Goal: Task Accomplishment & Management: Use online tool/utility

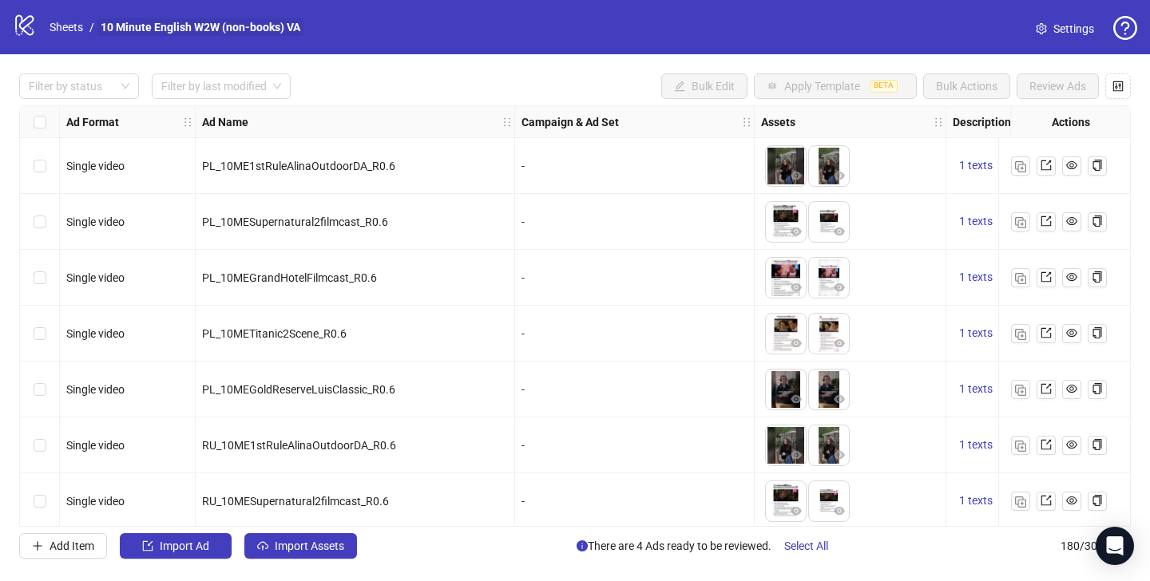
click at [244, 35] on link "10 Minute English W2W (non-books) VA" at bounding box center [200, 27] width 206 height 18
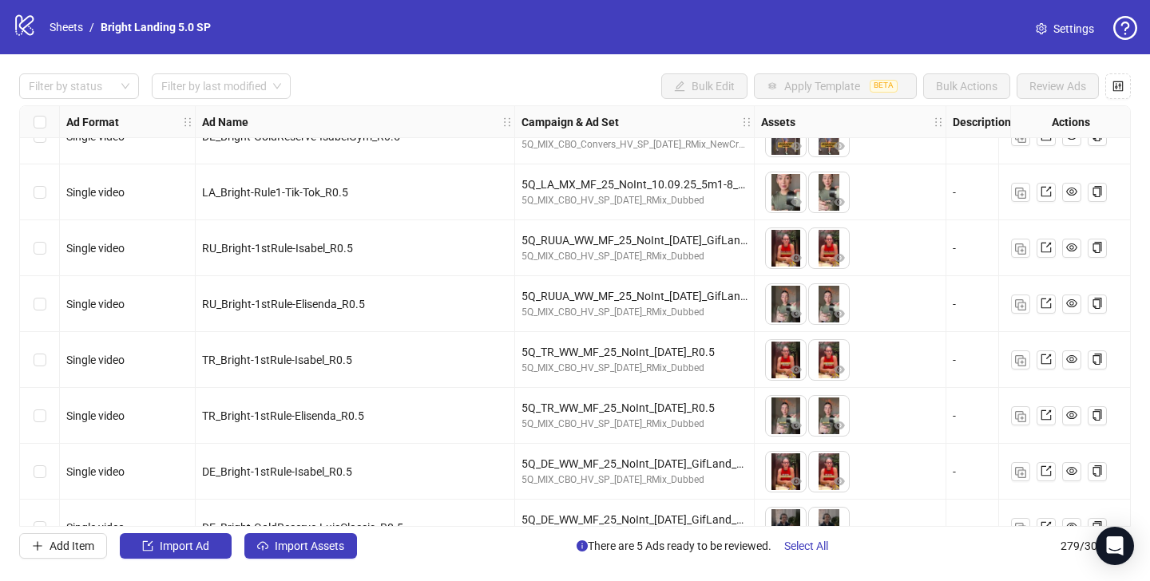
scroll to position [15212, 0]
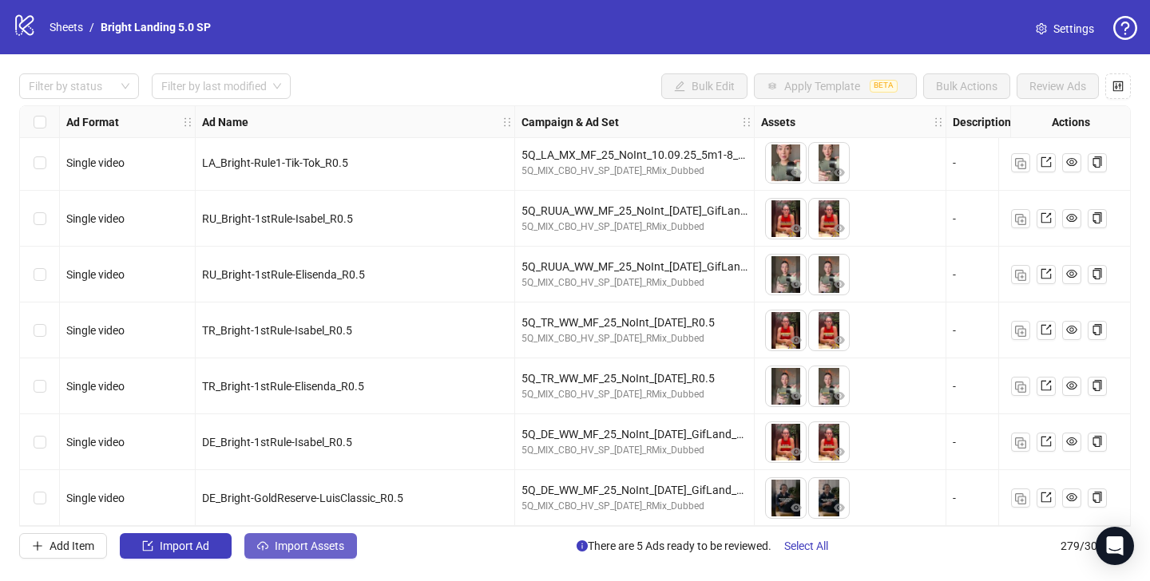
click at [287, 543] on span "Import Assets" at bounding box center [309, 546] width 69 height 13
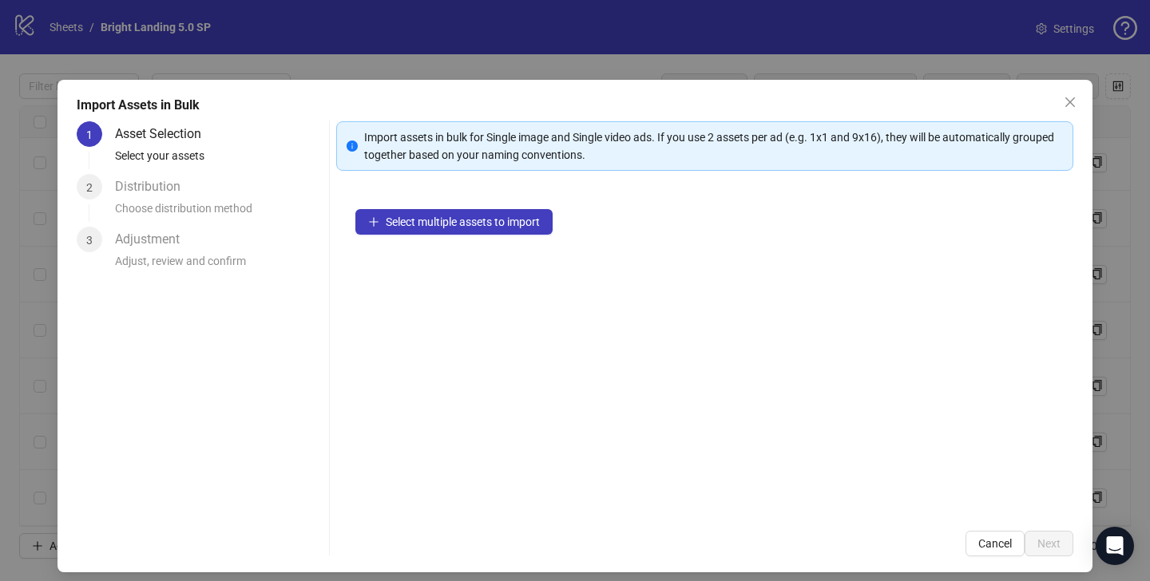
click at [476, 201] on div "Select multiple assets to import" at bounding box center [704, 351] width 737 height 322
click at [478, 221] on span "Select multiple assets to import" at bounding box center [463, 222] width 154 height 13
click at [471, 231] on button "Select multiple assets to import" at bounding box center [453, 222] width 197 height 26
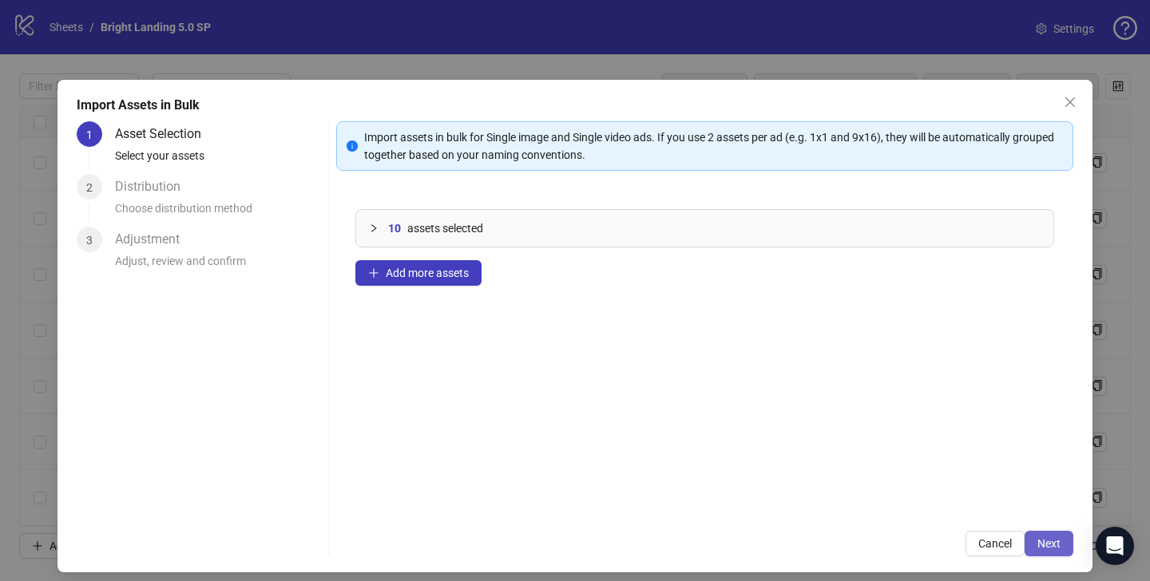
click at [1042, 541] on span "Next" at bounding box center [1048, 543] width 23 height 13
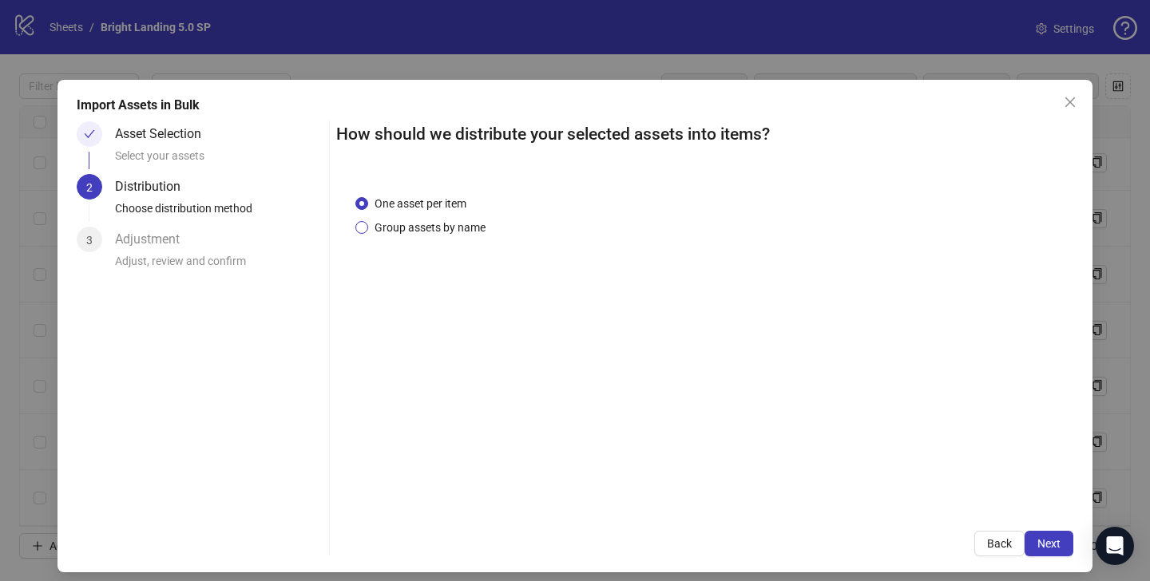
click at [465, 227] on span "Group assets by name" at bounding box center [430, 228] width 124 height 18
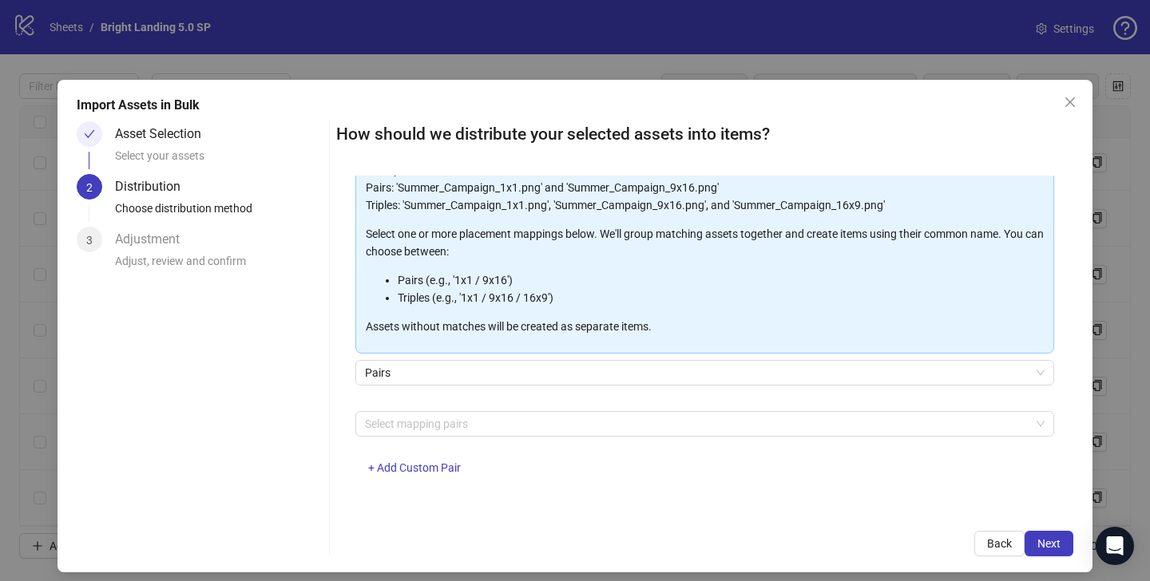
scroll to position [131, 0]
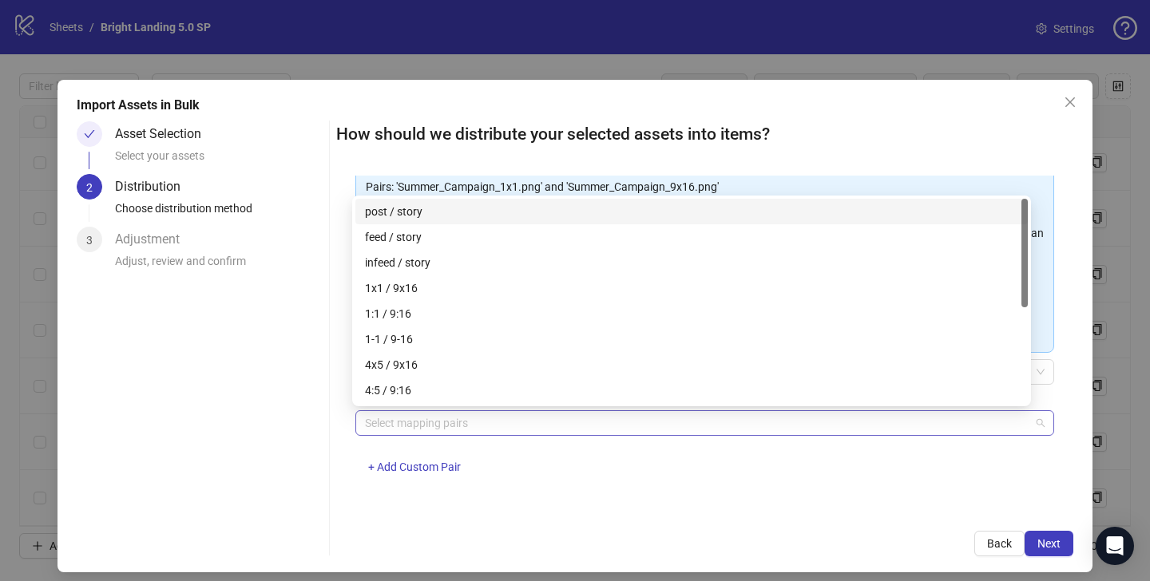
click at [429, 427] on div at bounding box center [695, 423] width 675 height 22
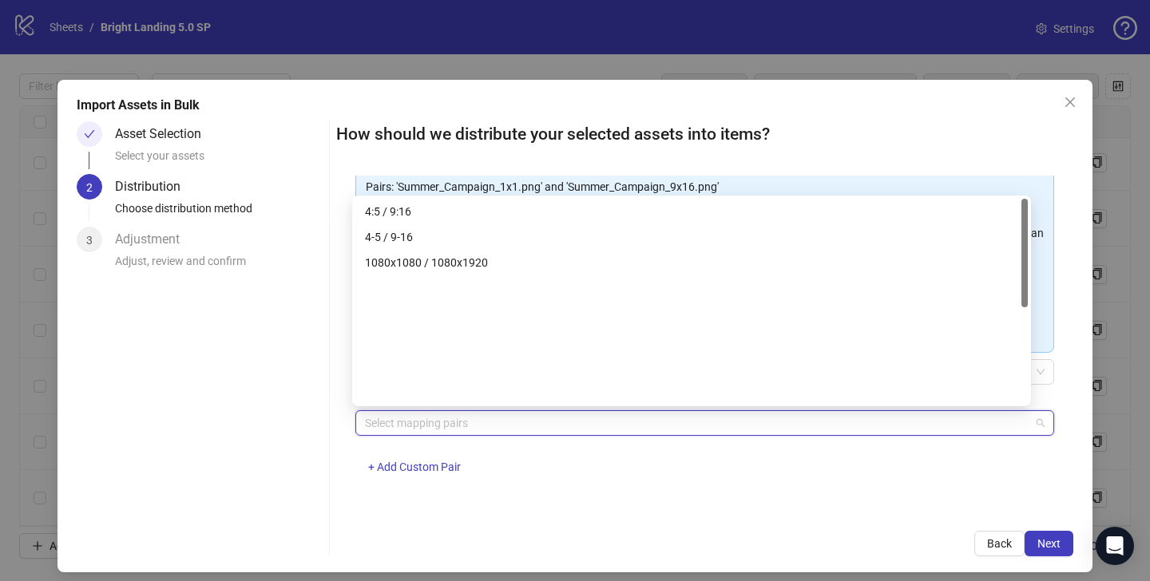
scroll to position [0, 0]
click at [421, 462] on span "+ Add Custom Pair" at bounding box center [414, 467] width 93 height 13
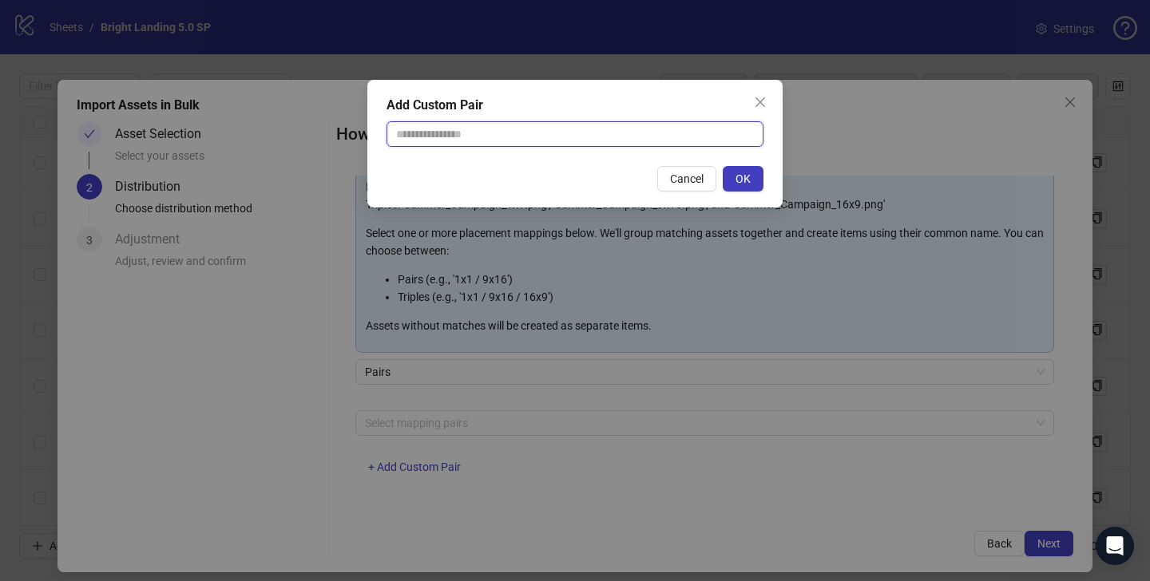
click at [495, 126] on input "text" at bounding box center [574, 134] width 377 height 26
type input "******"
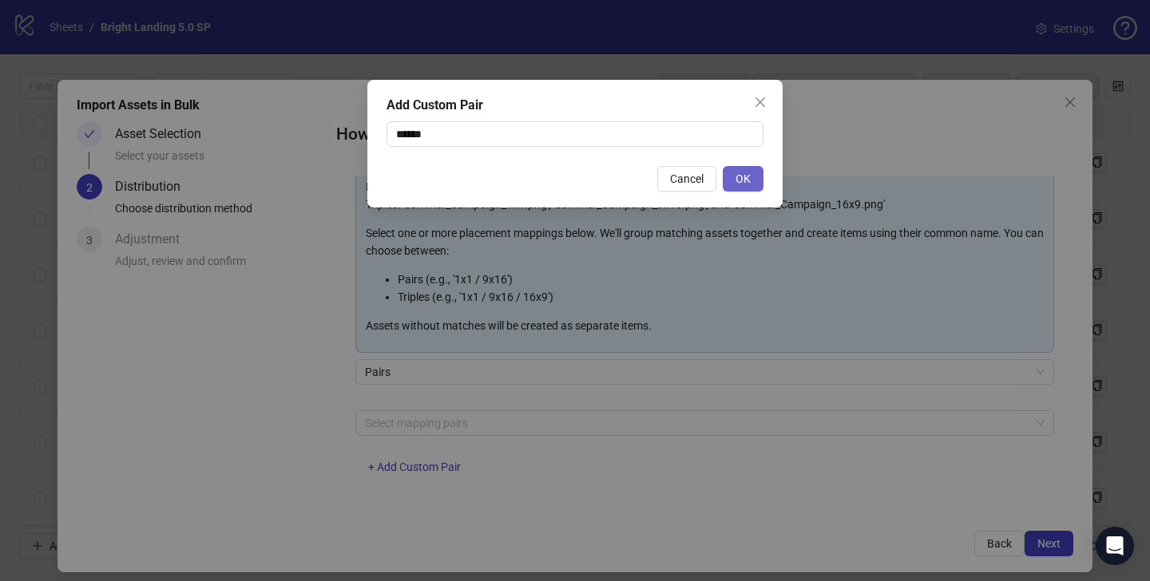
click at [739, 184] on span "OK" at bounding box center [742, 178] width 15 height 13
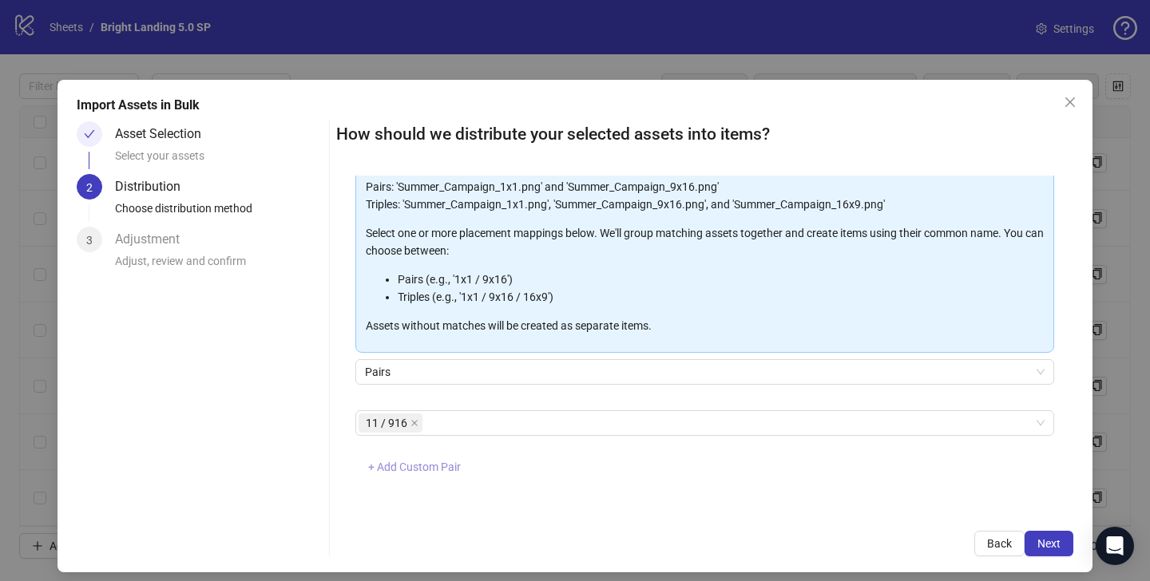
click at [437, 464] on span "+ Add Custom Pair" at bounding box center [414, 467] width 93 height 13
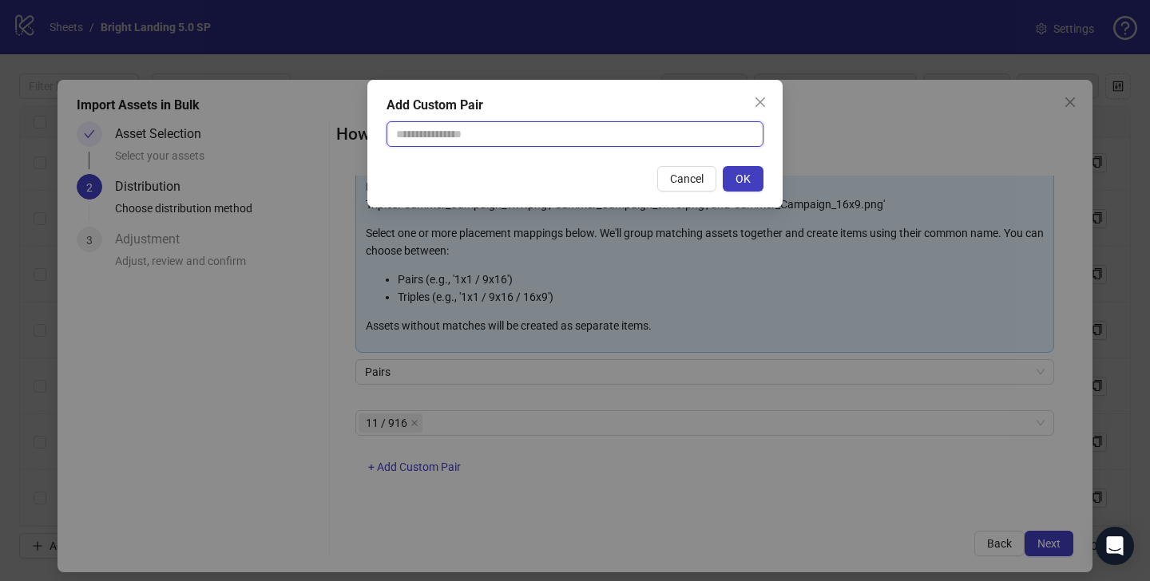
click at [428, 131] on input "text" at bounding box center [574, 134] width 377 height 26
type input "******"
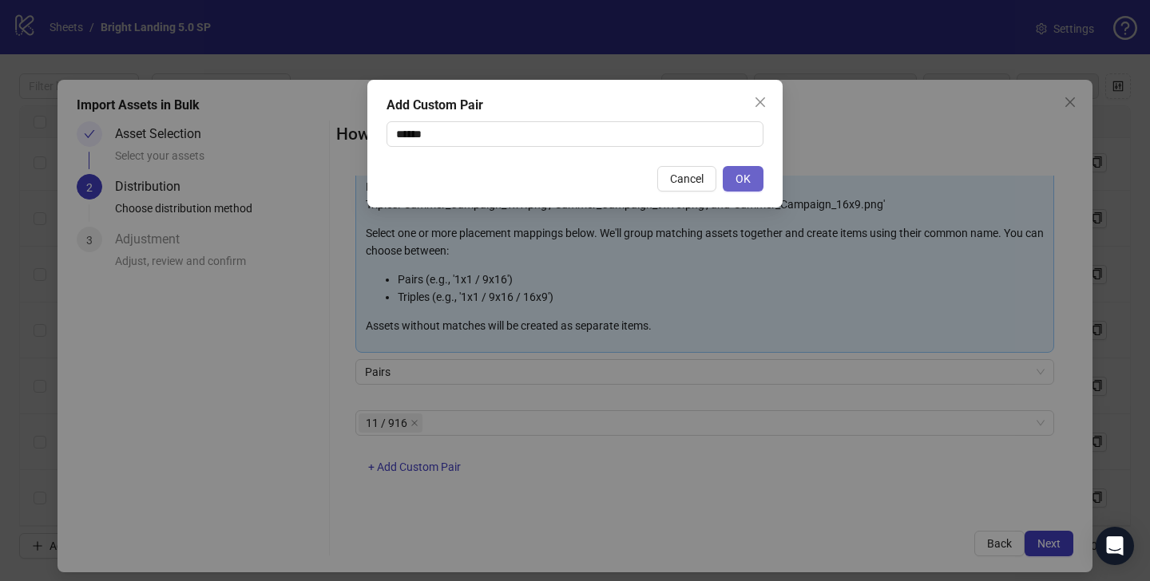
click at [738, 177] on span "OK" at bounding box center [742, 178] width 15 height 13
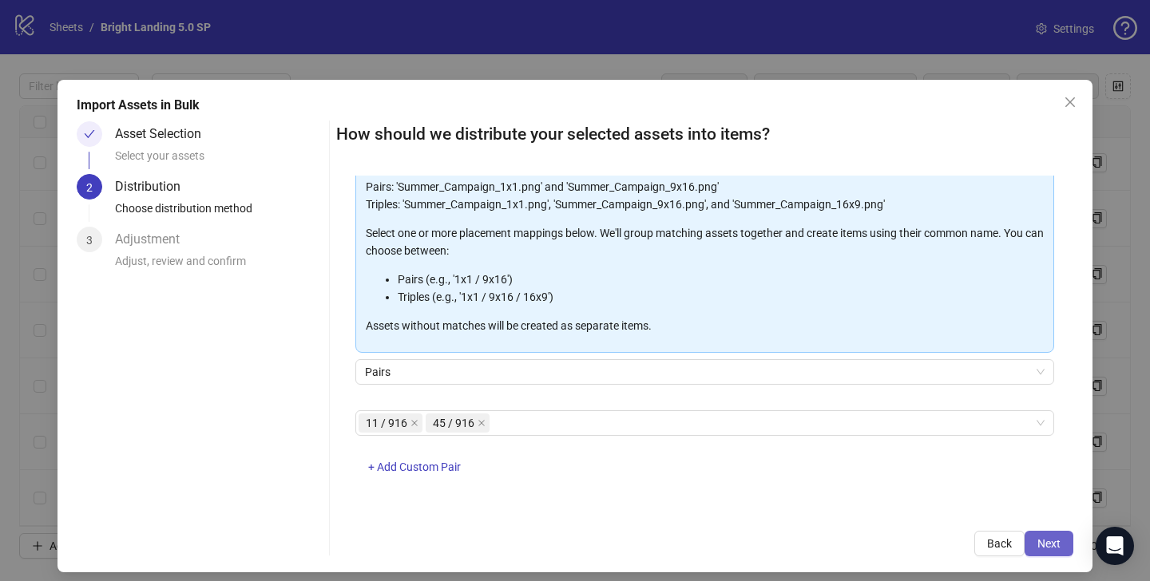
click at [1052, 543] on button "Next" at bounding box center [1048, 544] width 49 height 26
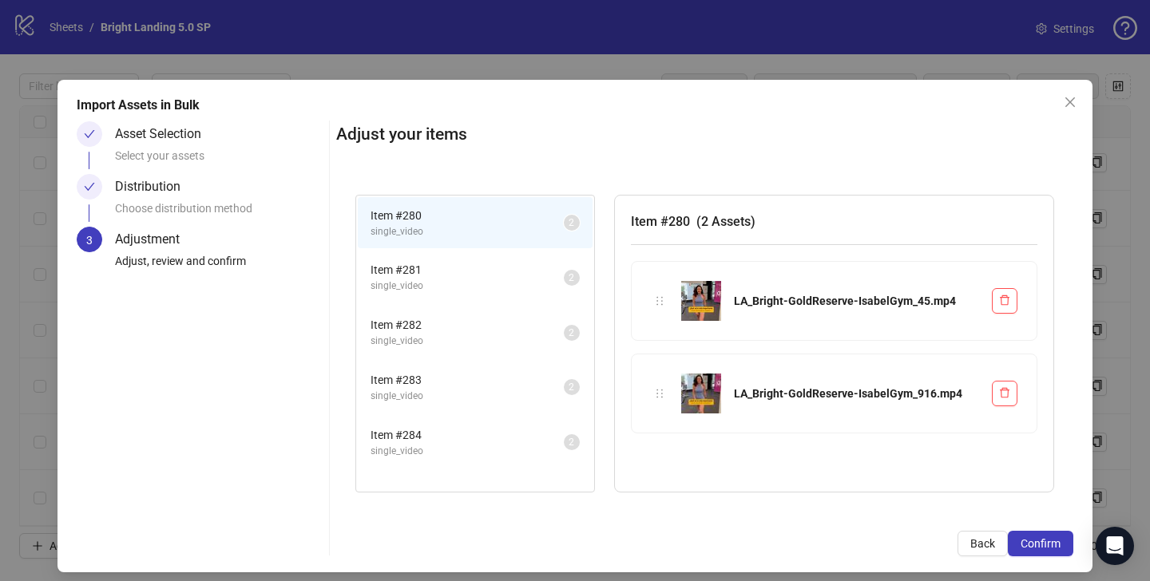
click at [424, 272] on span "Item # 281" at bounding box center [466, 270] width 193 height 18
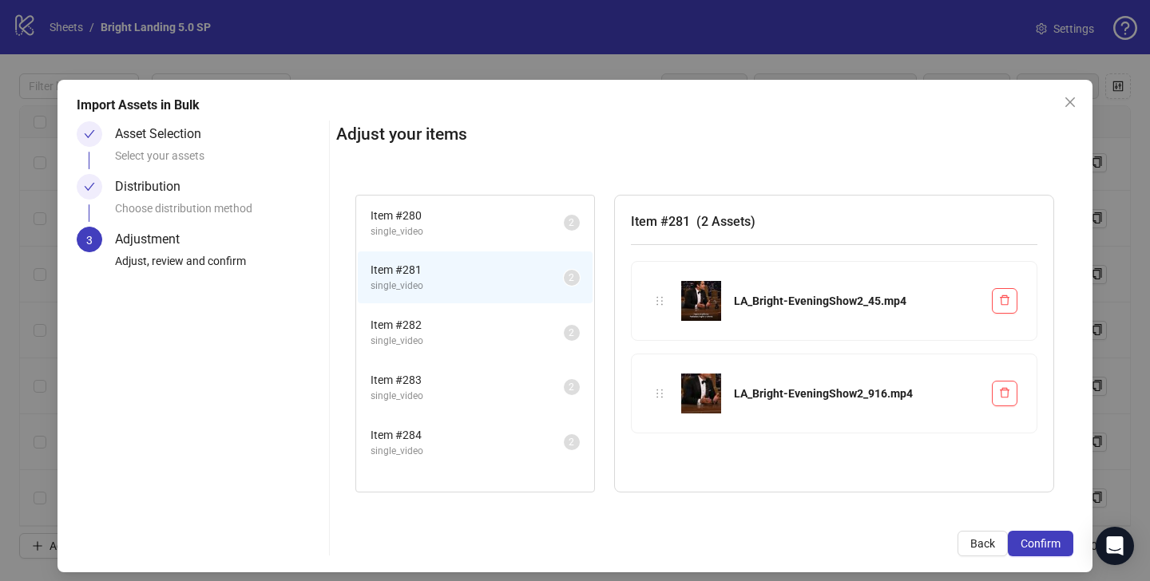
click at [434, 299] on li "Item # 281 single_video 2" at bounding box center [475, 278] width 235 height 52
click at [434, 316] on span "Item # 282" at bounding box center [466, 325] width 193 height 18
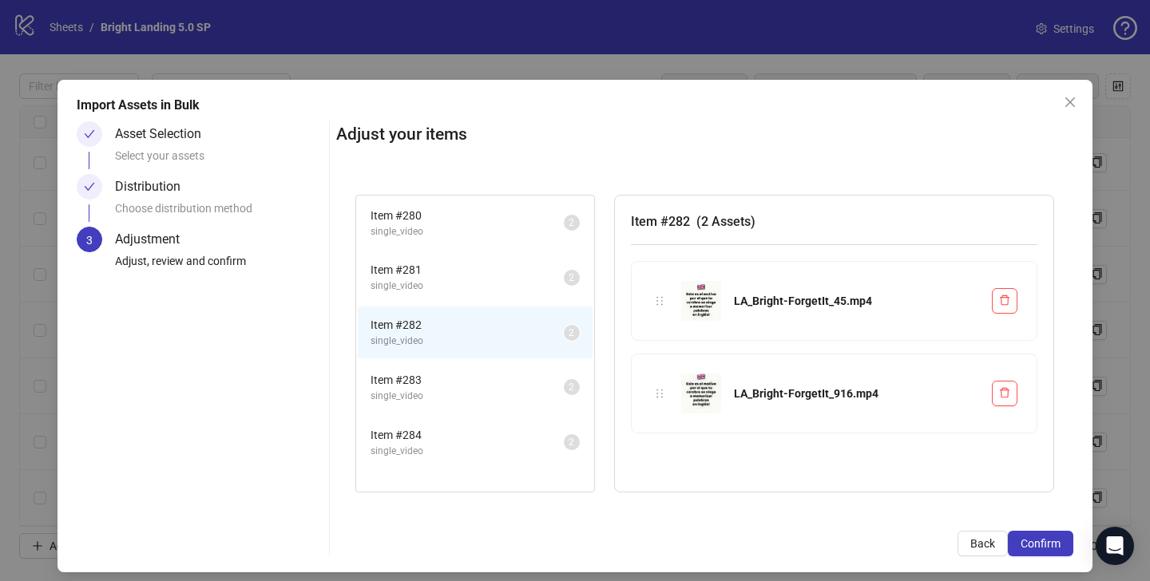
click at [436, 354] on li "Item # 282 single_video 2" at bounding box center [475, 333] width 235 height 52
click at [1048, 548] on span "Confirm" at bounding box center [1040, 543] width 40 height 13
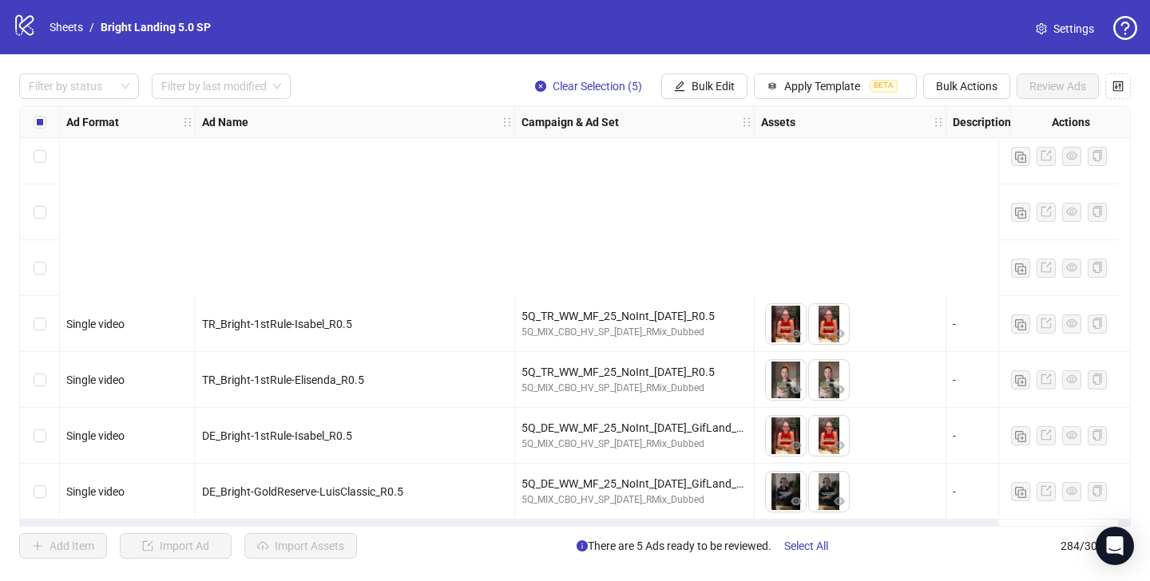
scroll to position [15491, 0]
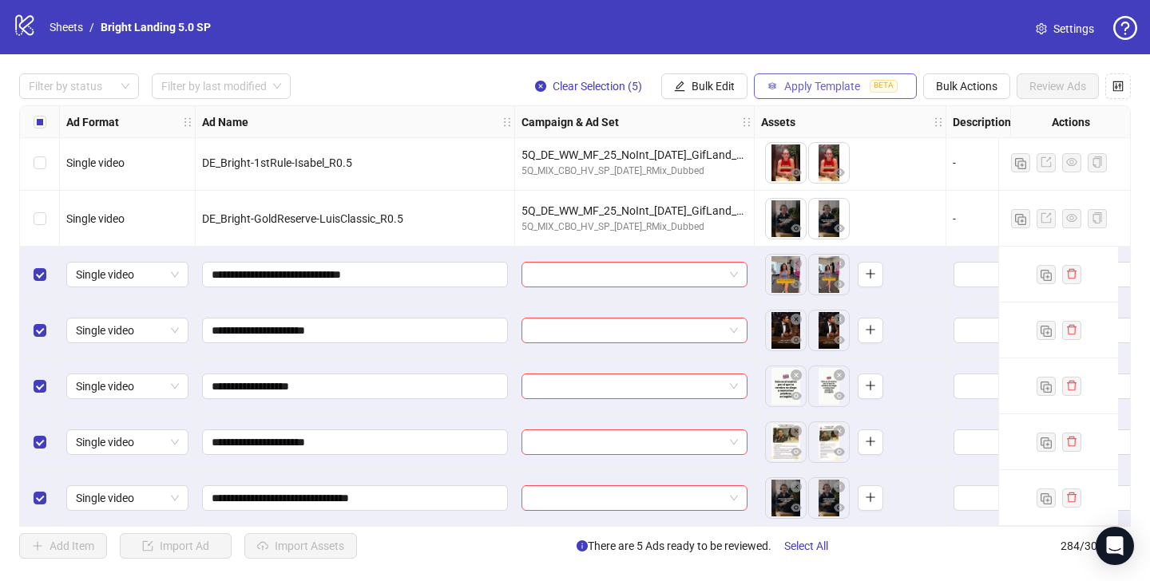
click at [858, 84] on span "Apply Template" at bounding box center [822, 86] width 76 height 13
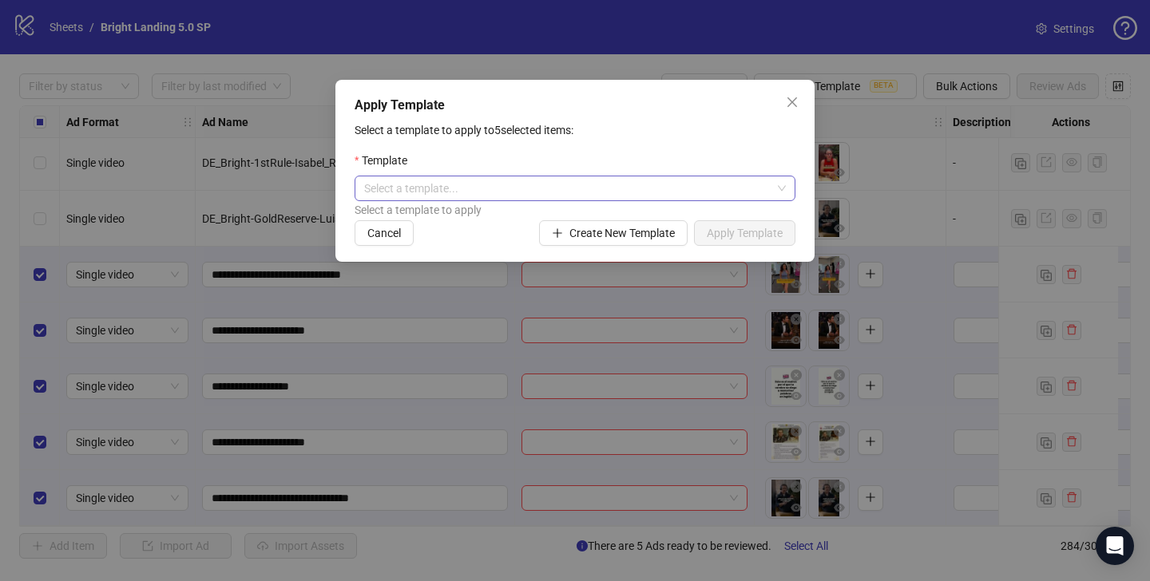
click at [638, 188] on input "search" at bounding box center [567, 188] width 407 height 24
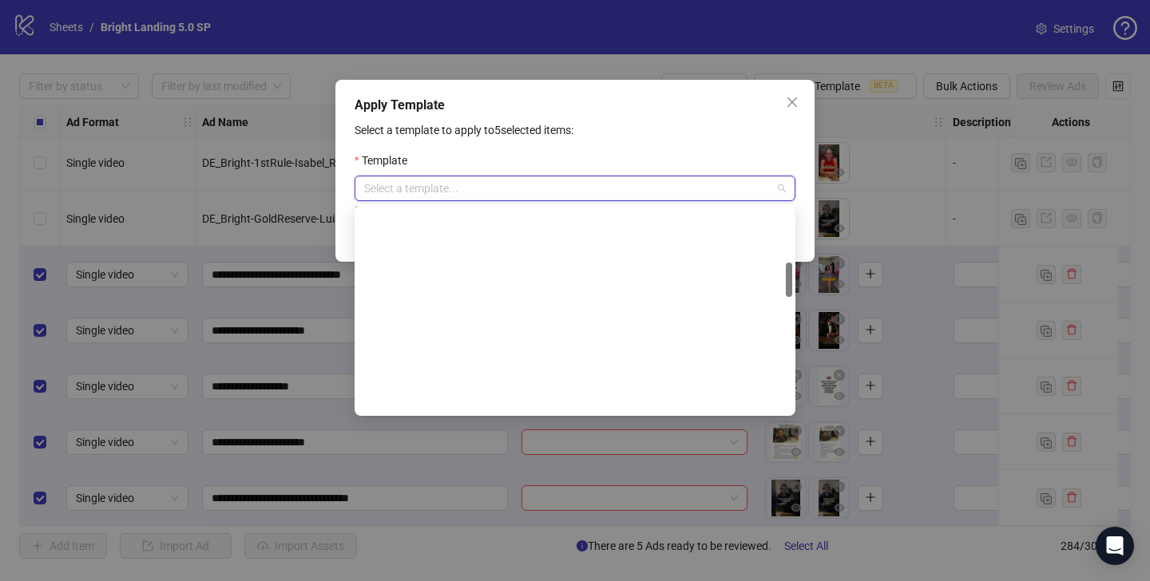
scroll to position [0, 0]
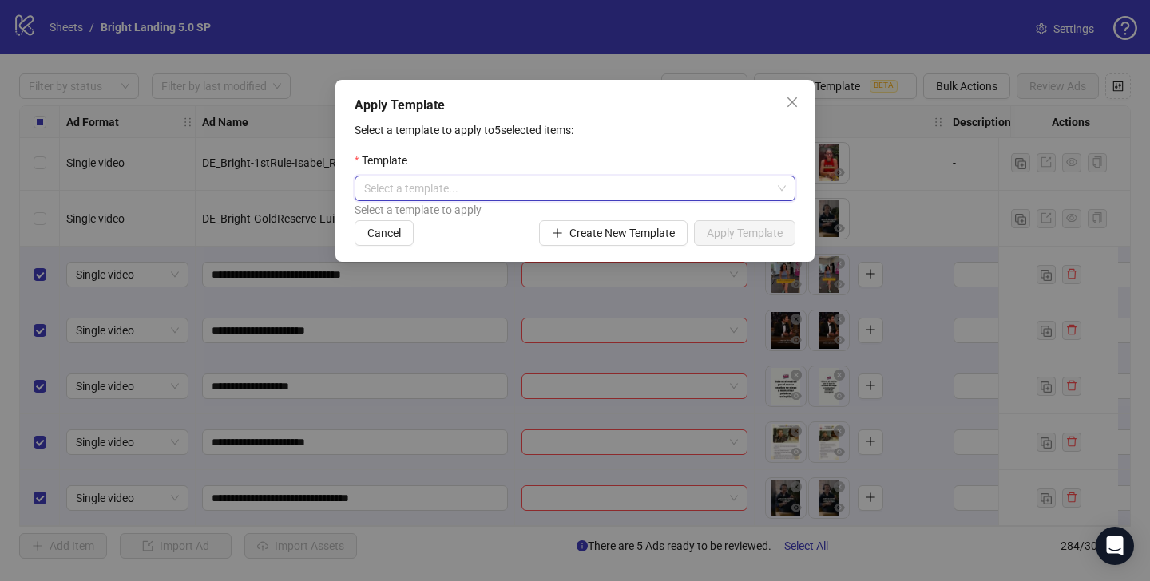
click at [500, 194] on input "search" at bounding box center [567, 188] width 407 height 24
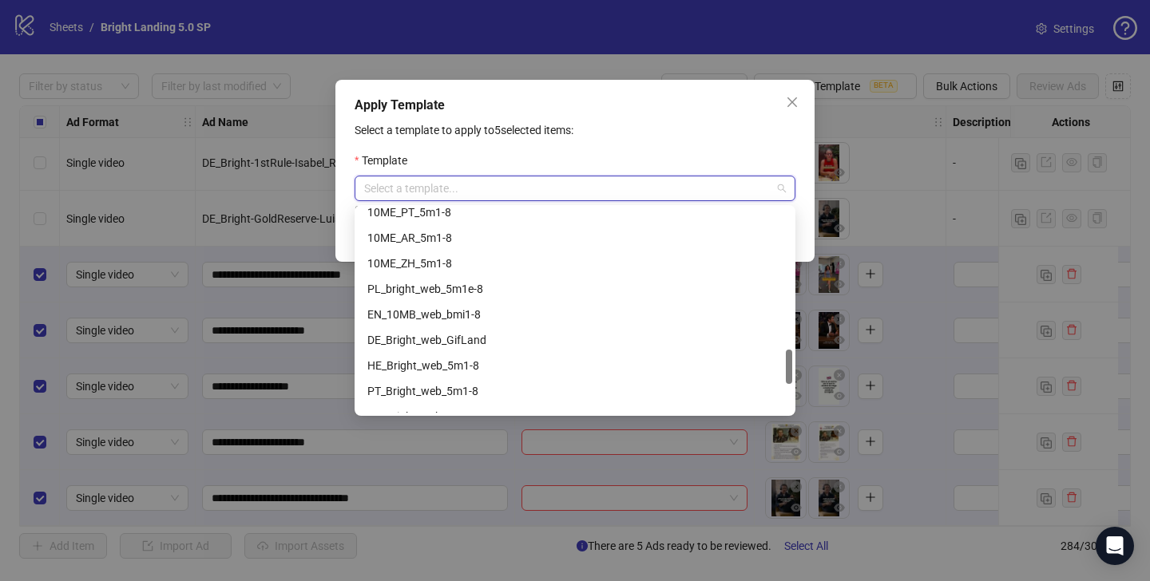
scroll to position [996, 0]
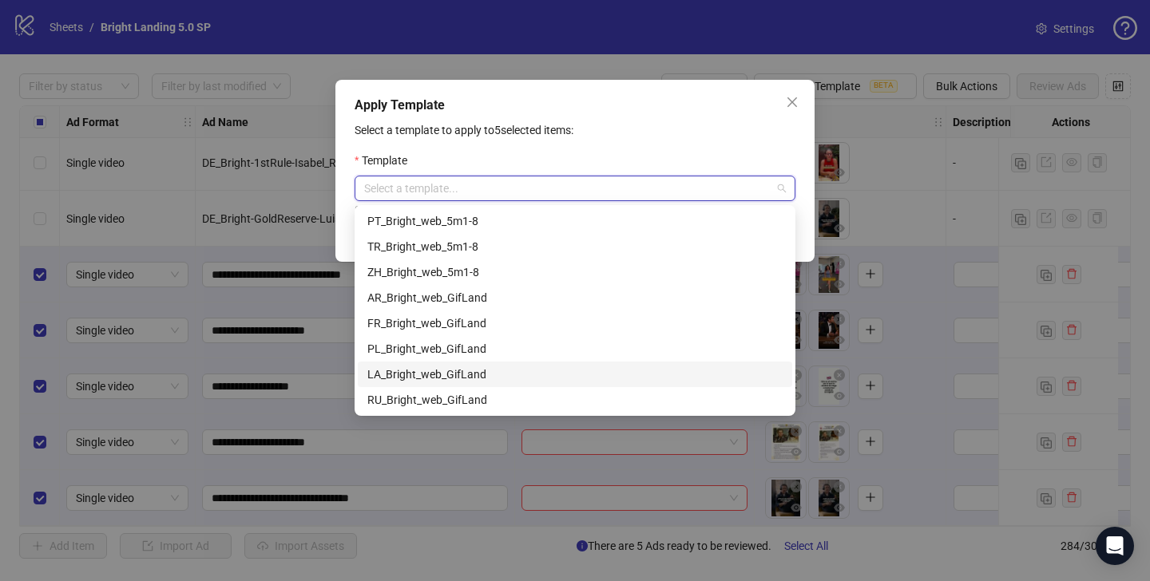
click at [499, 370] on div "LA_Bright_web_GifLand" at bounding box center [574, 375] width 415 height 18
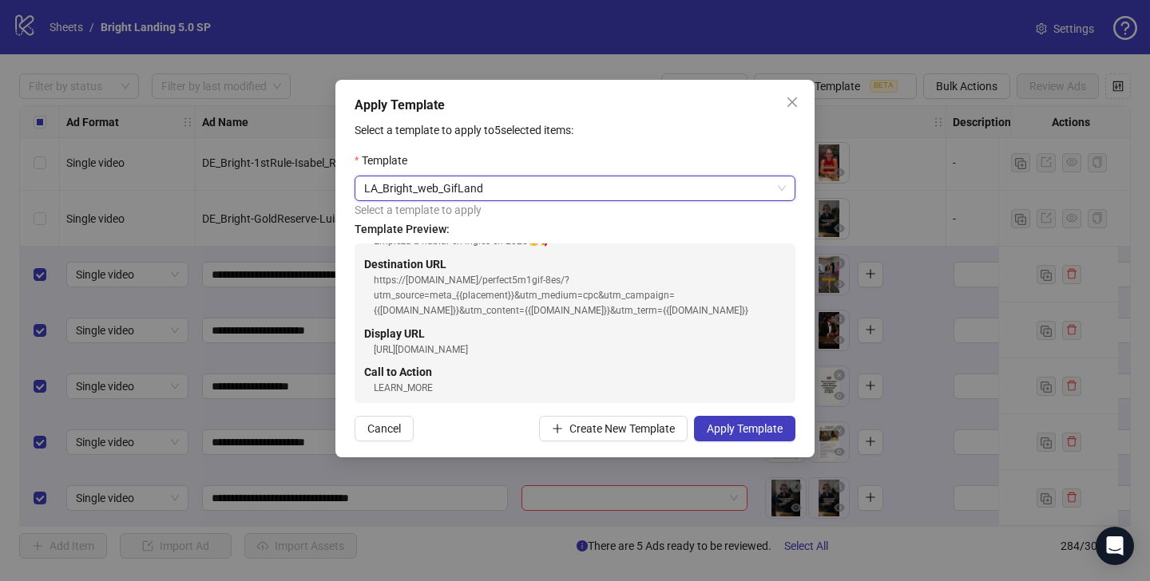
scroll to position [266, 0]
click at [742, 423] on span "Apply Template" at bounding box center [745, 428] width 76 height 13
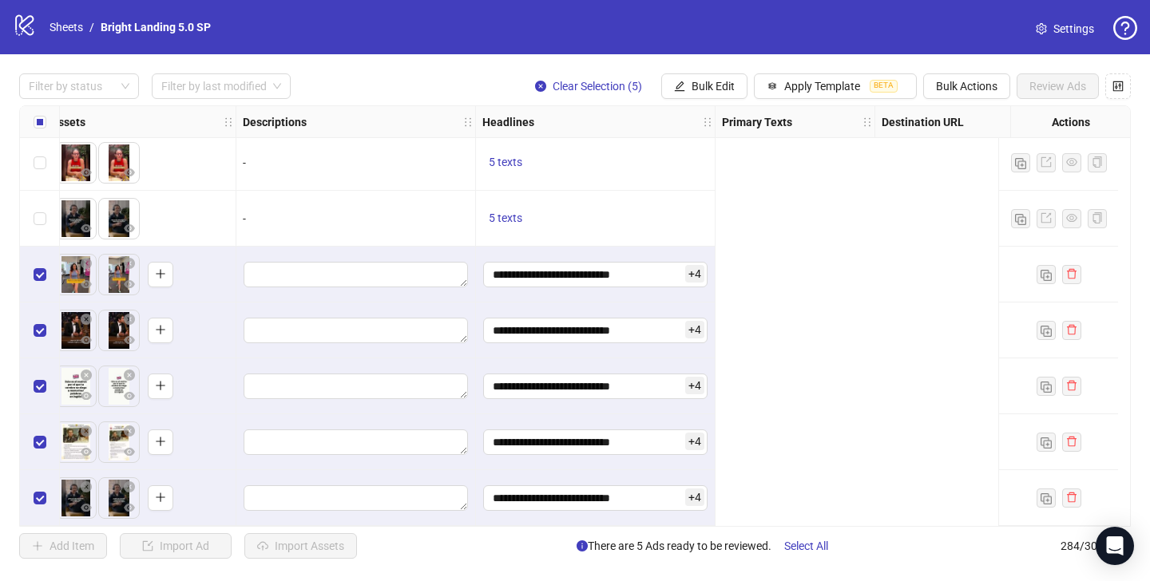
scroll to position [15491, 0]
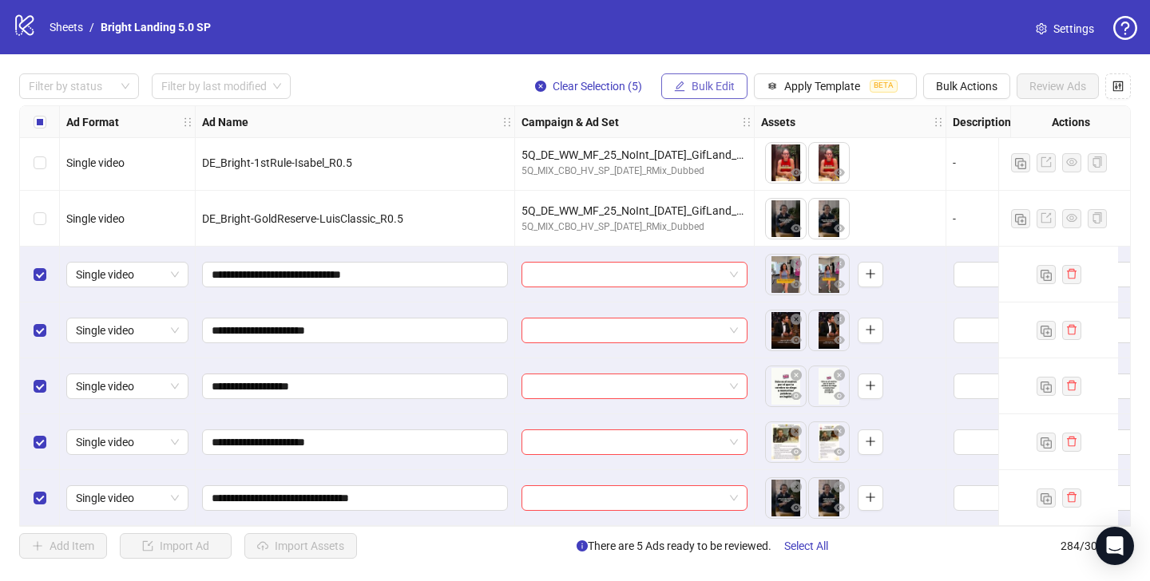
click at [734, 86] on button "Bulk Edit" at bounding box center [704, 86] width 86 height 26
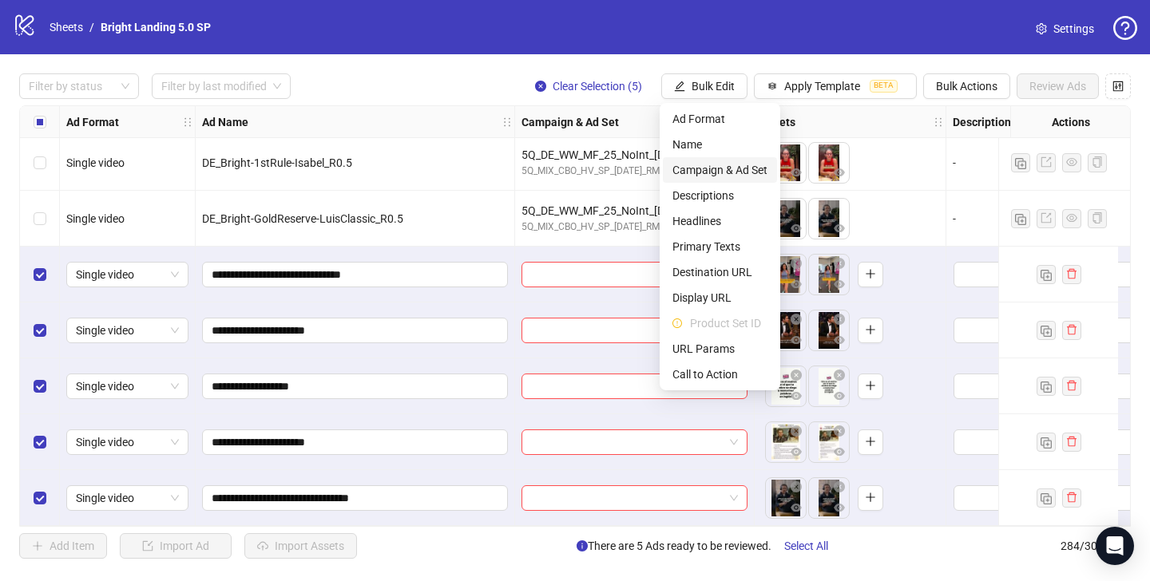
click at [733, 171] on span "Campaign & Ad Set" at bounding box center [719, 170] width 95 height 18
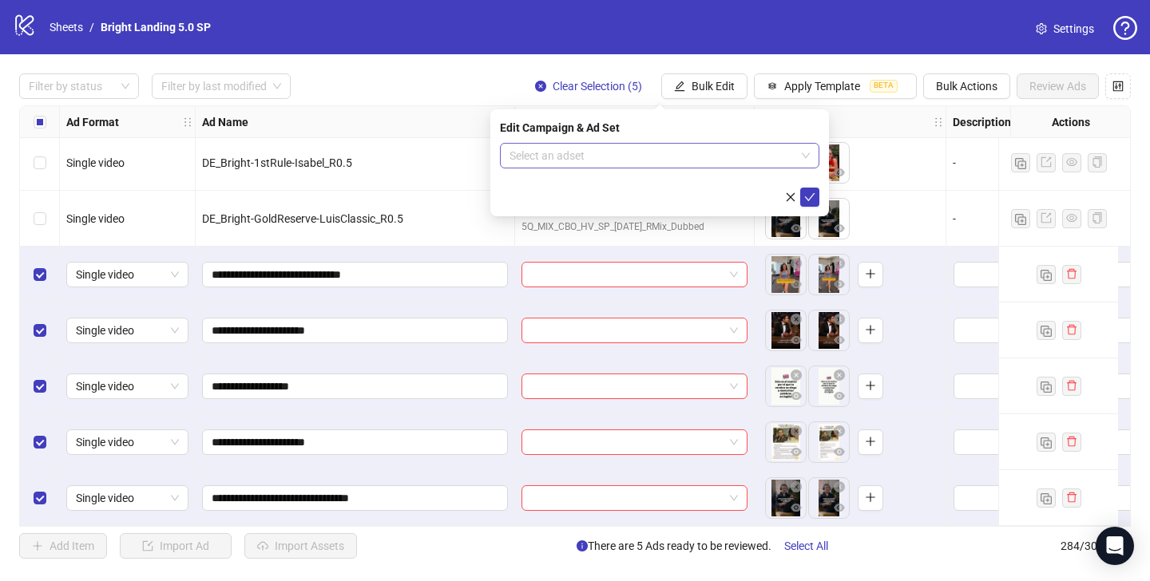
click at [600, 149] on input "search" at bounding box center [652, 156] width 286 height 24
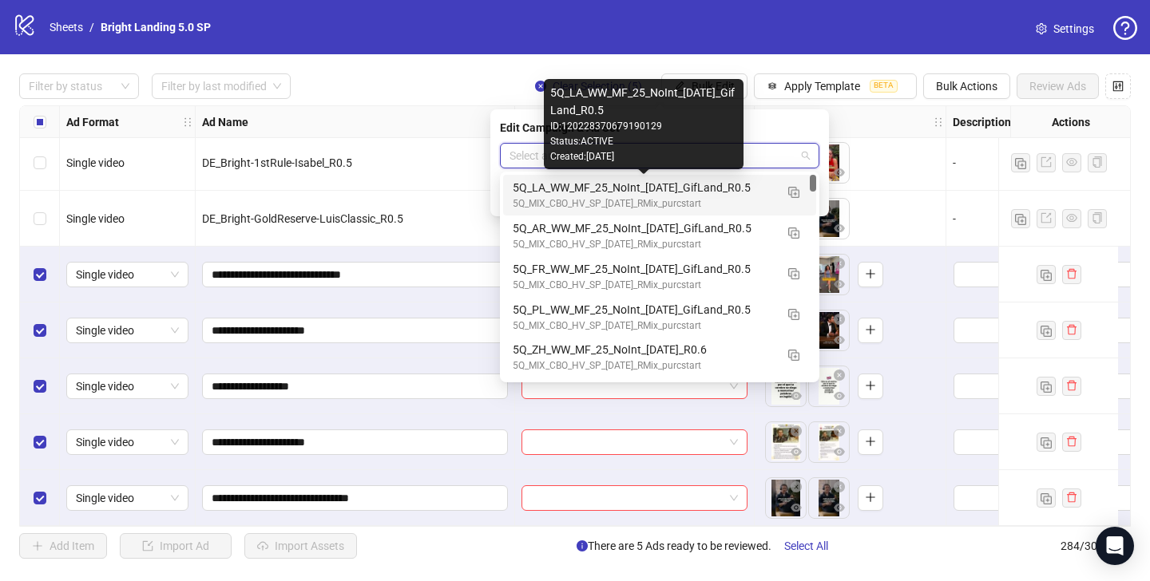
click at [678, 188] on div "5Q_LA_WW_MF_25_NoInt_[DATE]_GifLand_R0.5" at bounding box center [644, 188] width 262 height 18
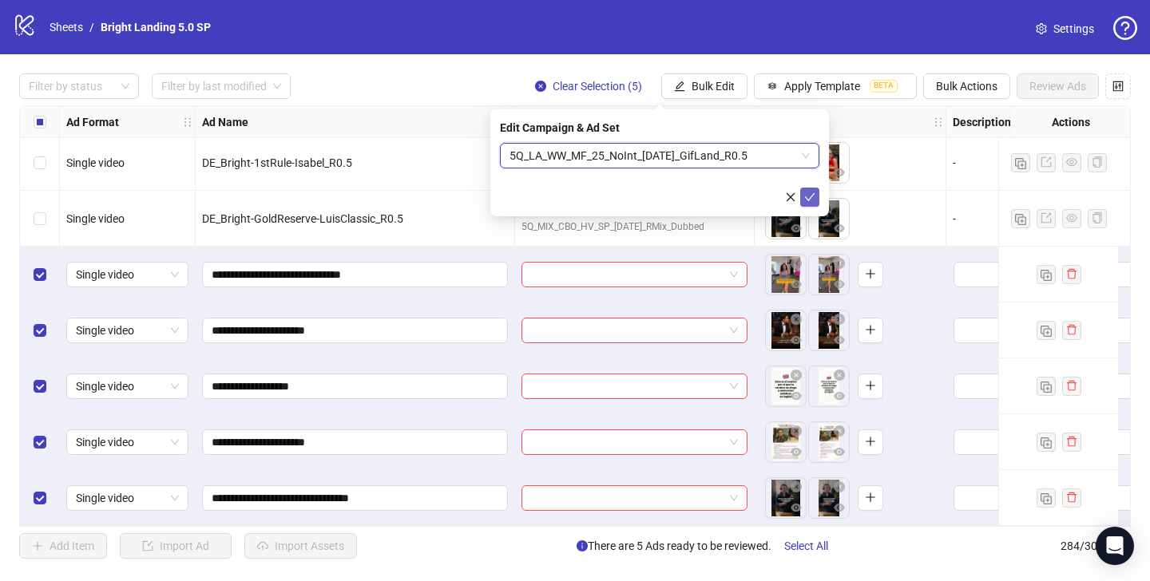
click at [813, 194] on icon "check" at bounding box center [810, 197] width 10 height 8
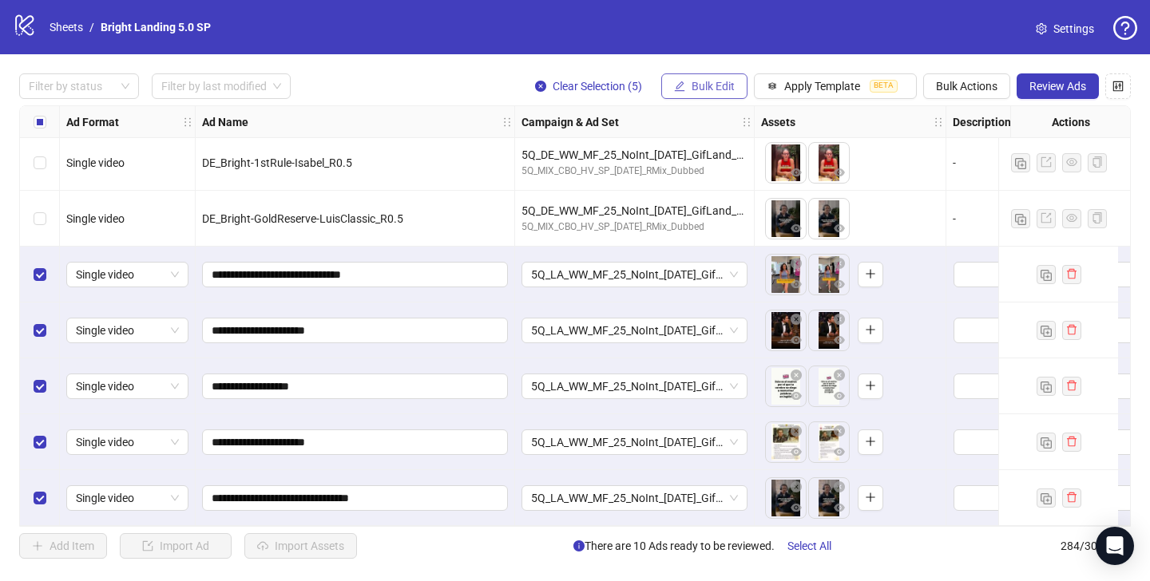
click at [729, 77] on button "Bulk Edit" at bounding box center [704, 86] width 86 height 26
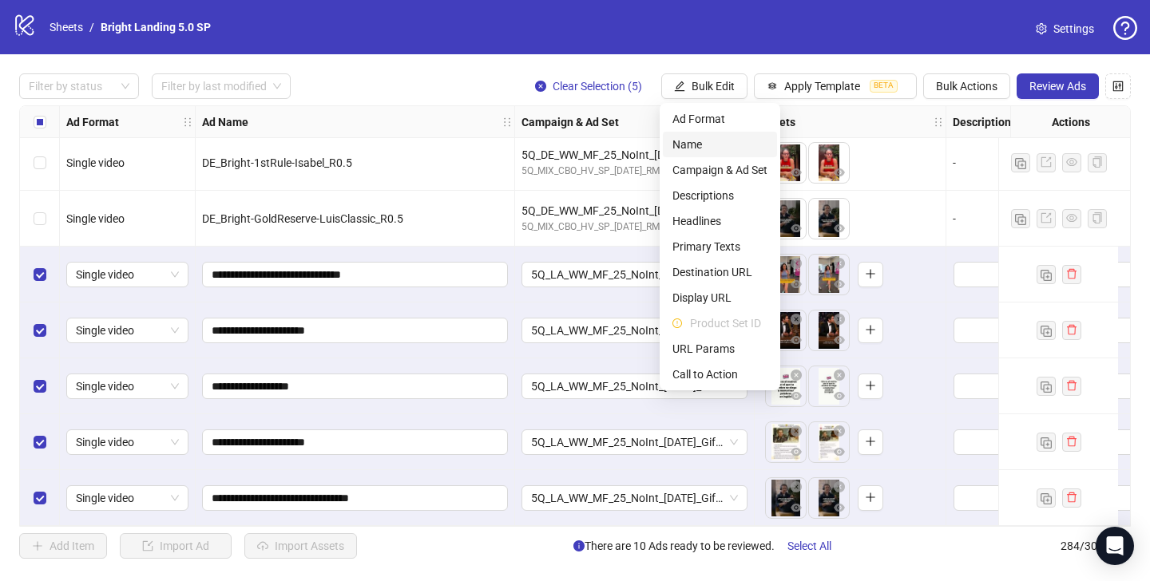
click at [733, 140] on span "Name" at bounding box center [719, 145] width 95 height 18
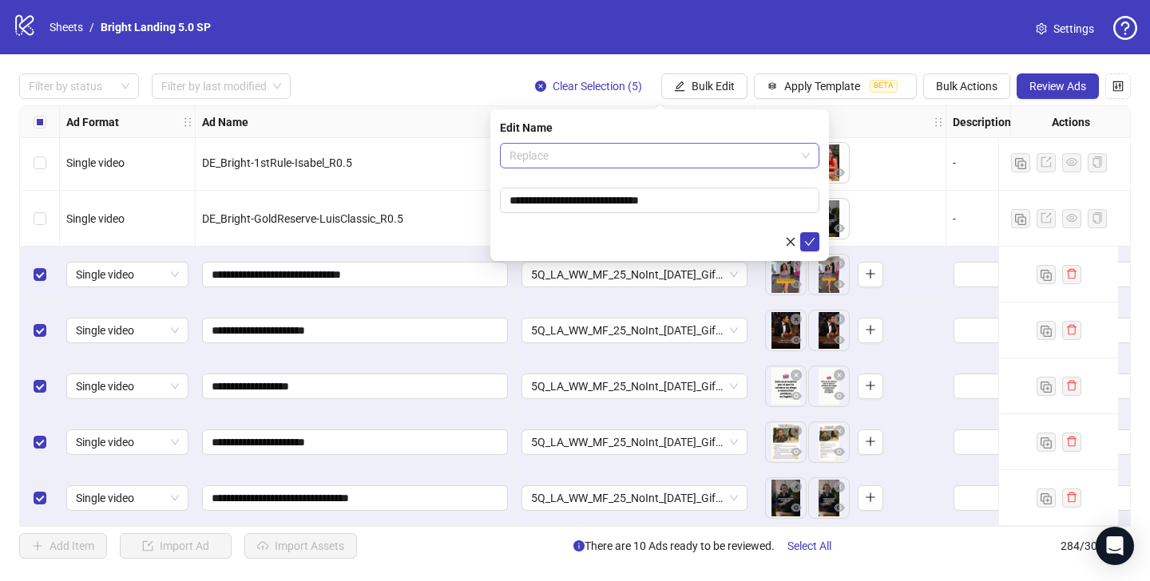
click at [584, 156] on span "Replace" at bounding box center [659, 156] width 300 height 24
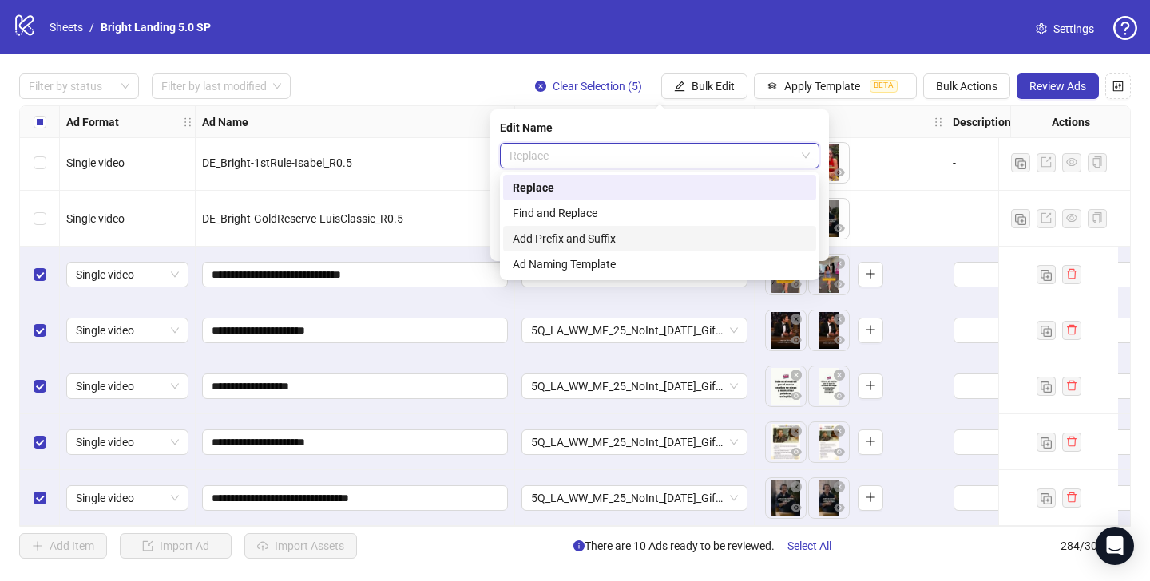
click at [604, 244] on div "Add Prefix and Suffix" at bounding box center [660, 239] width 294 height 18
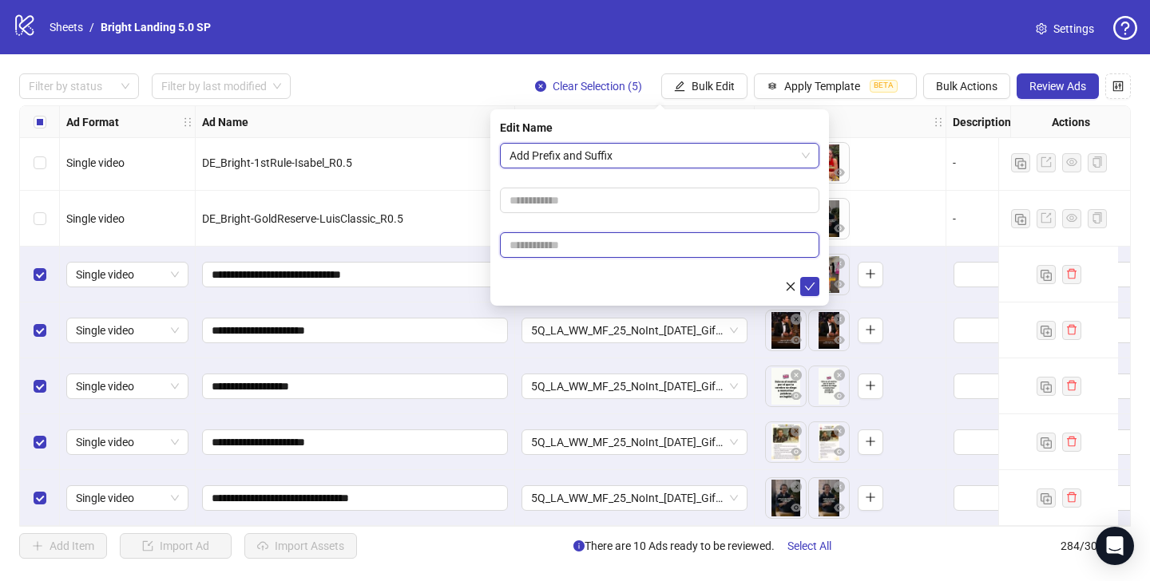
click at [621, 248] on input "text" at bounding box center [659, 245] width 319 height 26
type input "****"
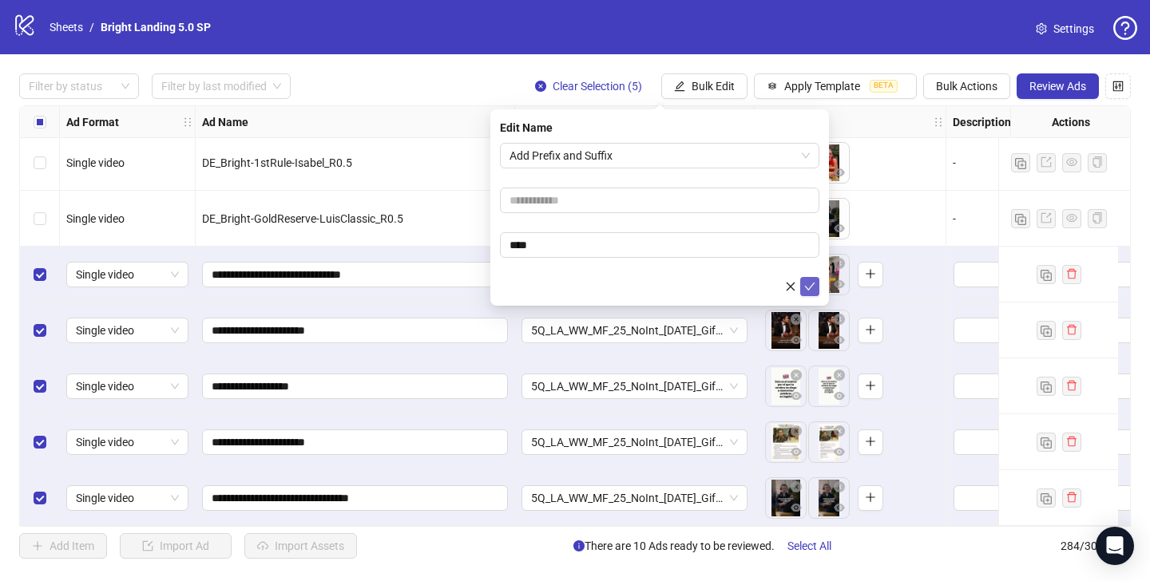
click at [807, 283] on icon "check" at bounding box center [809, 286] width 11 height 11
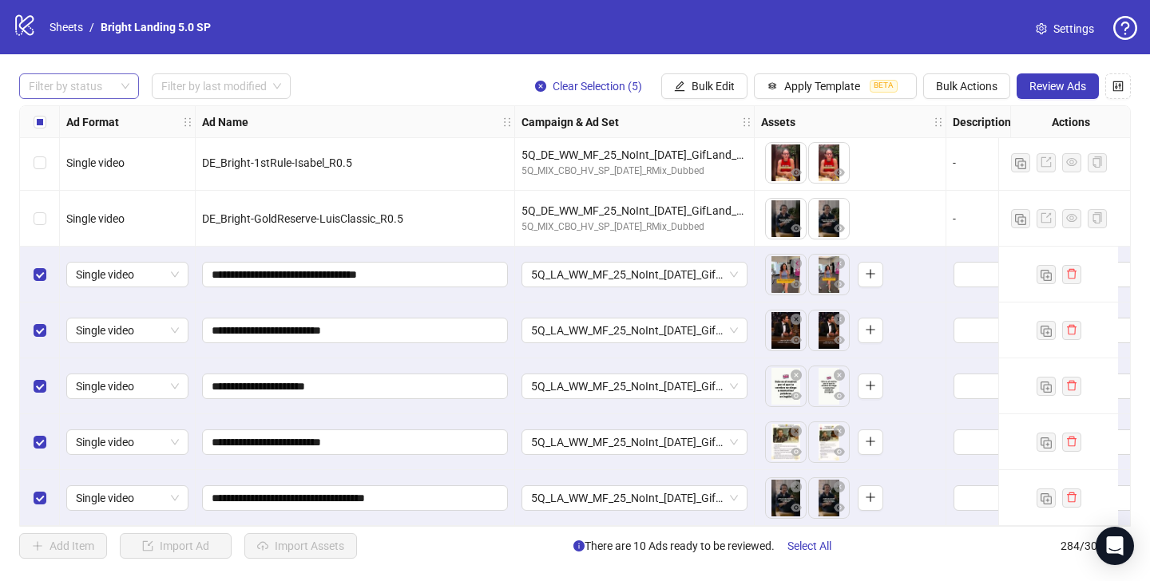
click at [116, 86] on div at bounding box center [70, 86] width 97 height 22
click at [97, 117] on div "Draft" at bounding box center [79, 119] width 94 height 18
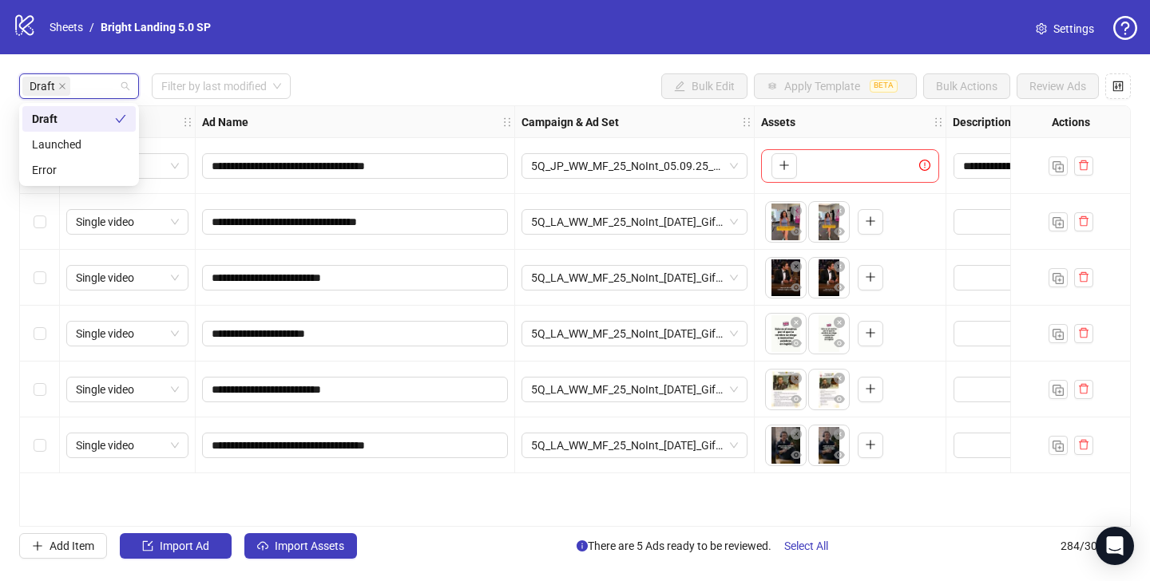
scroll to position [0, 0]
click at [434, 90] on div "Draft Filter by last modified Bulk Edit Apply Template BETA Bulk Actions Review…" at bounding box center [574, 86] width 1111 height 26
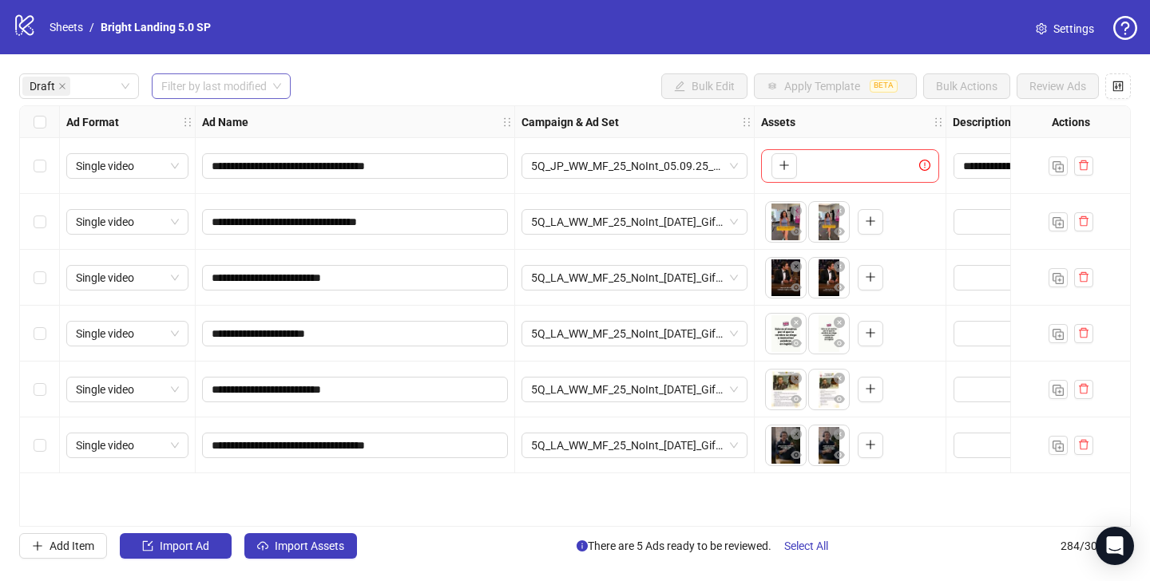
click at [270, 93] on span at bounding box center [221, 86] width 120 height 24
click at [263, 121] on div "[DATE]" at bounding box center [221, 119] width 115 height 18
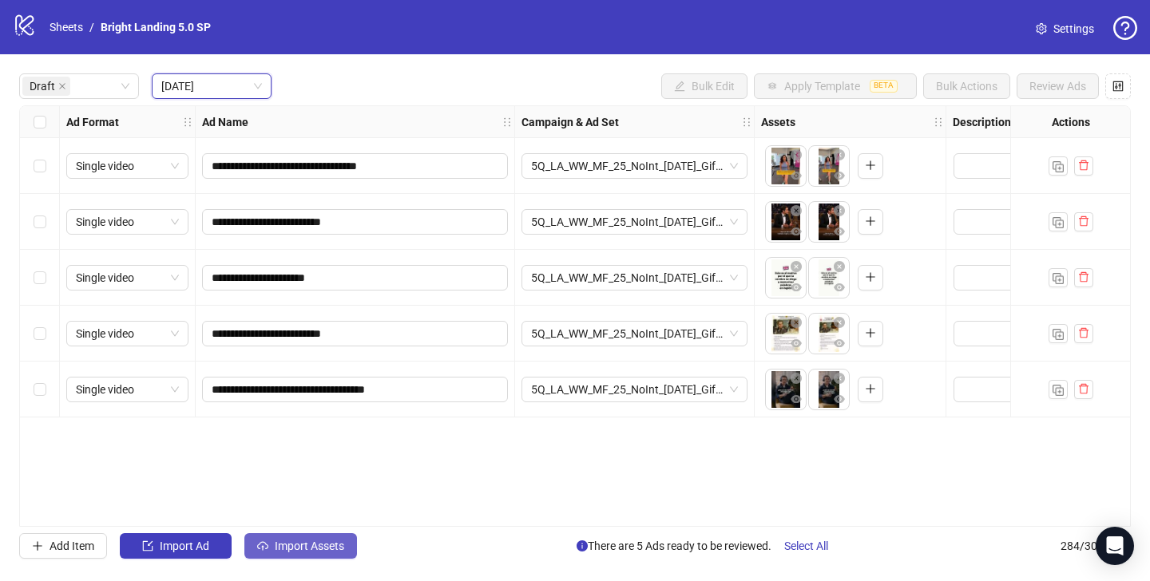
click at [343, 544] on span "Import Assets" at bounding box center [309, 546] width 69 height 13
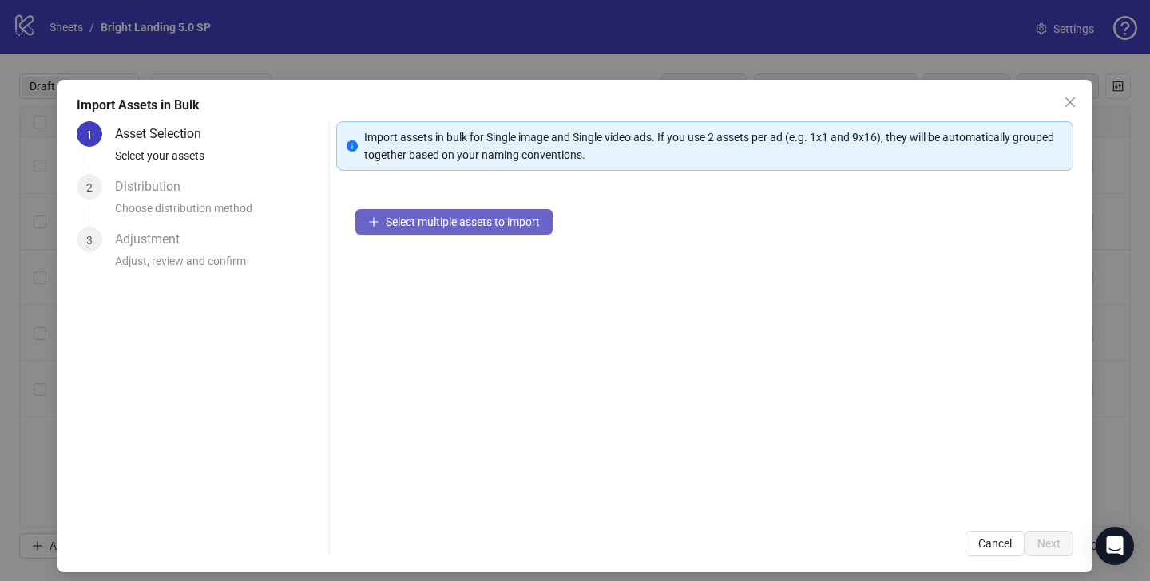
click at [451, 224] on span "Select multiple assets to import" at bounding box center [463, 222] width 154 height 13
click at [504, 224] on span "Select multiple assets to import" at bounding box center [463, 222] width 154 height 13
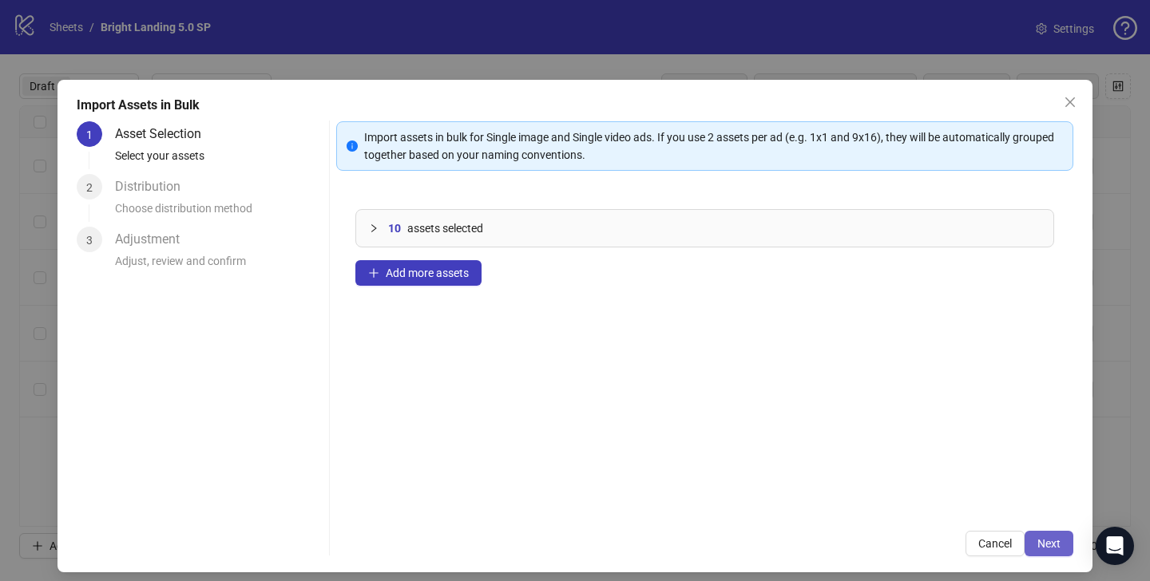
click at [1038, 534] on button "Next" at bounding box center [1048, 544] width 49 height 26
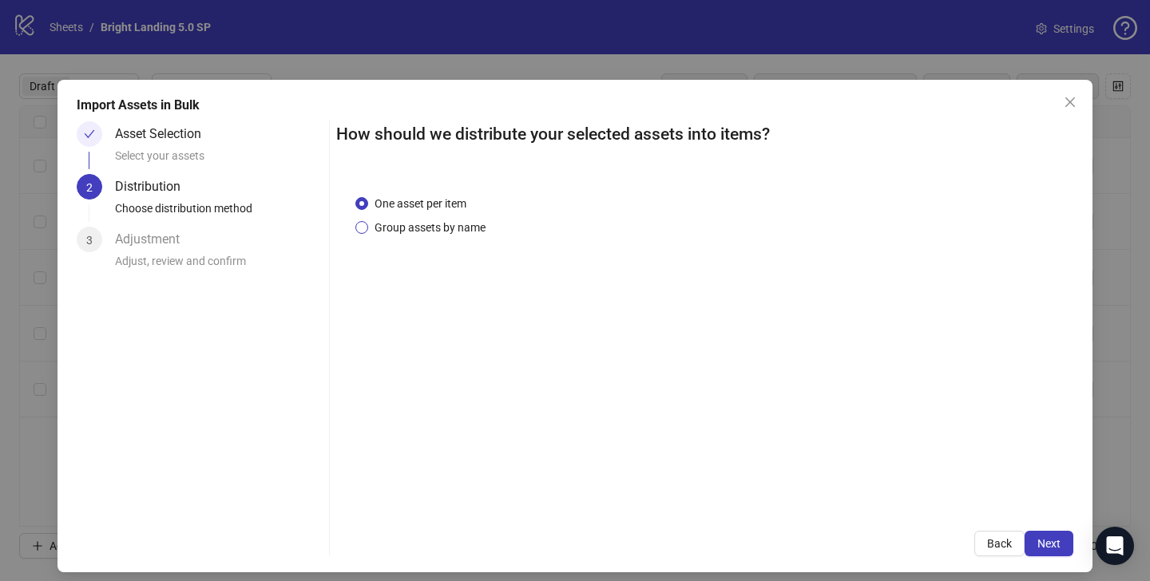
click at [406, 224] on span "Group assets by name" at bounding box center [430, 228] width 124 height 18
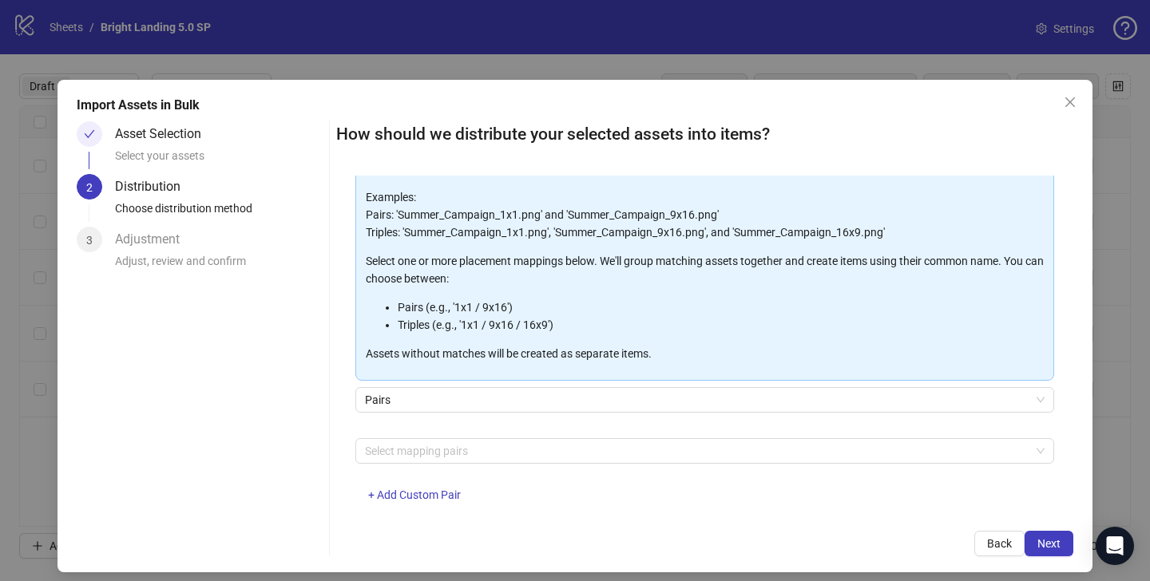
scroll to position [131, 0]
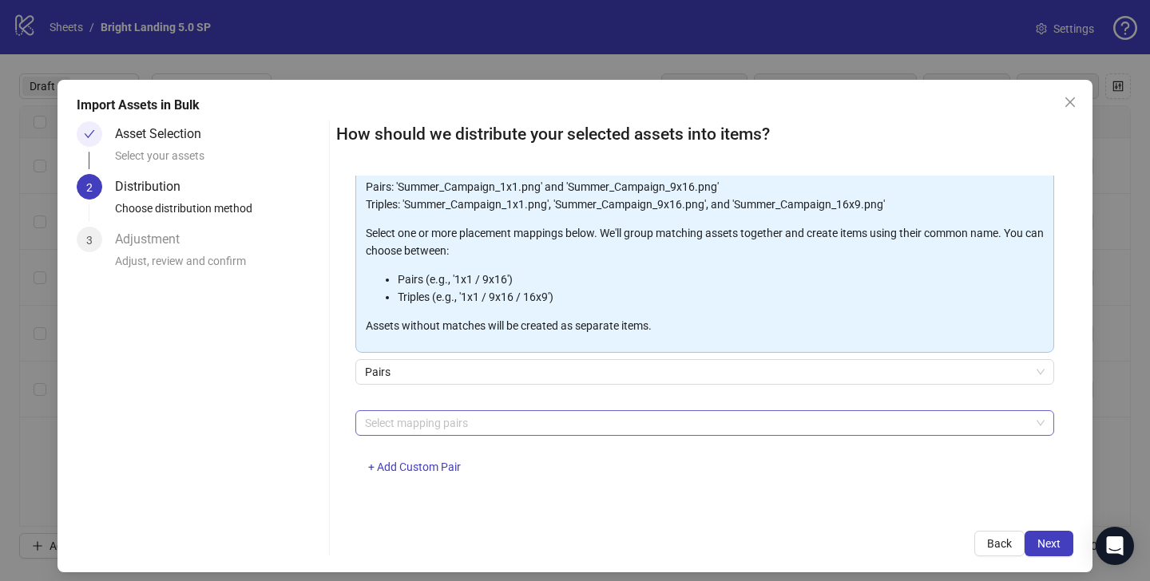
click at [457, 423] on div at bounding box center [695, 423] width 675 height 22
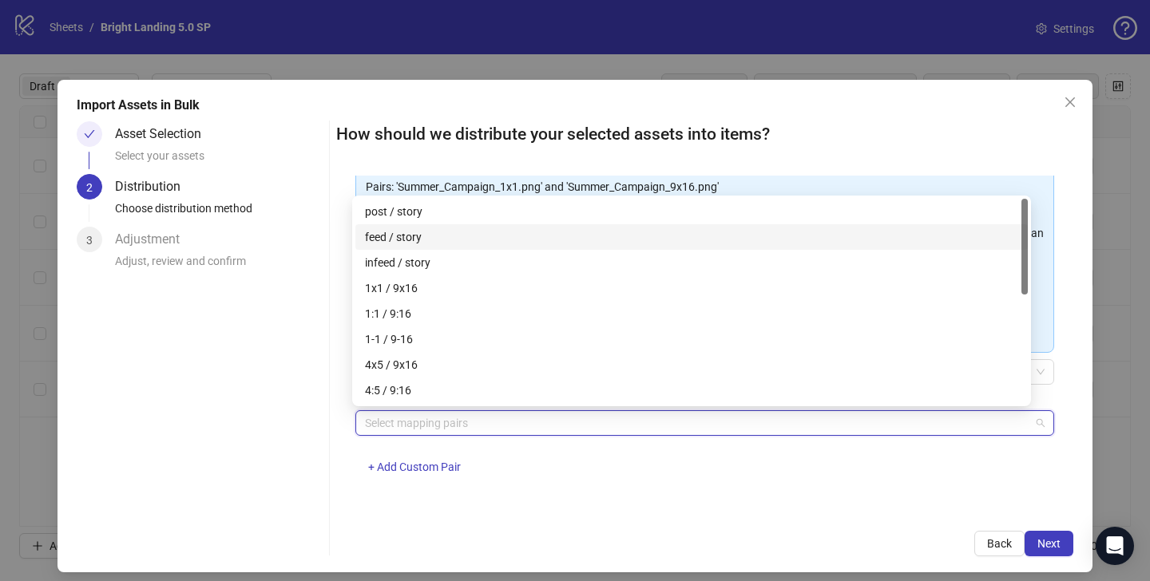
scroll to position [230, 0]
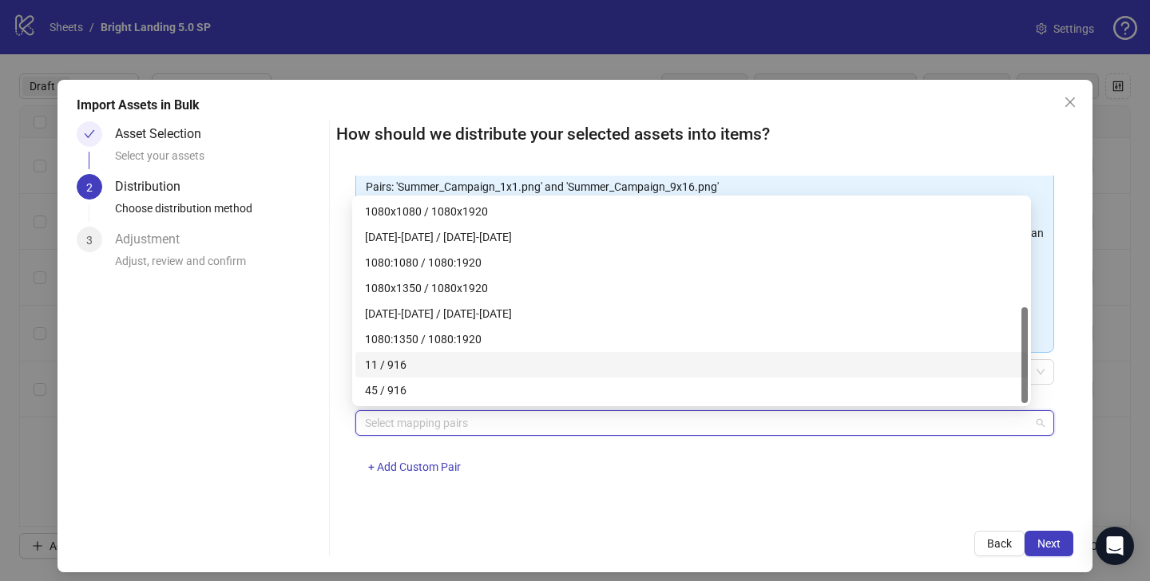
click at [468, 362] on div "11 / 916" at bounding box center [691, 365] width 653 height 18
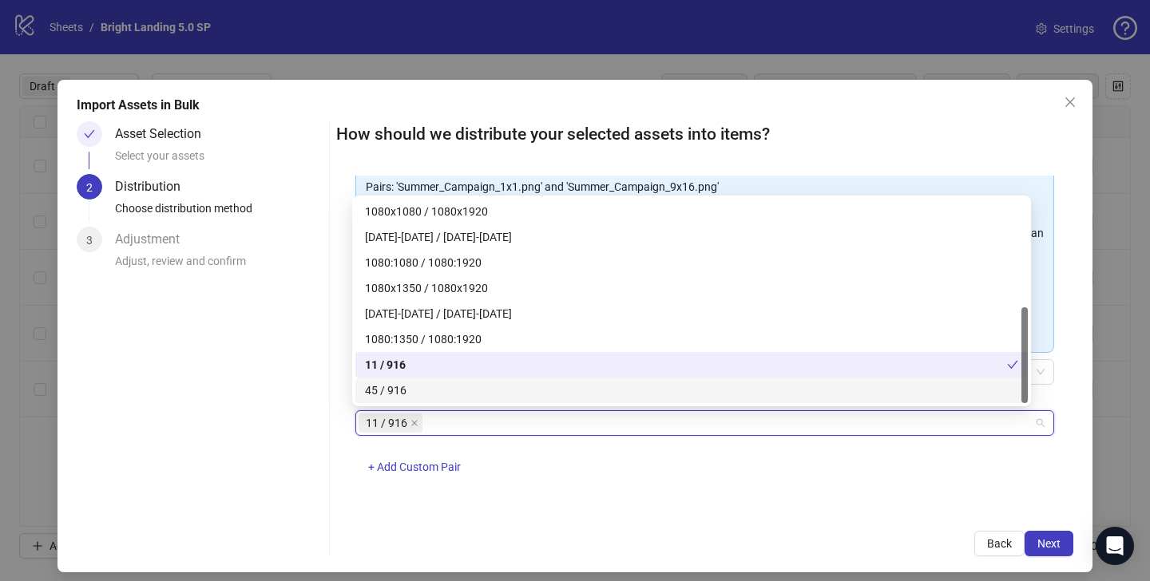
click at [462, 395] on div "45 / 916" at bounding box center [691, 391] width 653 height 18
click at [1044, 545] on span "Next" at bounding box center [1048, 543] width 23 height 13
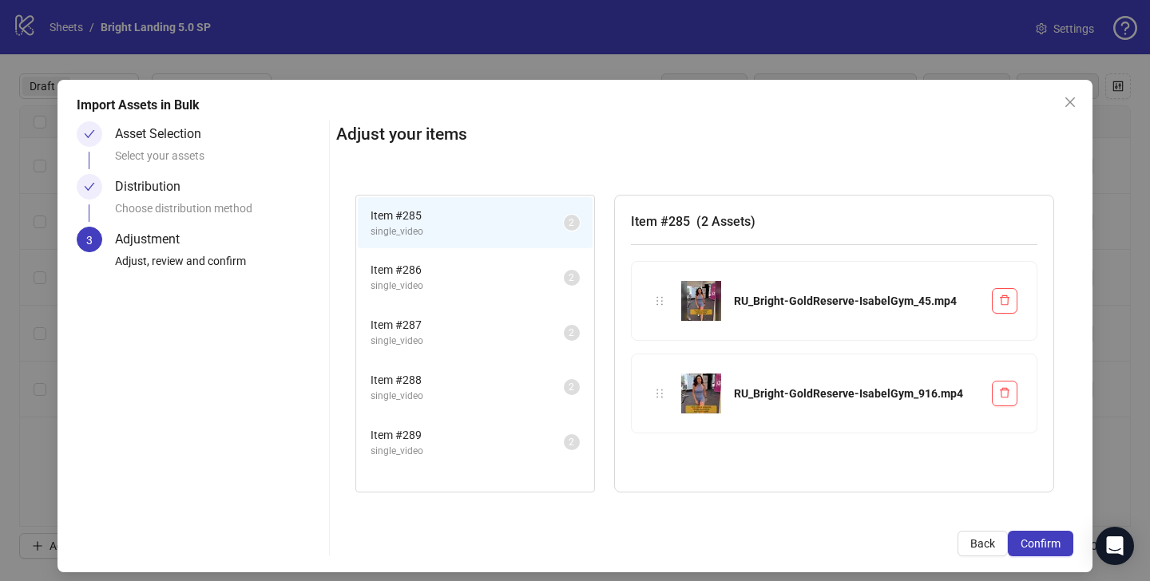
click at [418, 286] on span "single_video" at bounding box center [466, 286] width 193 height 15
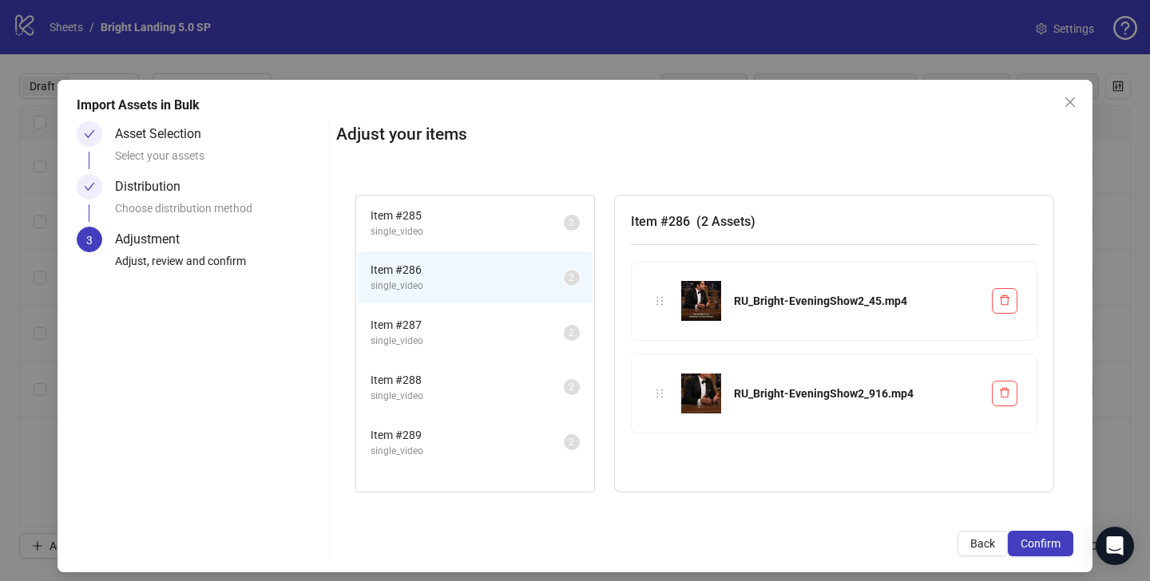
click at [423, 327] on span "Item # 287" at bounding box center [466, 325] width 193 height 18
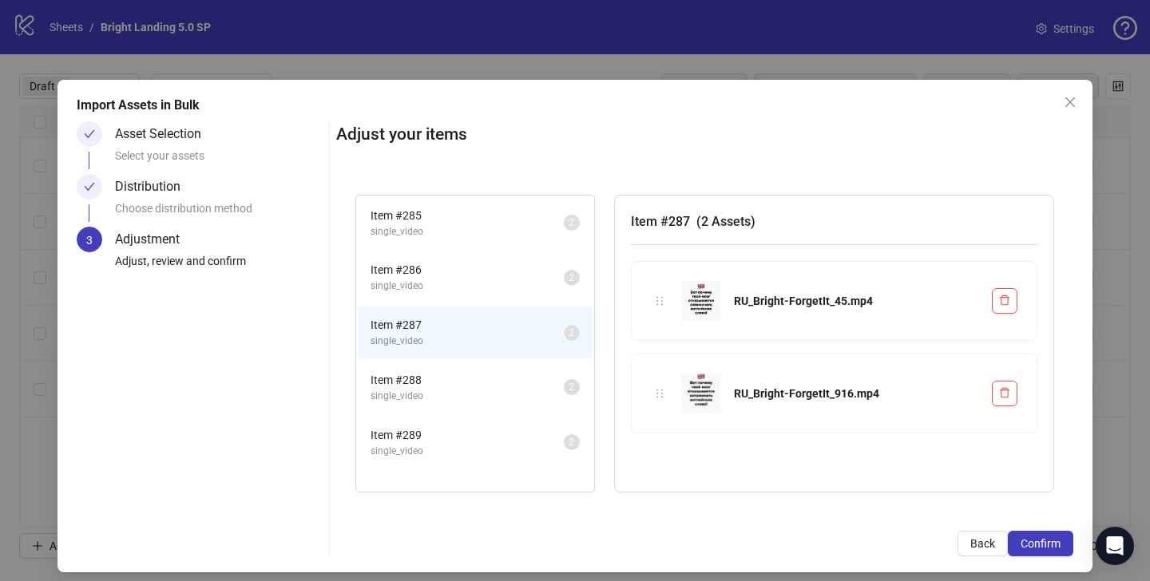
click at [426, 380] on span "Item # 288" at bounding box center [466, 380] width 193 height 18
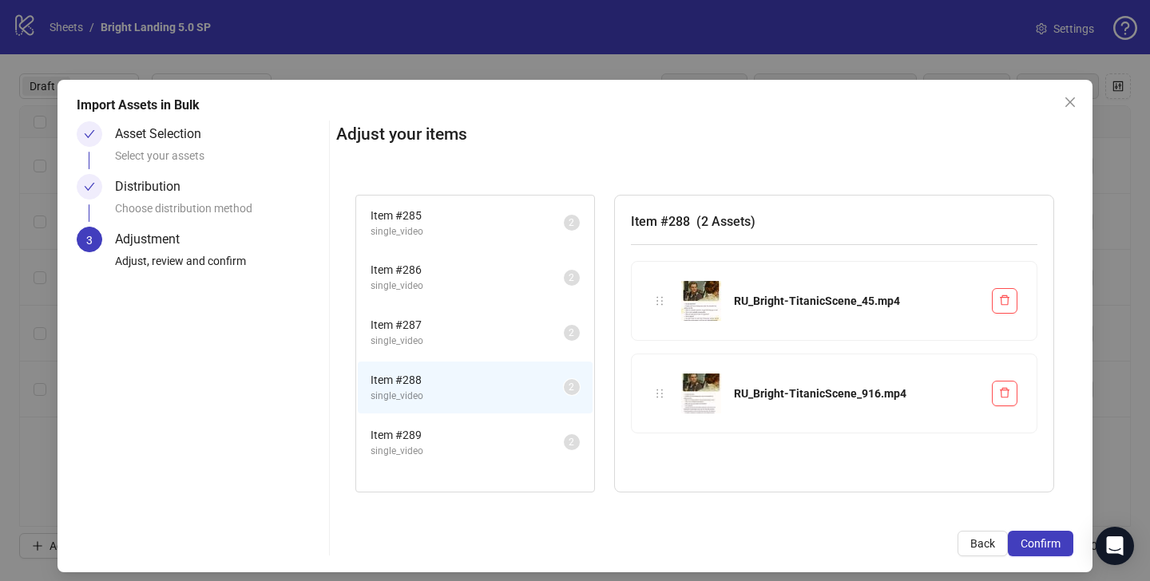
click at [434, 433] on span "Item # 289" at bounding box center [466, 435] width 193 height 18
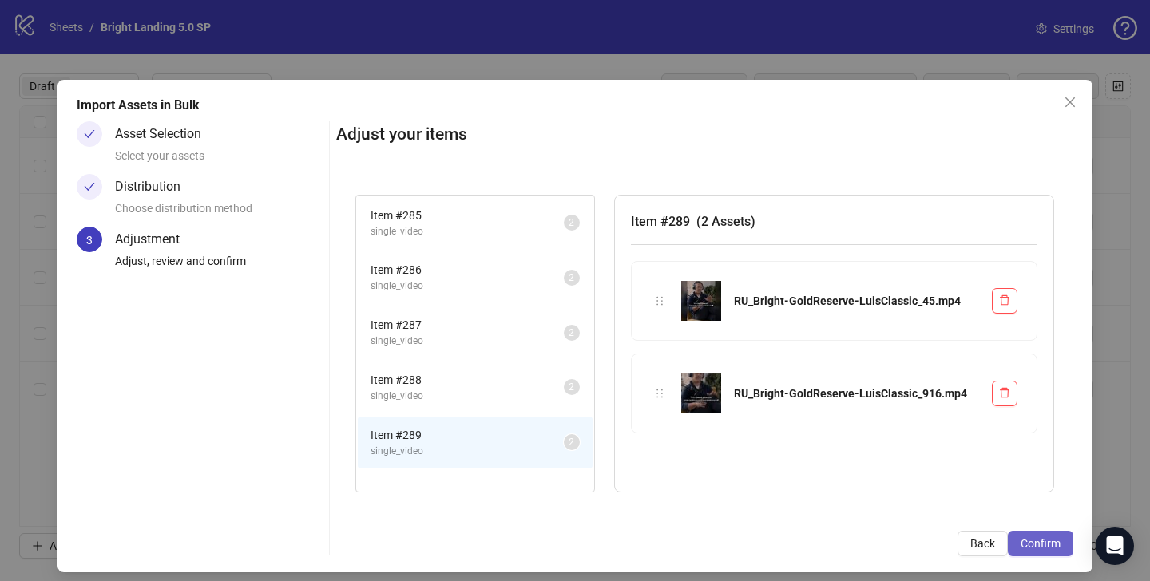
click at [1044, 542] on span "Confirm" at bounding box center [1040, 543] width 40 height 13
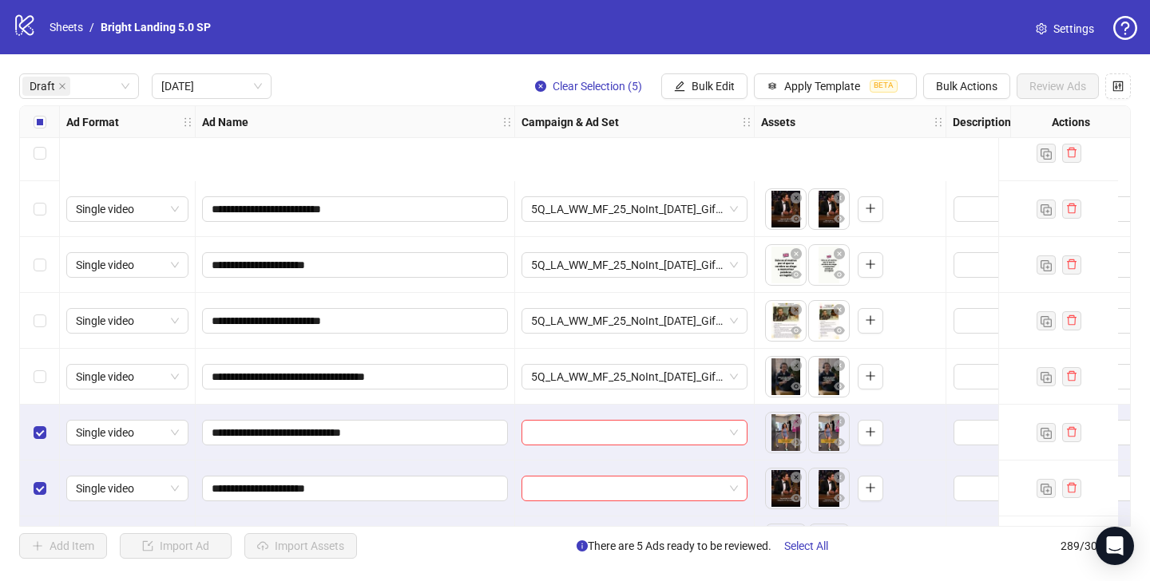
scroll to position [177, 0]
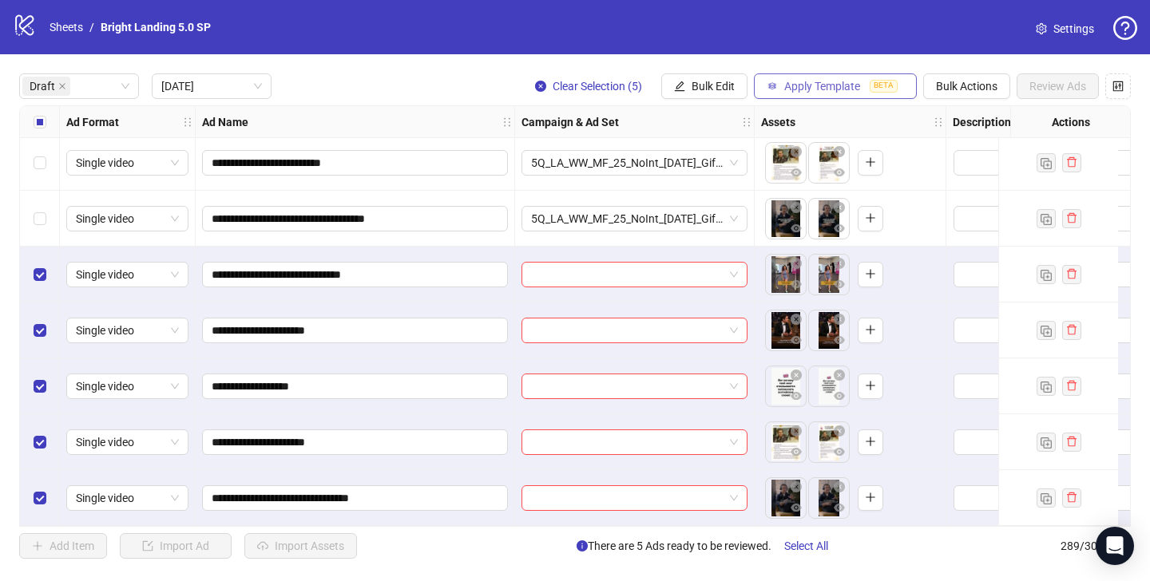
click at [798, 81] on span "Apply Template" at bounding box center [822, 86] width 76 height 13
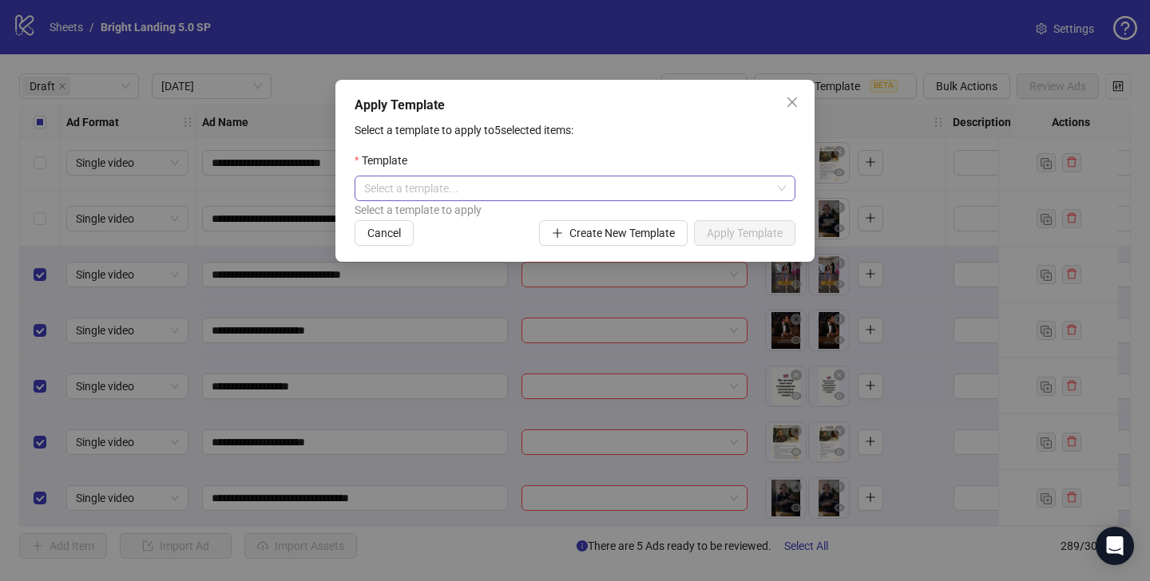
click at [717, 196] on input "search" at bounding box center [567, 188] width 407 height 24
click at [512, 203] on div "Select a template to apply" at bounding box center [574, 210] width 441 height 18
click at [512, 191] on input "search" at bounding box center [567, 188] width 407 height 24
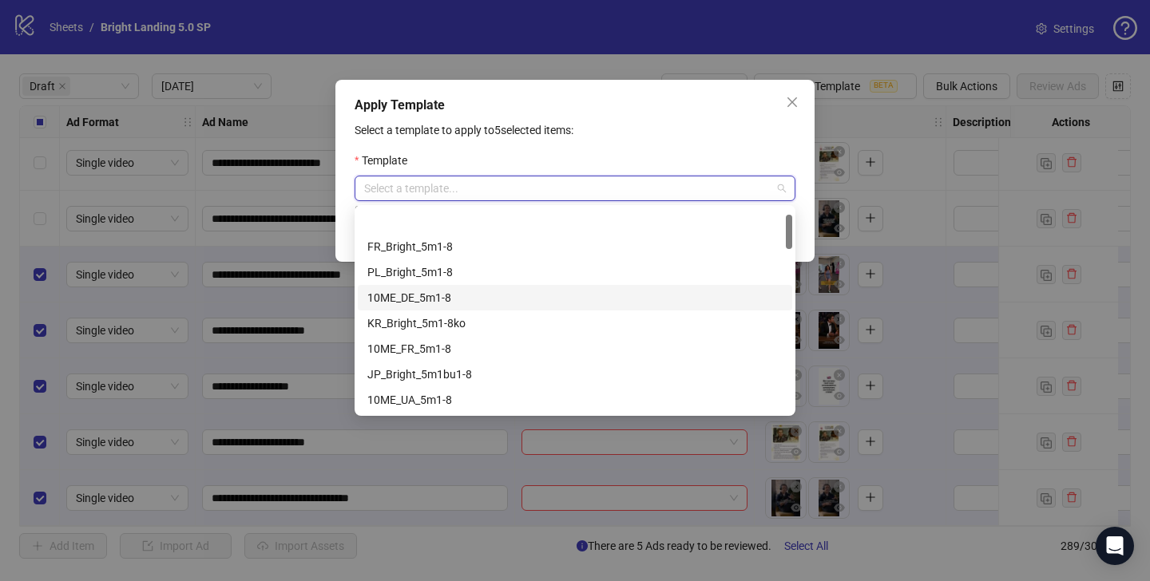
scroll to position [996, 0]
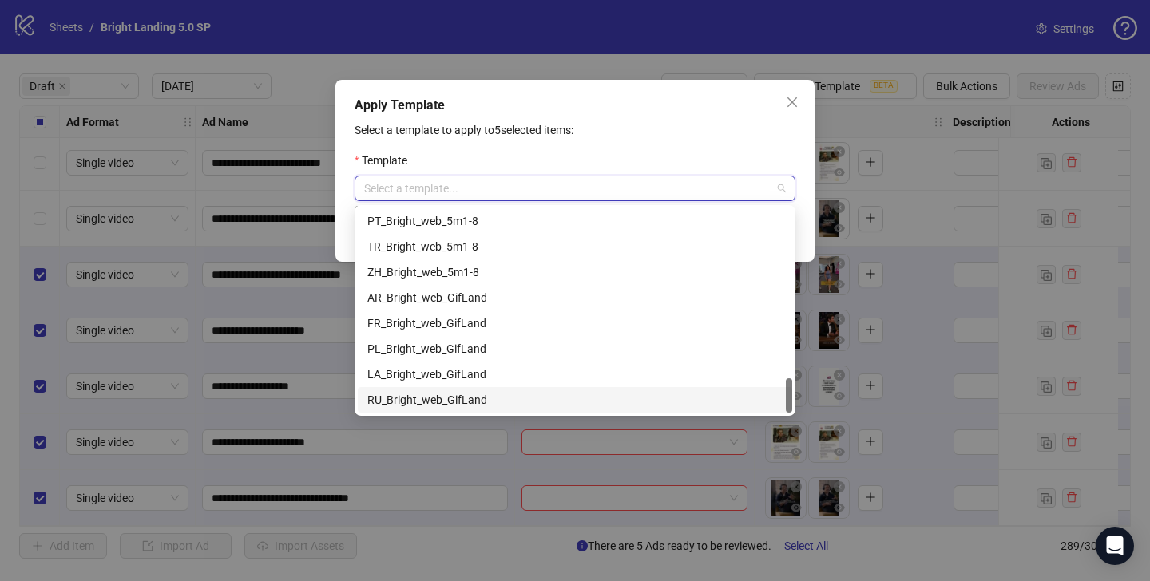
click at [469, 404] on div "RU_Bright_web_GifLand" at bounding box center [574, 400] width 415 height 18
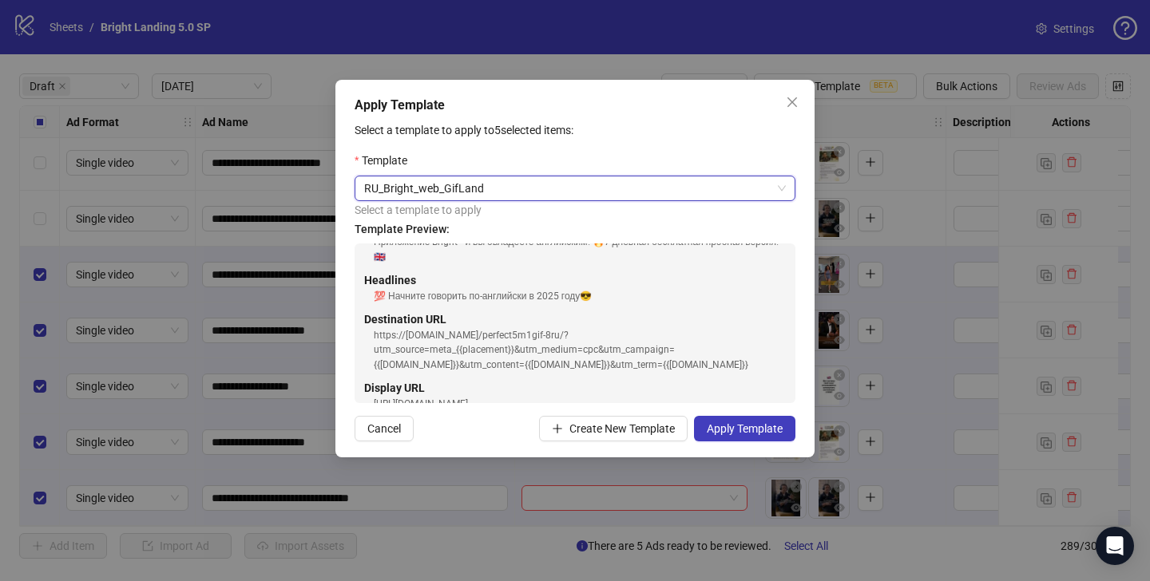
scroll to position [135, 0]
click at [747, 420] on button "Apply Template" at bounding box center [744, 429] width 101 height 26
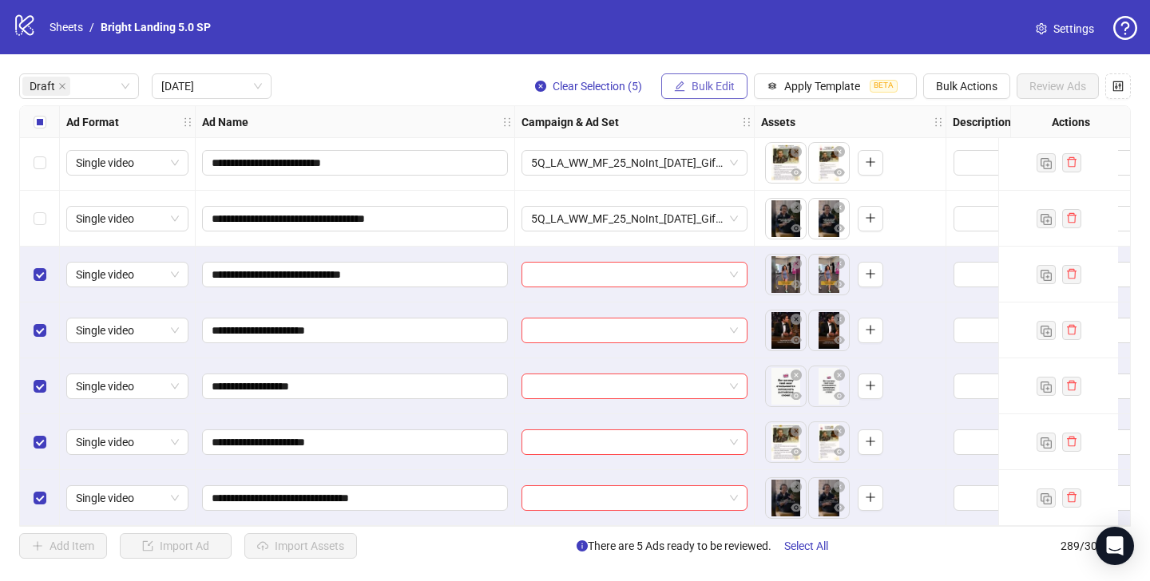
click at [728, 85] on span "Bulk Edit" at bounding box center [712, 86] width 43 height 13
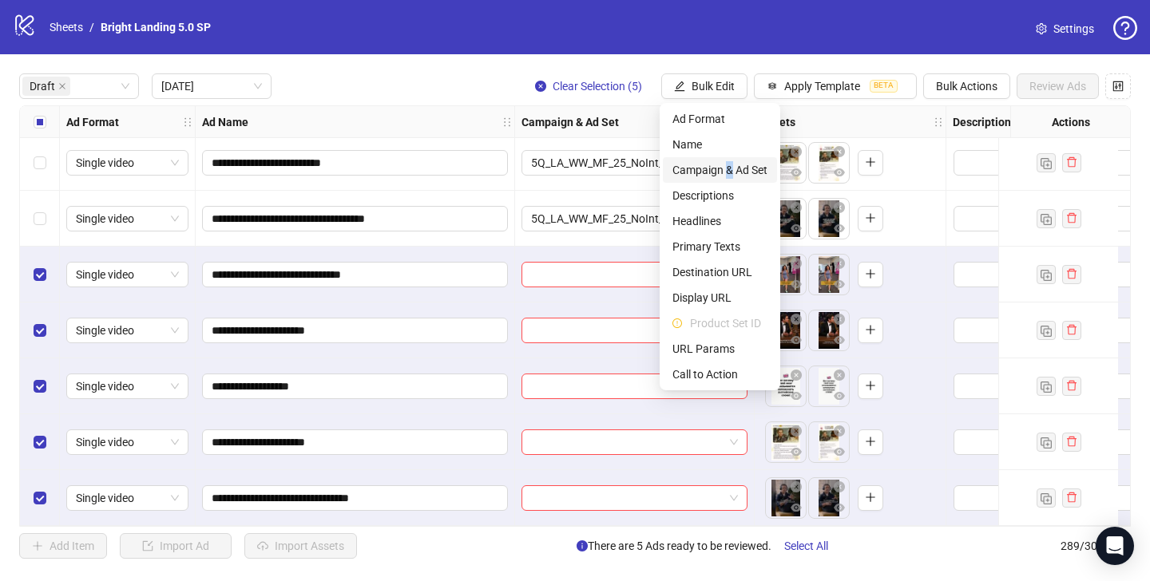
click at [729, 164] on span "Campaign & Ad Set" at bounding box center [719, 170] width 95 height 18
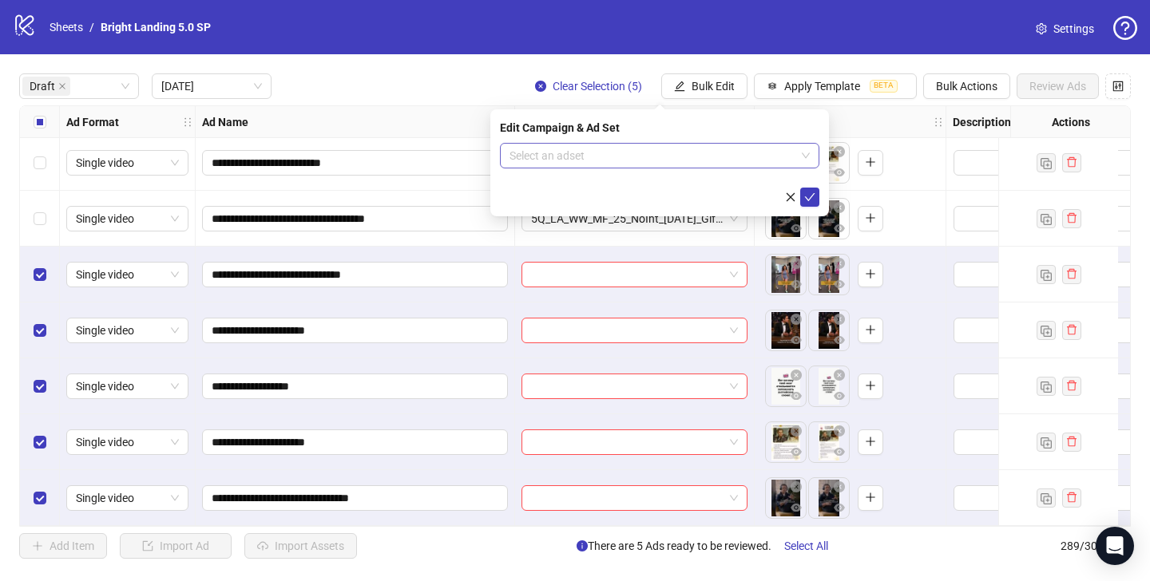
click at [716, 158] on input "search" at bounding box center [652, 156] width 286 height 24
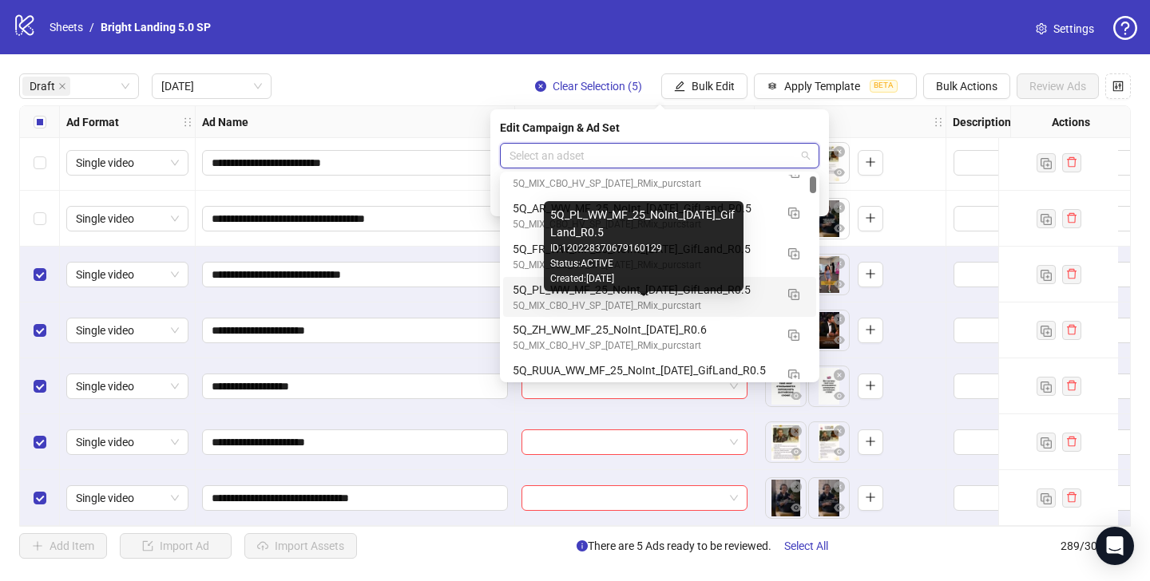
scroll to position [55, 0]
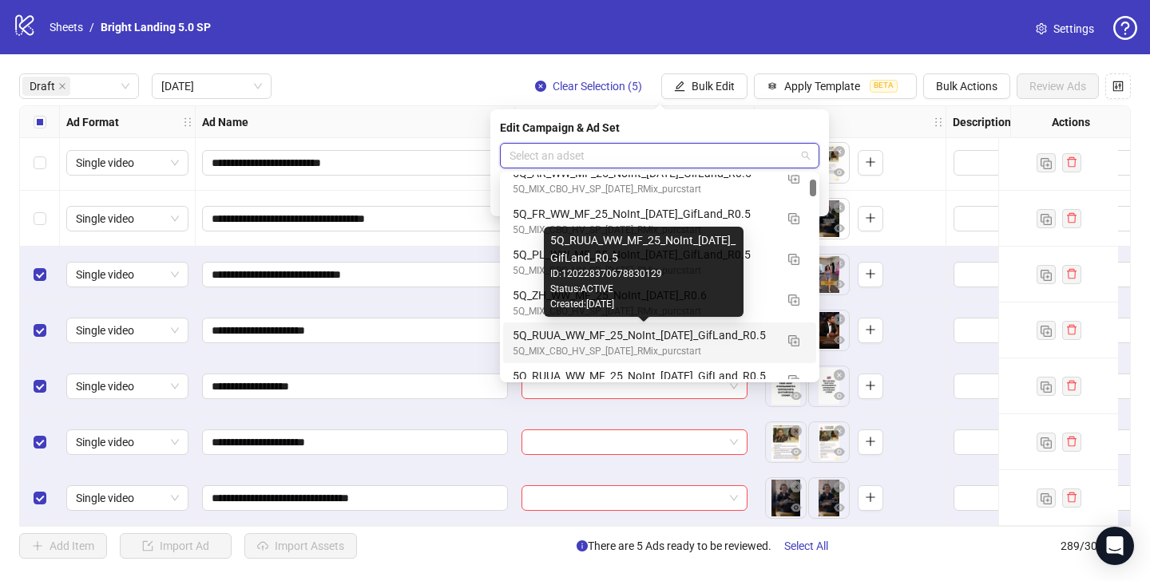
click at [691, 331] on div "5Q_RUUA_WW_MF_25_NoInt_[DATE]_GifLand_R0.5" at bounding box center [644, 336] width 262 height 18
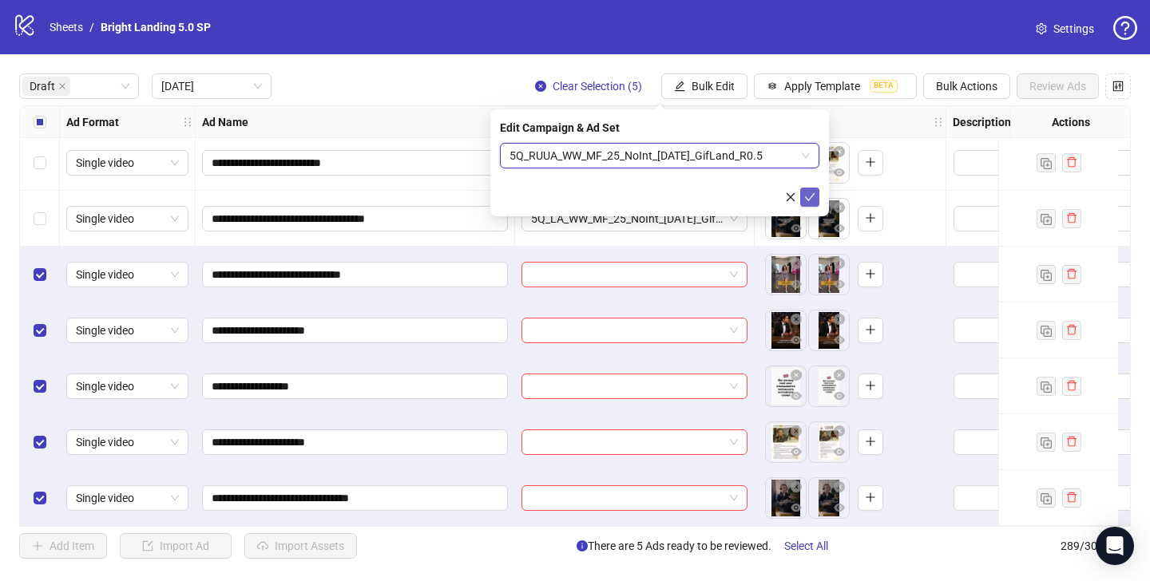
click at [814, 193] on icon "check" at bounding box center [810, 197] width 10 height 8
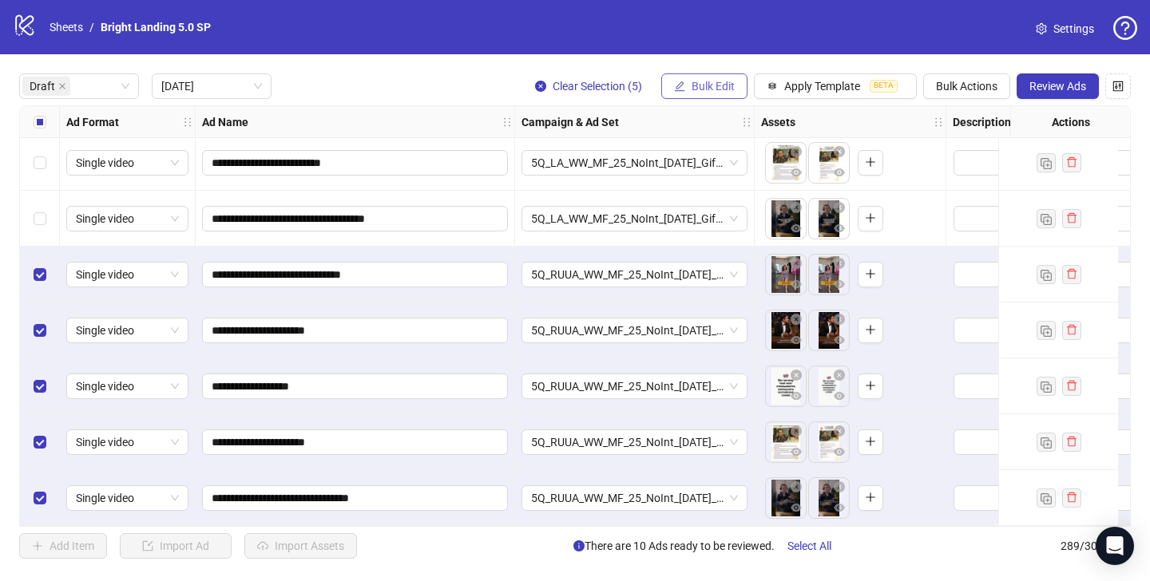
click at [727, 87] on span "Bulk Edit" at bounding box center [712, 86] width 43 height 13
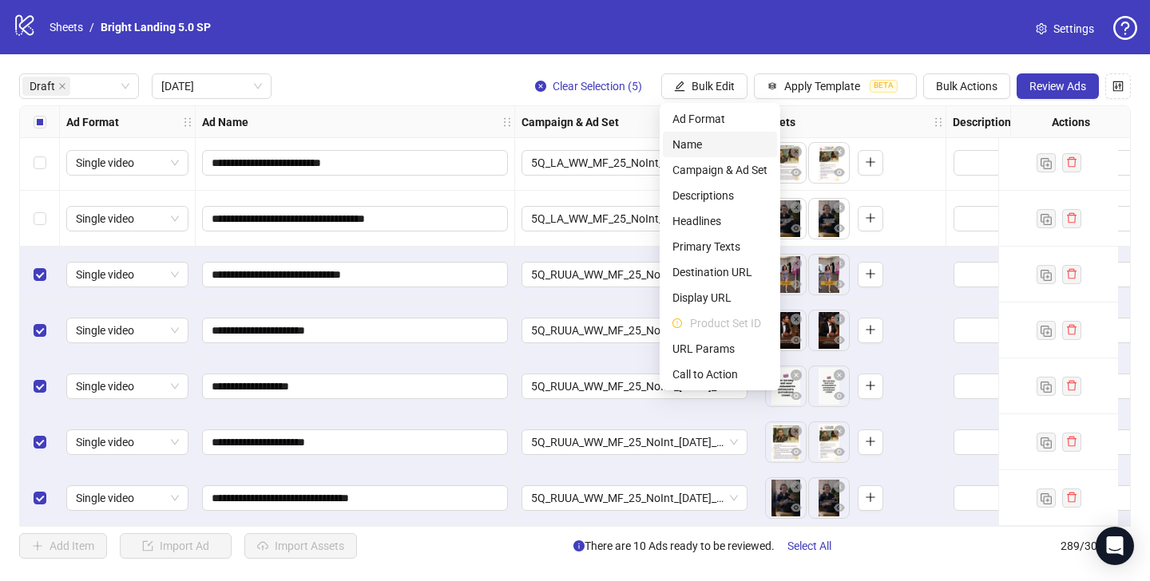
click at [732, 141] on span "Name" at bounding box center [719, 145] width 95 height 18
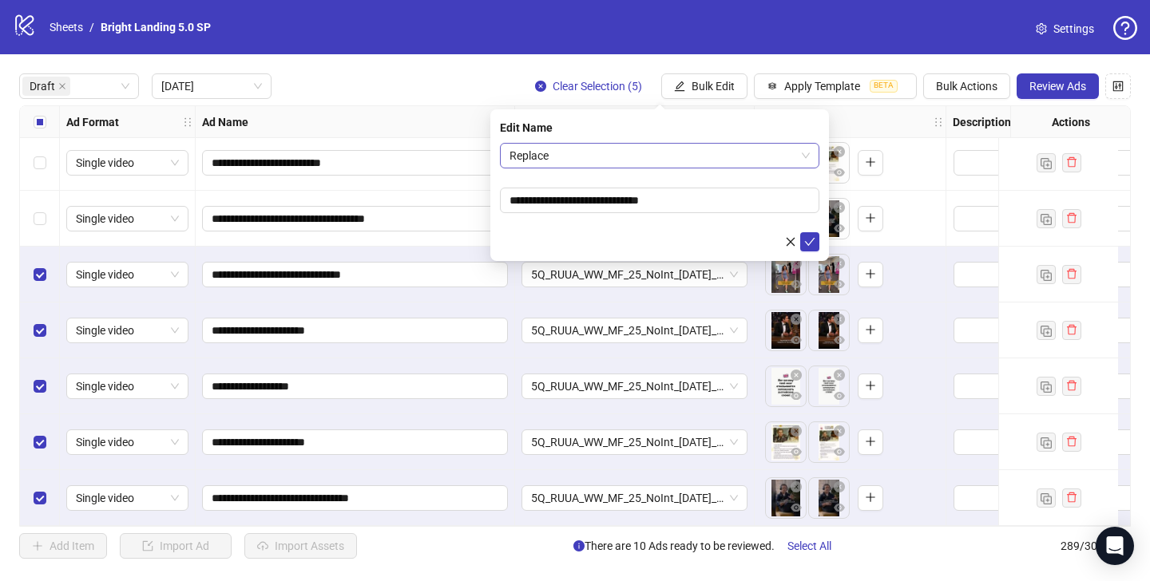
click at [592, 164] on span "Replace" at bounding box center [659, 156] width 300 height 24
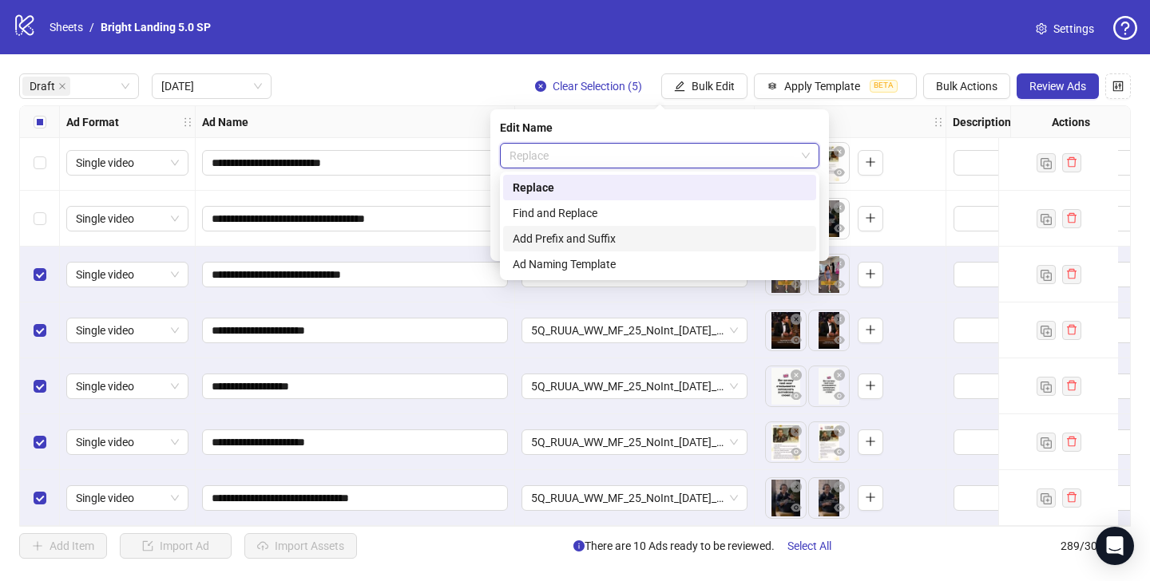
click at [604, 235] on div "Add Prefix and Suffix" at bounding box center [660, 239] width 294 height 18
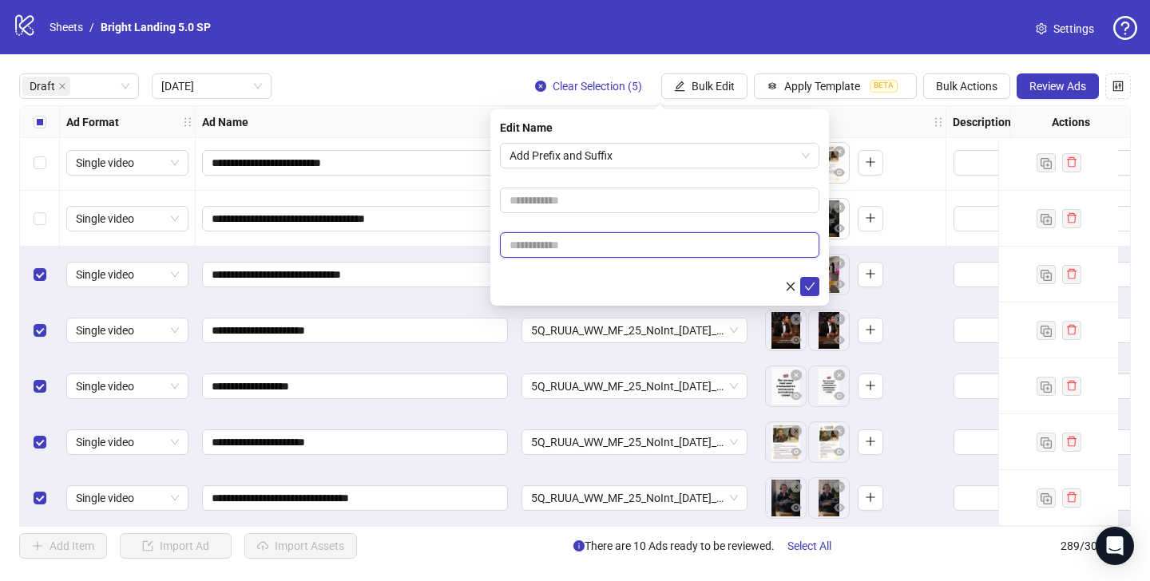
click at [595, 239] on input "text" at bounding box center [659, 245] width 319 height 26
click at [589, 252] on input "text" at bounding box center [659, 245] width 319 height 26
type input "****"
click at [810, 291] on icon "check" at bounding box center [809, 286] width 11 height 11
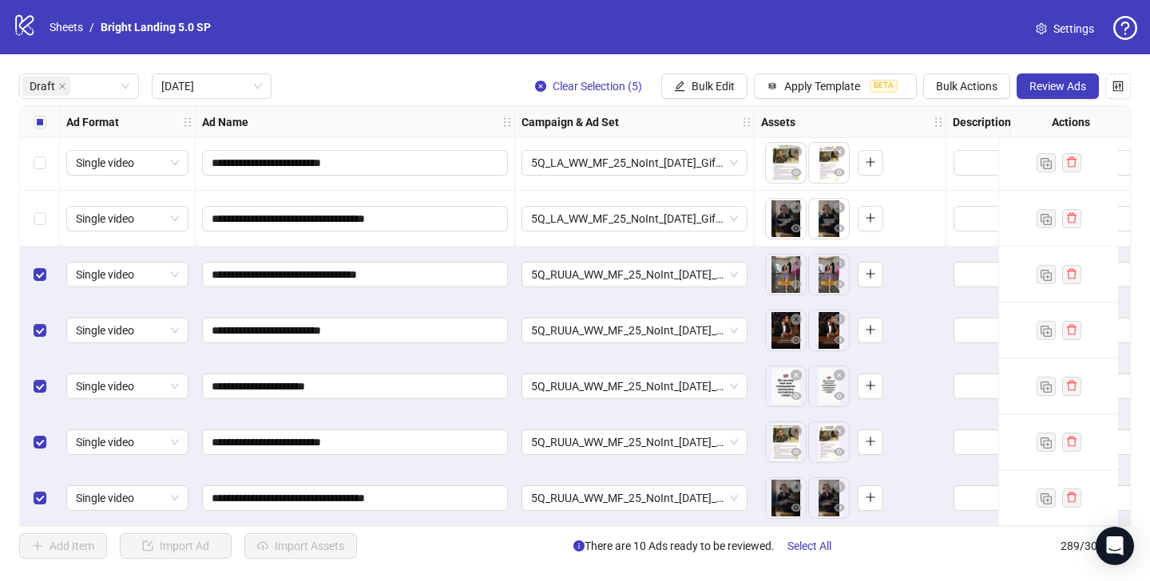
click at [32, 115] on div "Select all rows" at bounding box center [40, 122] width 40 height 32
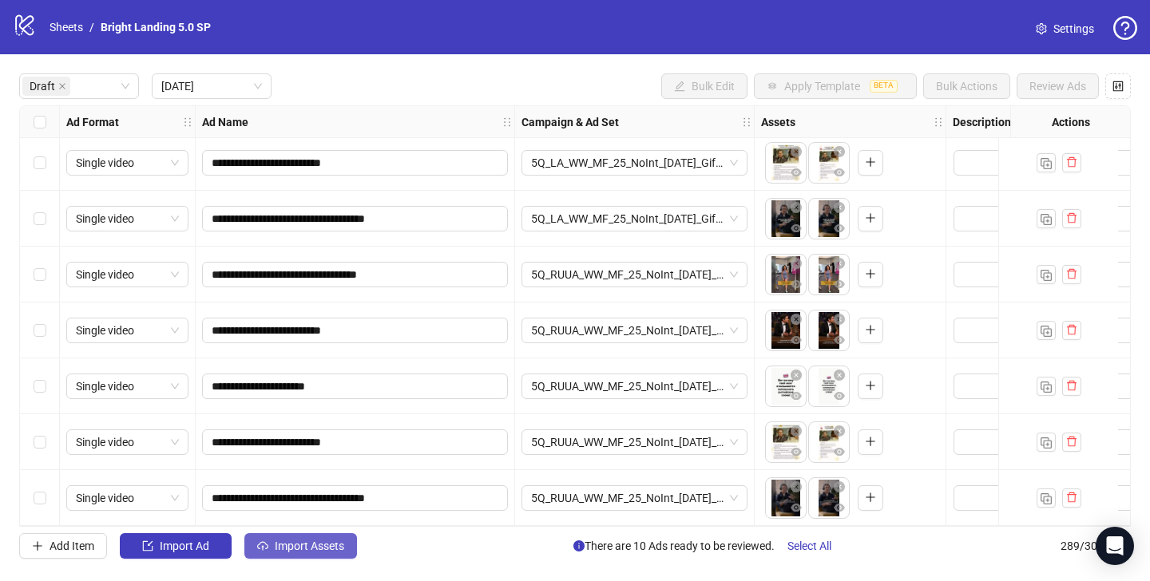
click at [320, 544] on span "Import Assets" at bounding box center [309, 546] width 69 height 13
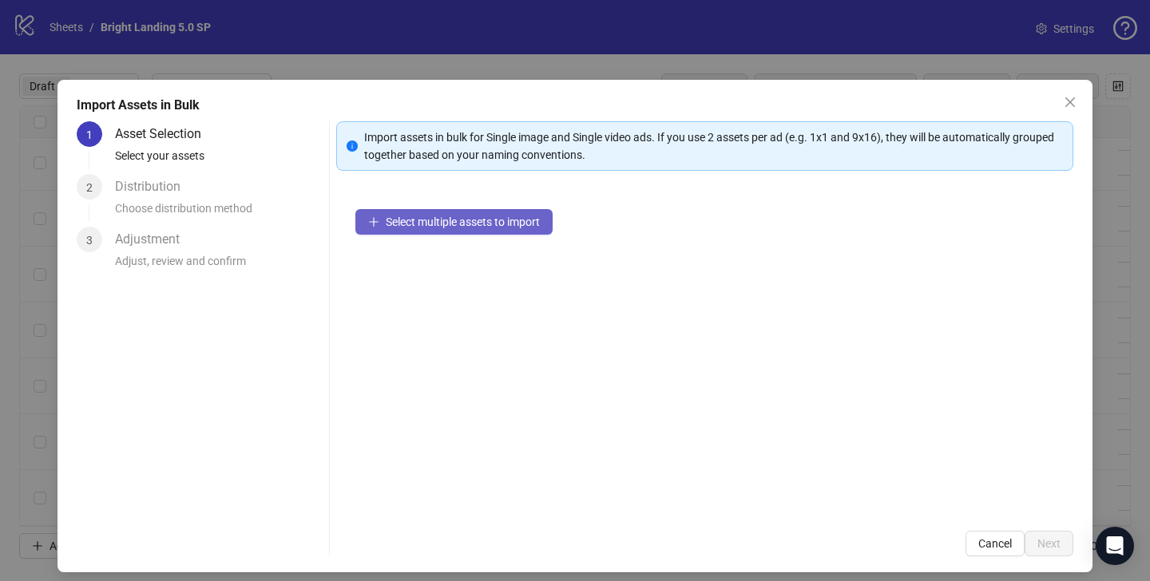
click at [477, 228] on button "Select multiple assets to import" at bounding box center [453, 222] width 197 height 26
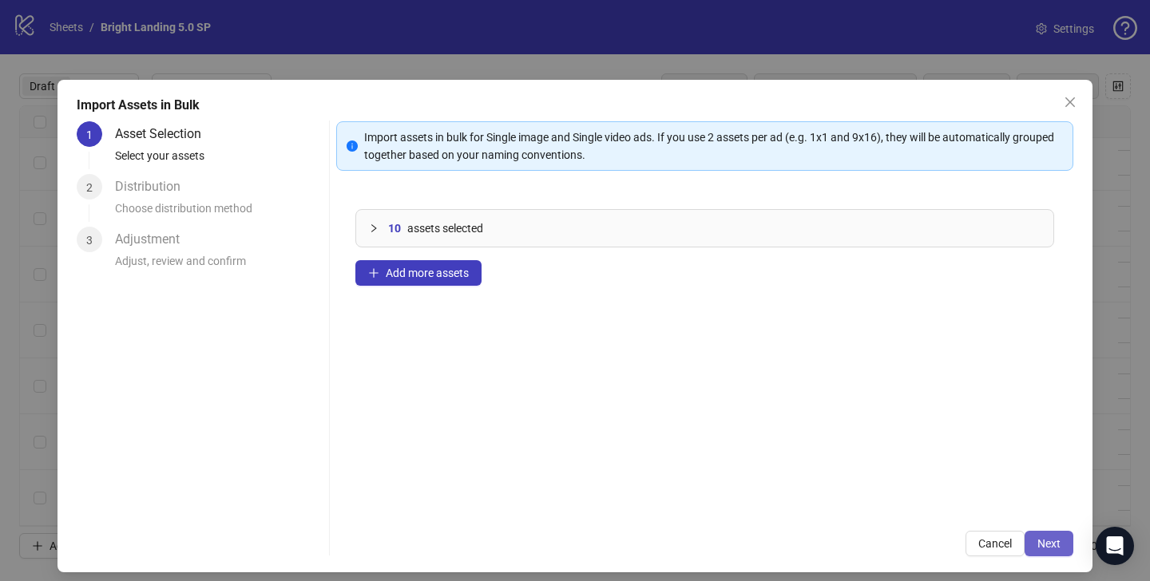
click at [1037, 546] on span "Next" at bounding box center [1048, 543] width 23 height 13
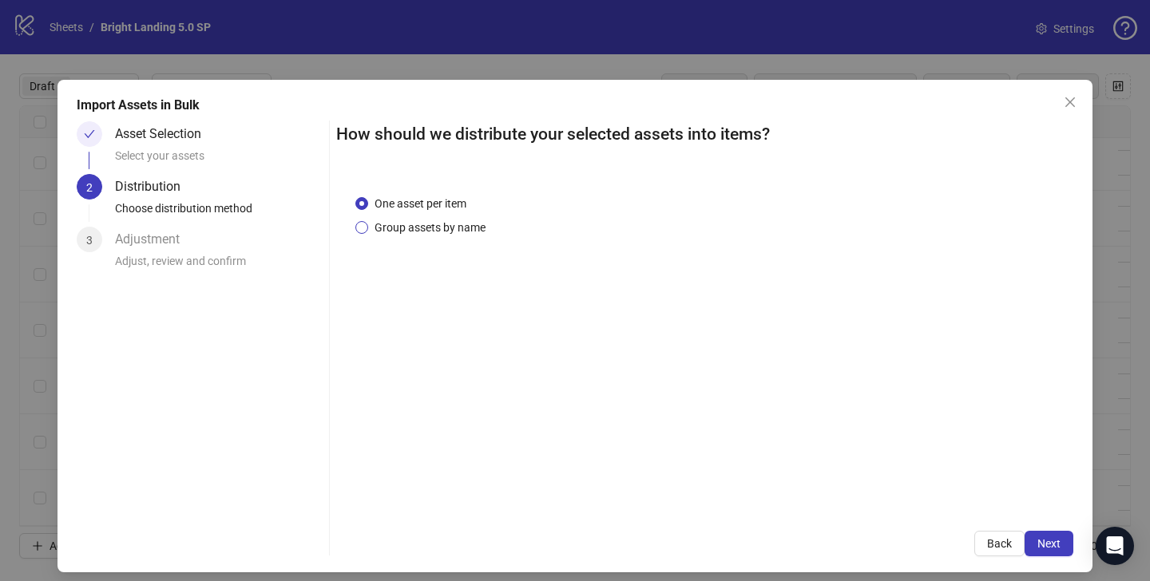
click at [390, 219] on span "Group assets by name" at bounding box center [430, 228] width 124 height 18
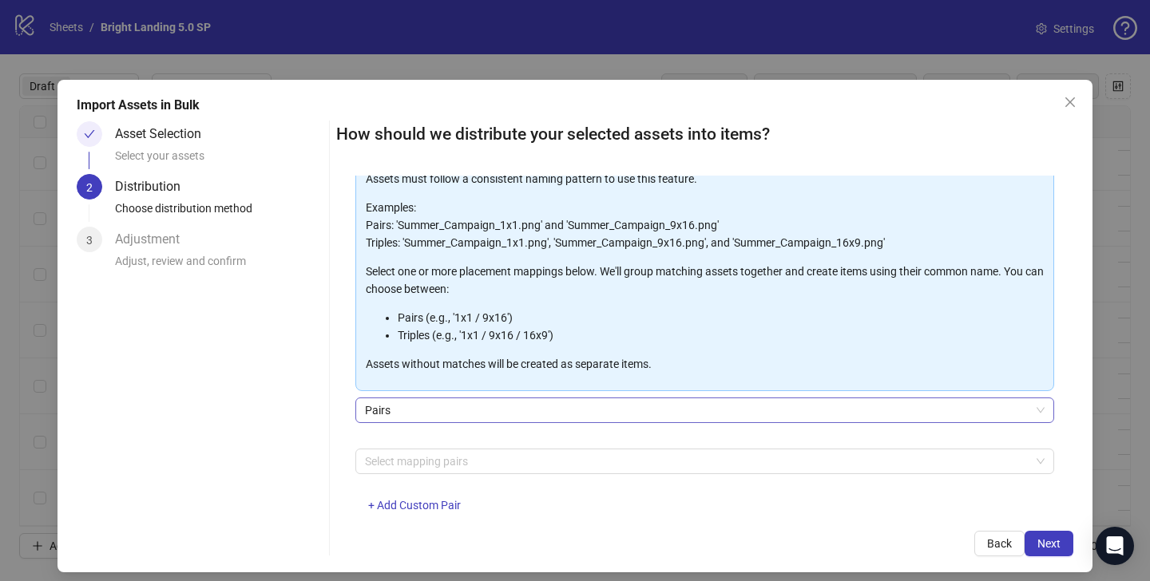
scroll to position [131, 0]
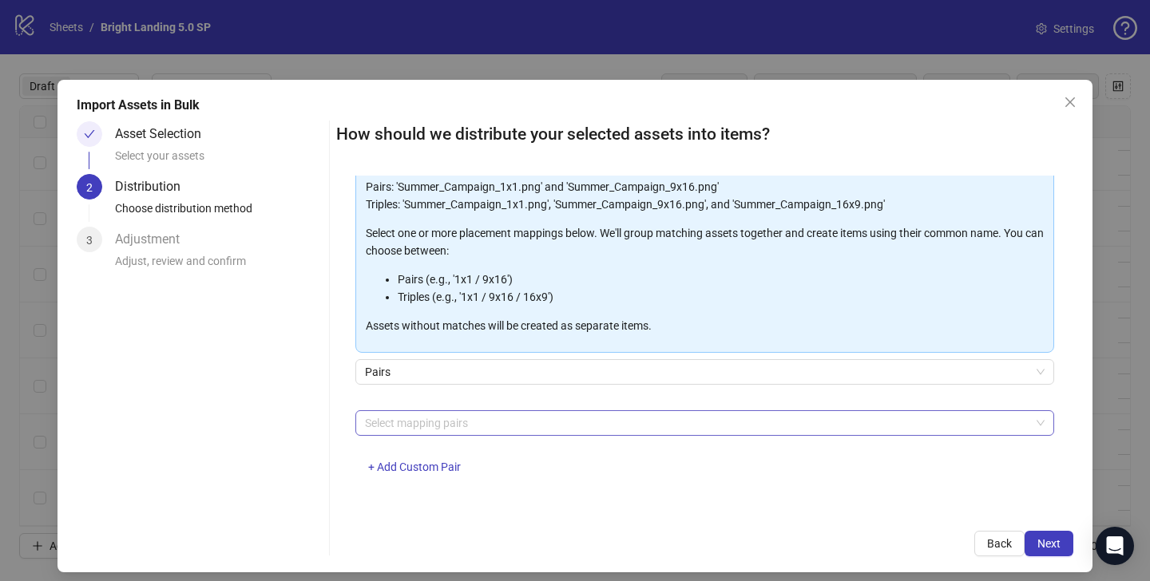
click at [415, 432] on div at bounding box center [695, 423] width 675 height 22
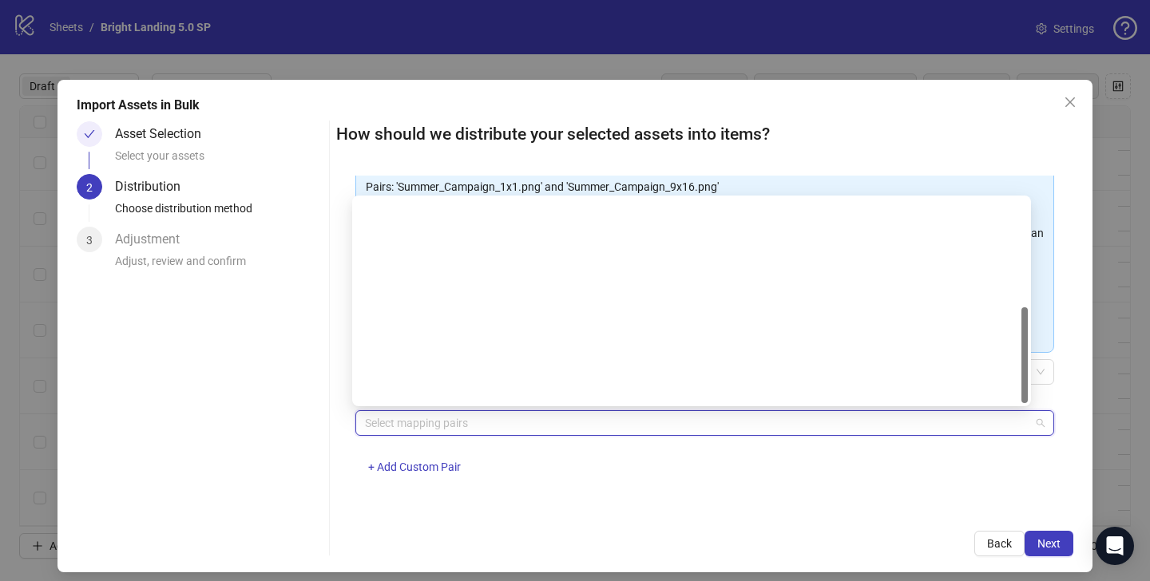
scroll to position [230, 0]
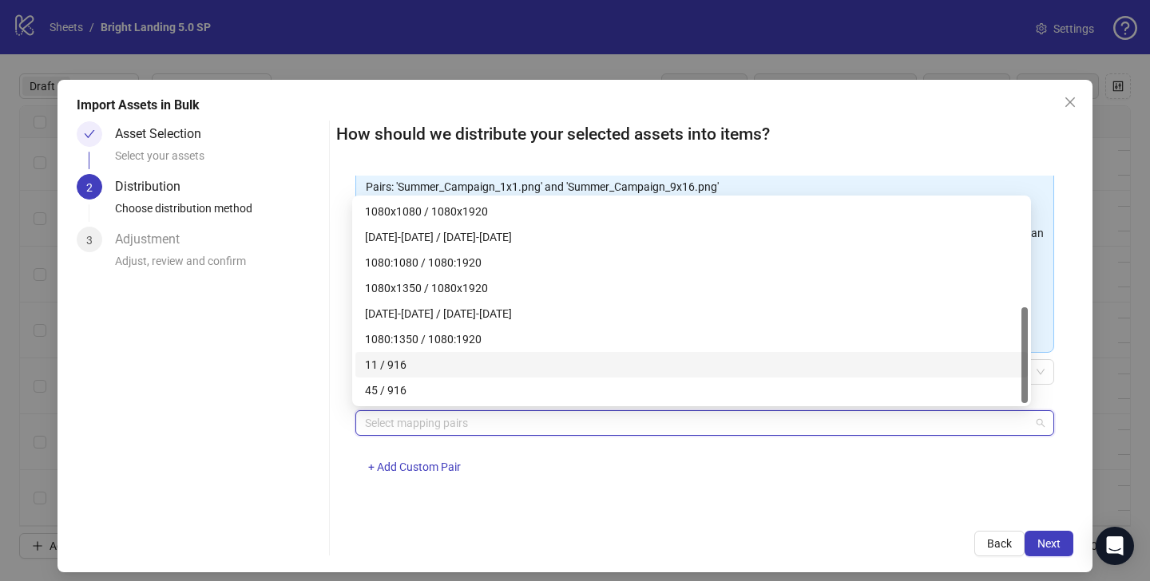
drag, startPoint x: 422, startPoint y: 367, endPoint x: 418, endPoint y: 374, distance: 8.2
click at [422, 367] on div "11 / 916" at bounding box center [691, 365] width 653 height 18
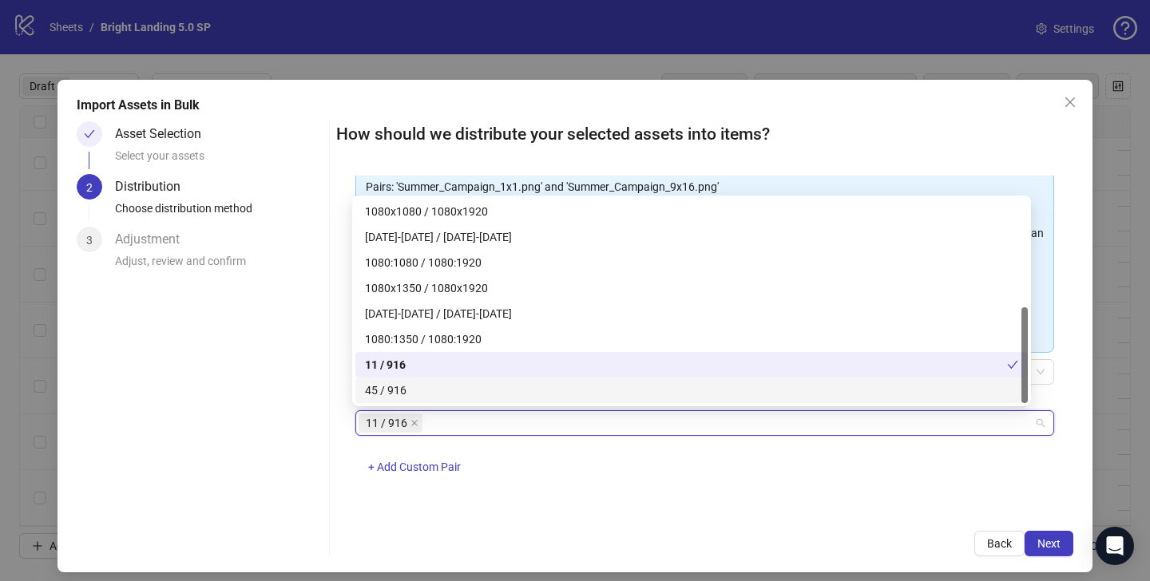
click at [429, 383] on div "45 / 916" at bounding box center [691, 391] width 653 height 18
click at [1037, 542] on span "Next" at bounding box center [1048, 543] width 23 height 13
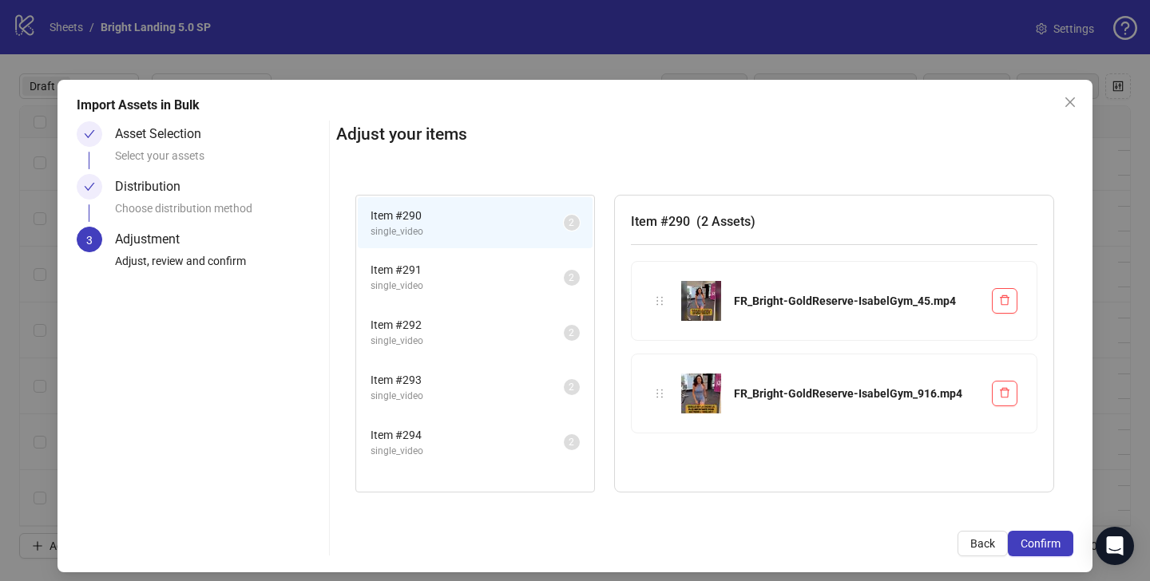
click at [438, 338] on span "single_video" at bounding box center [466, 341] width 193 height 15
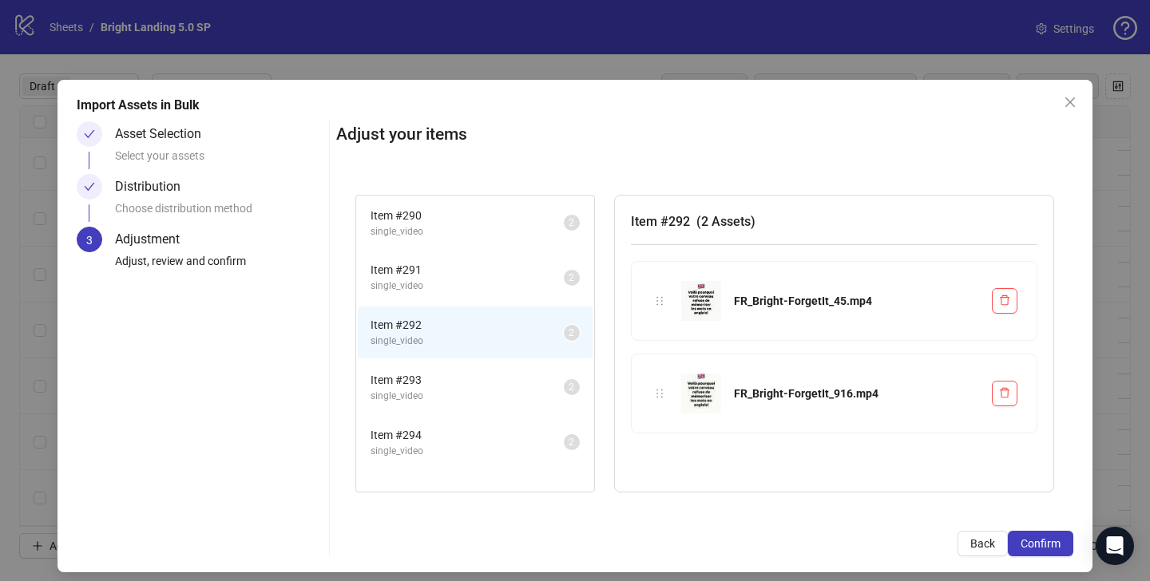
click at [430, 418] on li "Item # 294 single_video 2" at bounding box center [475, 443] width 235 height 52
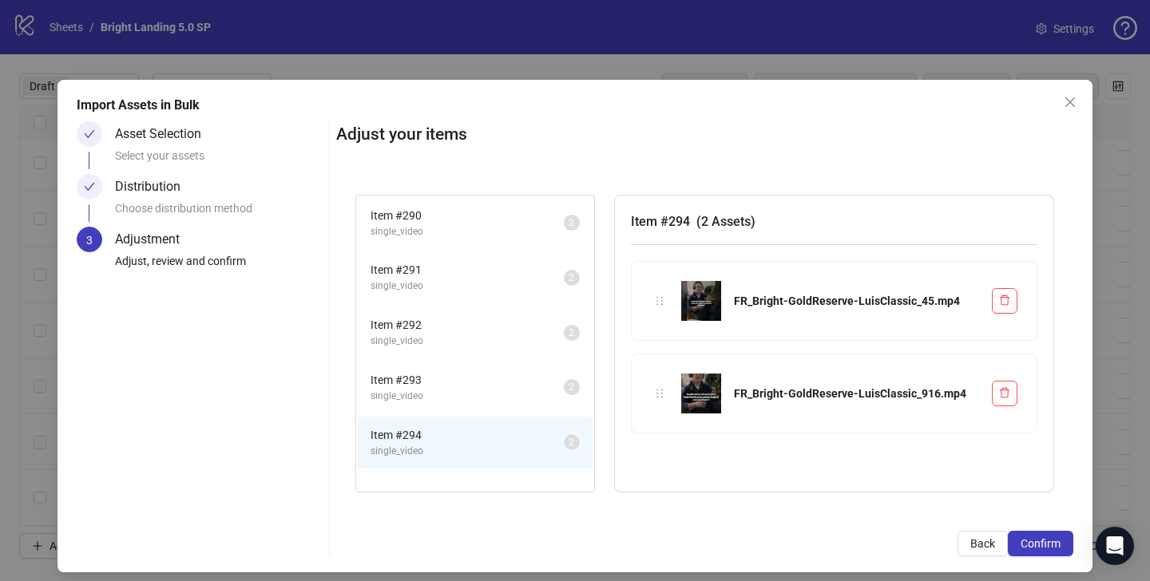
click at [429, 449] on span "single_video" at bounding box center [466, 451] width 193 height 15
click at [439, 405] on li "Item # 293 single_video 2" at bounding box center [475, 388] width 235 height 52
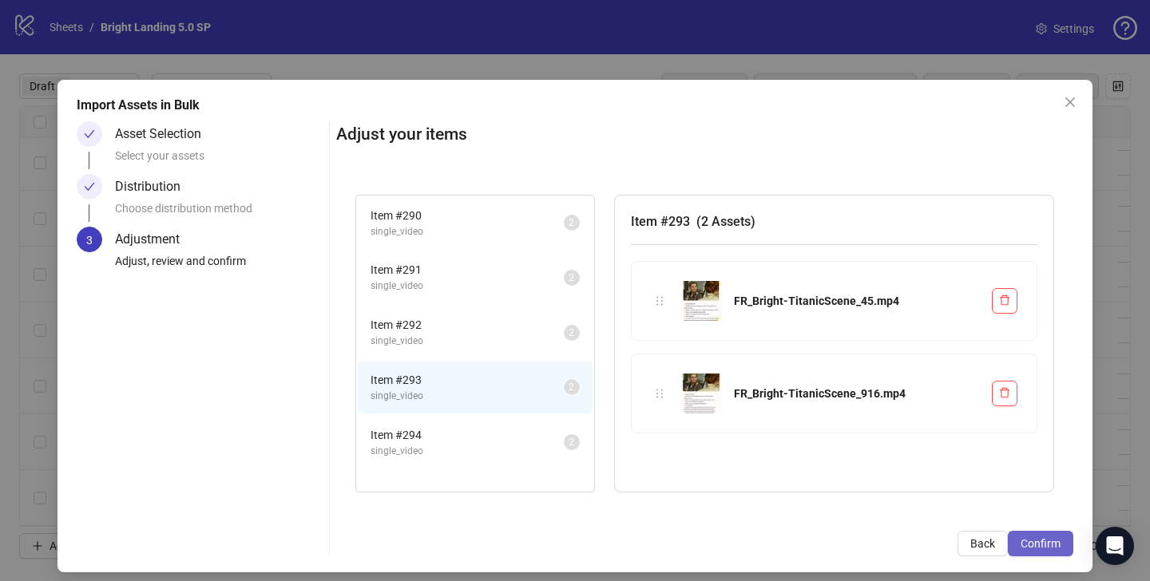
click at [1022, 545] on span "Confirm" at bounding box center [1040, 543] width 40 height 13
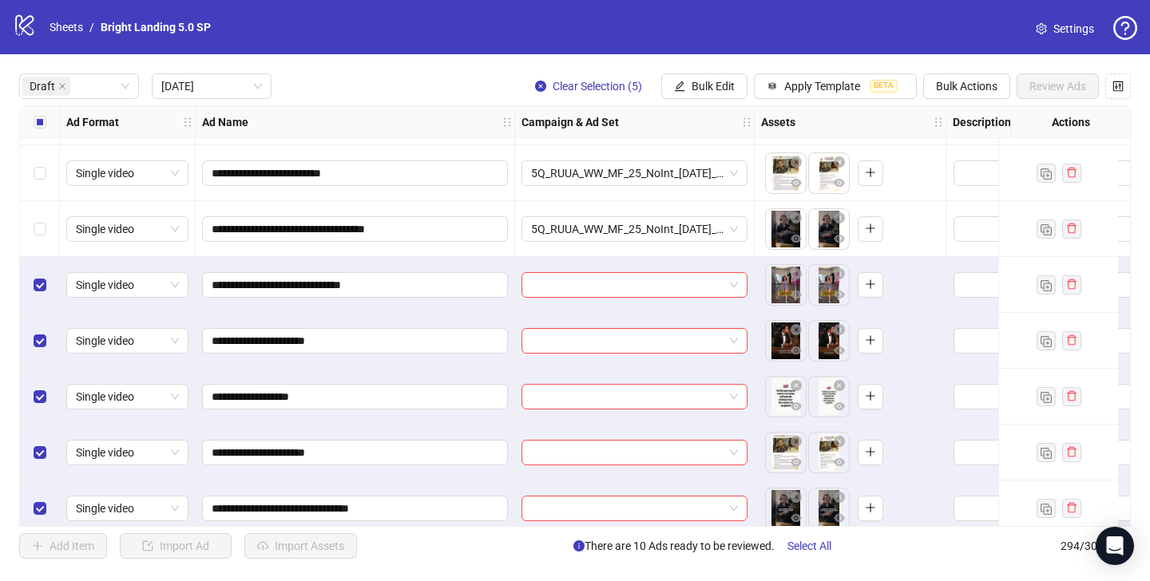
scroll to position [457, 0]
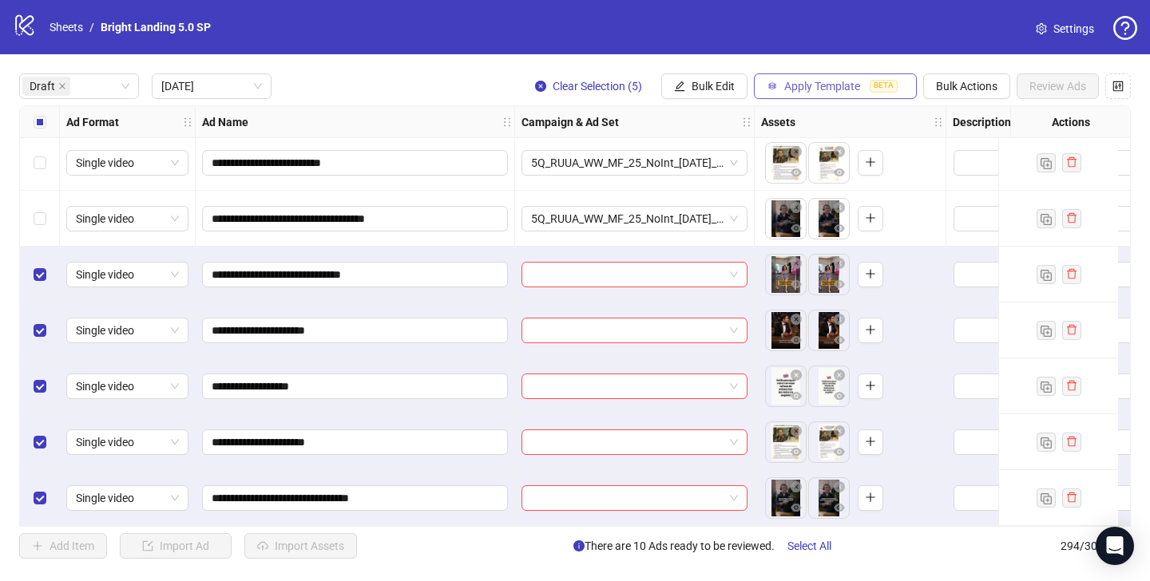
click at [850, 82] on span "Apply Template" at bounding box center [822, 86] width 76 height 13
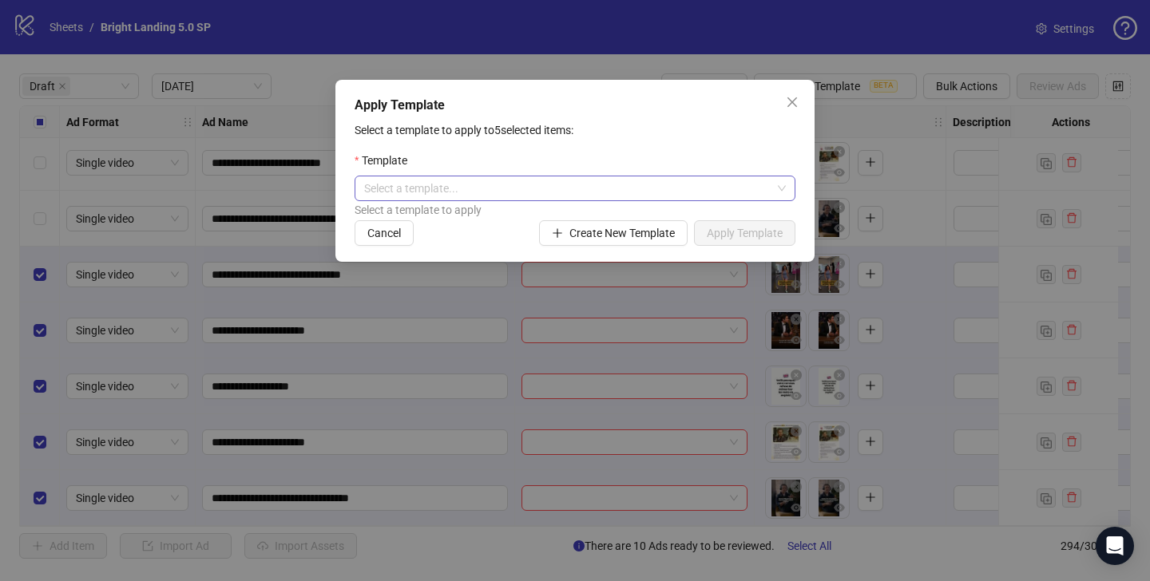
click at [594, 183] on input "search" at bounding box center [567, 188] width 407 height 24
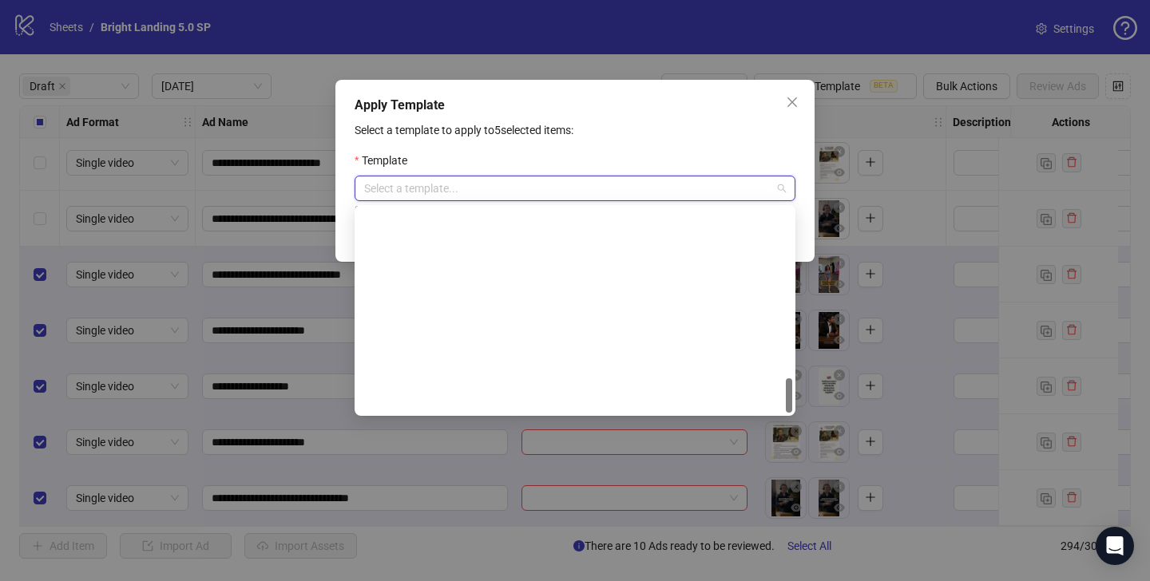
scroll to position [996, 0]
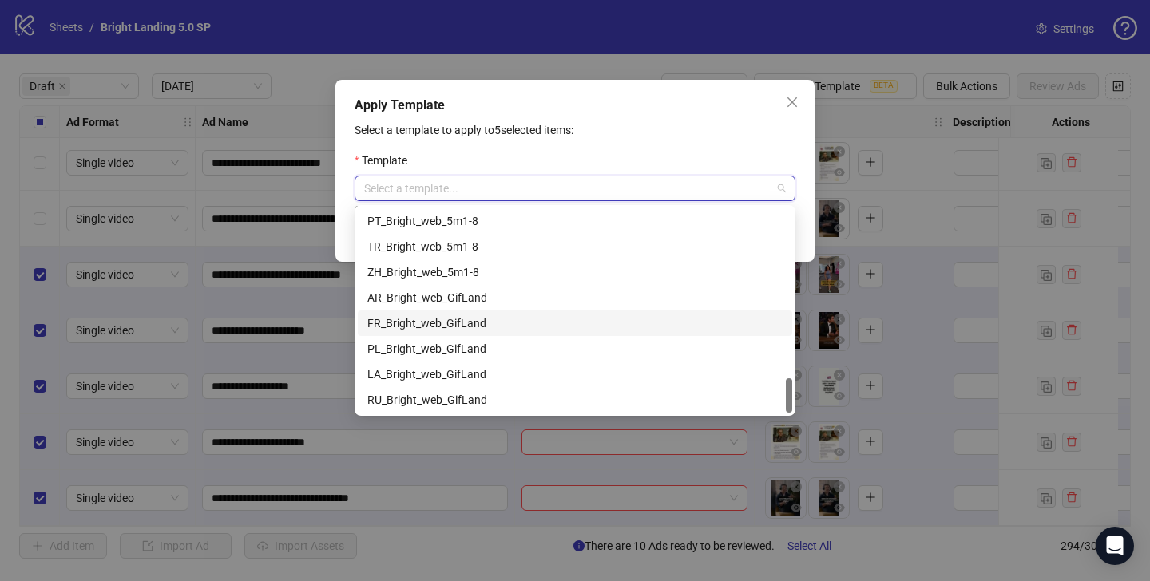
click at [485, 319] on div "FR_Bright_web_GifLand" at bounding box center [574, 324] width 415 height 18
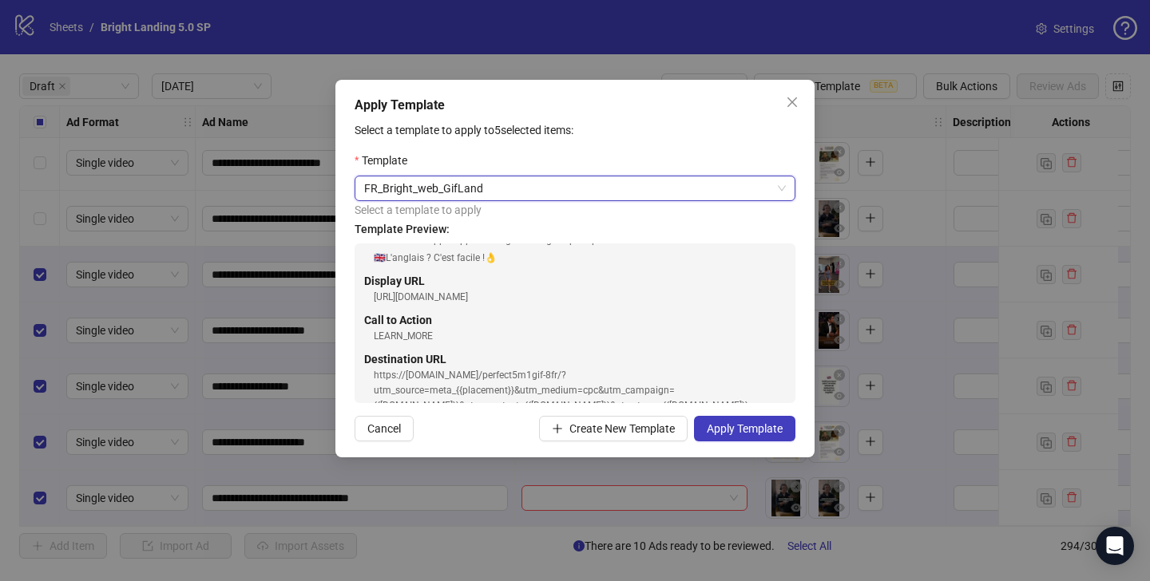
scroll to position [239, 0]
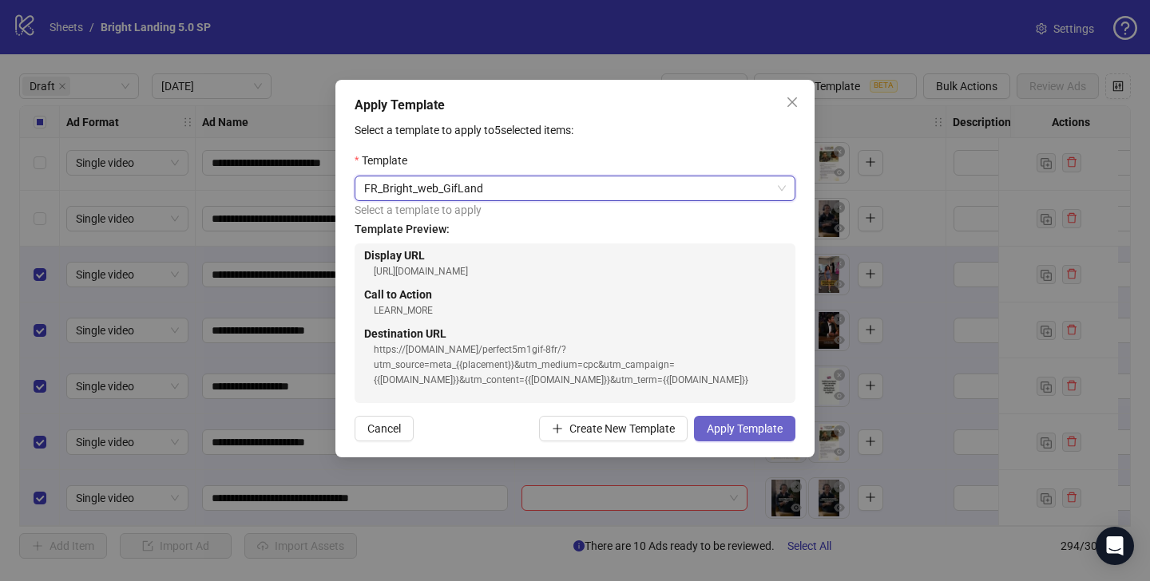
click at [746, 433] on span "Apply Template" at bounding box center [745, 428] width 76 height 13
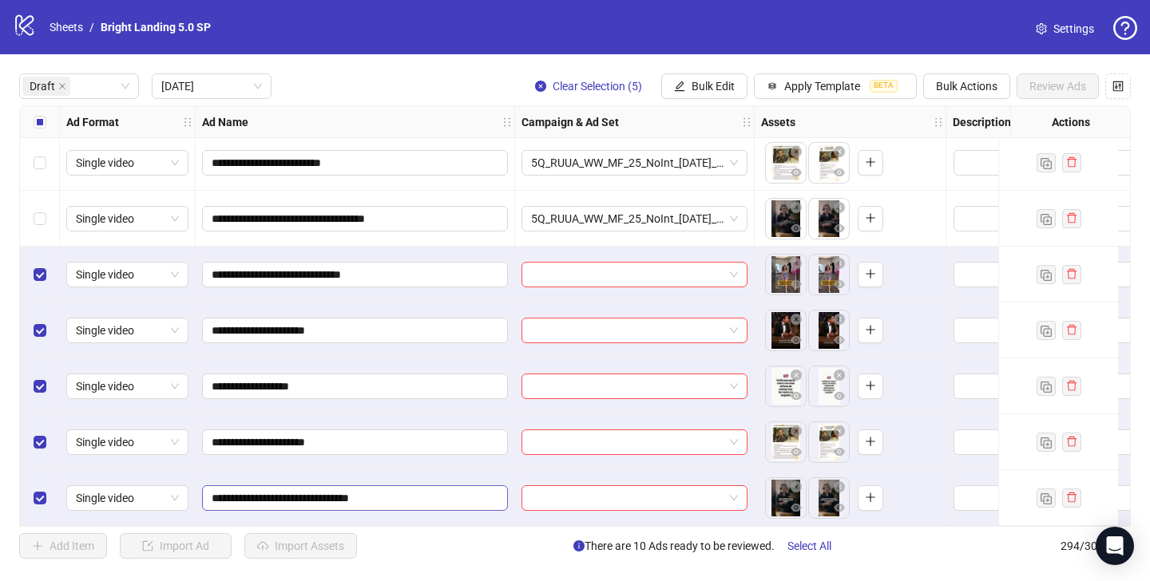
drag, startPoint x: 356, startPoint y: 526, endPoint x: 497, endPoint y: 499, distance: 143.1
click at [497, 499] on div "**********" at bounding box center [574, 316] width 1111 height 422
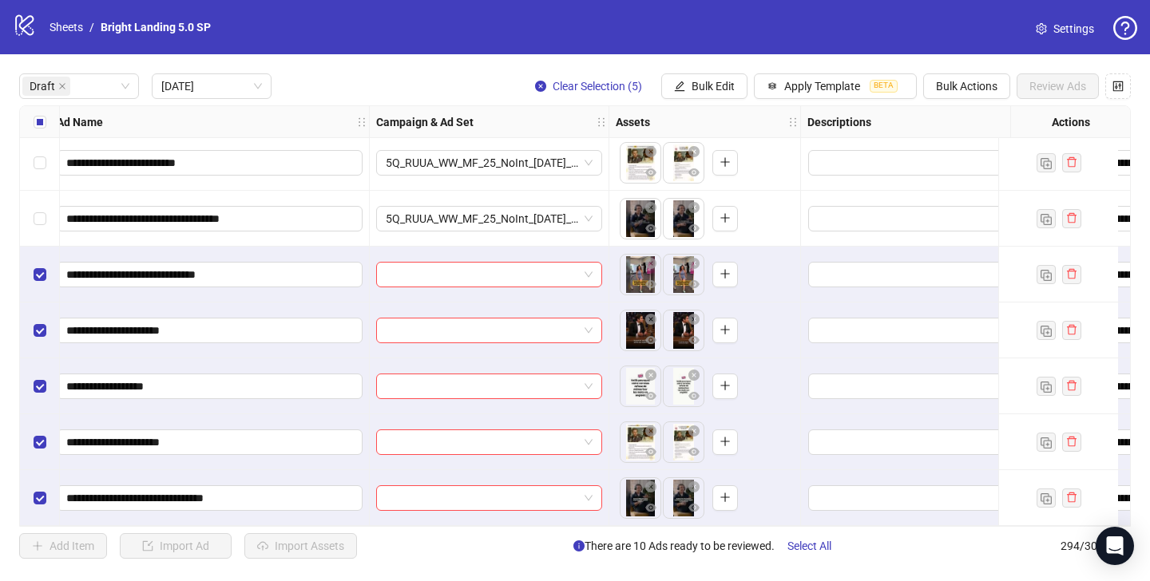
scroll to position [457, 74]
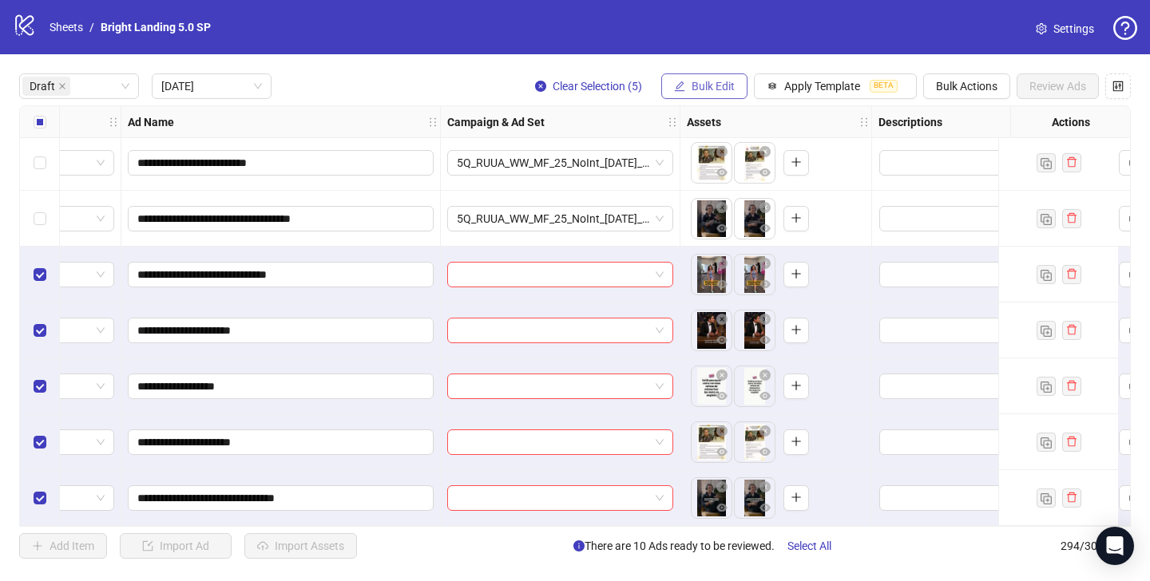
click at [713, 86] on span "Bulk Edit" at bounding box center [712, 86] width 43 height 13
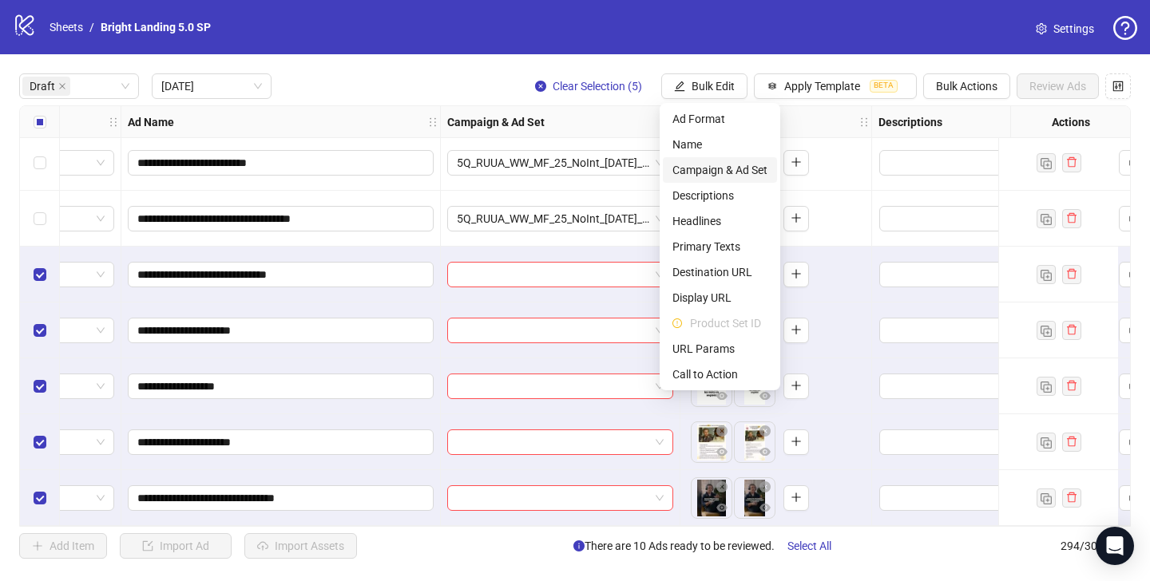
click at [731, 168] on span "Campaign & Ad Set" at bounding box center [719, 170] width 95 height 18
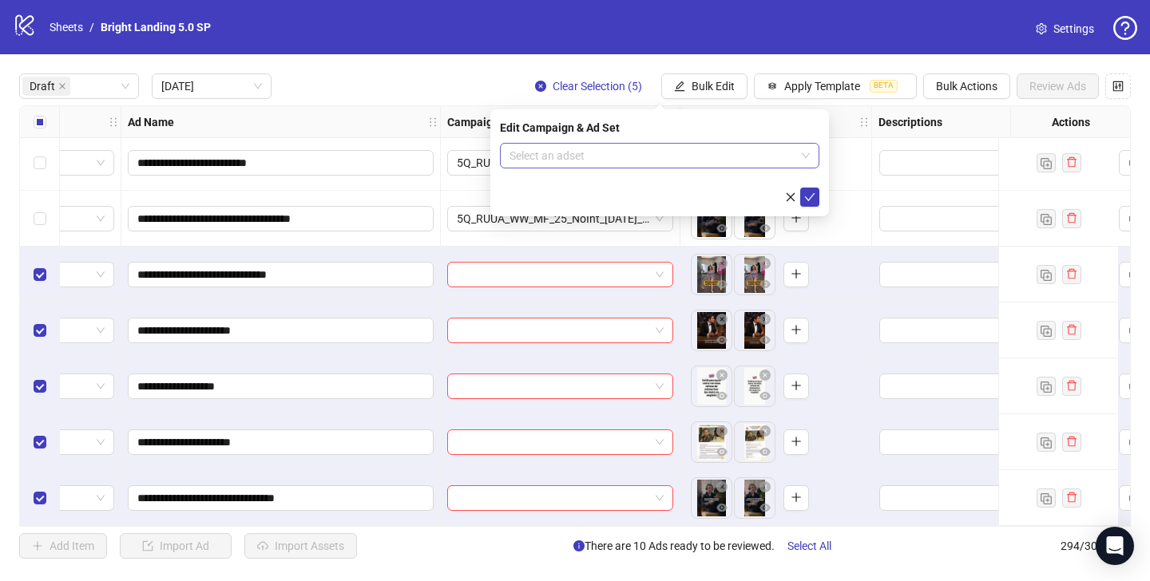
click at [731, 150] on input "search" at bounding box center [652, 156] width 286 height 24
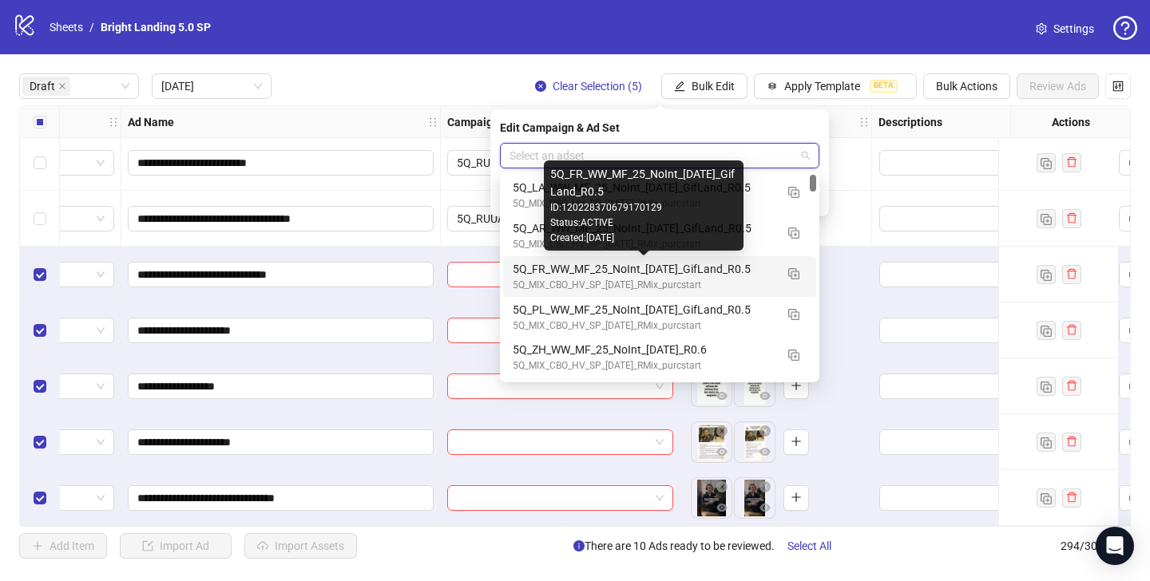
click at [736, 274] on div "5Q_FR_WW_MF_25_NoInt_[DATE]_GifLand_R0.5" at bounding box center [644, 269] width 262 height 18
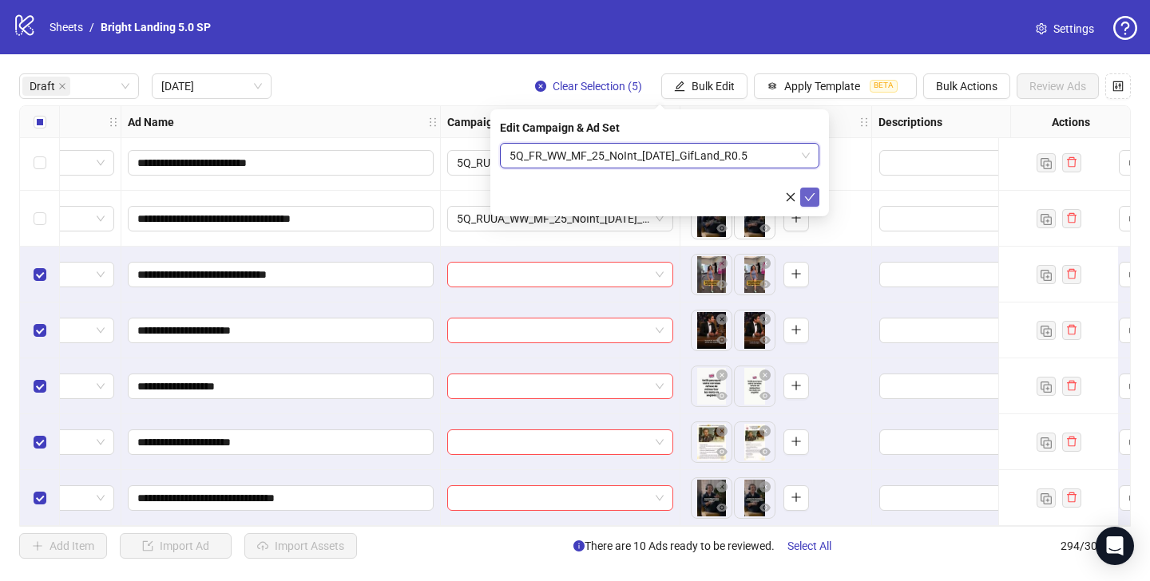
click at [809, 196] on icon "check" at bounding box center [809, 197] width 11 height 11
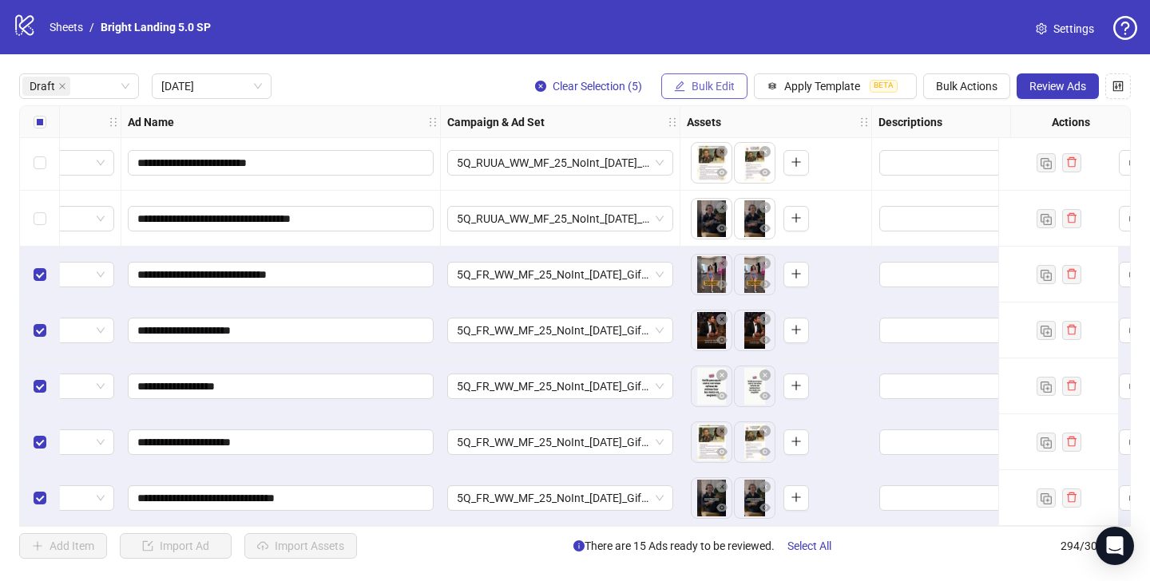
click at [706, 88] on span "Bulk Edit" at bounding box center [712, 86] width 43 height 13
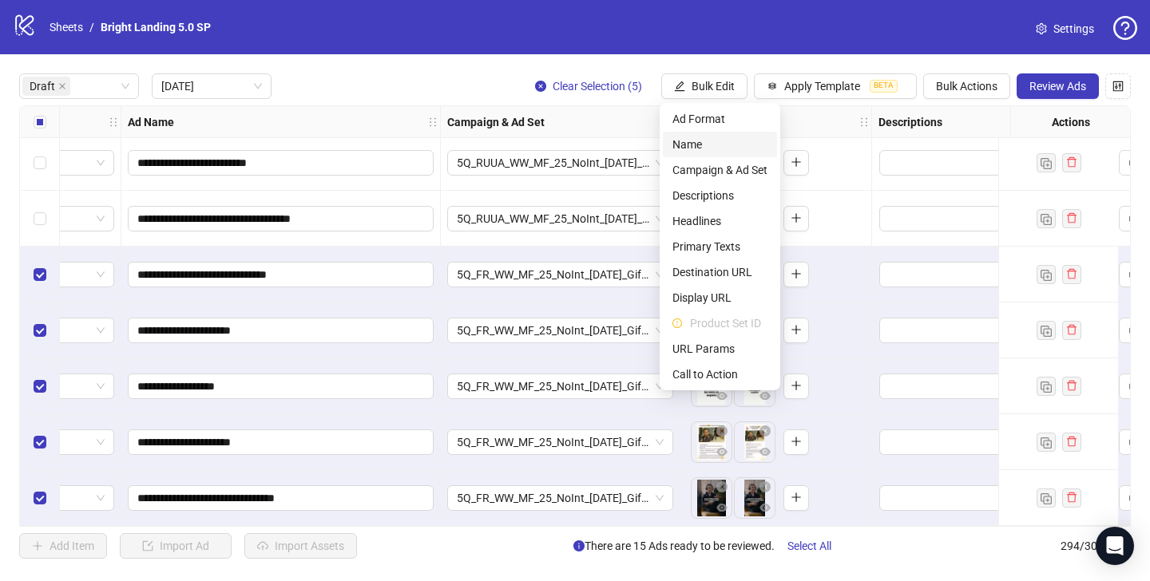
click at [735, 146] on span "Name" at bounding box center [719, 145] width 95 height 18
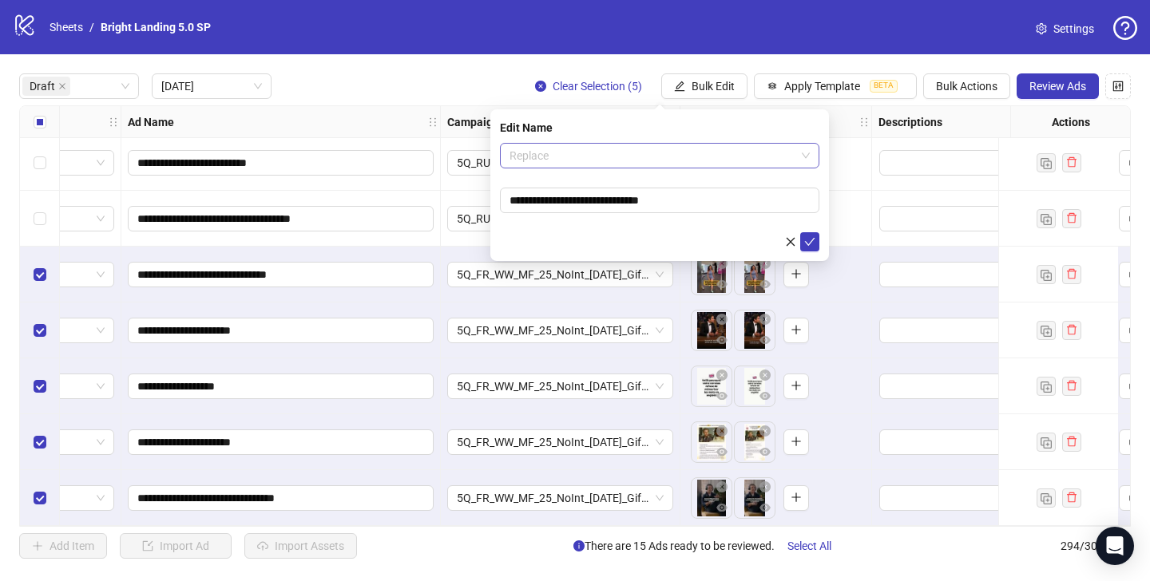
click at [737, 155] on span "Replace" at bounding box center [659, 156] width 300 height 24
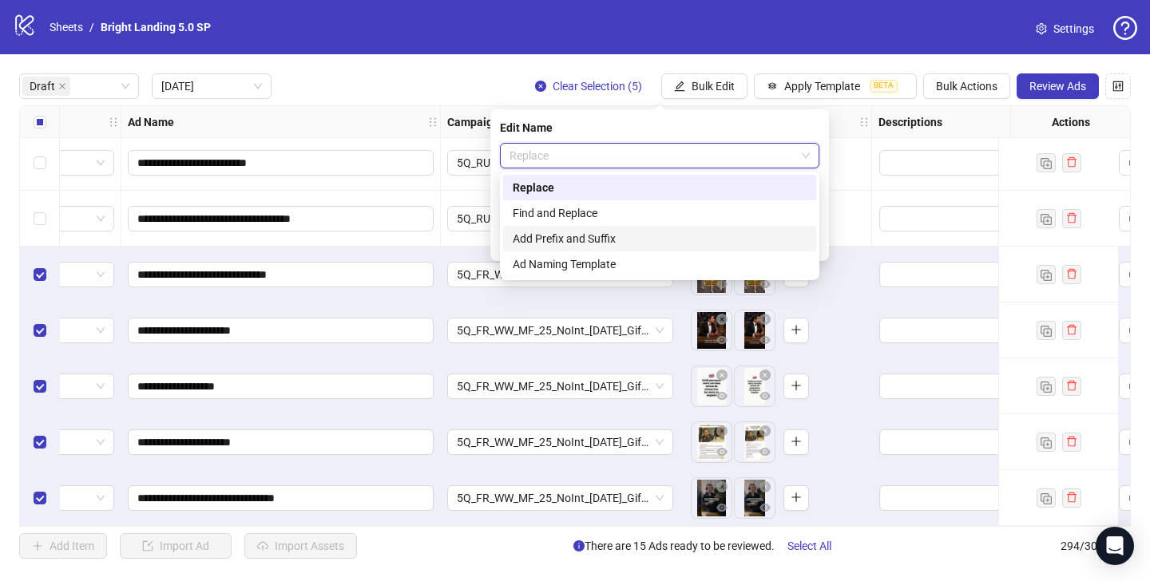
click at [691, 230] on div "Add Prefix and Suffix" at bounding box center [660, 239] width 294 height 18
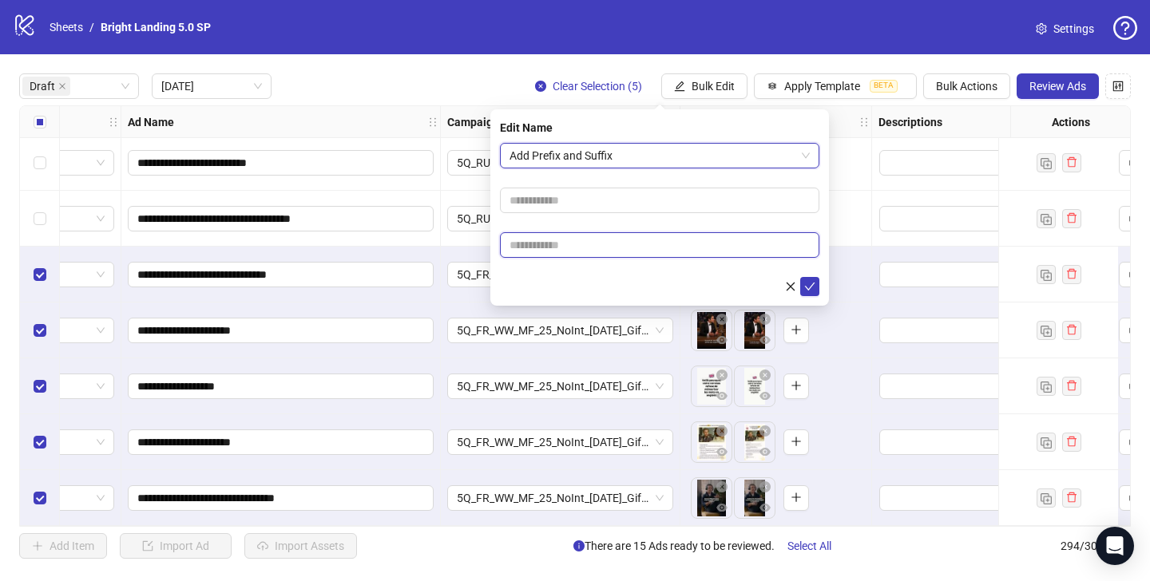
click at [695, 239] on input "text" at bounding box center [659, 245] width 319 height 26
type input "****"
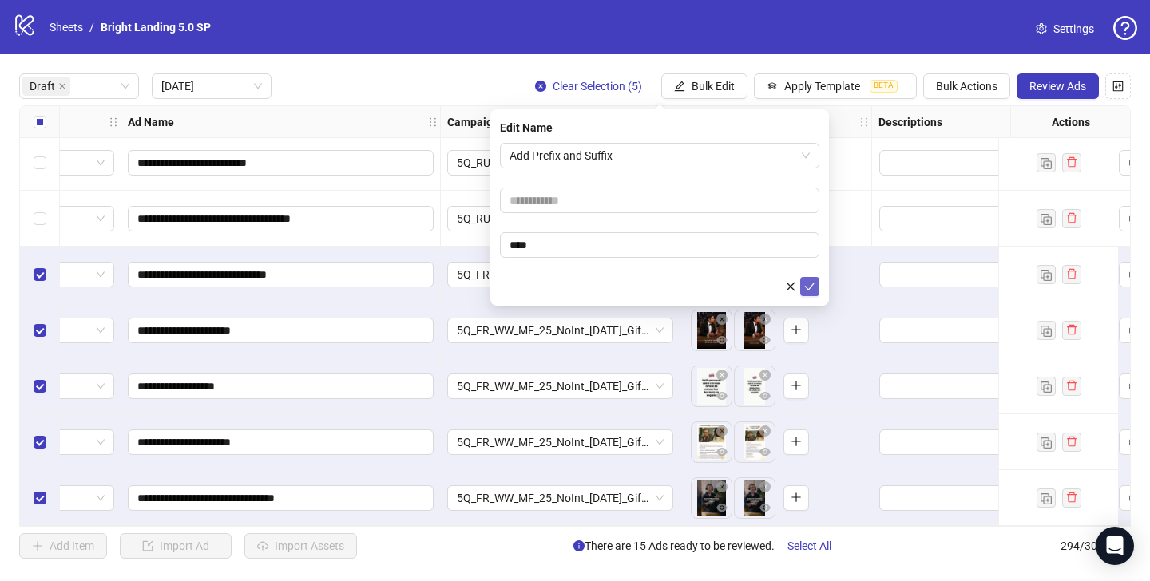
click at [814, 287] on icon "check" at bounding box center [809, 286] width 11 height 11
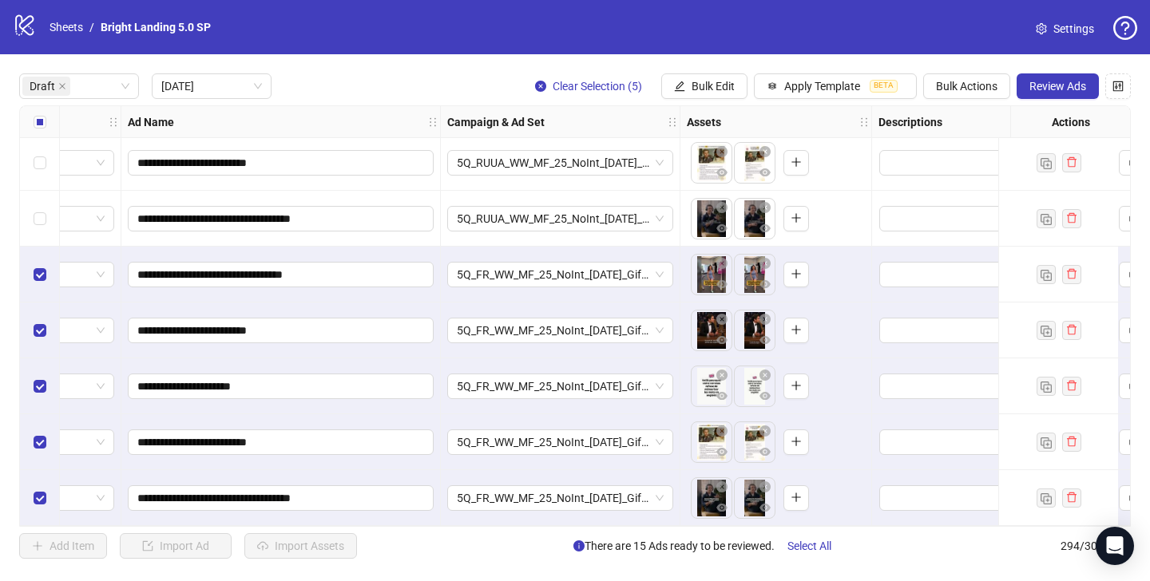
scroll to position [457, 0]
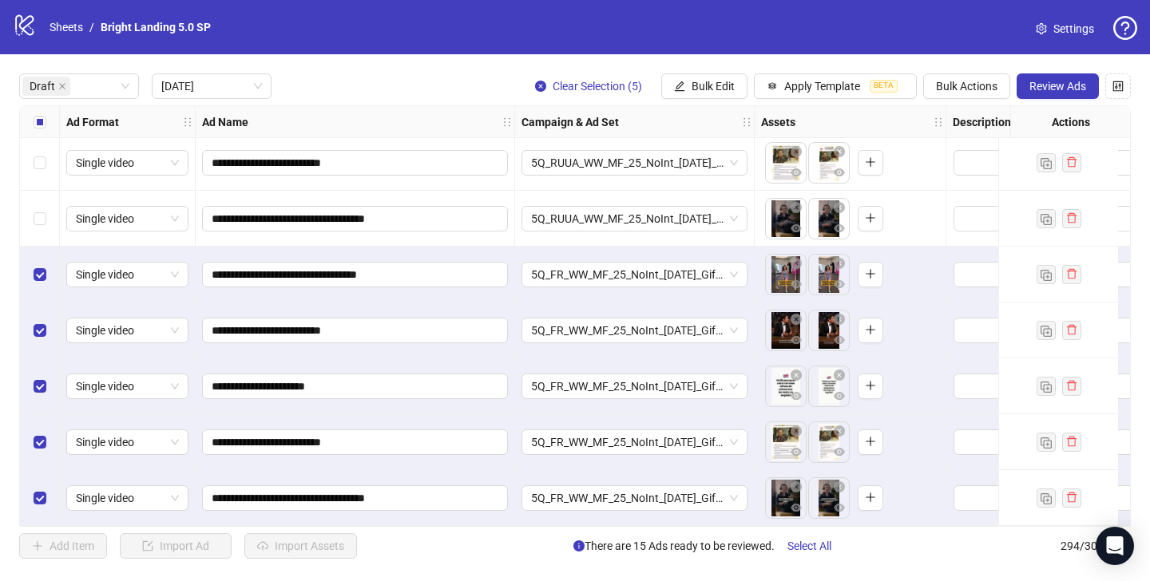
click at [39, 111] on div "Select all rows" at bounding box center [40, 122] width 40 height 32
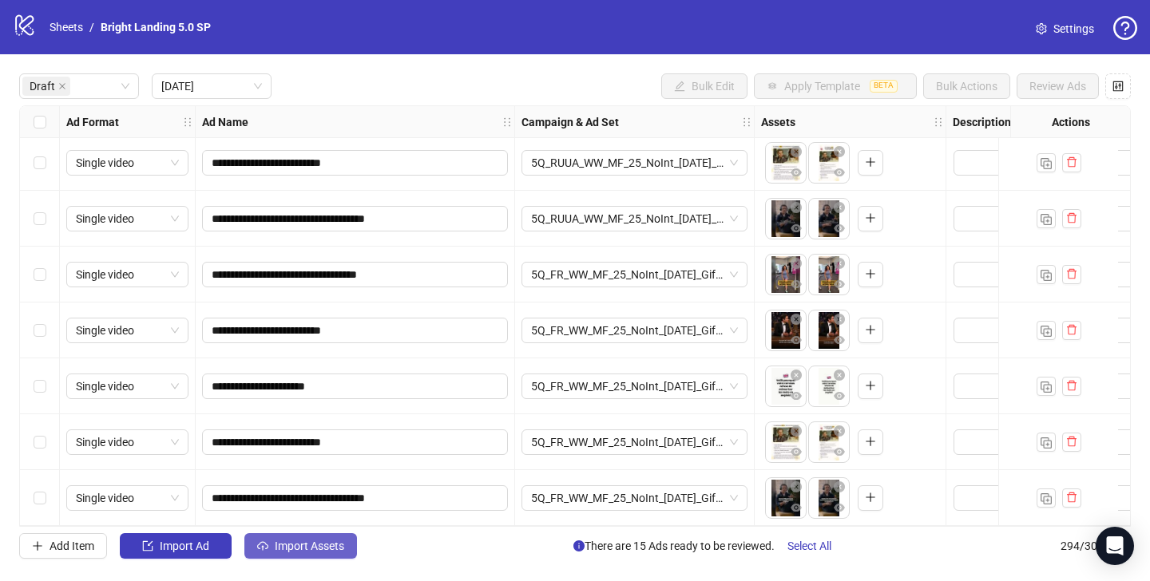
click at [326, 548] on span "Import Assets" at bounding box center [309, 546] width 69 height 13
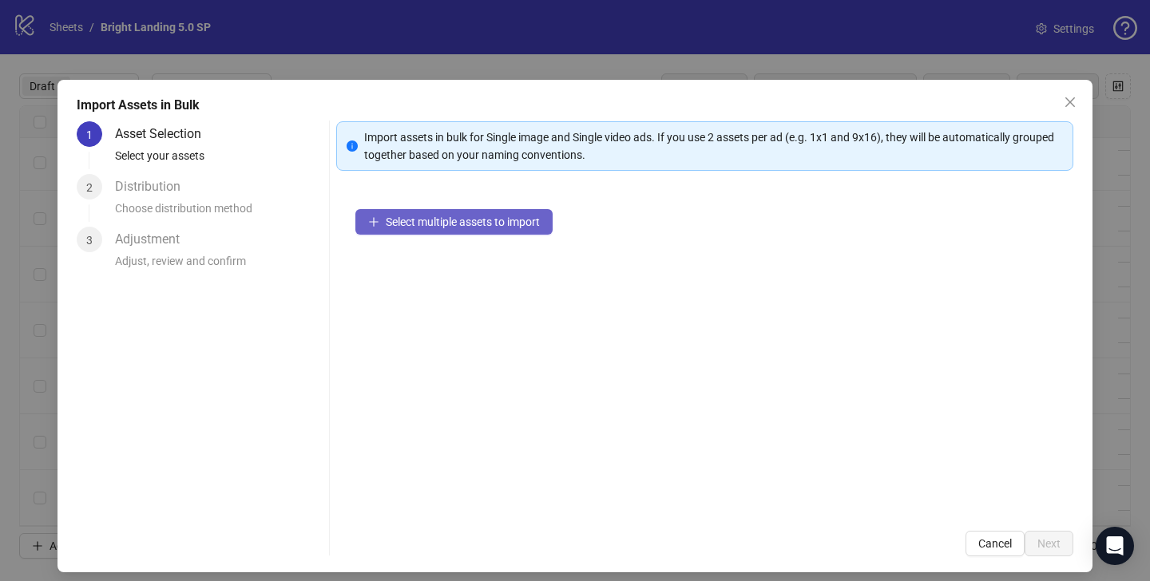
click at [411, 225] on span "Select multiple assets to import" at bounding box center [463, 222] width 154 height 13
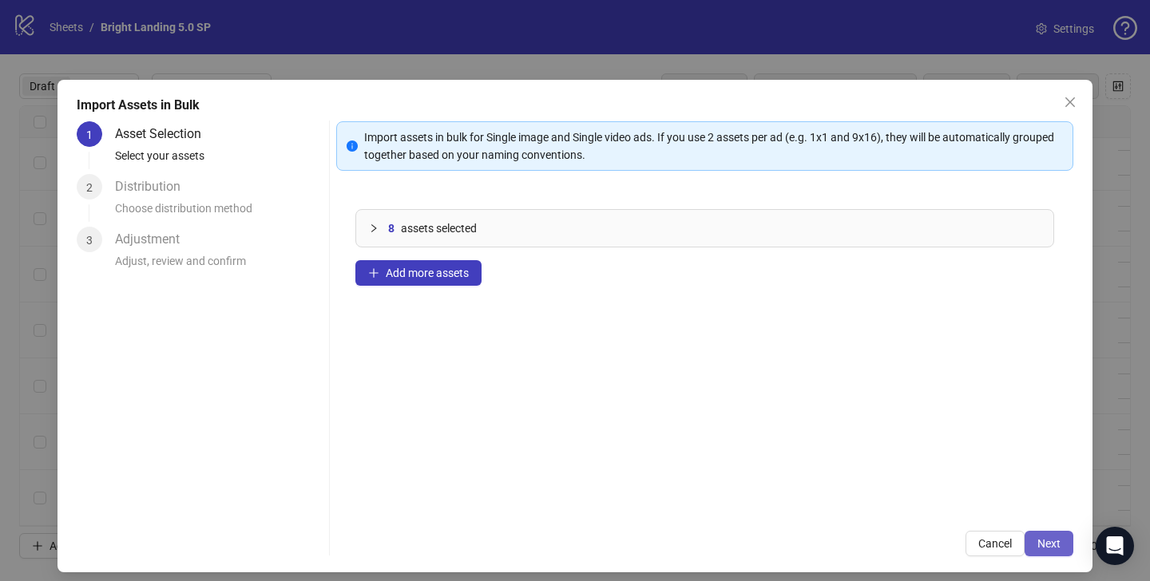
click at [1044, 542] on span "Next" at bounding box center [1048, 543] width 23 height 13
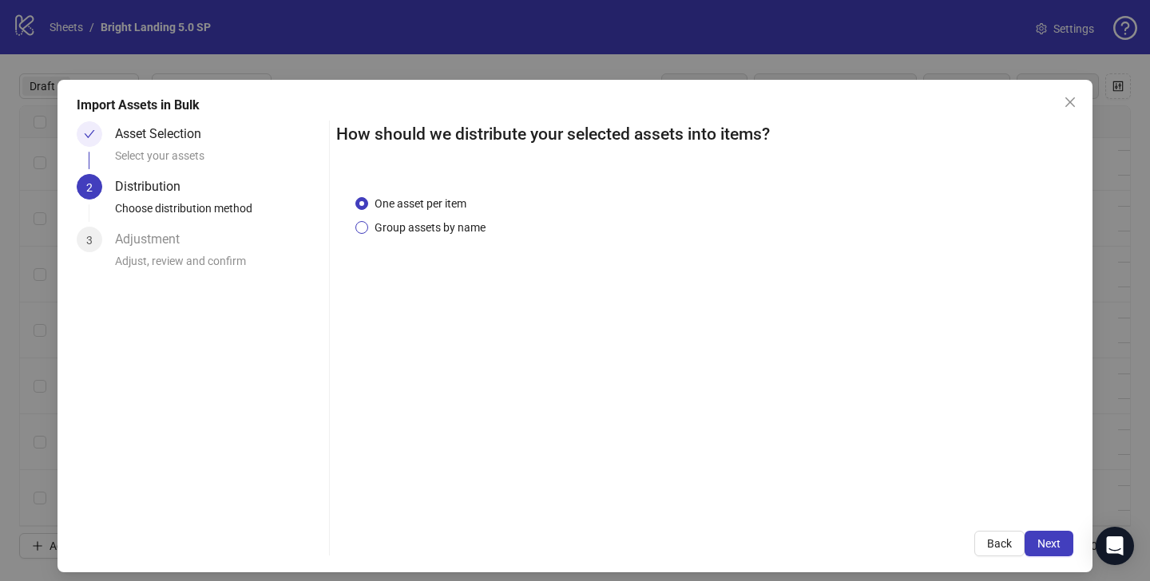
click at [473, 227] on span "Group assets by name" at bounding box center [430, 228] width 124 height 18
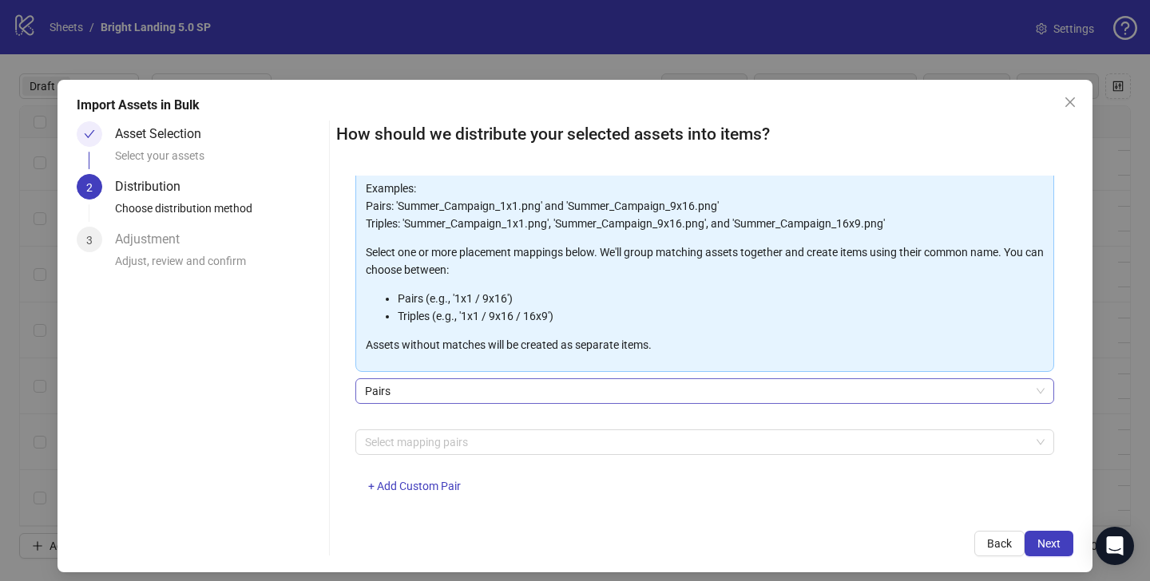
scroll to position [131, 0]
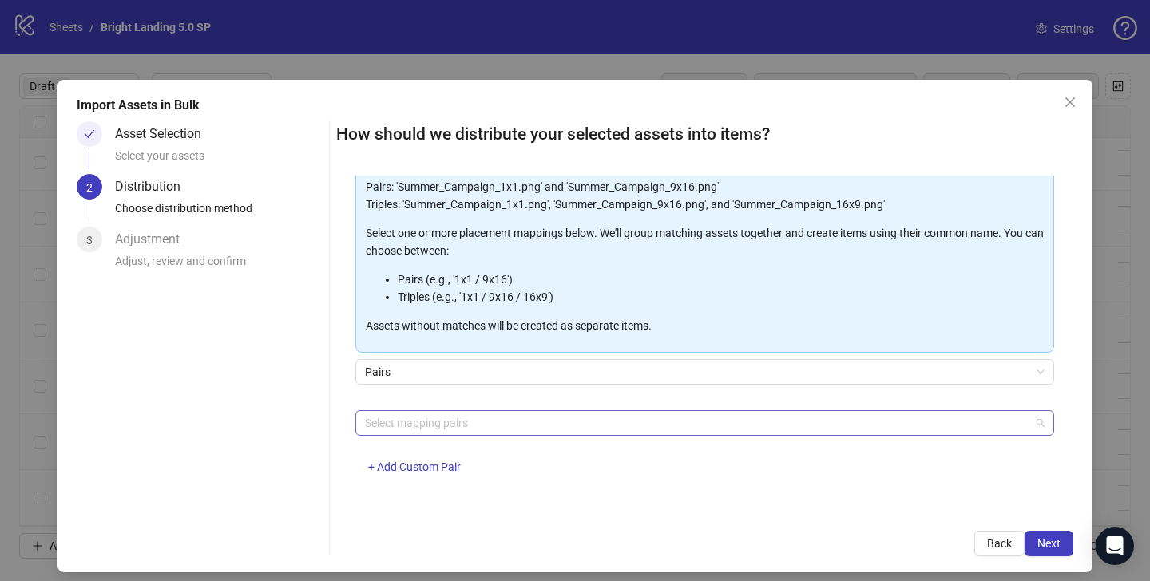
click at [432, 421] on div at bounding box center [695, 423] width 675 height 22
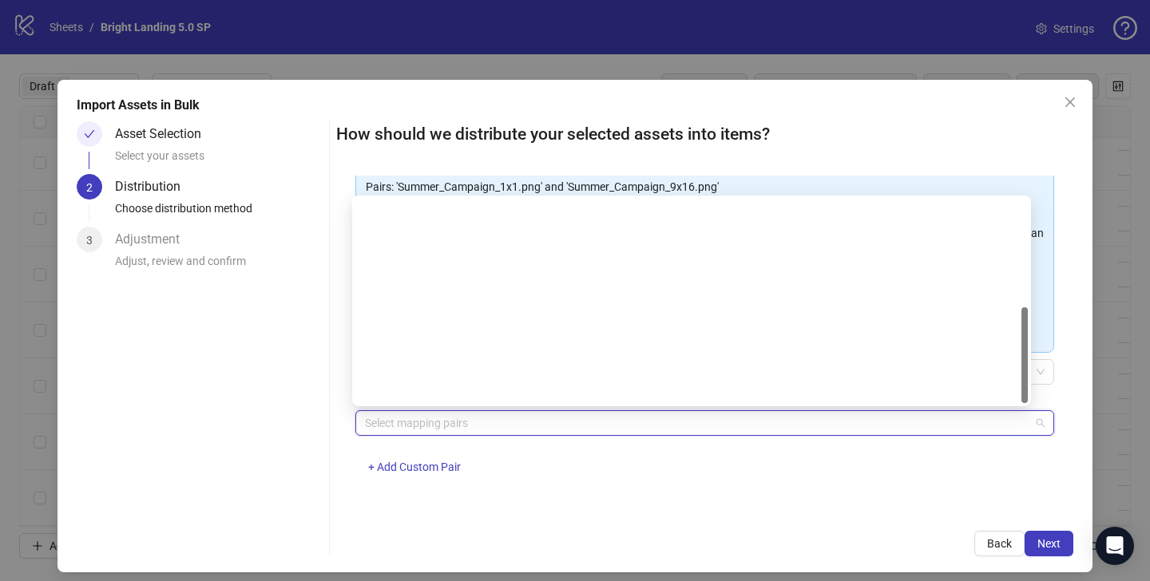
scroll to position [230, 0]
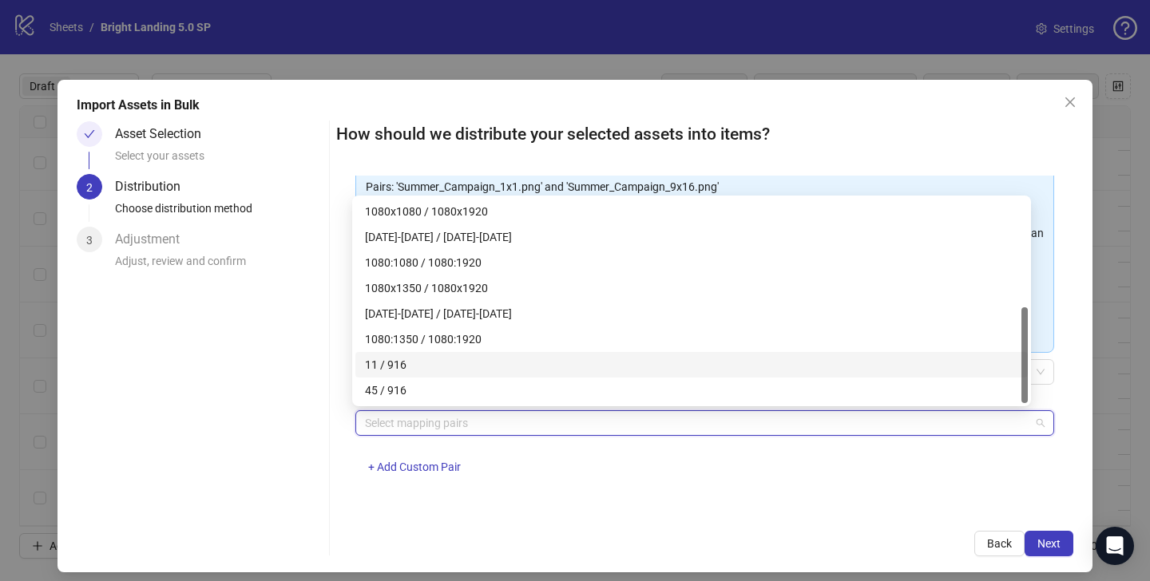
click at [428, 366] on div "11 / 916" at bounding box center [691, 365] width 653 height 18
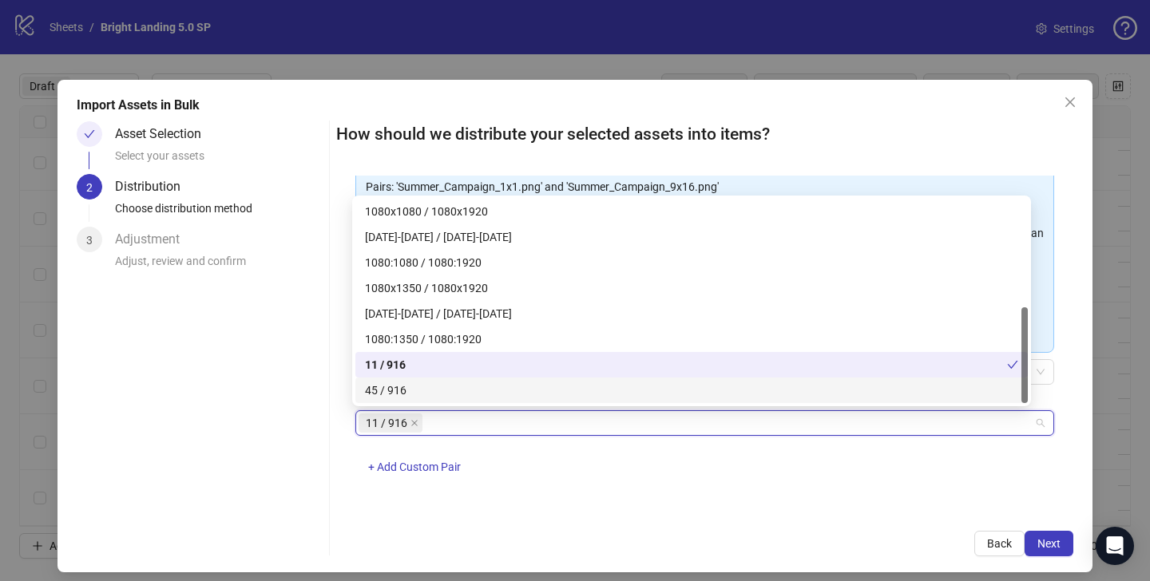
click at [419, 390] on div "45 / 916" at bounding box center [691, 391] width 653 height 18
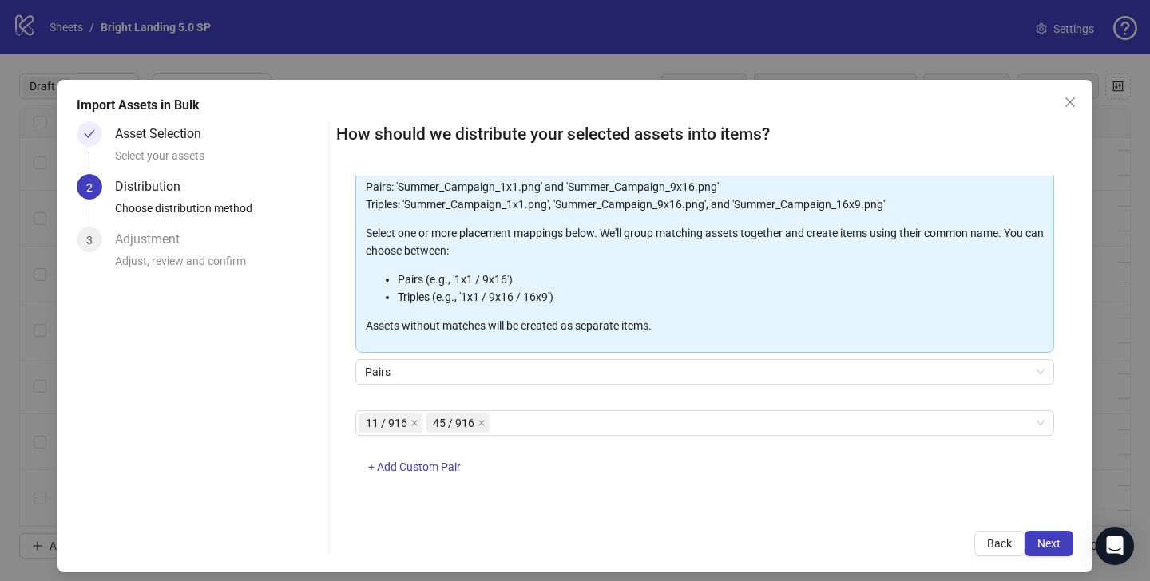
click at [605, 469] on div "11 / 916 45 / 916 + Add Custom Pair" at bounding box center [704, 451] width 699 height 83
click at [1044, 541] on span "Next" at bounding box center [1048, 543] width 23 height 13
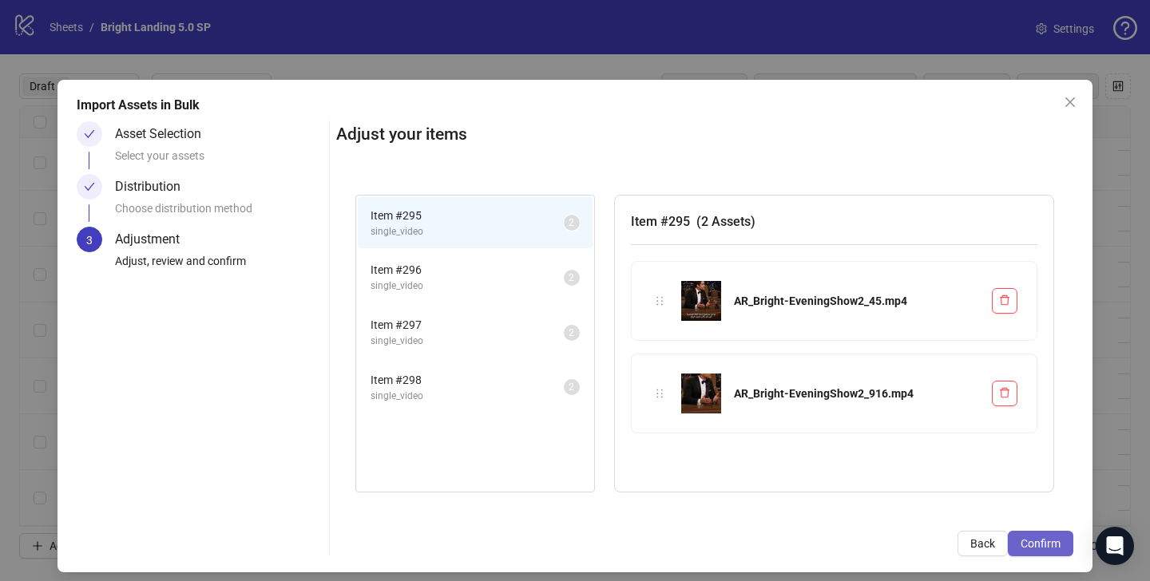
click at [1036, 543] on span "Confirm" at bounding box center [1040, 543] width 40 height 13
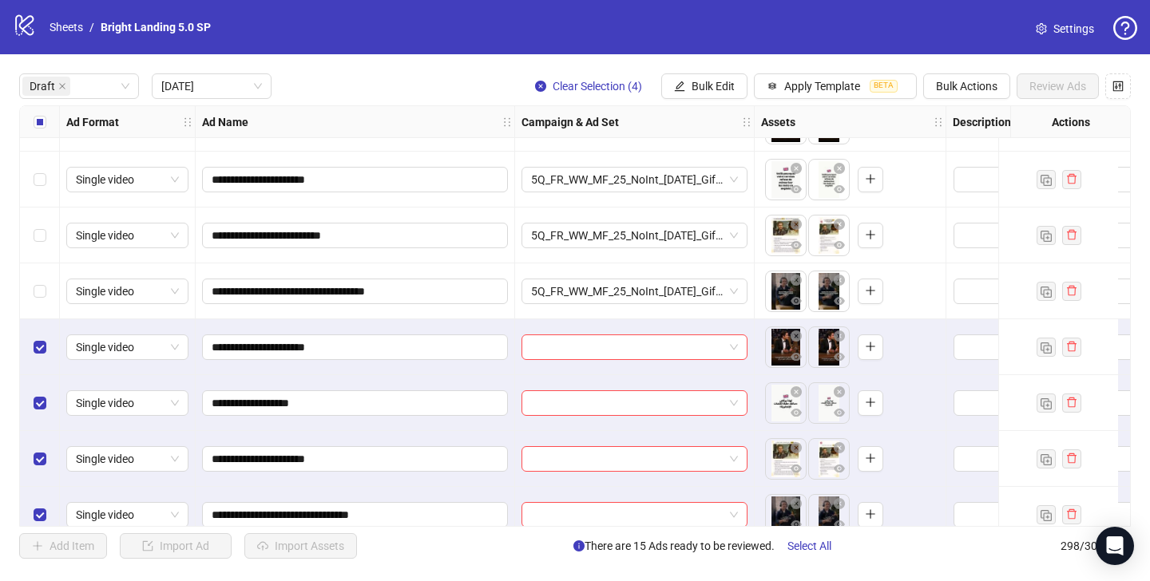
scroll to position [680, 0]
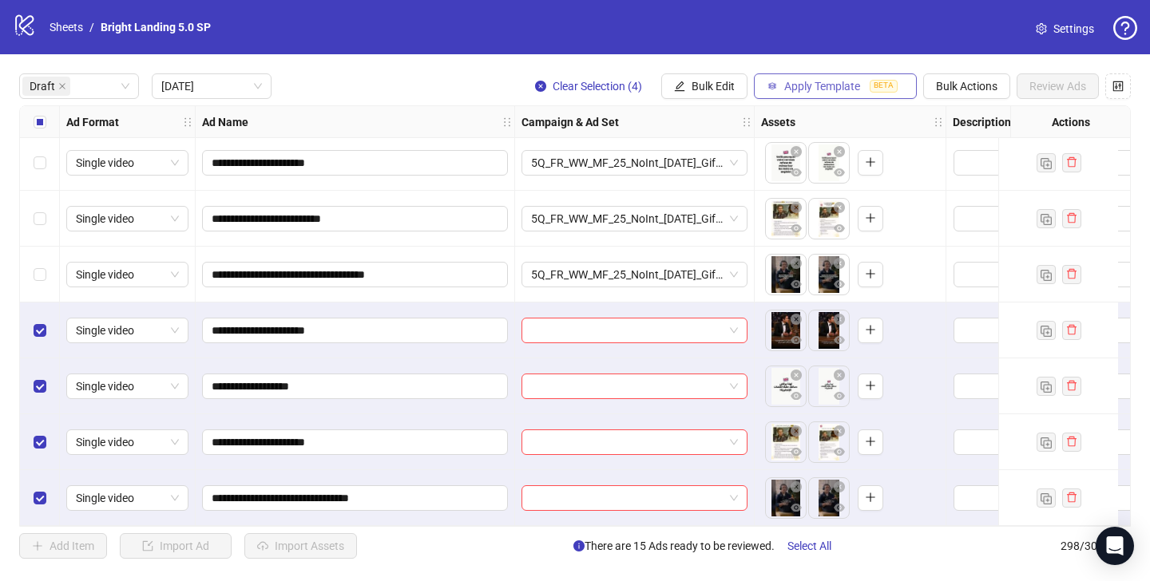
click at [881, 91] on span "BETA" at bounding box center [883, 86] width 28 height 13
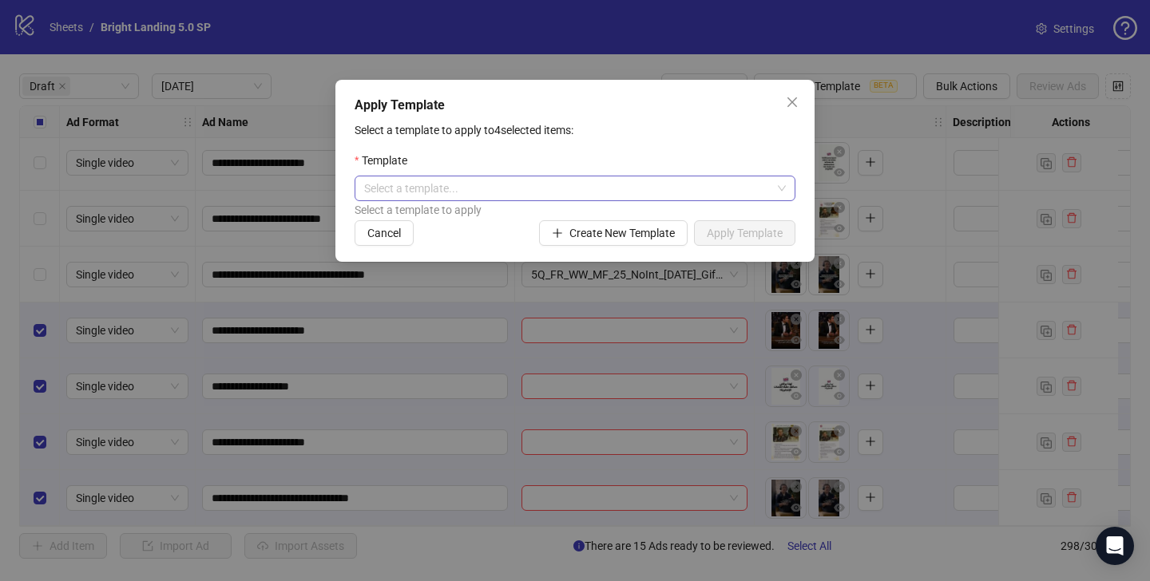
click at [539, 192] on input "search" at bounding box center [567, 188] width 407 height 24
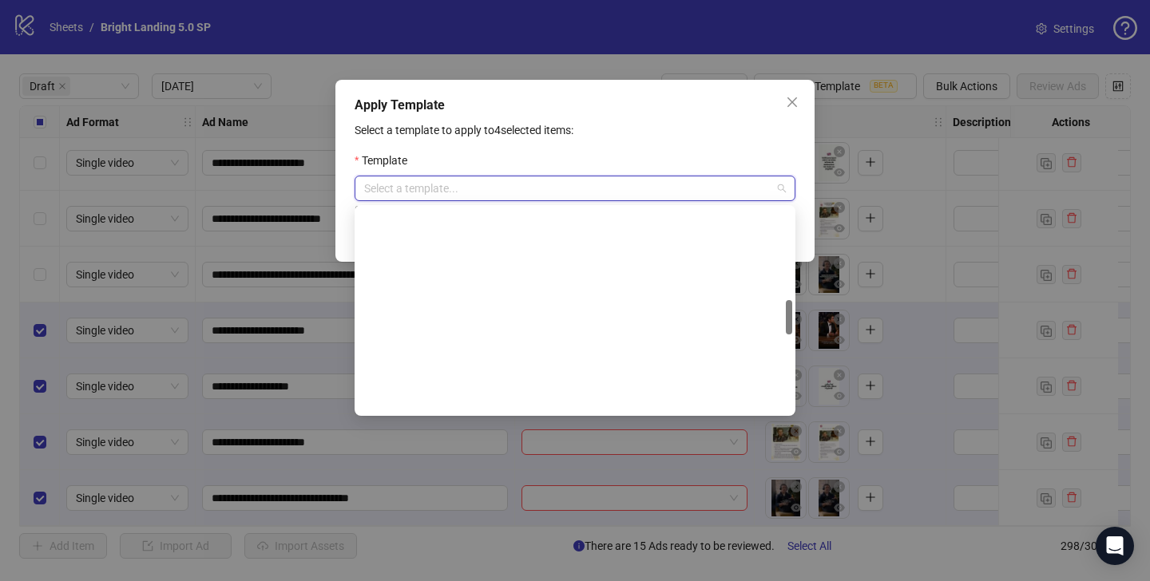
scroll to position [996, 0]
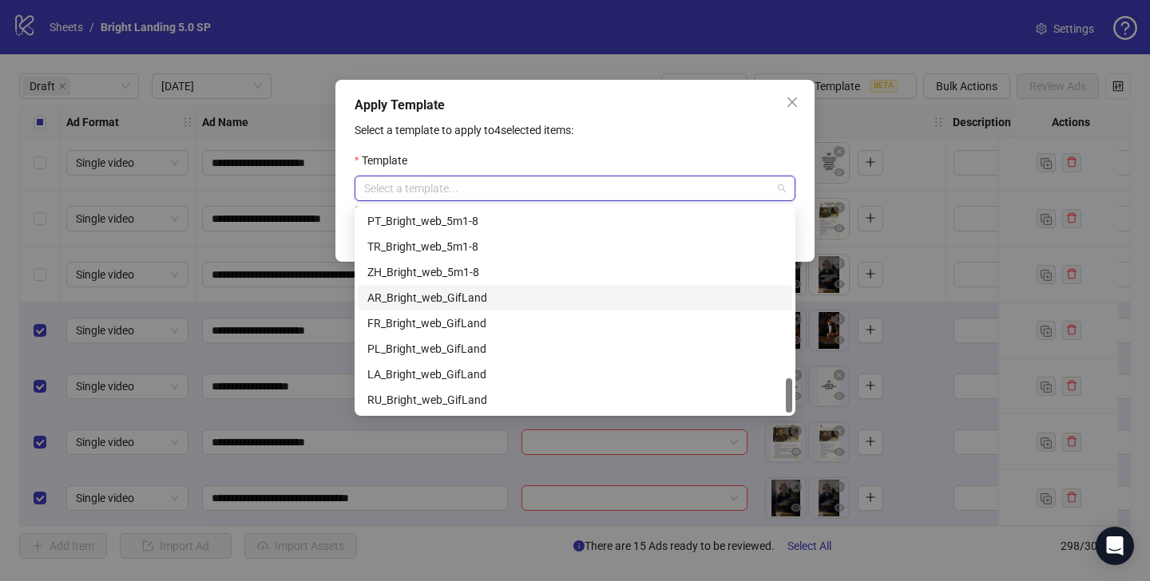
click at [487, 299] on div "AR_Bright_web_GifLand" at bounding box center [574, 298] width 415 height 18
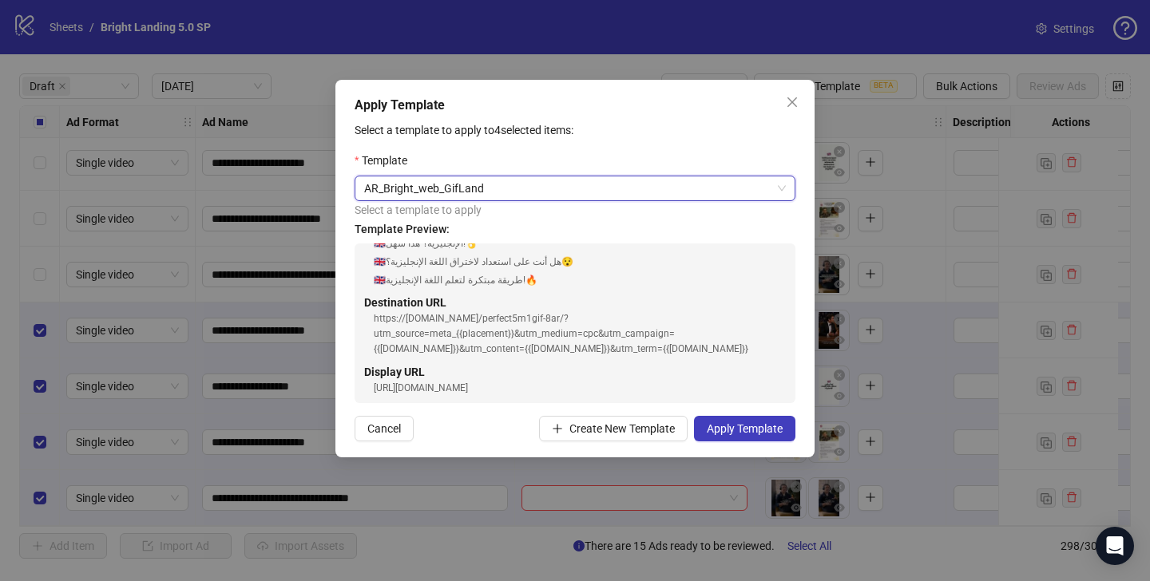
scroll to position [209, 0]
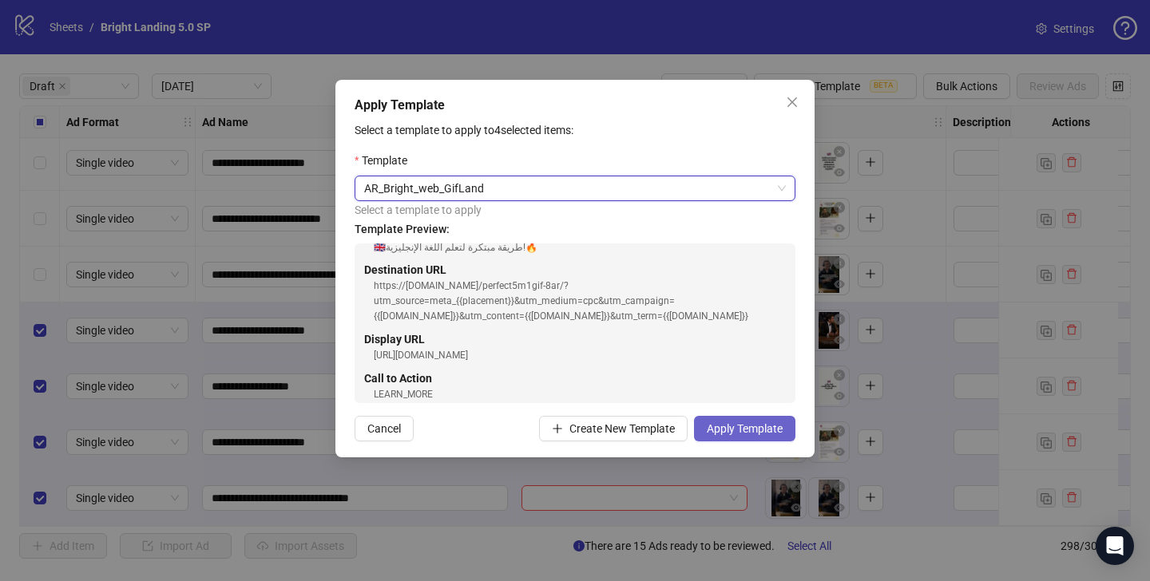
click at [760, 437] on button "Apply Template" at bounding box center [744, 429] width 101 height 26
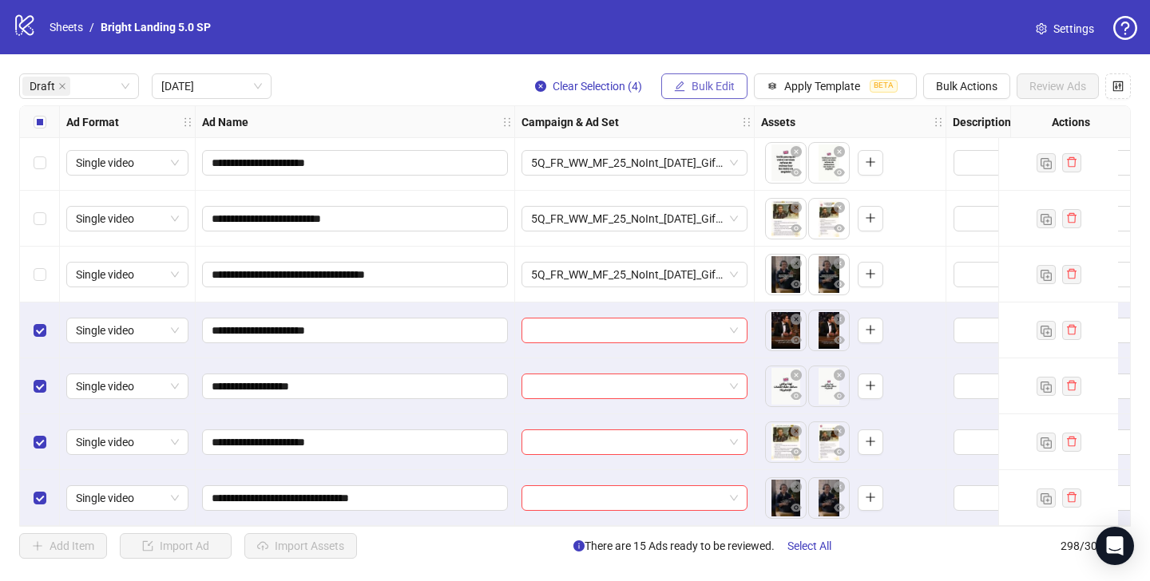
click at [714, 80] on span "Bulk Edit" at bounding box center [712, 86] width 43 height 13
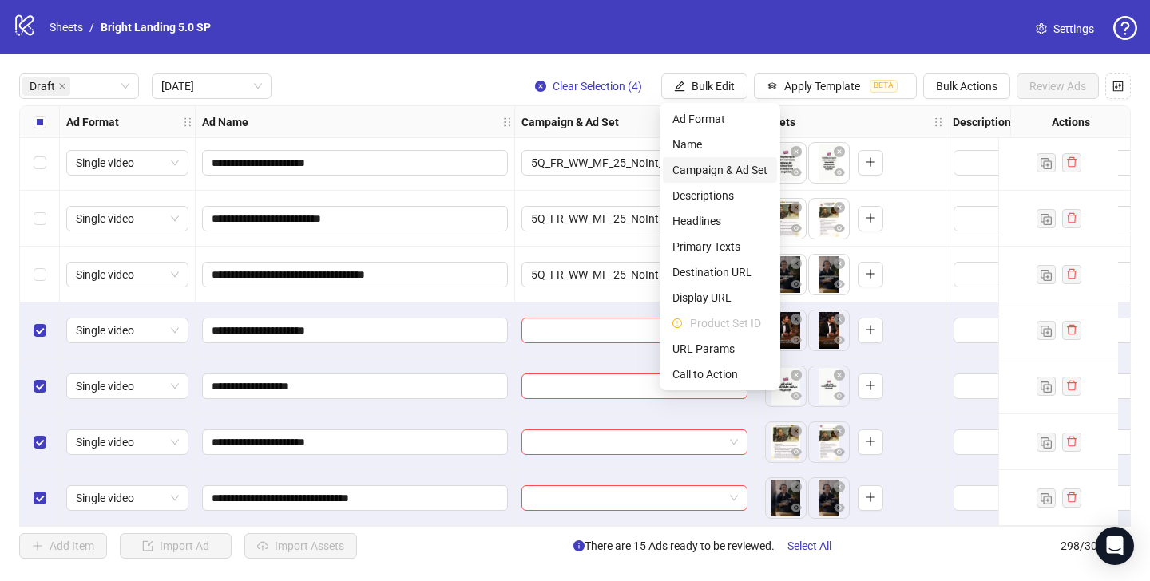
click at [727, 172] on span "Campaign & Ad Set" at bounding box center [719, 170] width 95 height 18
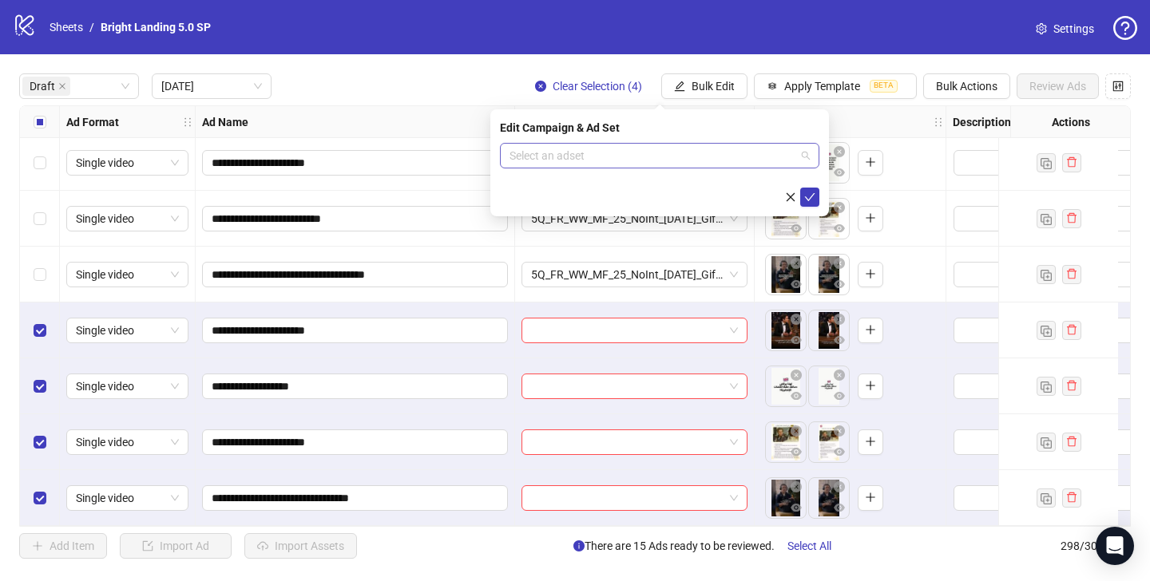
click at [699, 158] on input "search" at bounding box center [652, 156] width 286 height 24
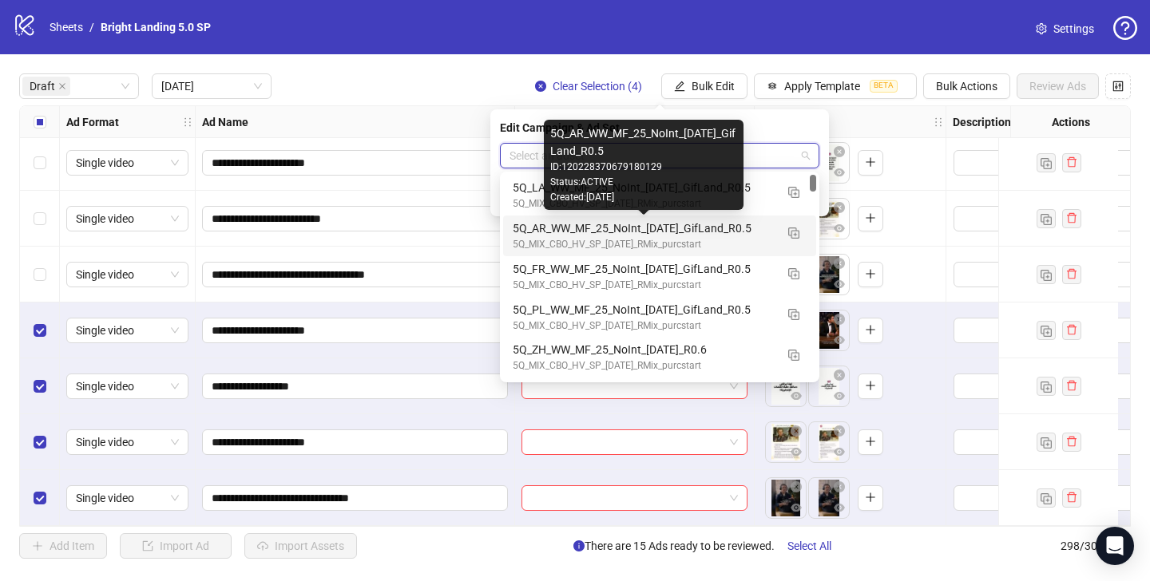
click at [711, 233] on div "5Q_AR_WW_MF_25_NoInt_[DATE]_GifLand_R0.5" at bounding box center [644, 229] width 262 height 18
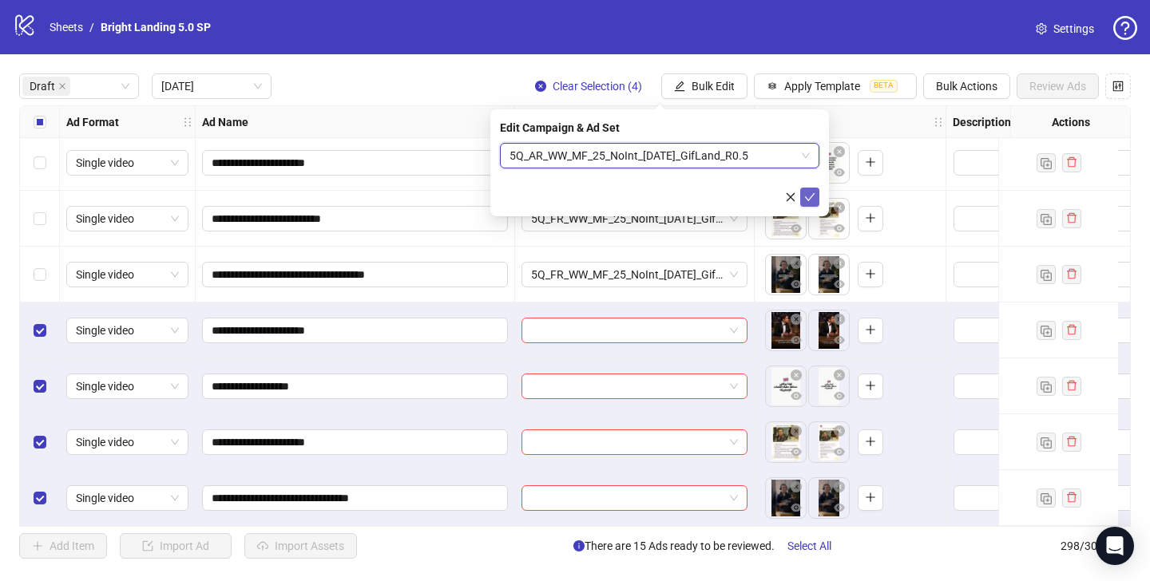
click at [808, 196] on icon "check" at bounding box center [809, 197] width 11 height 11
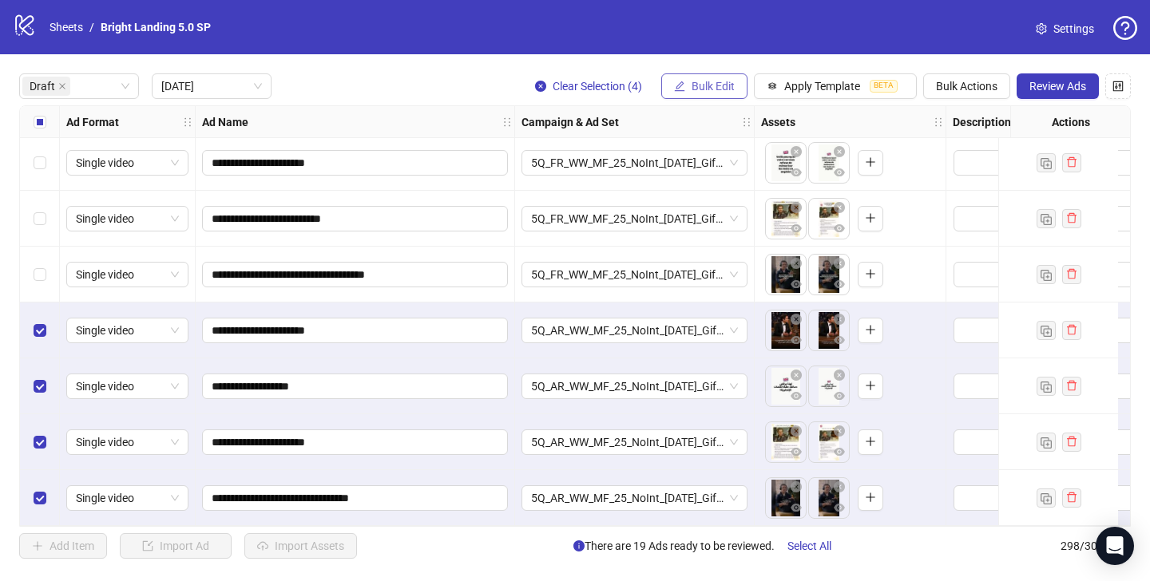
click at [739, 85] on button "Bulk Edit" at bounding box center [704, 86] width 86 height 26
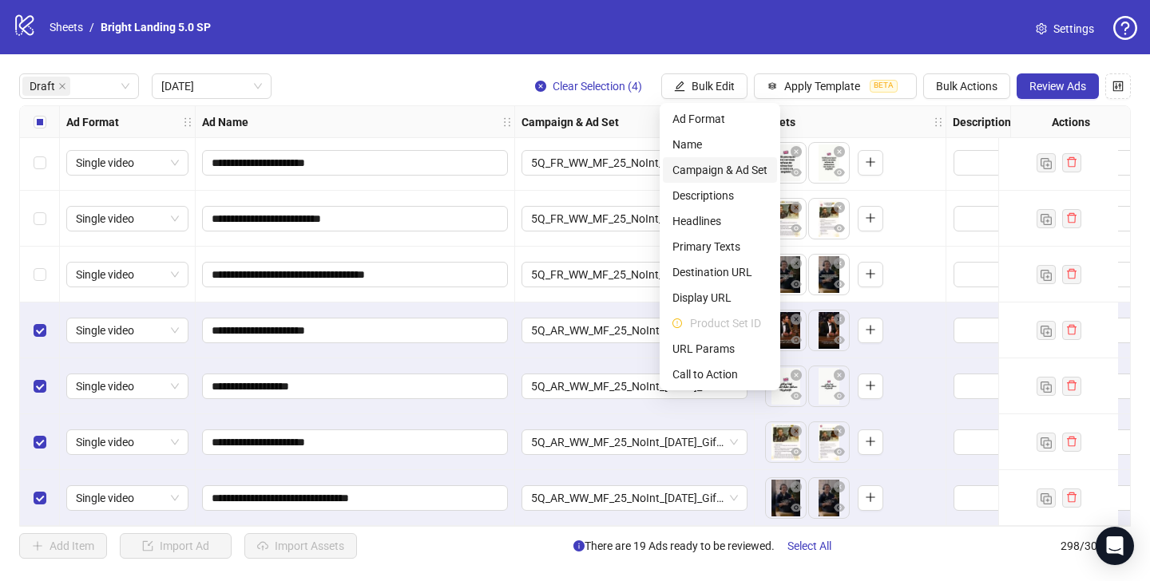
click at [728, 157] on li "Campaign & Ad Set" at bounding box center [720, 170] width 114 height 26
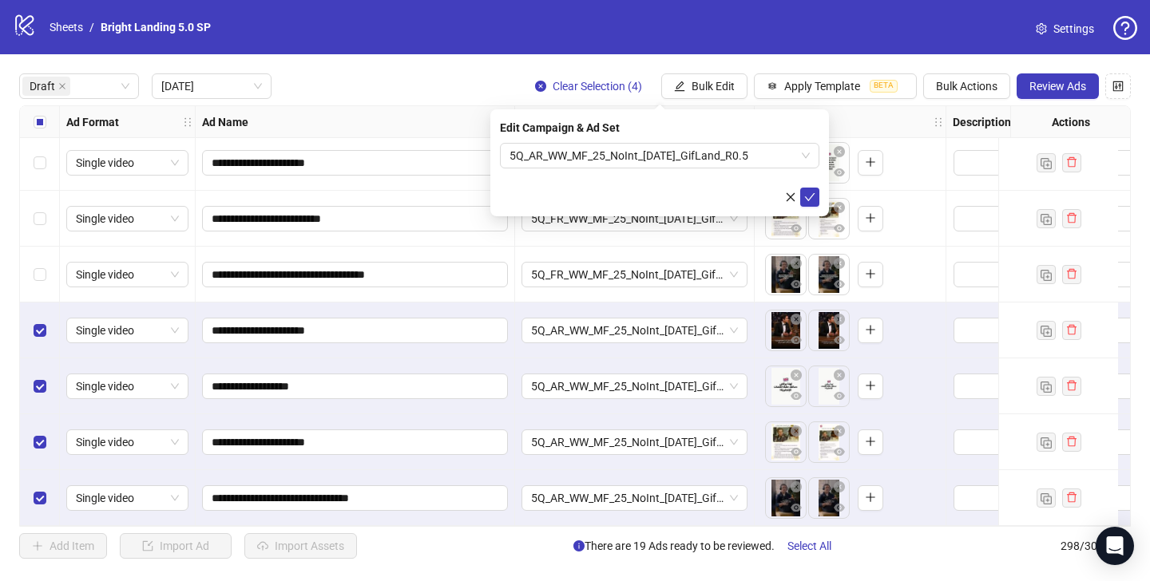
click at [790, 195] on icon "close" at bounding box center [790, 197] width 11 height 11
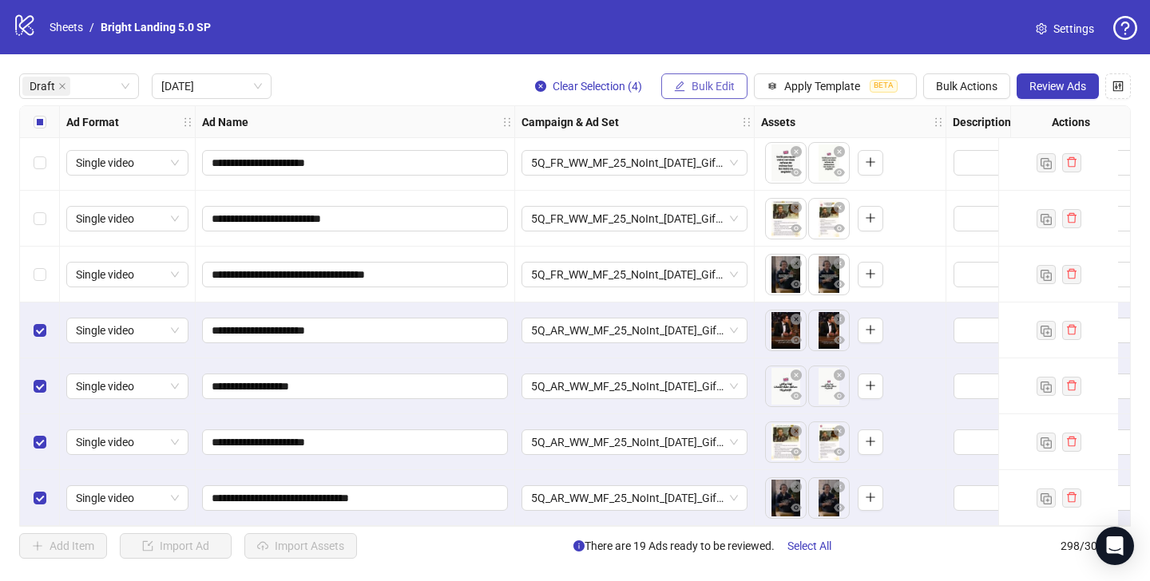
click at [689, 90] on button "Bulk Edit" at bounding box center [704, 86] width 86 height 26
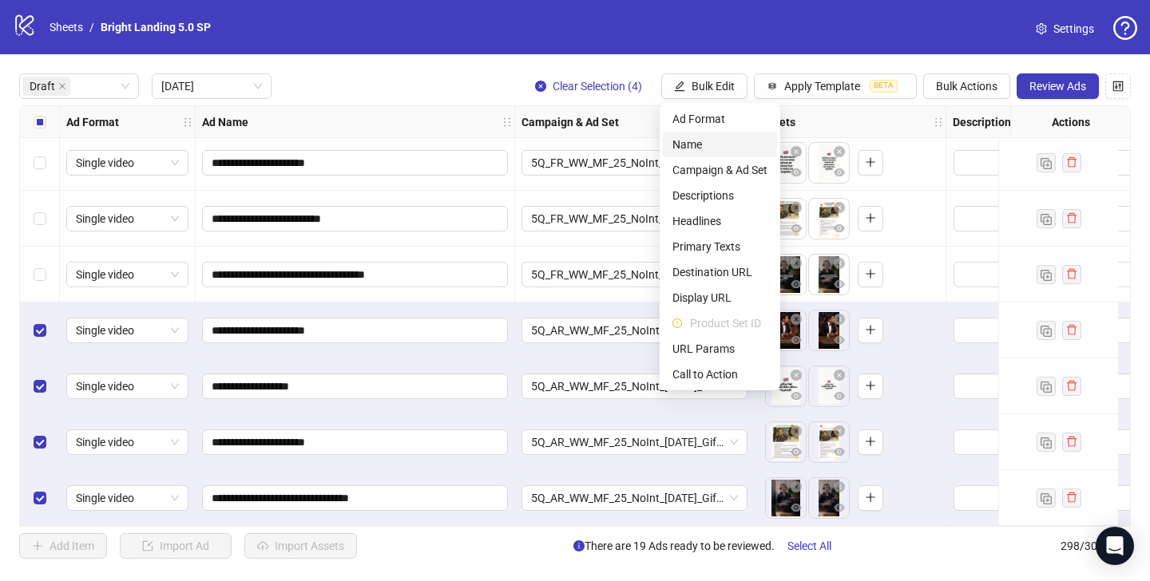
click at [699, 141] on span "Name" at bounding box center [719, 145] width 95 height 18
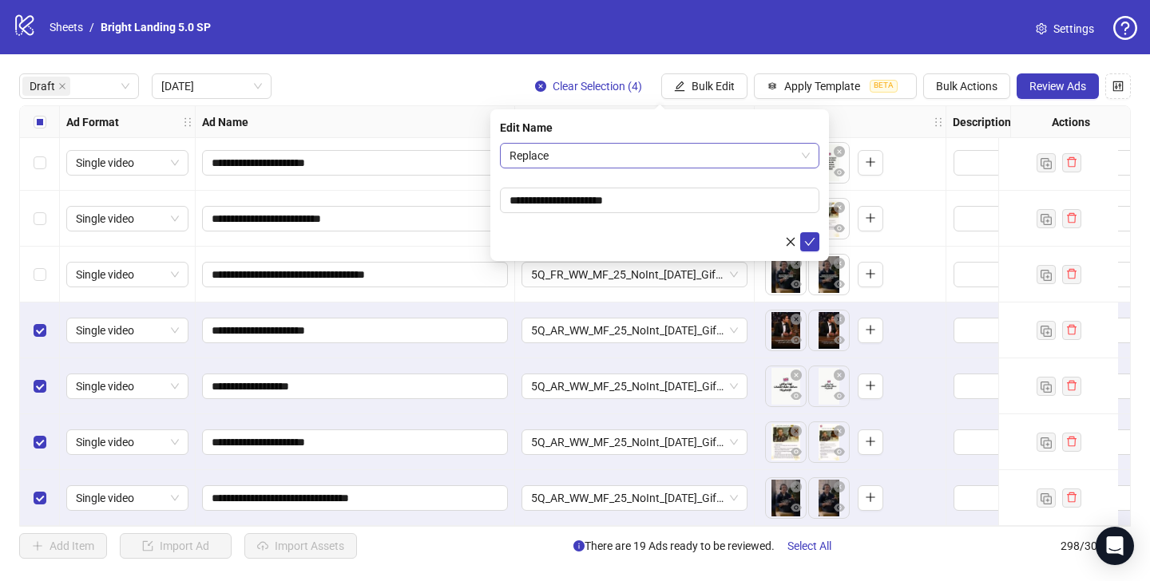
click at [679, 158] on span "Replace" at bounding box center [659, 156] width 300 height 24
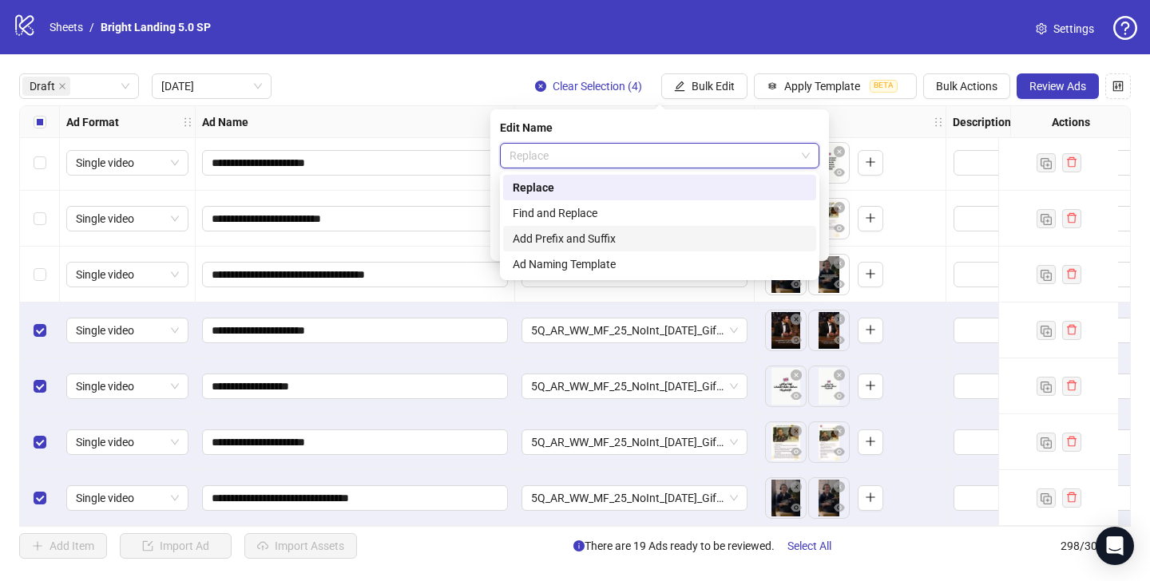
click at [679, 232] on div "Add Prefix and Suffix" at bounding box center [660, 239] width 294 height 18
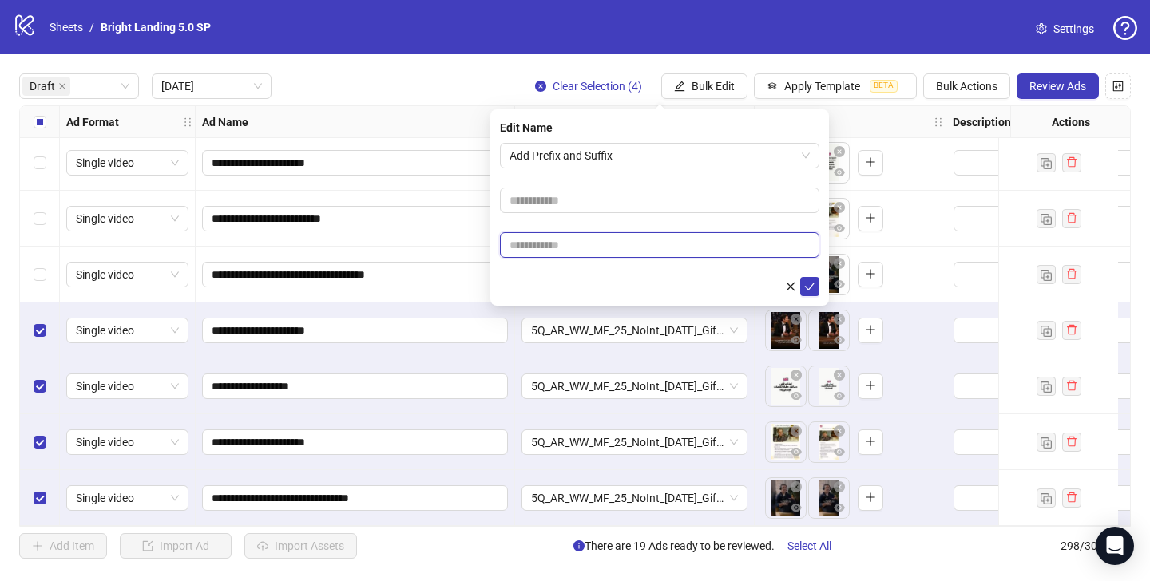
click at [658, 244] on input "text" at bounding box center [659, 245] width 319 height 26
type input "****"
click at [807, 285] on icon "check" at bounding box center [809, 286] width 11 height 11
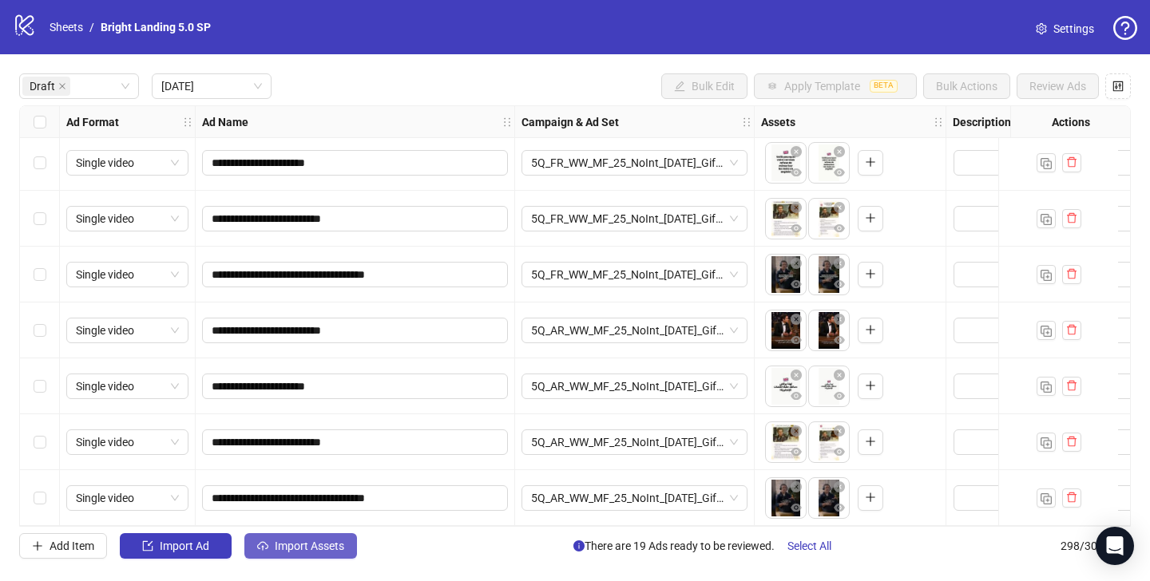
click at [307, 552] on span "Import Assets" at bounding box center [309, 546] width 69 height 13
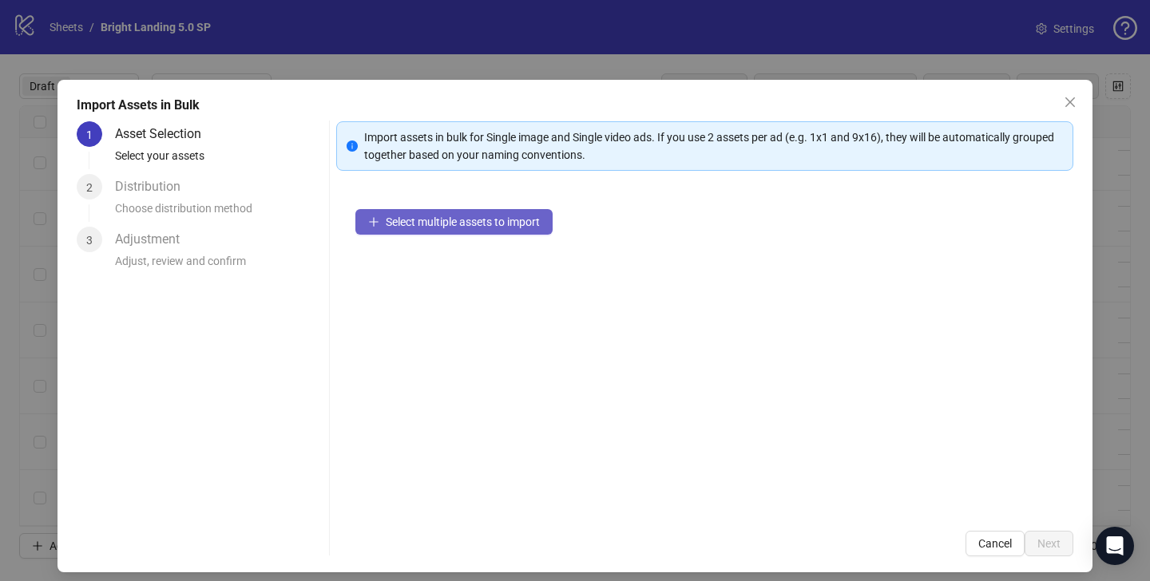
click at [467, 216] on span "Select multiple assets to import" at bounding box center [463, 222] width 154 height 13
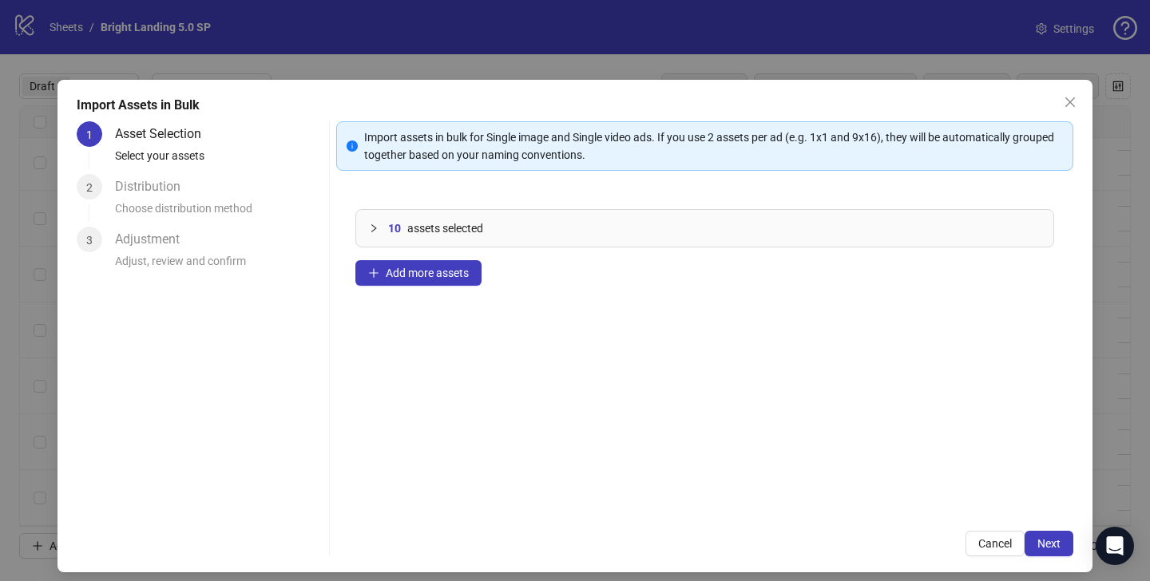
click at [1036, 557] on div "Import Assets in Bulk 1 Asset Selection Select your assets 2 Distribution Choos…" at bounding box center [574, 326] width 1035 height 493
click at [1037, 547] on span "Next" at bounding box center [1048, 543] width 23 height 13
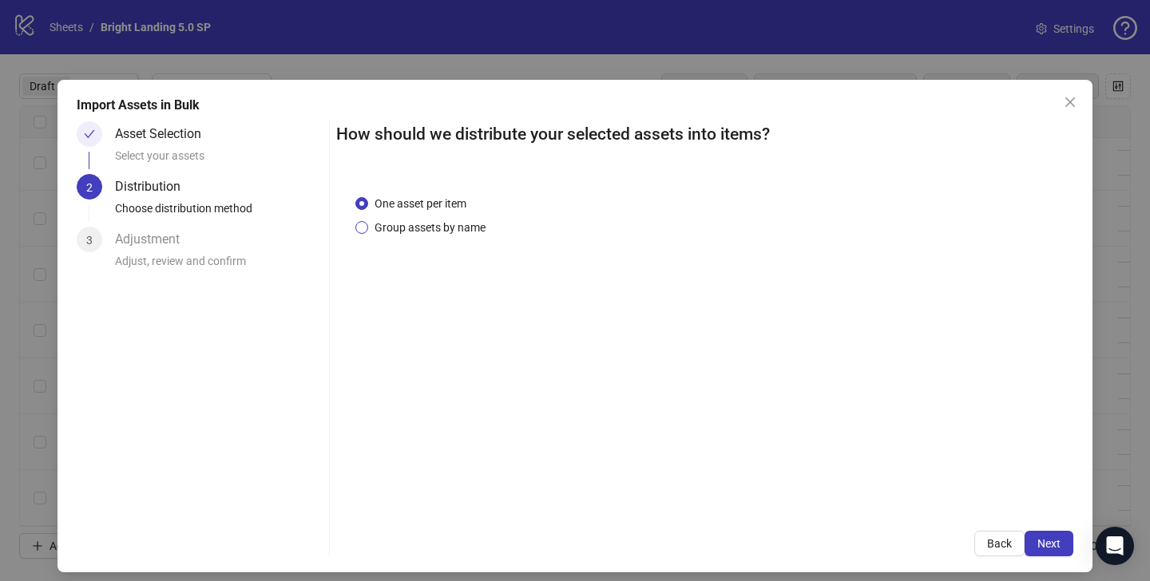
click at [473, 230] on span "Group assets by name" at bounding box center [430, 228] width 124 height 18
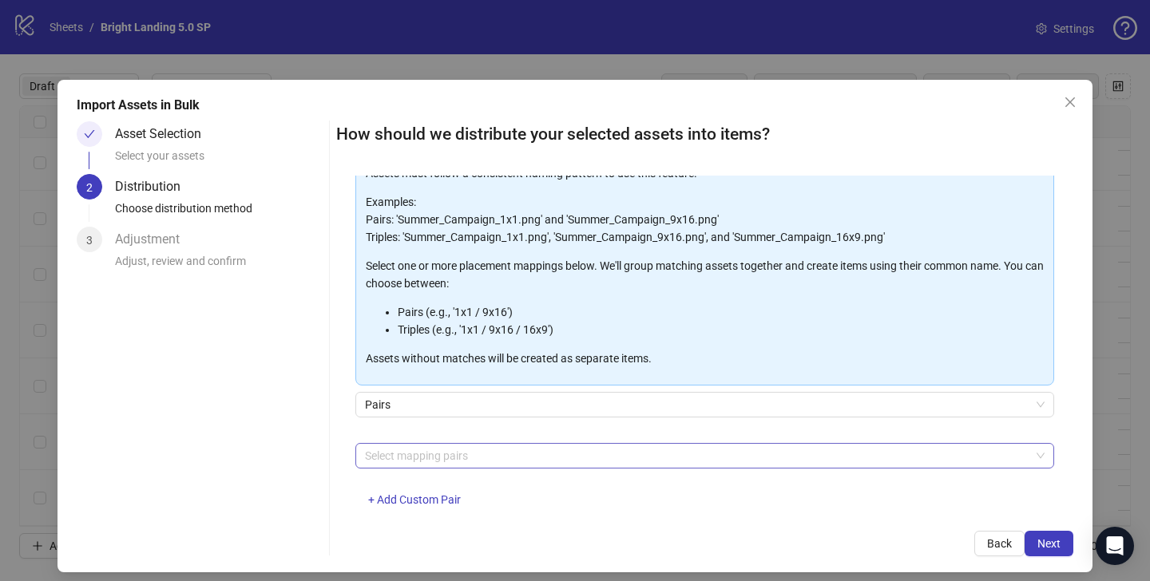
scroll to position [131, 0]
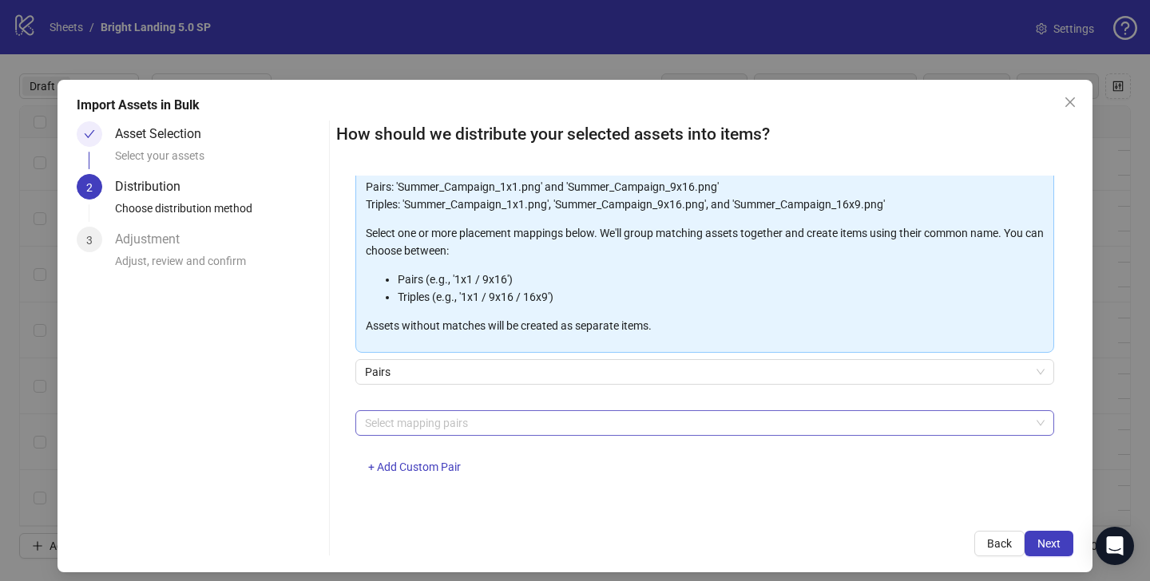
click at [432, 427] on div at bounding box center [695, 423] width 675 height 22
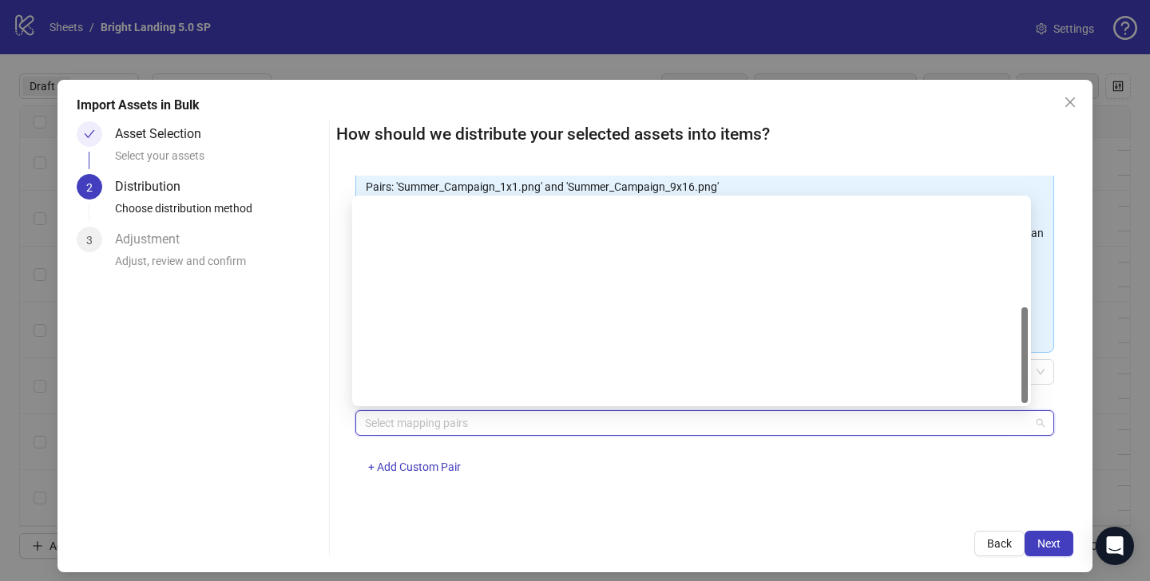
scroll to position [230, 0]
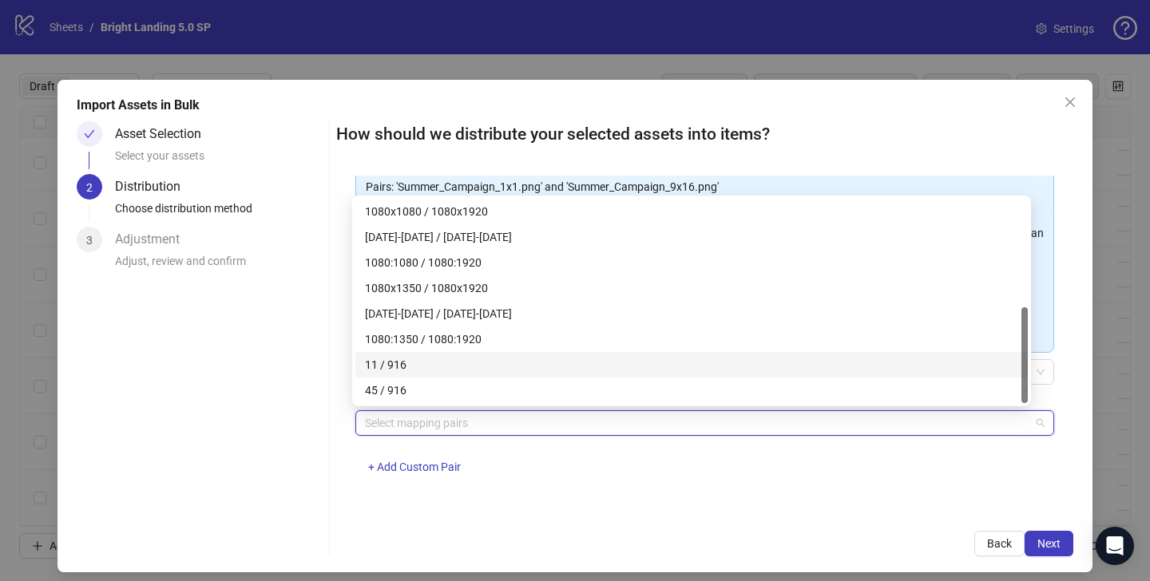
click at [422, 362] on div "11 / 916" at bounding box center [691, 365] width 653 height 18
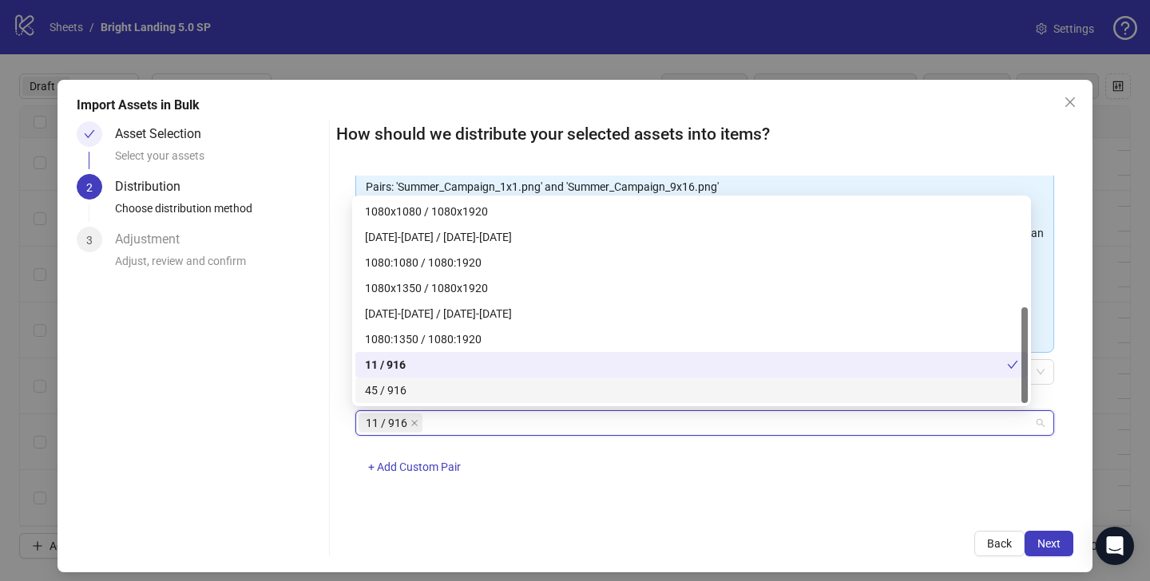
click at [438, 385] on div "45 / 916" at bounding box center [691, 391] width 653 height 18
click at [666, 497] on div "One asset per item Group assets by name Assets must follow a consistent naming …" at bounding box center [704, 344] width 737 height 337
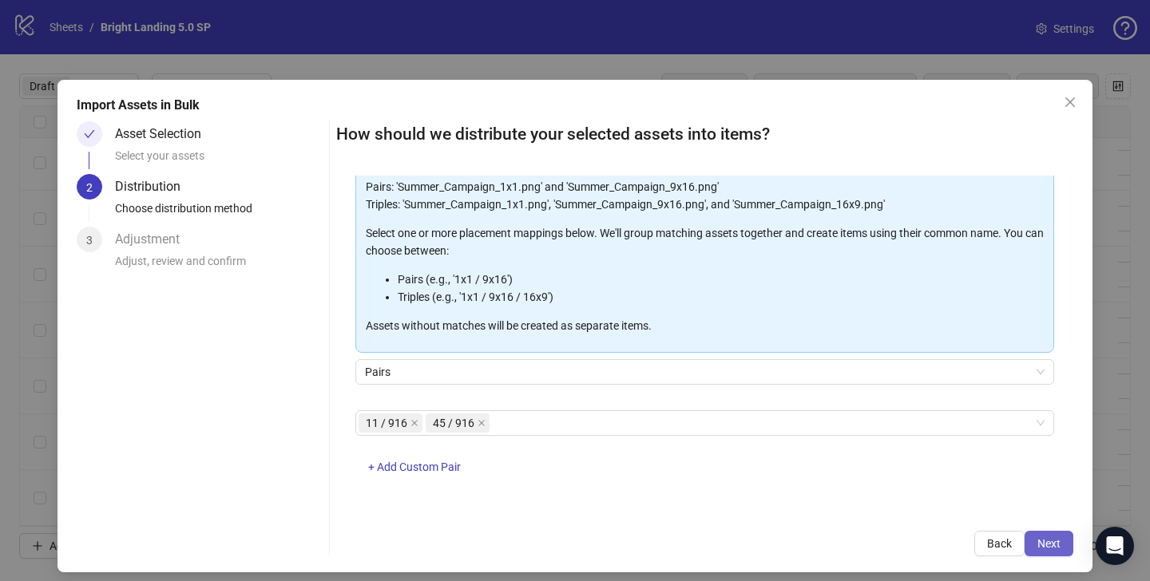
click at [1052, 541] on button "Next" at bounding box center [1048, 544] width 49 height 26
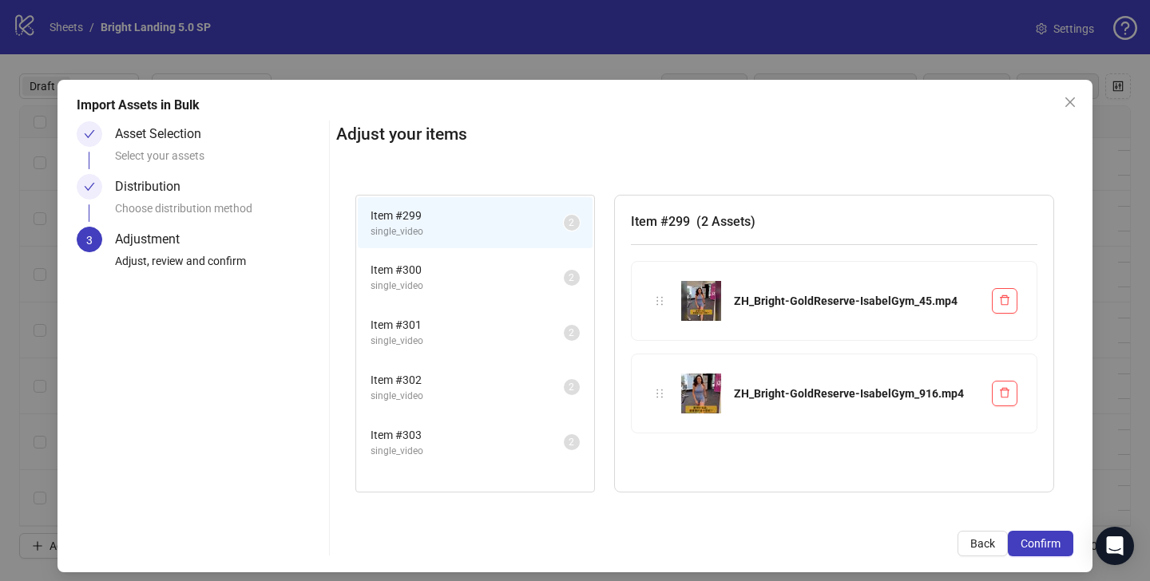
click at [502, 270] on span "Item # 300" at bounding box center [466, 270] width 193 height 18
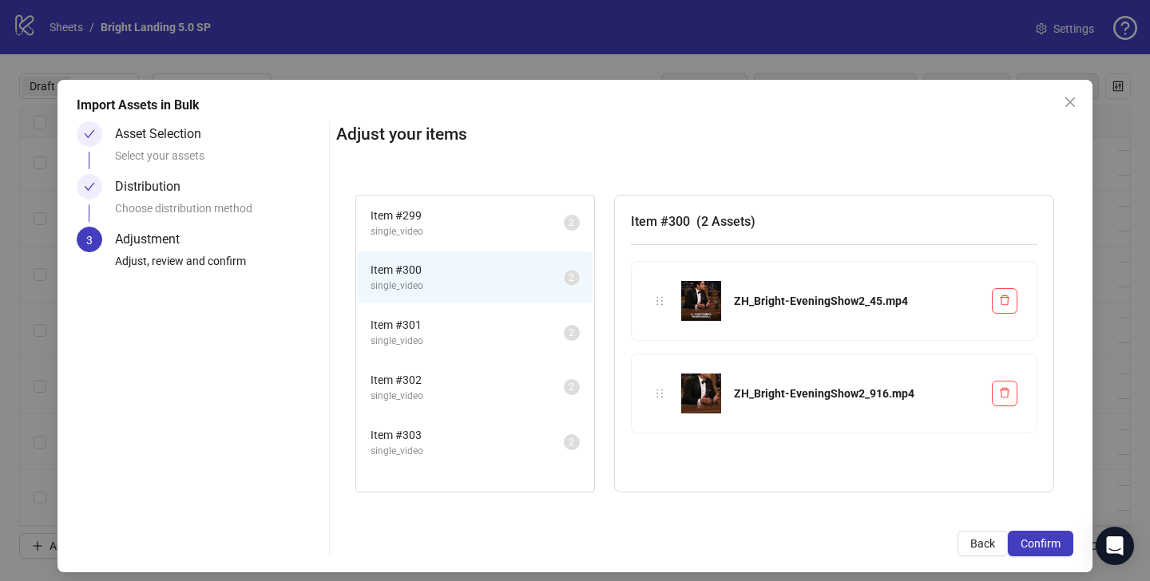
click at [494, 322] on span "Item # 301" at bounding box center [466, 325] width 193 height 18
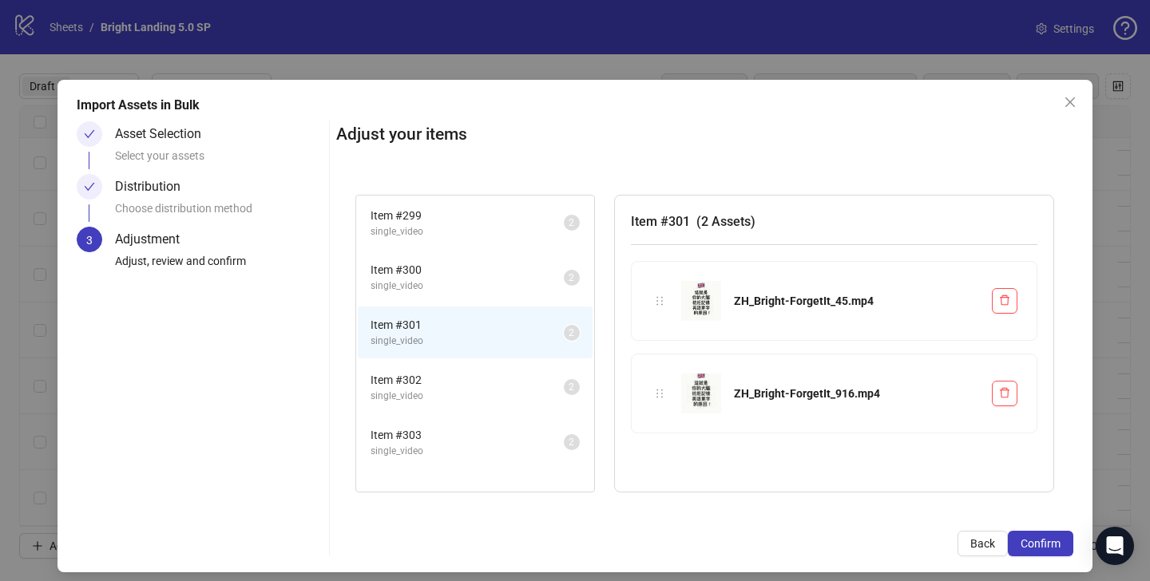
click at [485, 374] on span "Item # 302" at bounding box center [466, 380] width 193 height 18
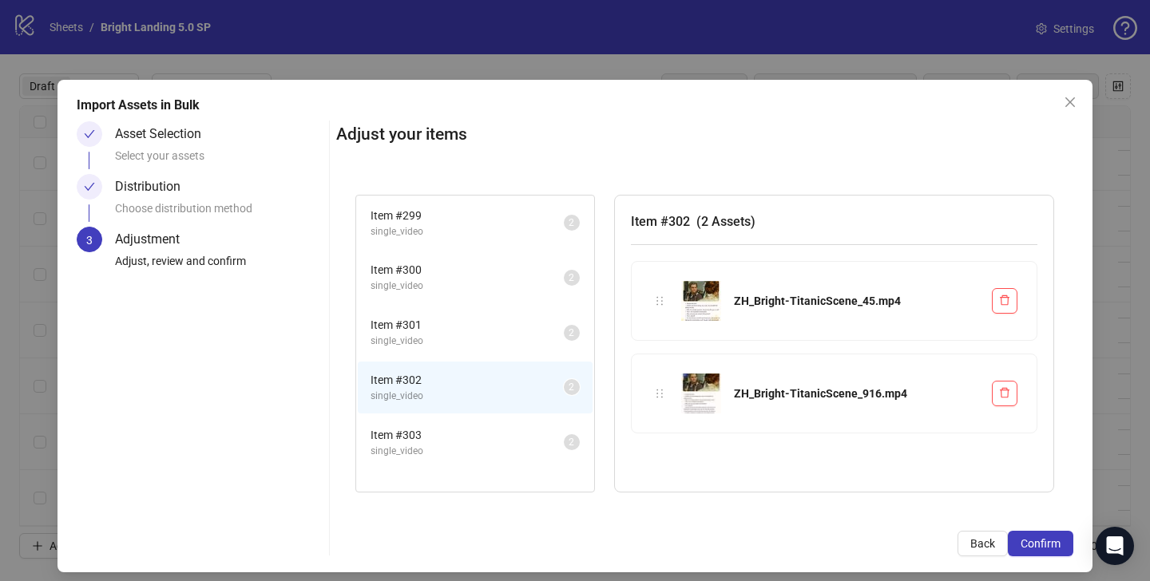
click at [484, 435] on span "Item # 303" at bounding box center [466, 435] width 193 height 18
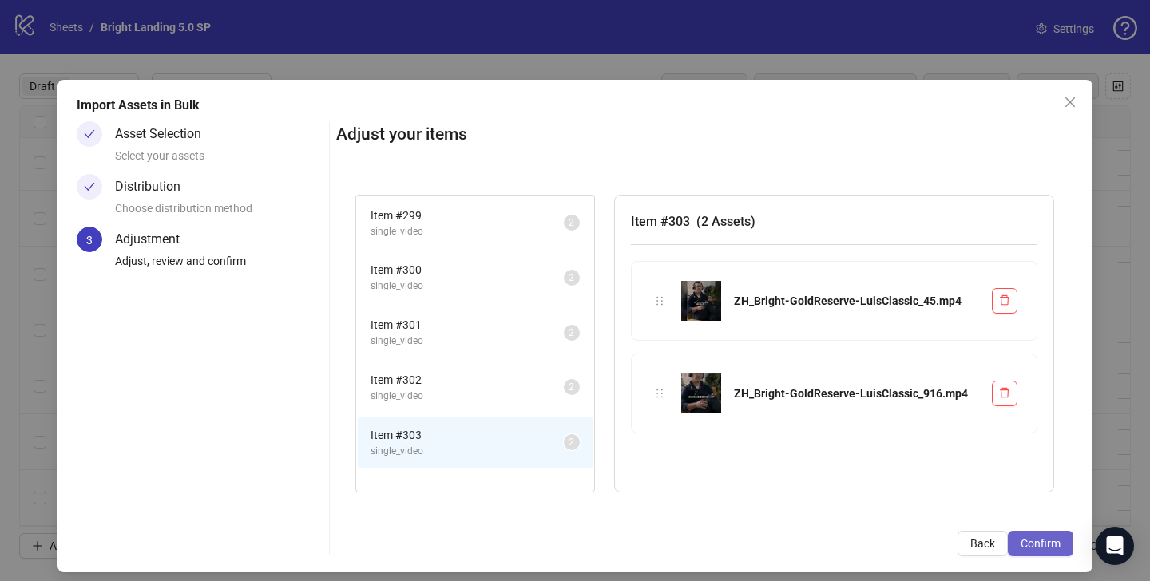
click at [1048, 551] on button "Confirm" at bounding box center [1040, 544] width 65 height 26
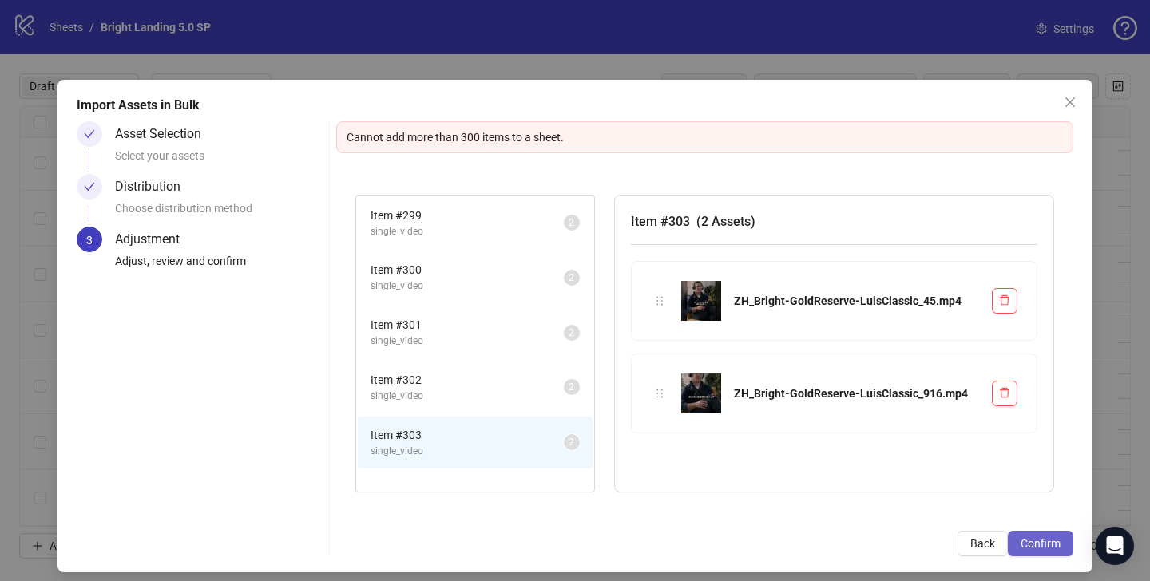
click at [1044, 540] on span "Confirm" at bounding box center [1040, 543] width 40 height 13
click at [1063, 96] on icon "close" at bounding box center [1069, 102] width 13 height 13
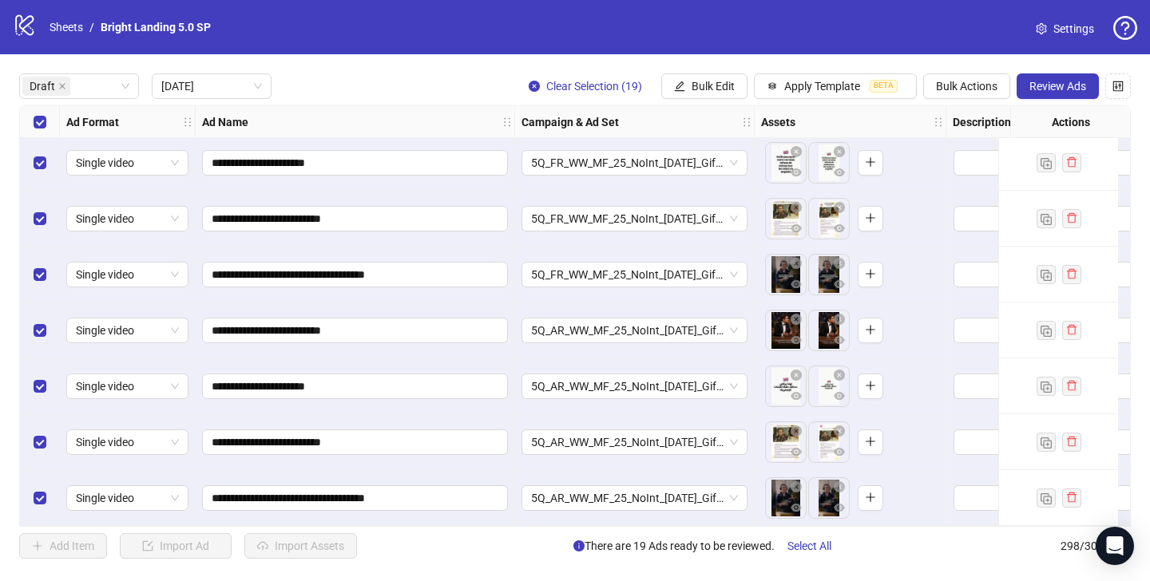
scroll to position [680, 0]
click at [1075, 93] on button "Review Ads" at bounding box center [1057, 86] width 82 height 26
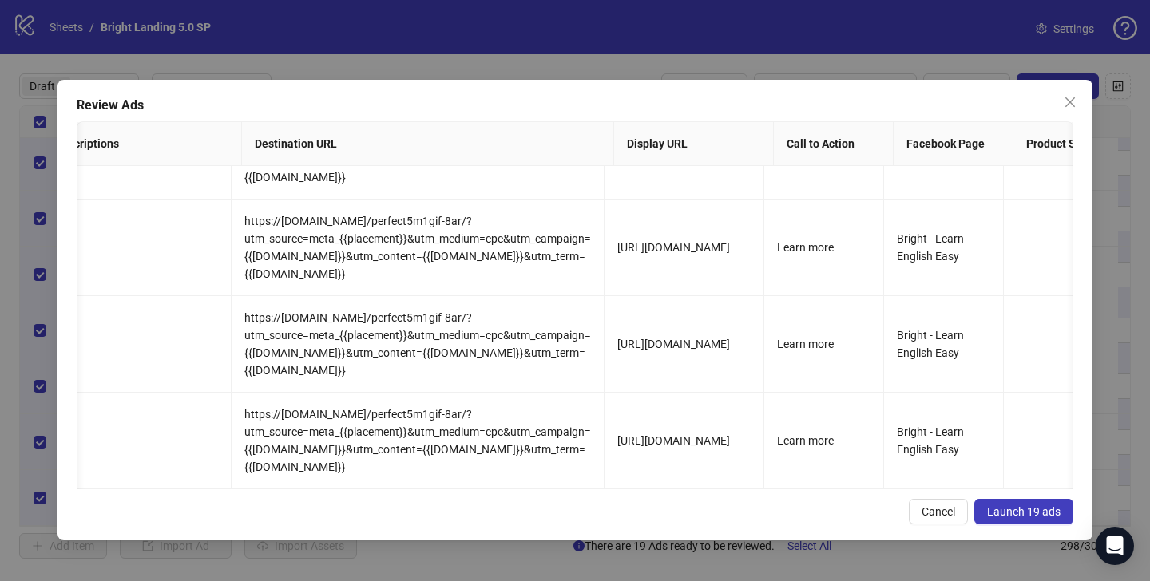
scroll to position [0, 1127]
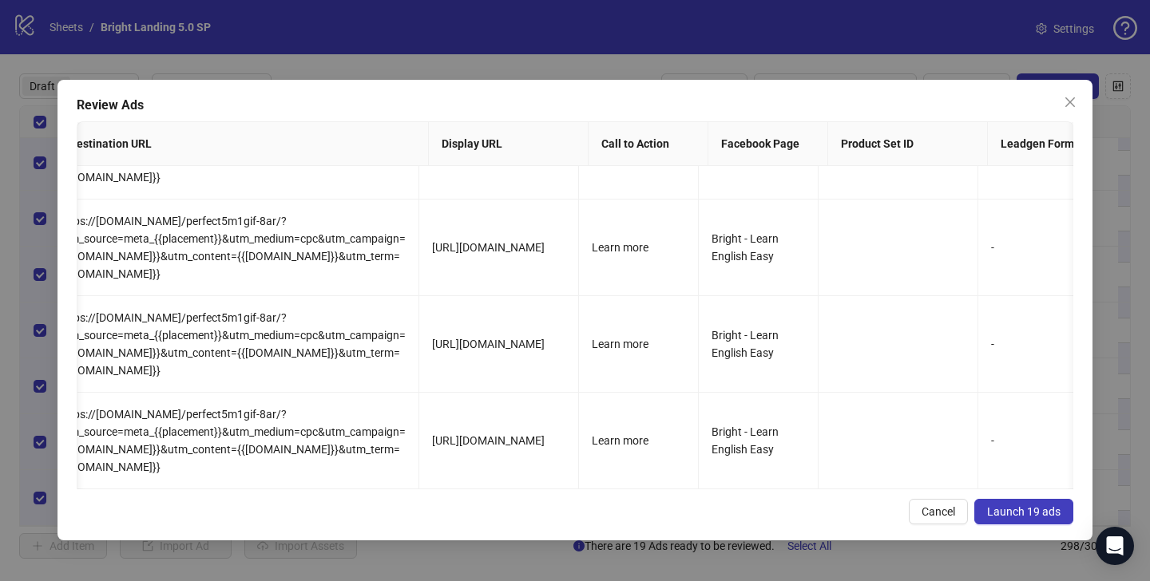
click at [1048, 512] on span "Launch 19 ads" at bounding box center [1023, 511] width 73 height 13
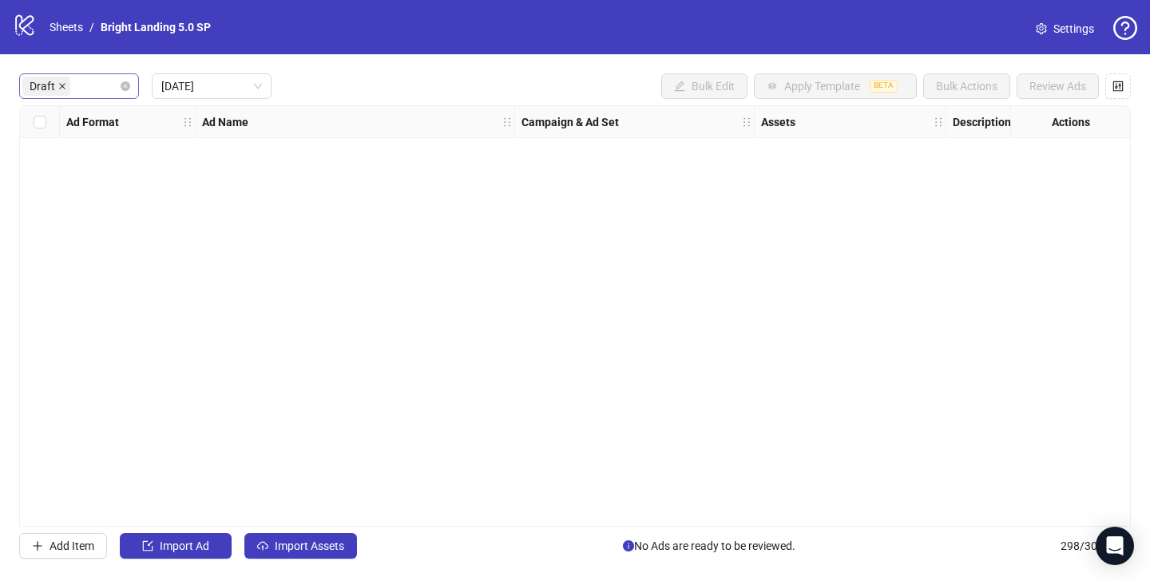
click at [61, 84] on icon "close" at bounding box center [62, 86] width 8 height 8
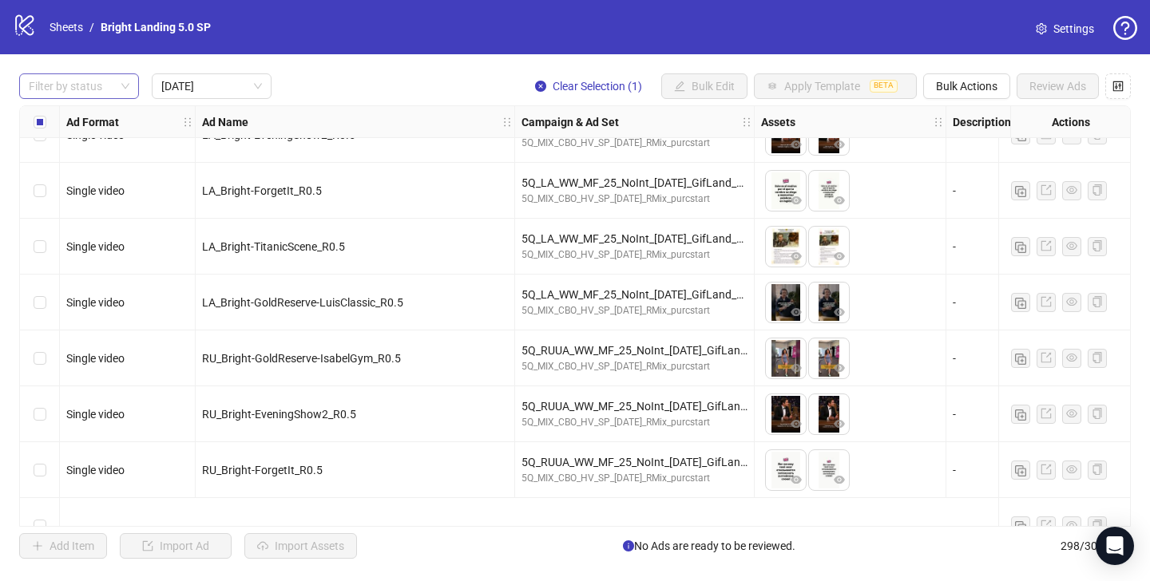
scroll to position [0, 0]
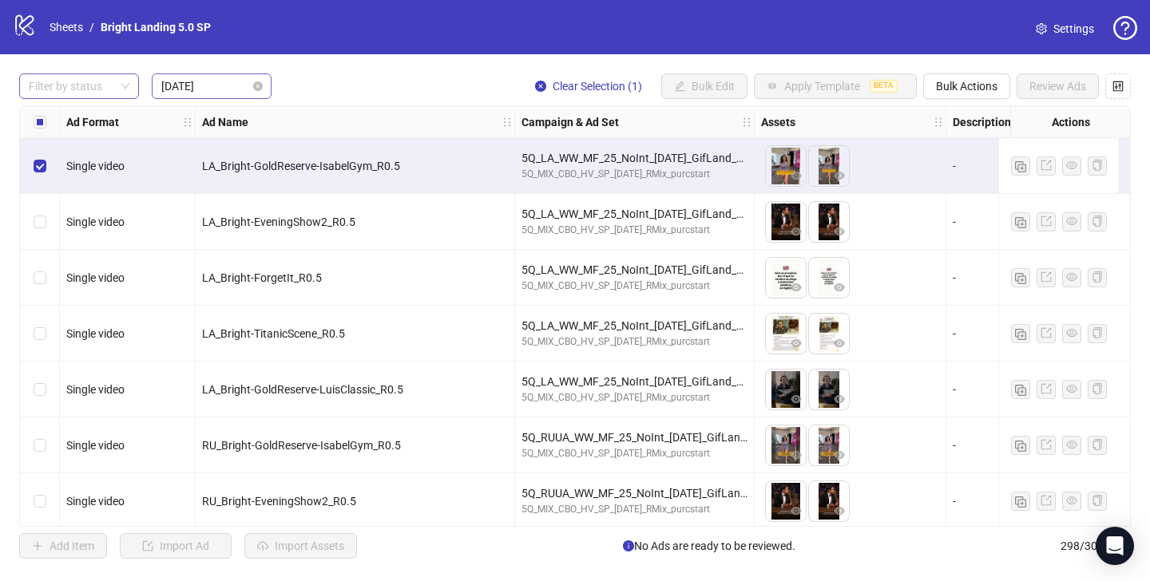
click at [176, 93] on span "[DATE]" at bounding box center [211, 86] width 101 height 24
click at [189, 121] on div "[DATE]" at bounding box center [211, 119] width 94 height 18
click at [200, 86] on span "[DATE]" at bounding box center [211, 86] width 101 height 24
click at [189, 87] on span "[DATE]" at bounding box center [211, 86] width 101 height 24
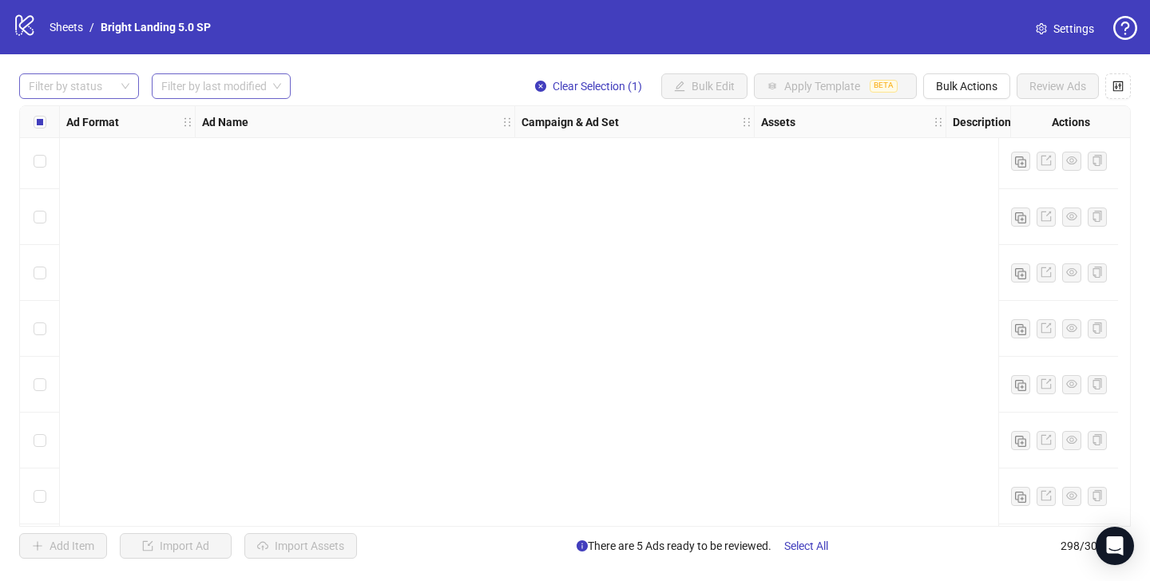
scroll to position [3289, 0]
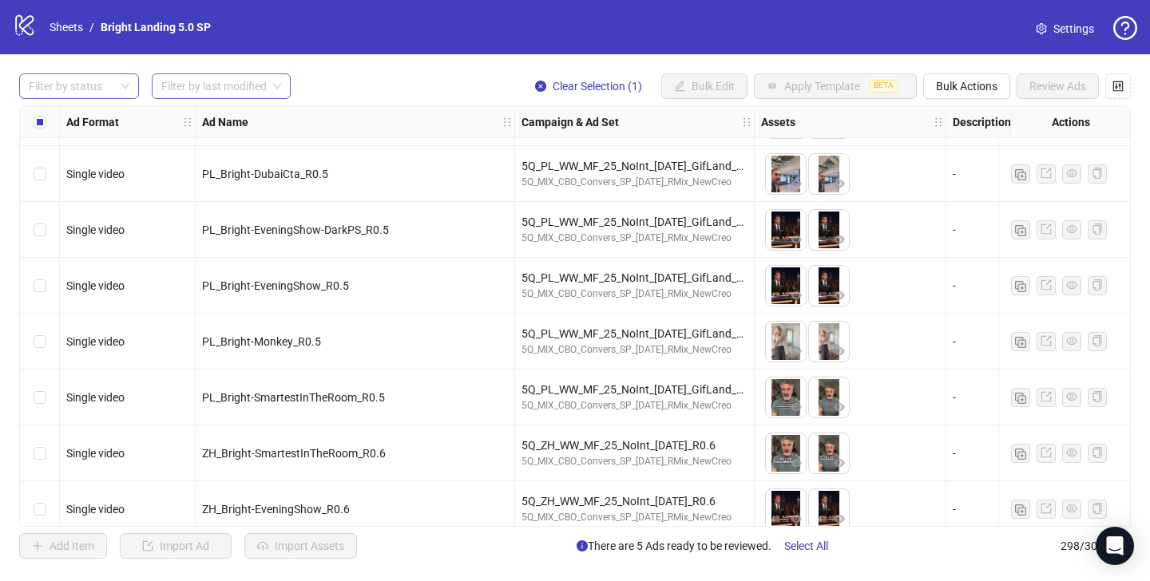
click at [50, 287] on div "Select row 62" at bounding box center [40, 286] width 40 height 56
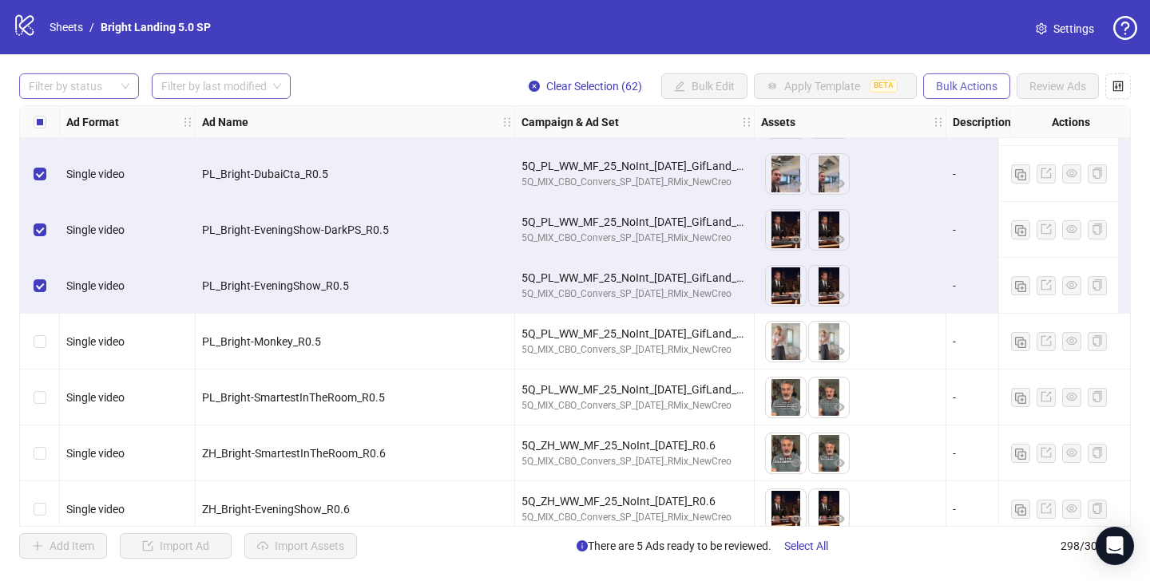
click at [944, 85] on span "Bulk Actions" at bounding box center [966, 86] width 61 height 13
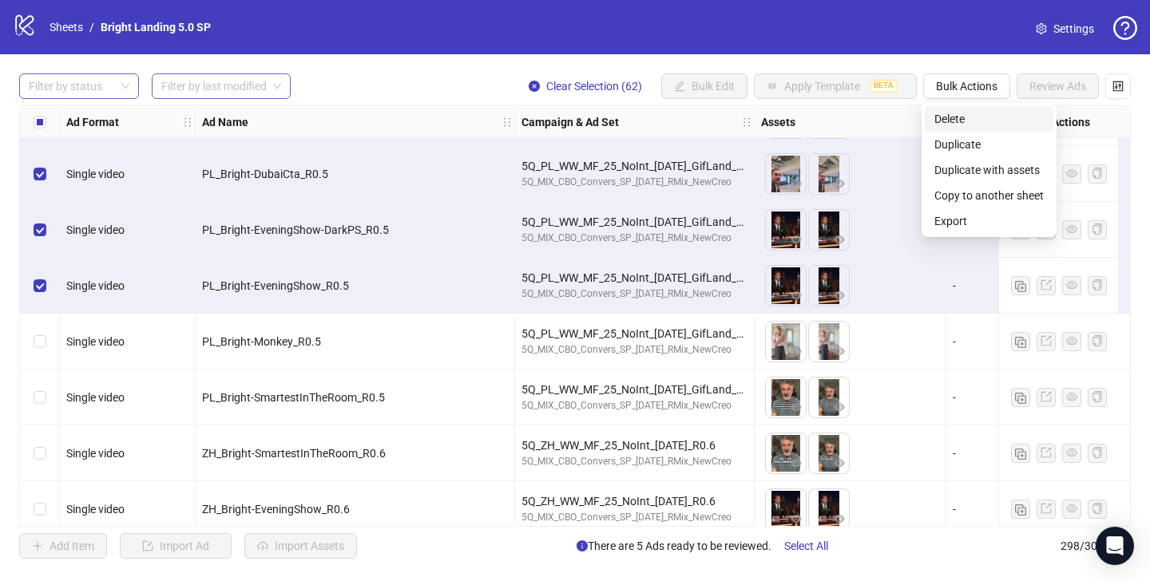
click at [949, 115] on span "Delete" at bounding box center [988, 119] width 109 height 18
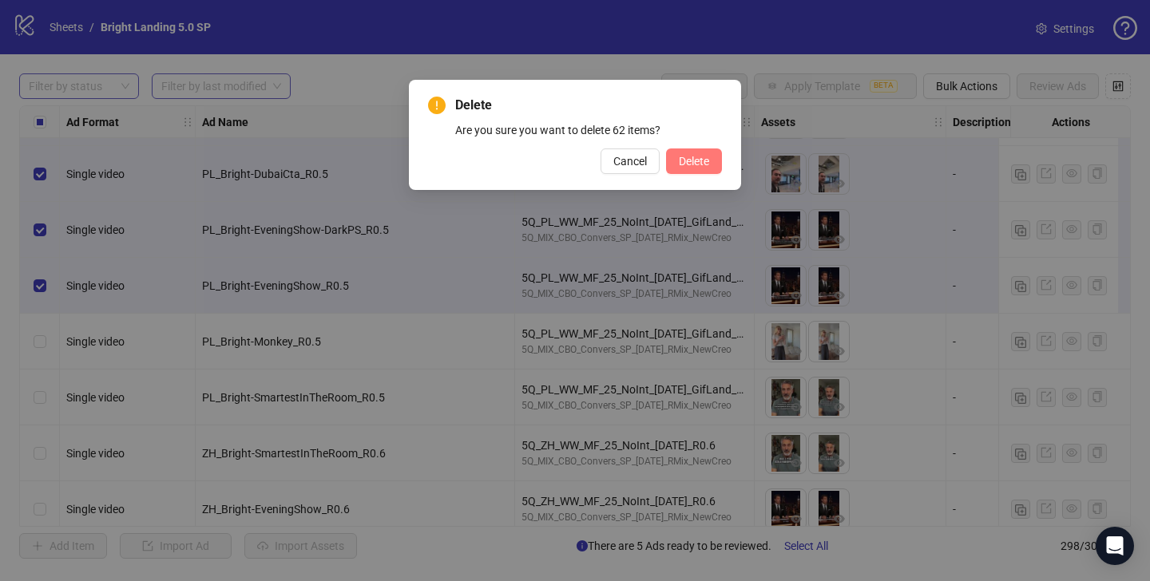
click at [691, 168] on button "Delete" at bounding box center [694, 162] width 56 height 26
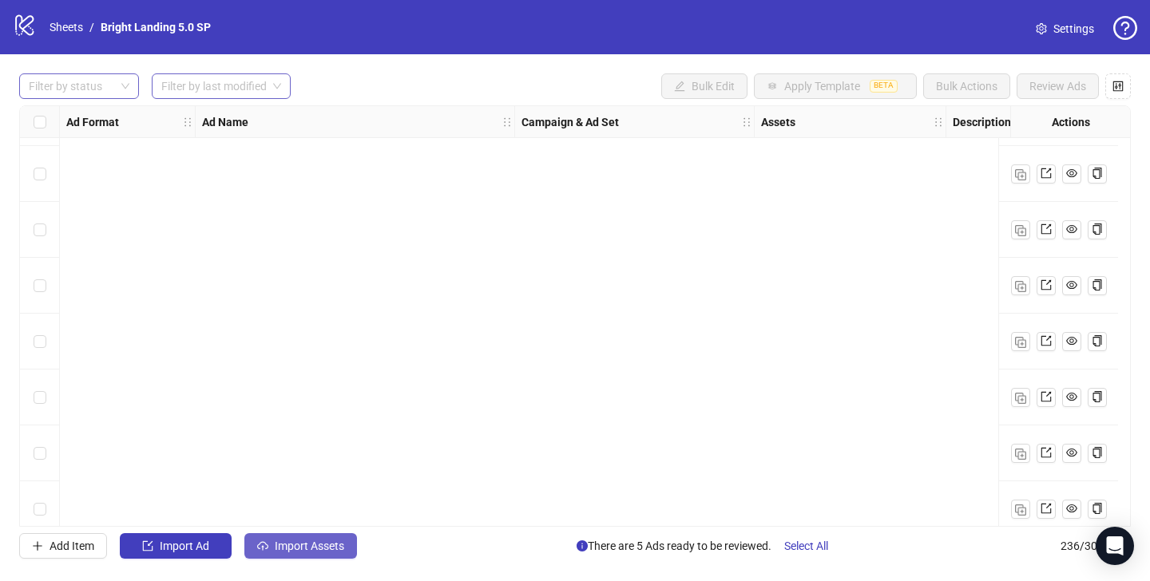
click at [277, 540] on span "Import Assets" at bounding box center [309, 546] width 69 height 13
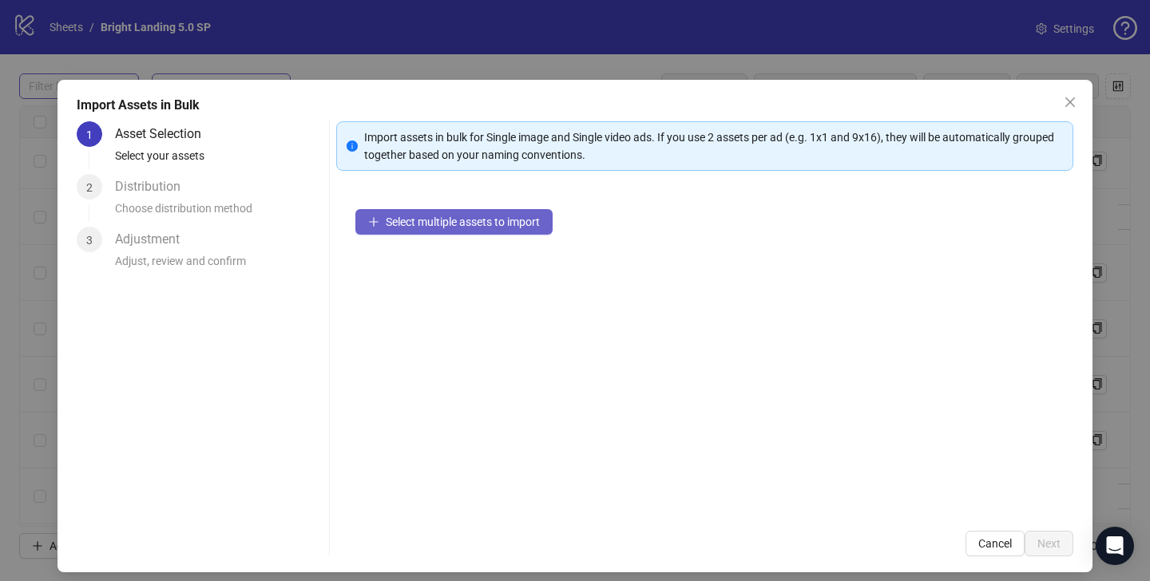
click at [455, 223] on span "Select multiple assets to import" at bounding box center [463, 222] width 154 height 13
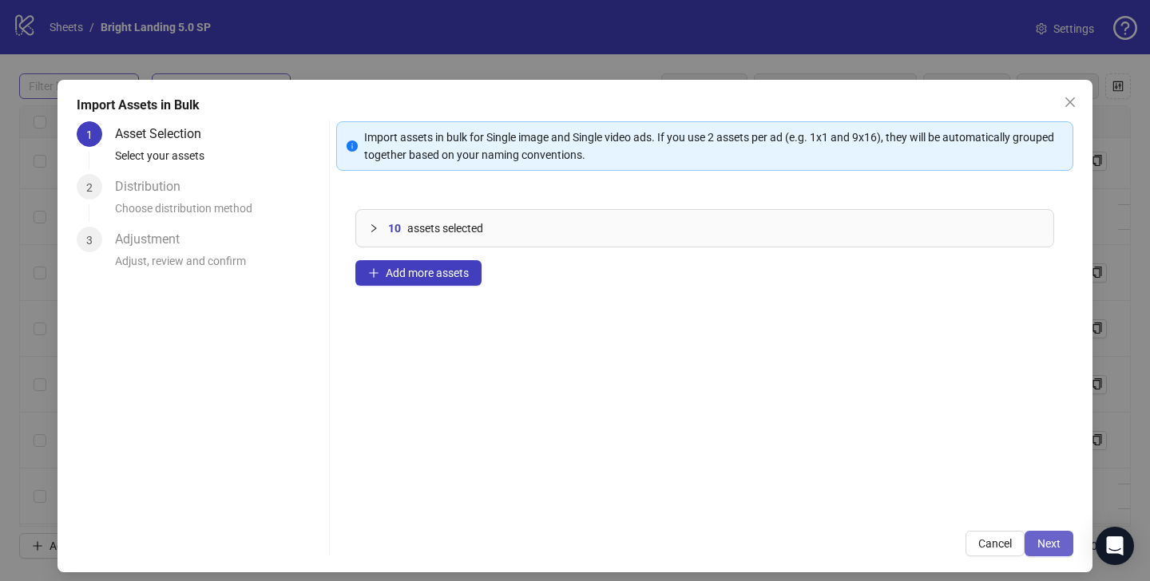
click at [1045, 542] on span "Next" at bounding box center [1048, 543] width 23 height 13
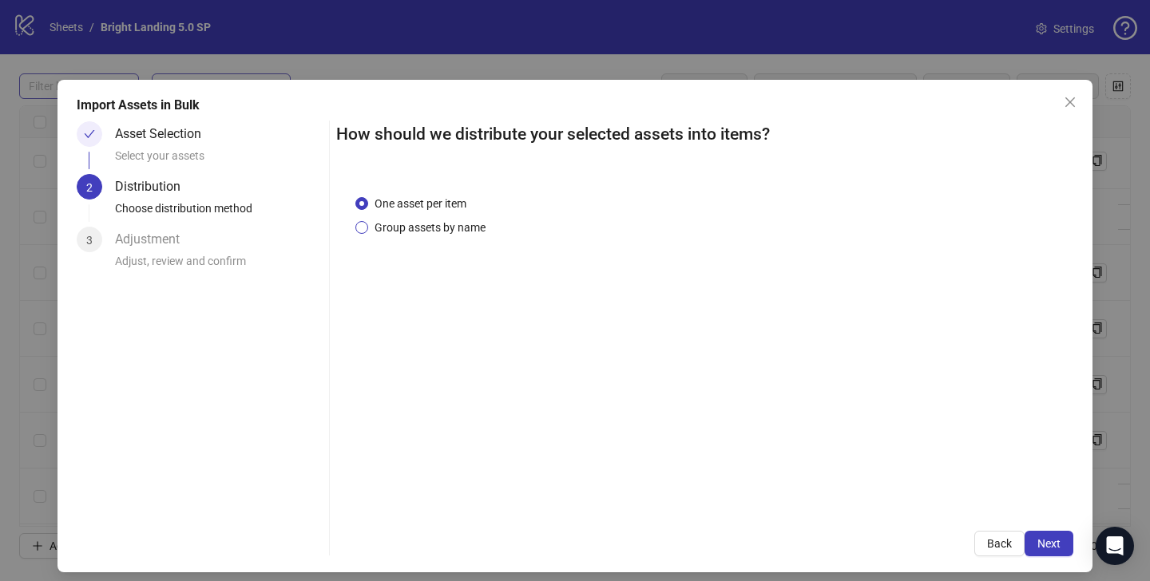
click at [415, 228] on span "Group assets by name" at bounding box center [430, 228] width 124 height 18
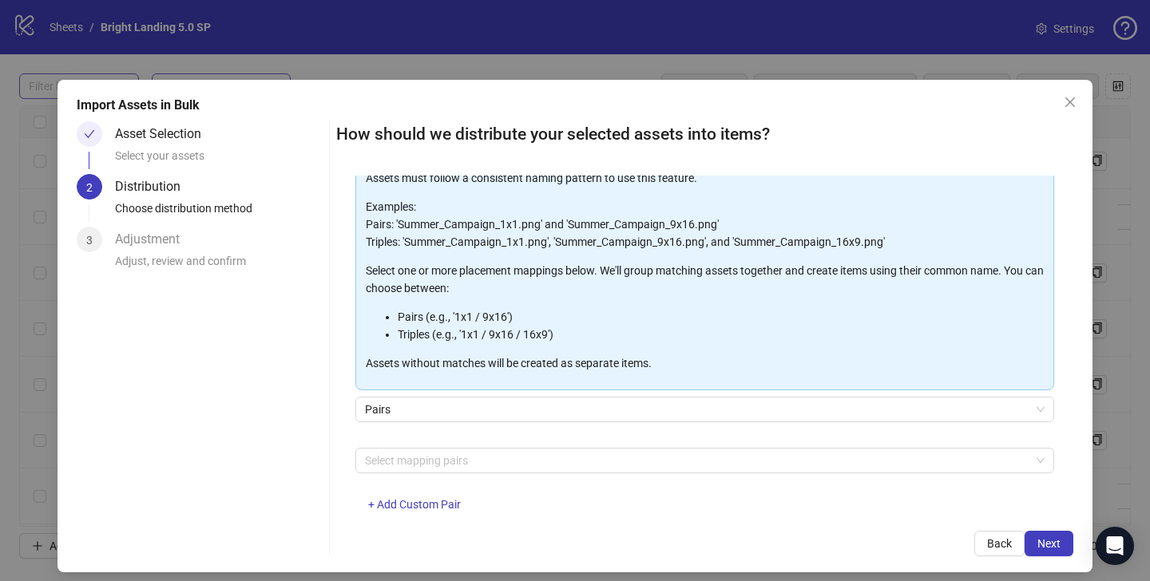
scroll to position [131, 0]
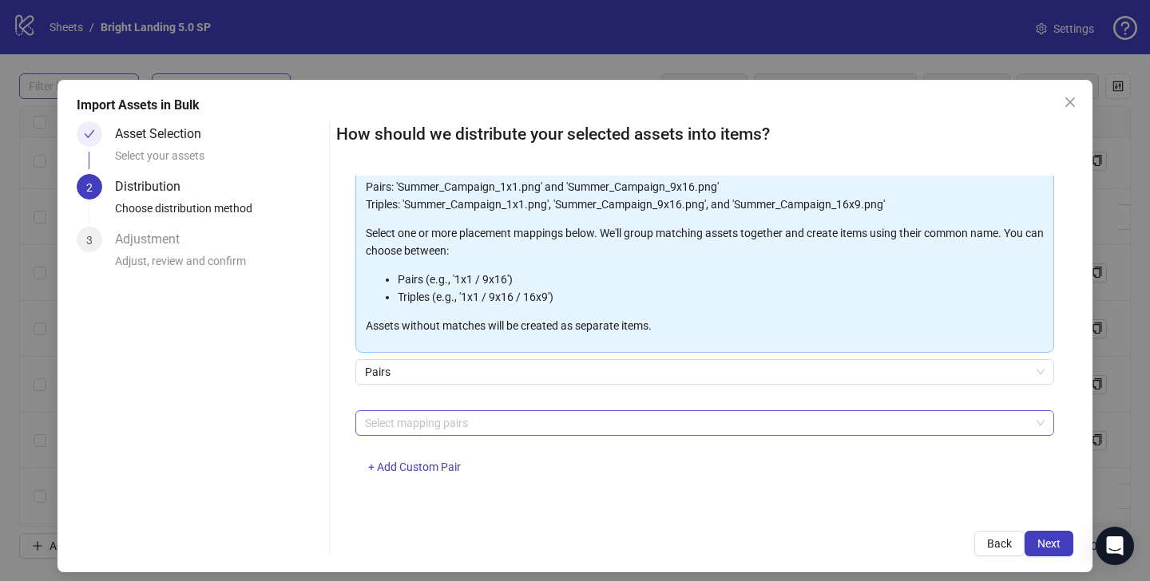
click at [450, 415] on div at bounding box center [695, 423] width 675 height 22
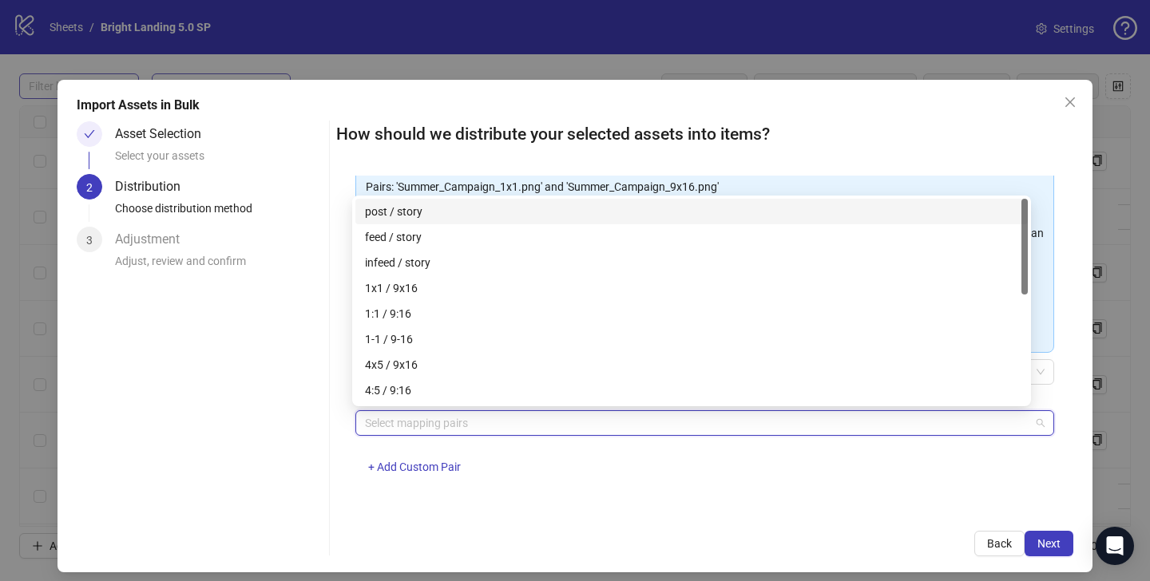
scroll to position [230, 0]
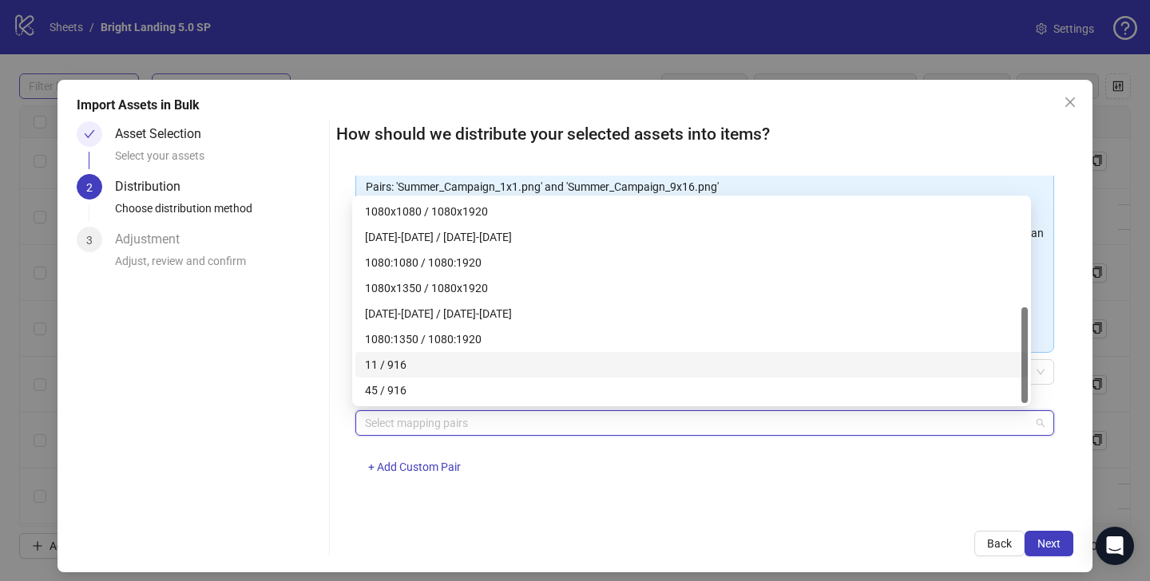
click at [452, 362] on div "11 / 916" at bounding box center [691, 365] width 653 height 18
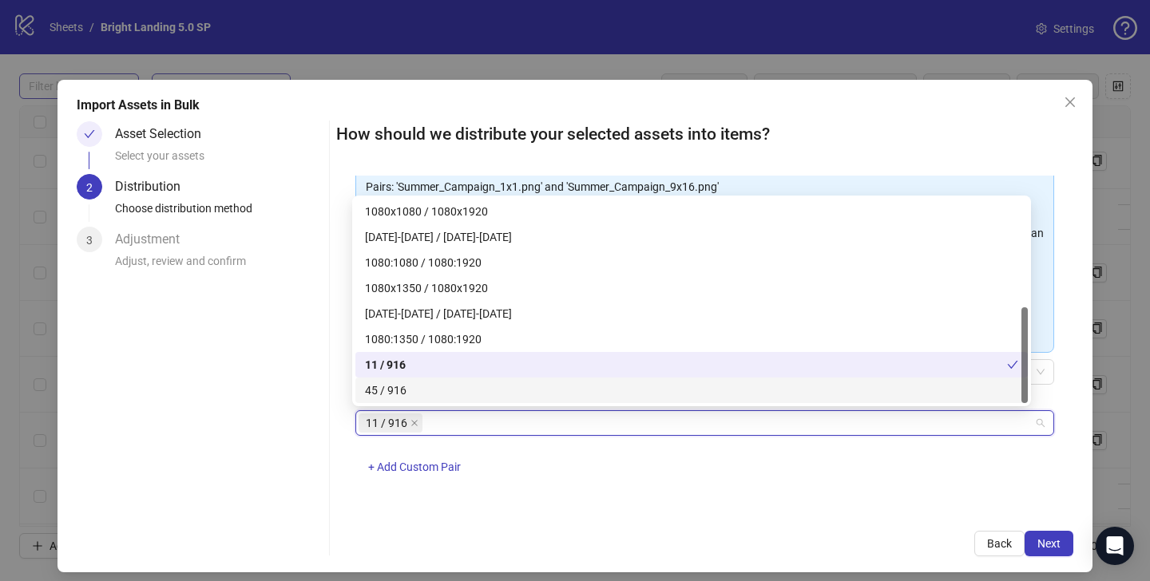
click at [450, 394] on div "45 / 916" at bounding box center [691, 391] width 653 height 18
click at [798, 513] on div "How should we distribute your selected assets into items? One asset per item Gr…" at bounding box center [704, 338] width 737 height 435
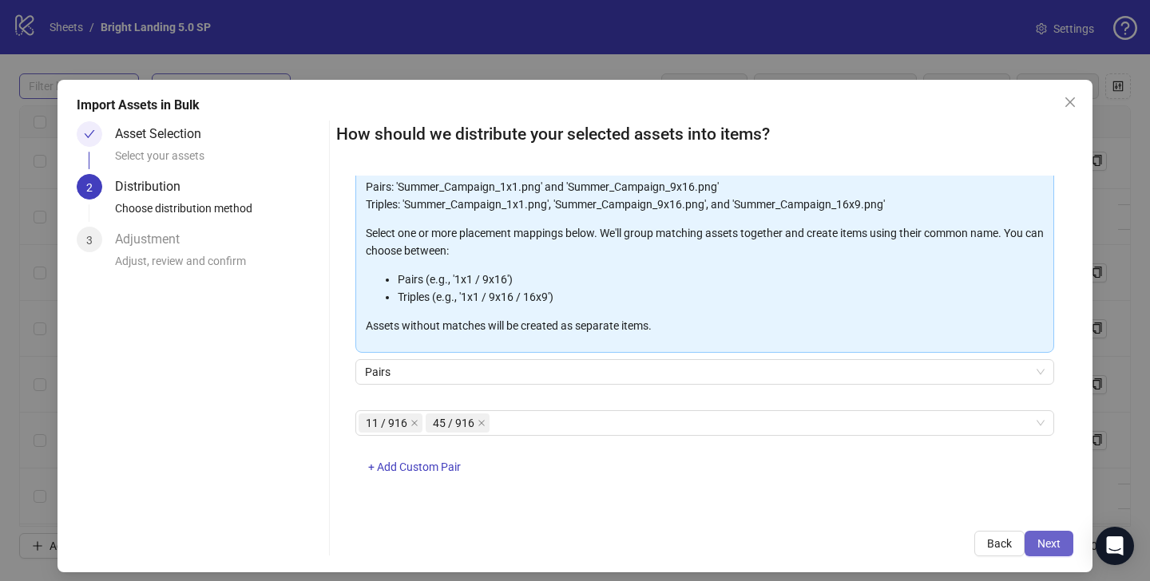
click at [1037, 539] on span "Next" at bounding box center [1048, 543] width 23 height 13
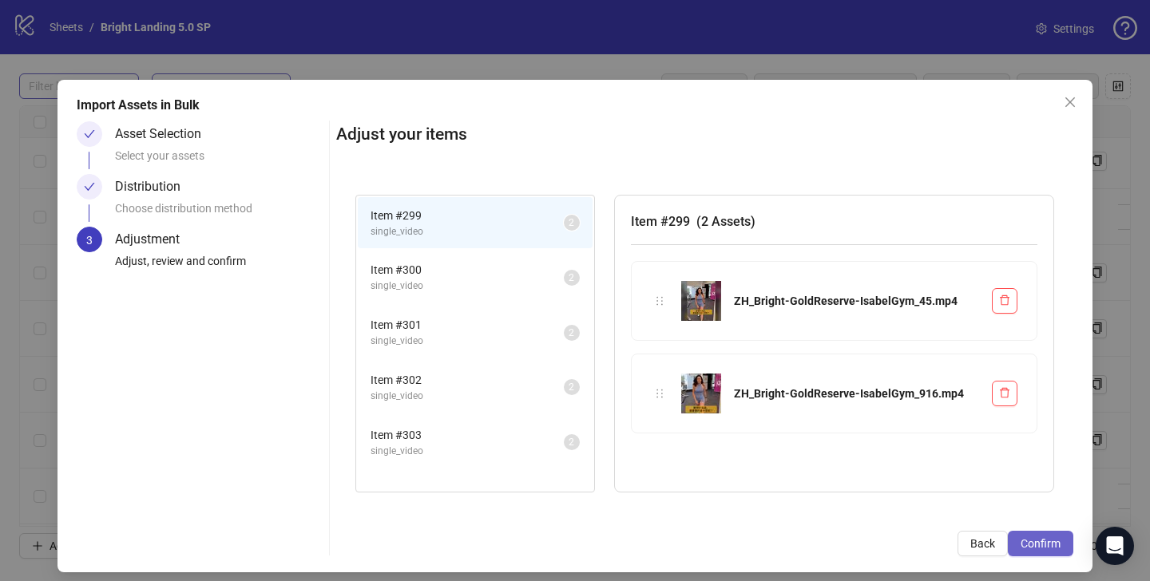
click at [1032, 544] on span "Confirm" at bounding box center [1040, 543] width 40 height 13
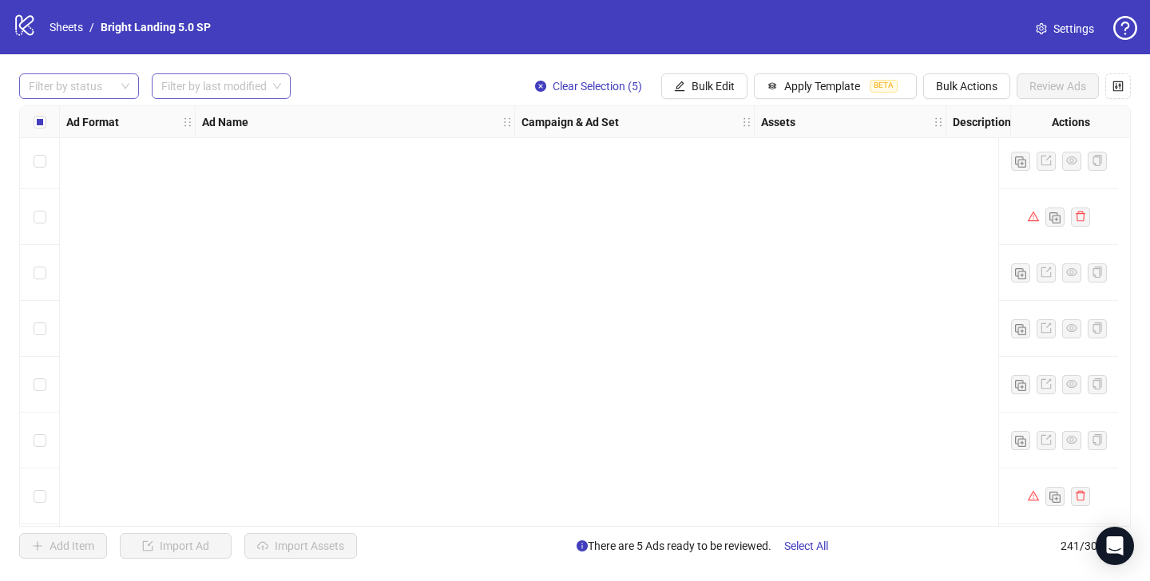
scroll to position [13088, 0]
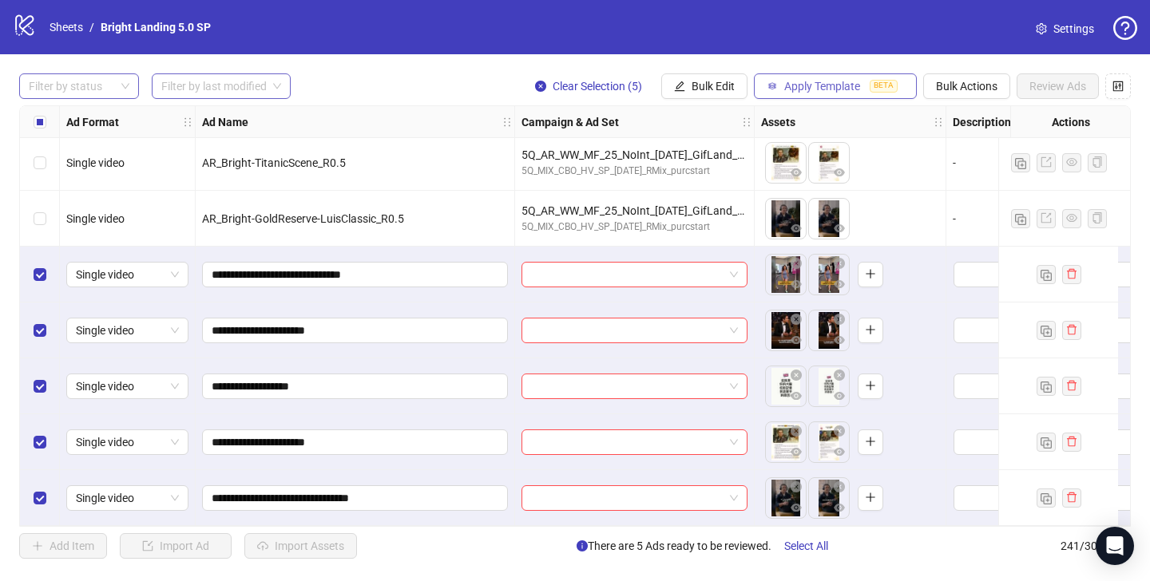
click at [865, 88] on button "Apply Template BETA" at bounding box center [835, 86] width 163 height 26
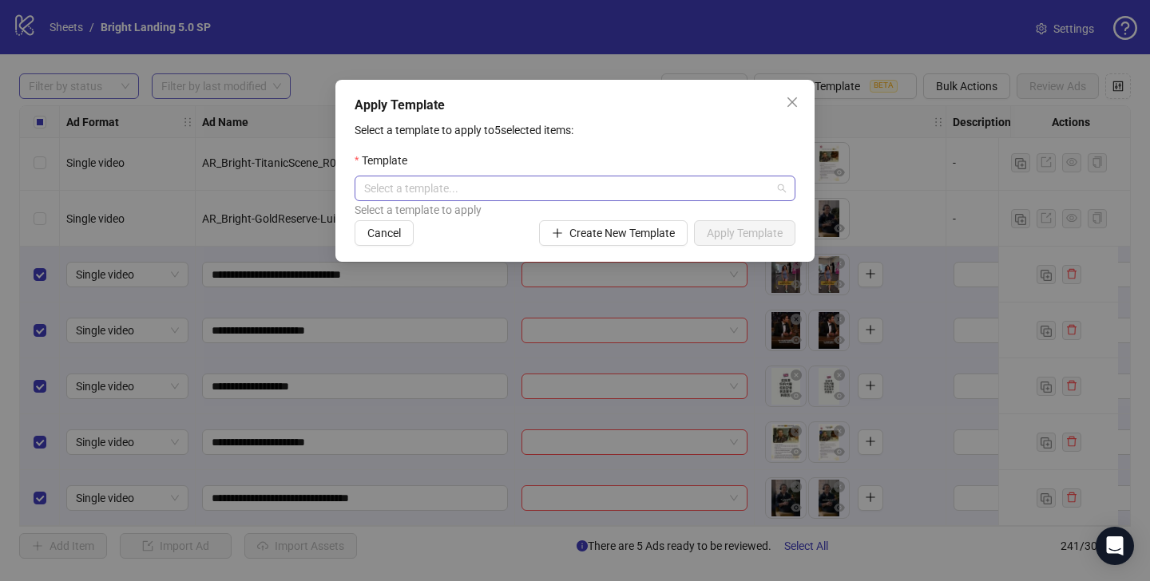
click at [675, 184] on input "search" at bounding box center [567, 188] width 407 height 24
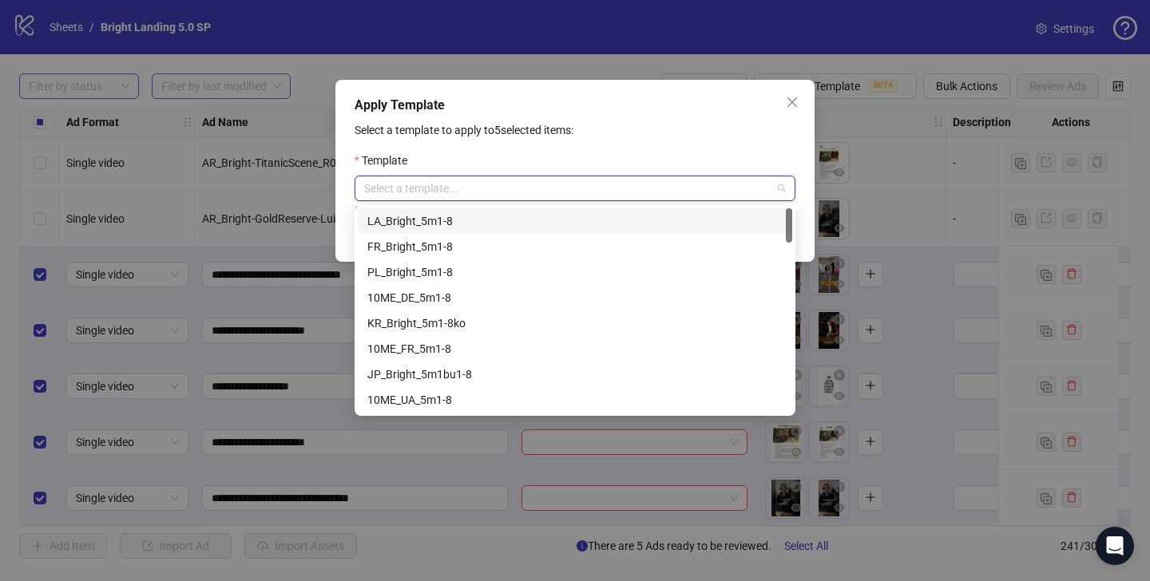
scroll to position [996, 0]
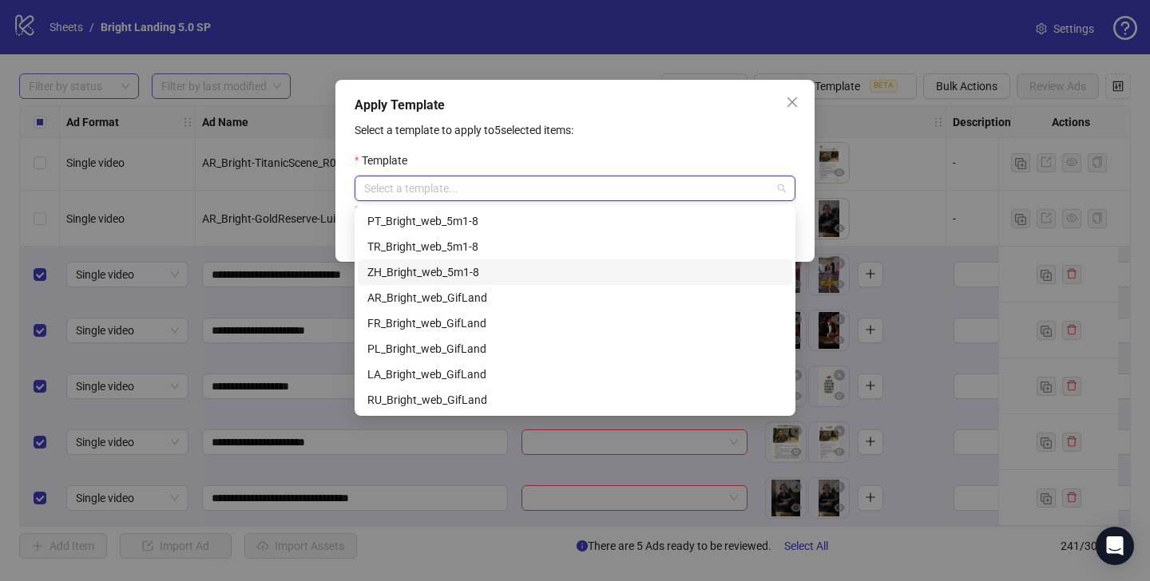
click at [510, 269] on div "ZH_Bright_web_5m1-8" at bounding box center [574, 272] width 415 height 18
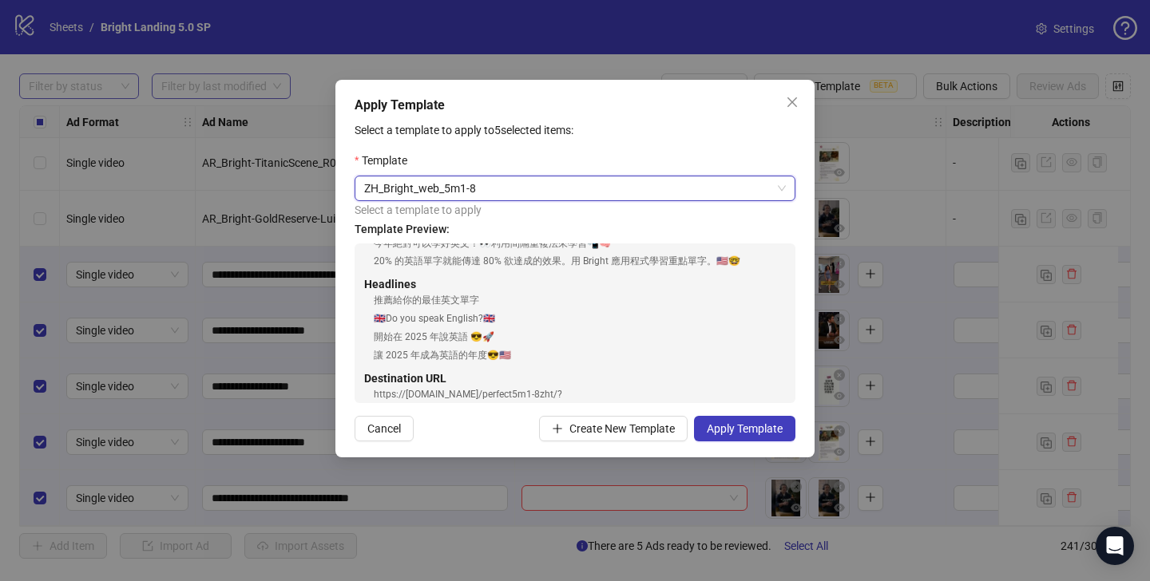
scroll to position [212, 0]
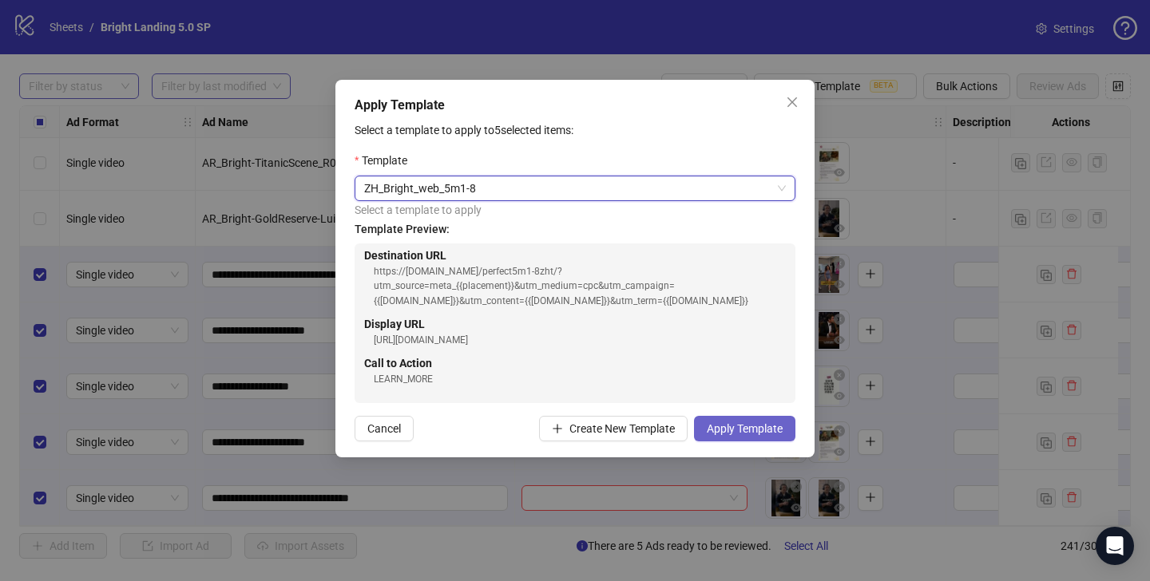
click at [741, 429] on span "Apply Template" at bounding box center [745, 428] width 76 height 13
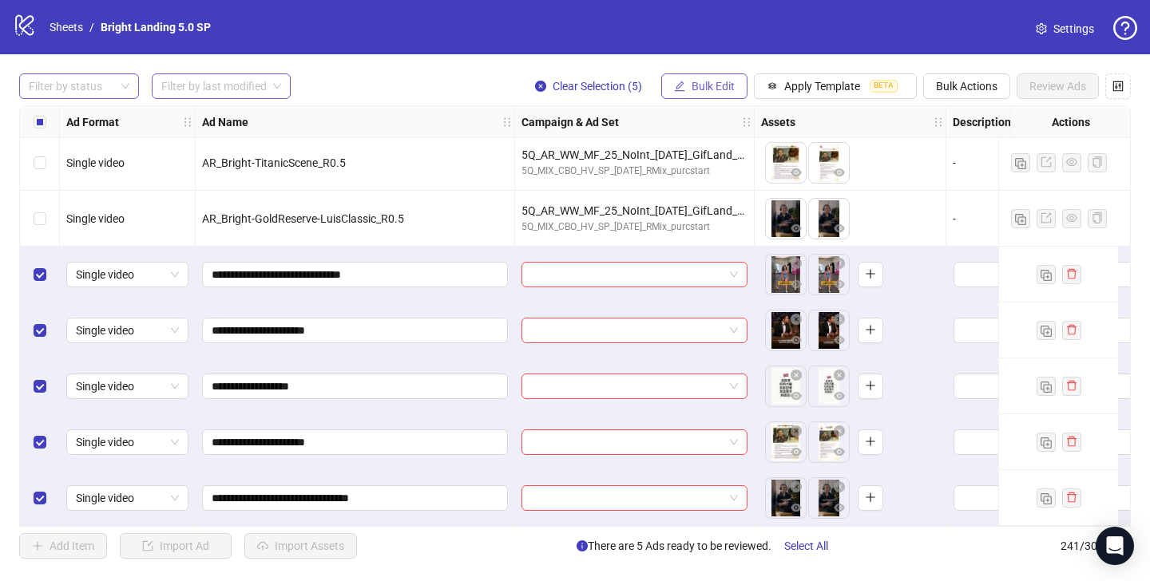
click at [691, 81] on span "Bulk Edit" at bounding box center [712, 86] width 43 height 13
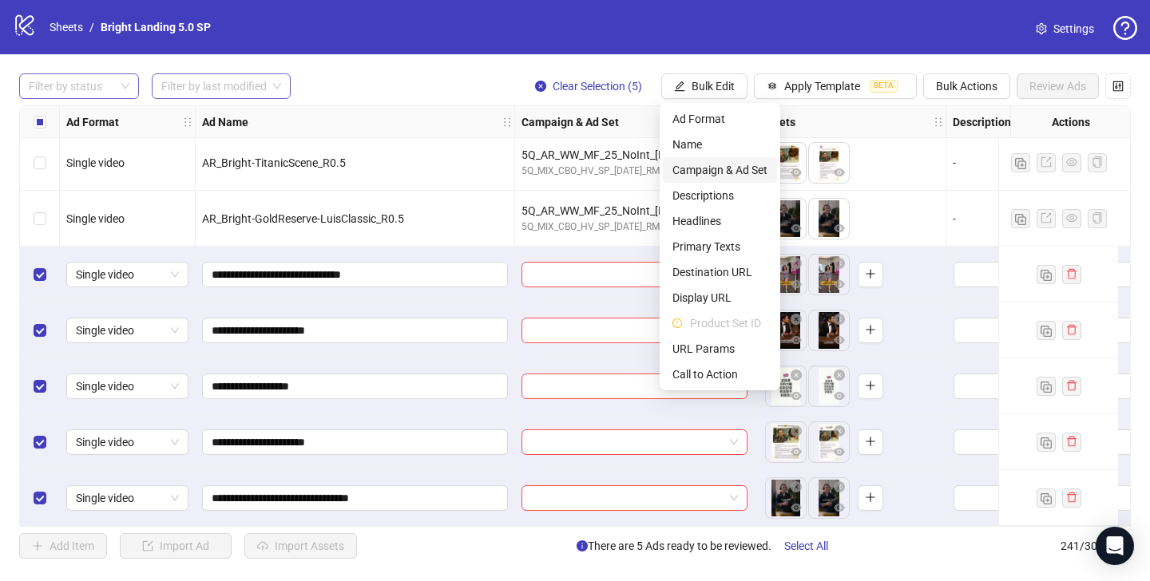
click at [749, 175] on span "Campaign & Ad Set" at bounding box center [719, 170] width 95 height 18
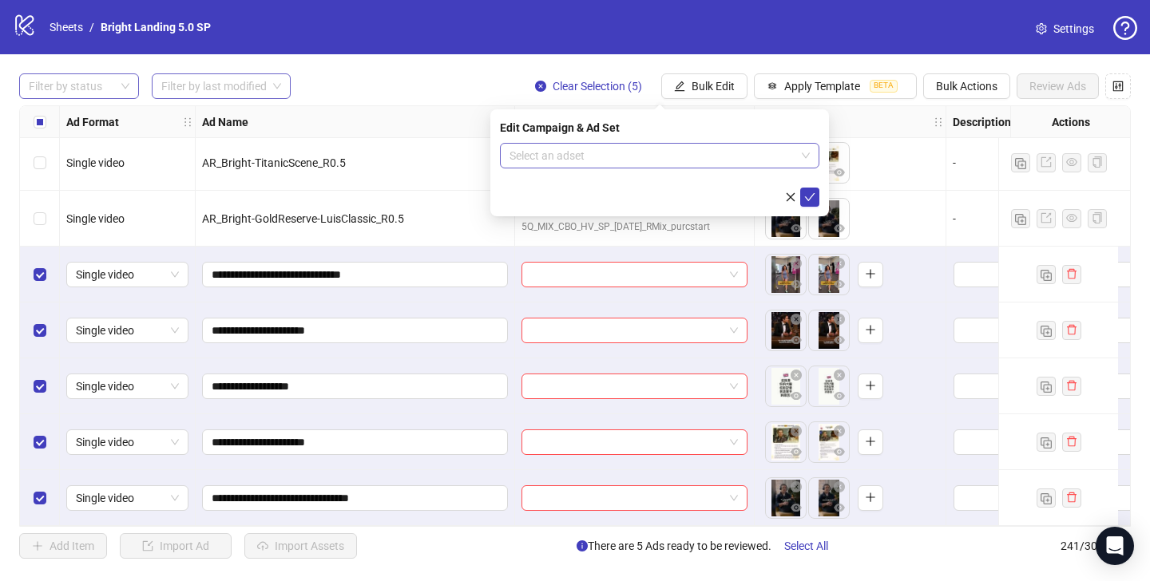
click at [692, 150] on input "search" at bounding box center [652, 156] width 286 height 24
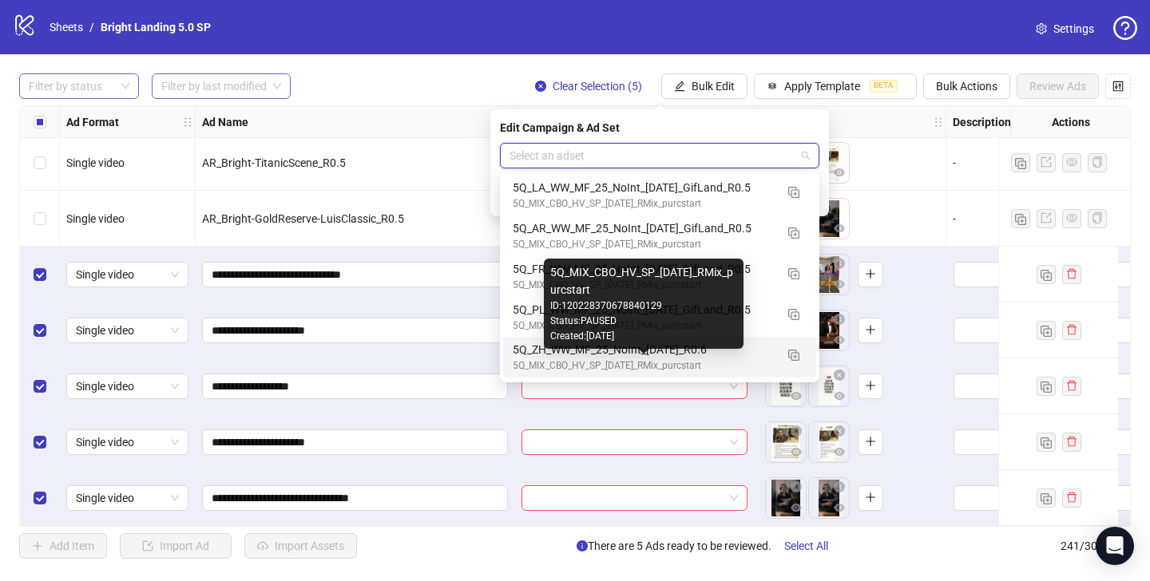
click at [723, 358] on div "5Q_MIX_CBO_HV_SP_[DATE]_RMix_purcstart" at bounding box center [644, 365] width 262 height 15
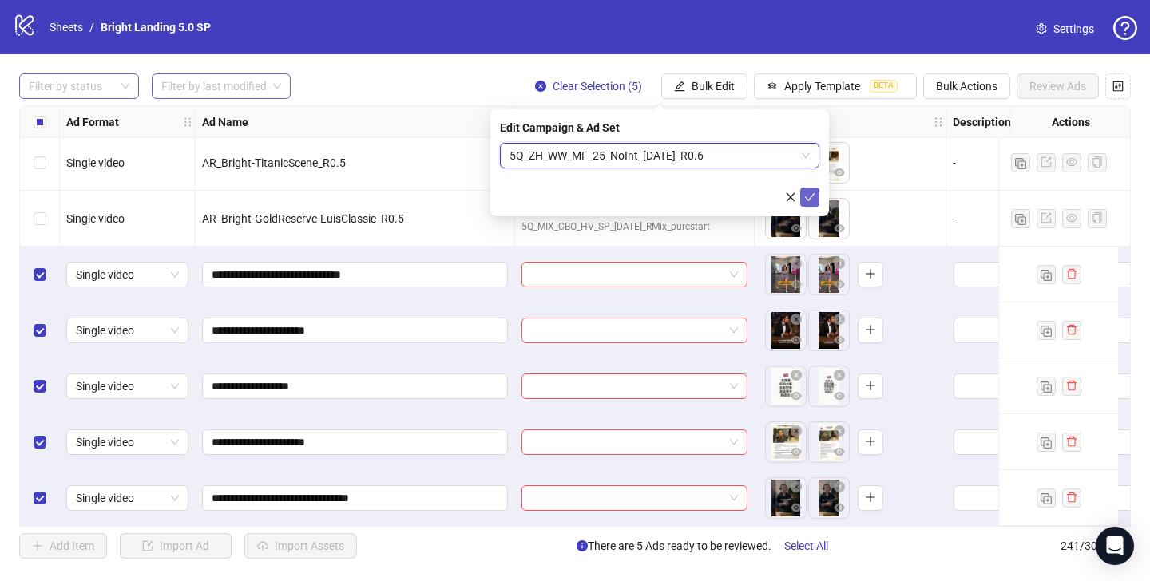
click at [814, 196] on icon "check" at bounding box center [809, 197] width 11 height 11
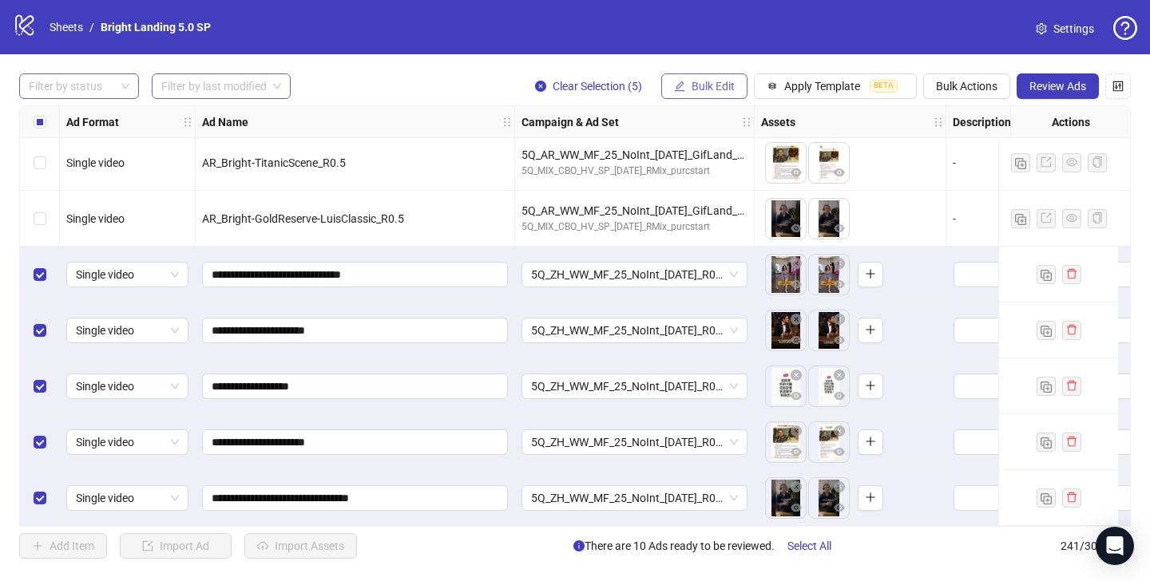
click at [726, 85] on span "Bulk Edit" at bounding box center [712, 86] width 43 height 13
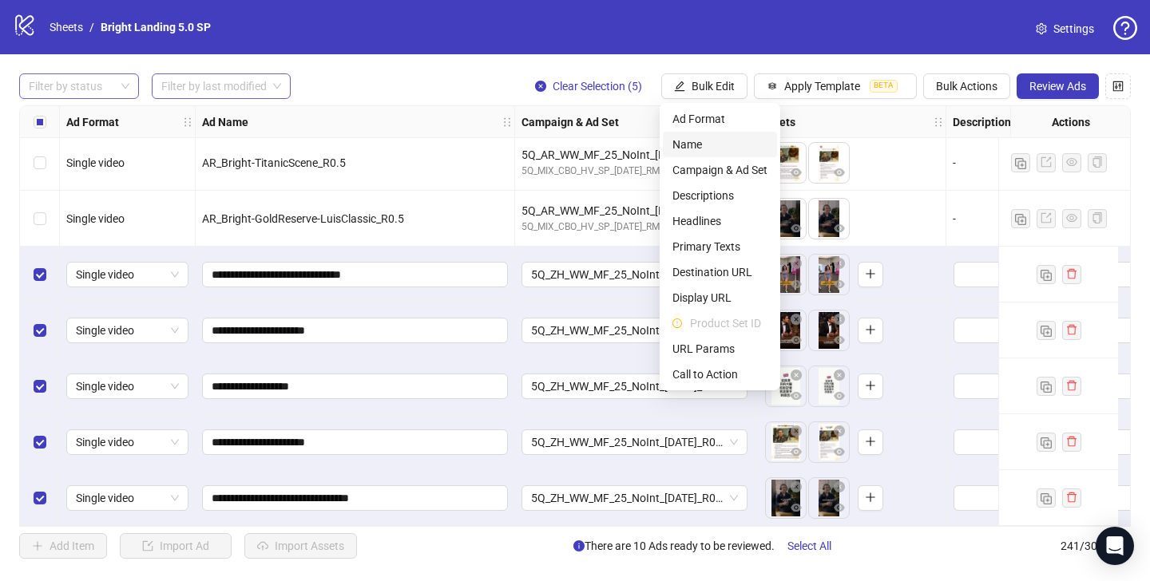
click at [731, 146] on span "Name" at bounding box center [719, 145] width 95 height 18
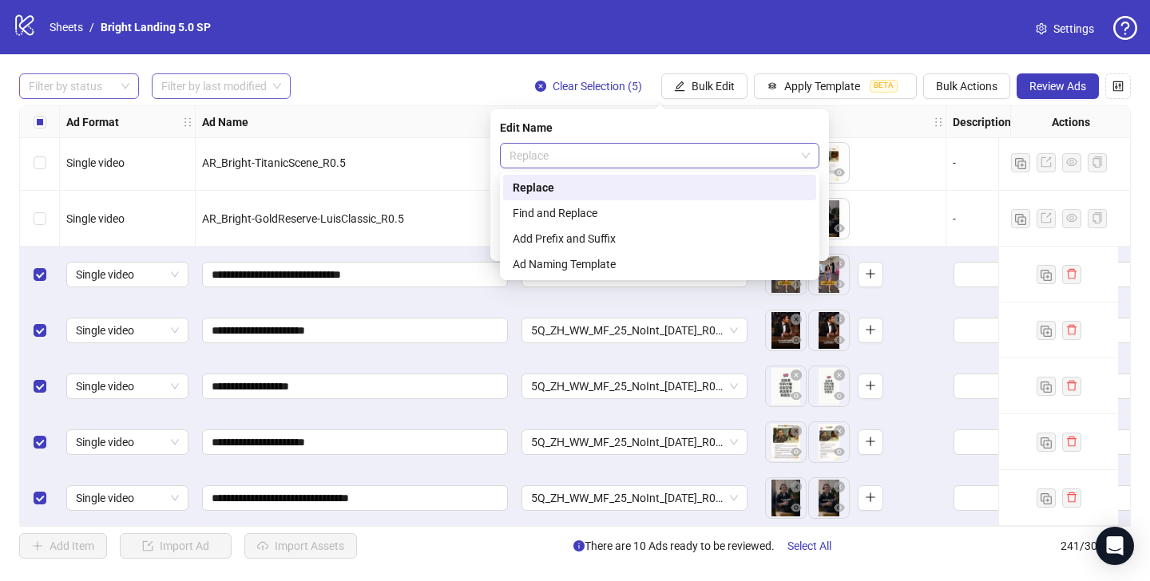
click at [743, 151] on span "Replace" at bounding box center [659, 156] width 300 height 24
click at [719, 241] on div "Add Prefix and Suffix" at bounding box center [660, 239] width 294 height 18
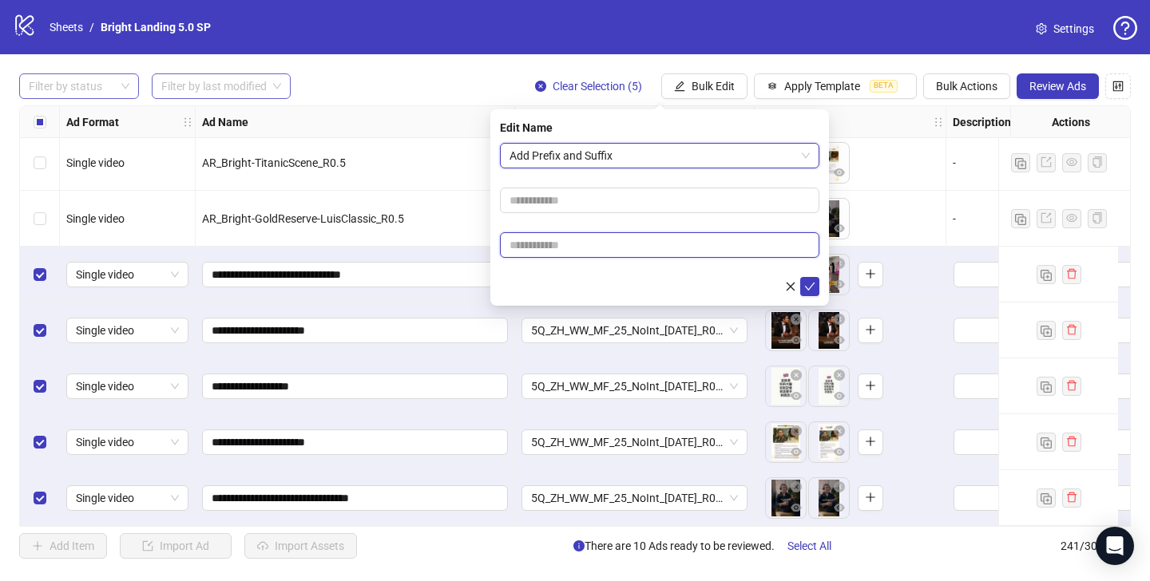
click at [582, 256] on input "text" at bounding box center [659, 245] width 319 height 26
type input "****"
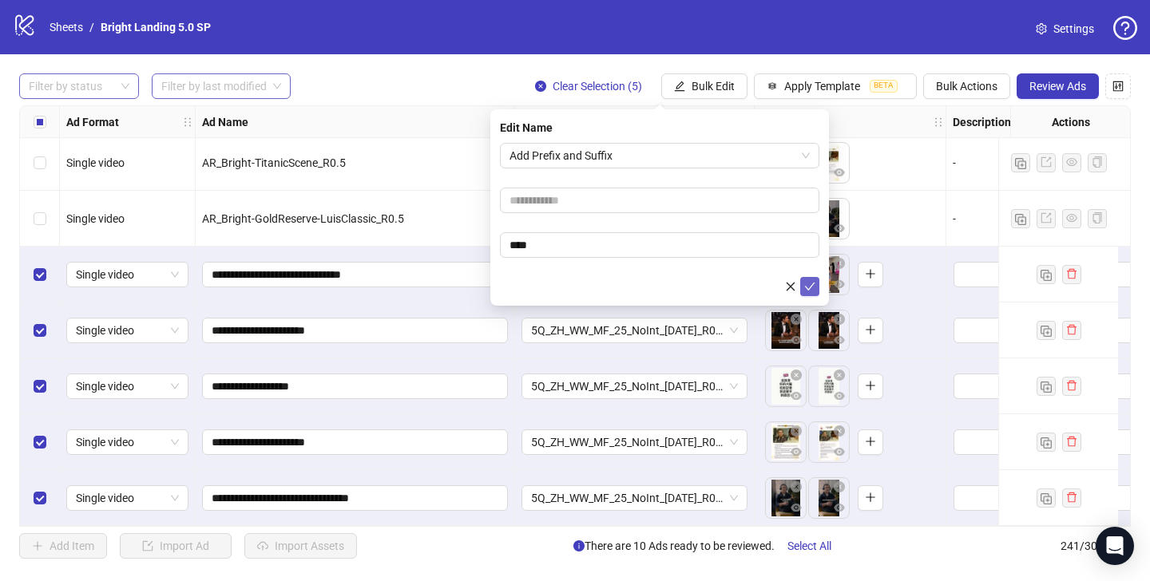
click at [814, 290] on button "submit" at bounding box center [809, 286] width 19 height 19
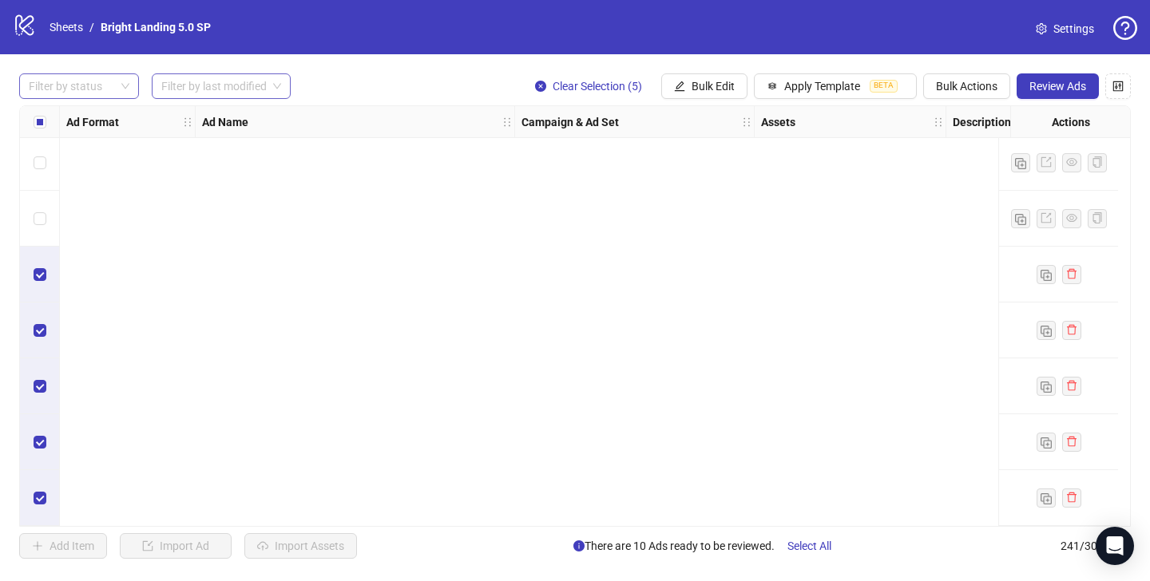
scroll to position [11797, 0]
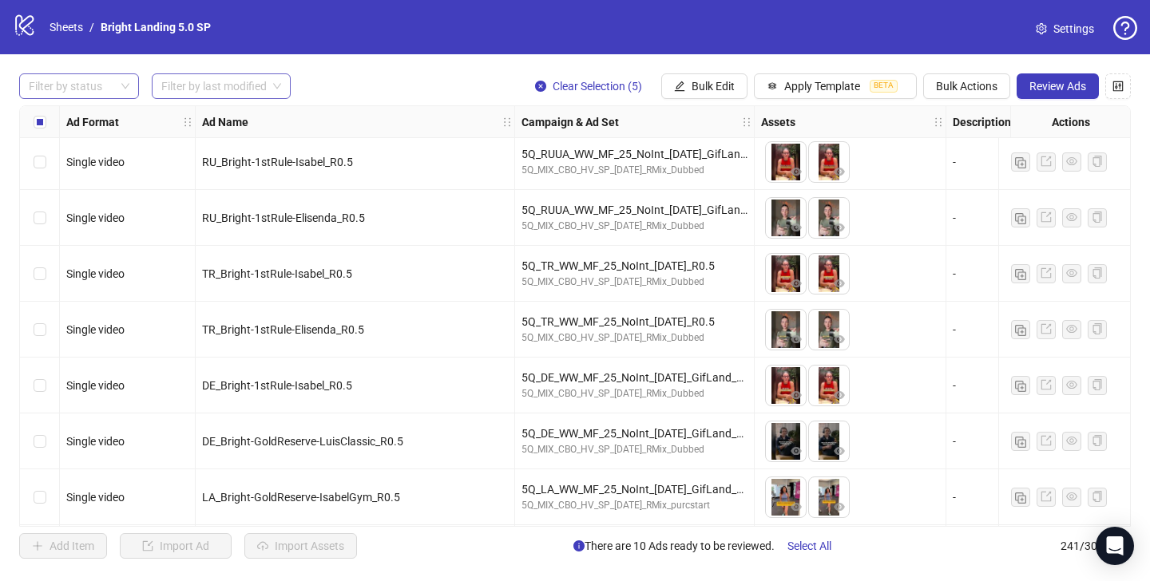
click at [136, 87] on div "Filter by status" at bounding box center [79, 86] width 120 height 26
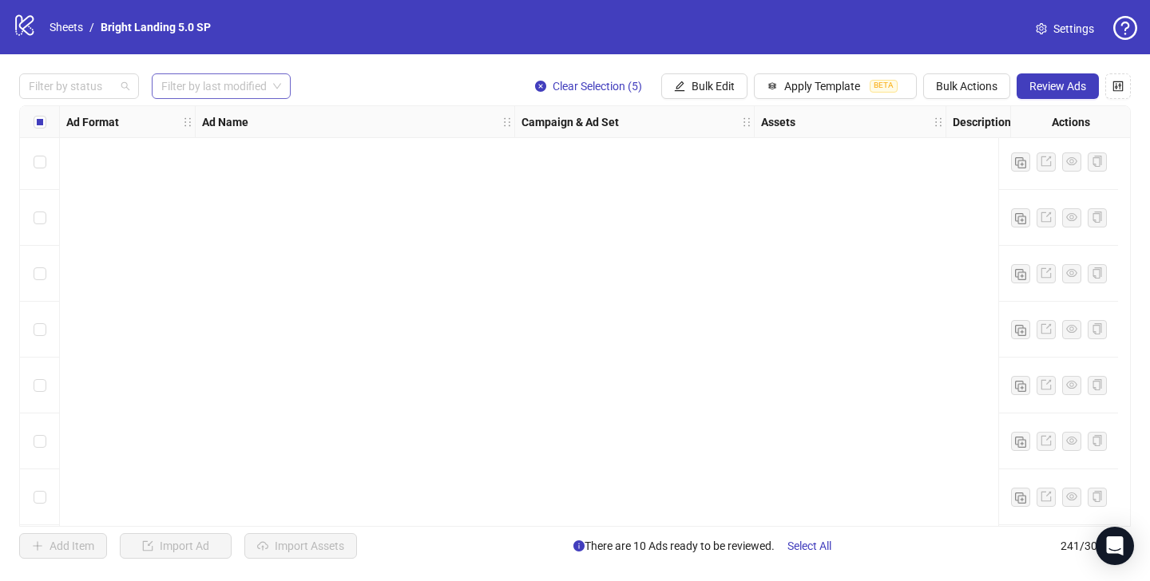
scroll to position [13088, 0]
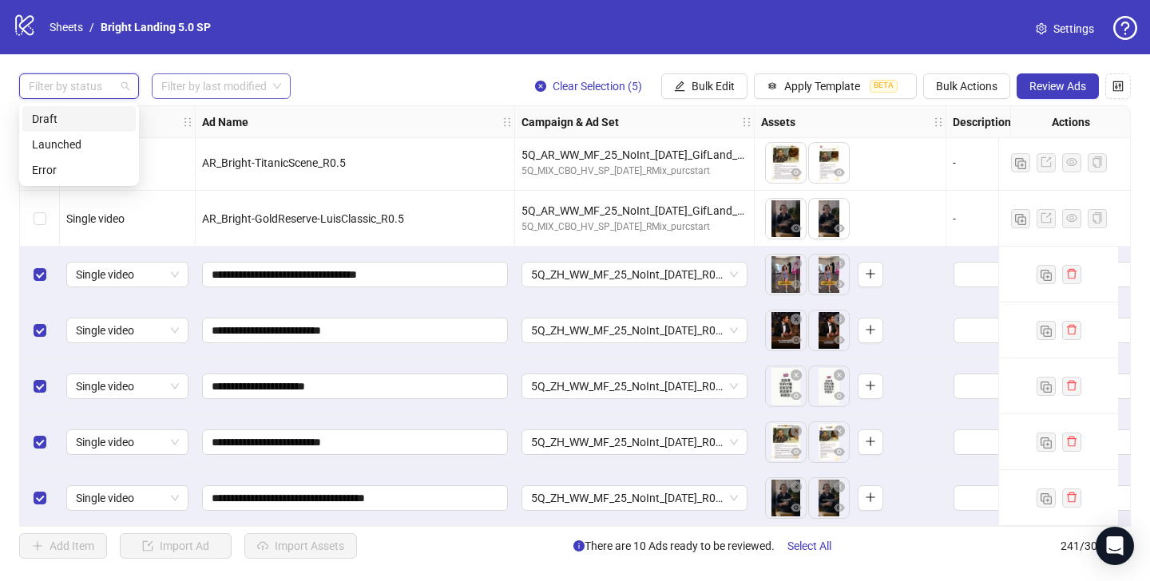
click at [101, 114] on div "Draft" at bounding box center [79, 119] width 94 height 18
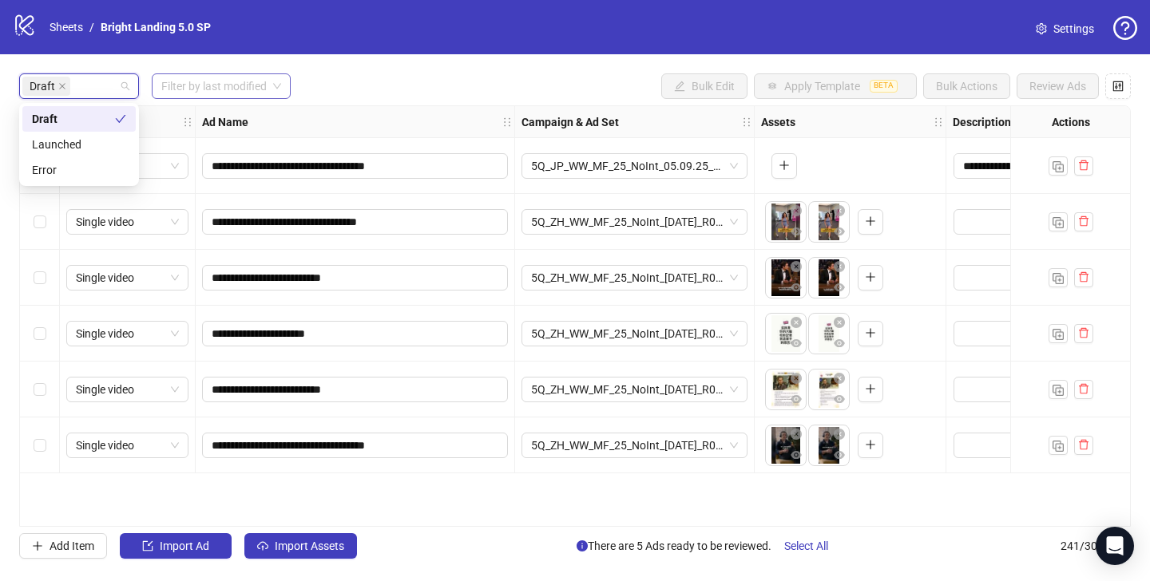
scroll to position [0, 0]
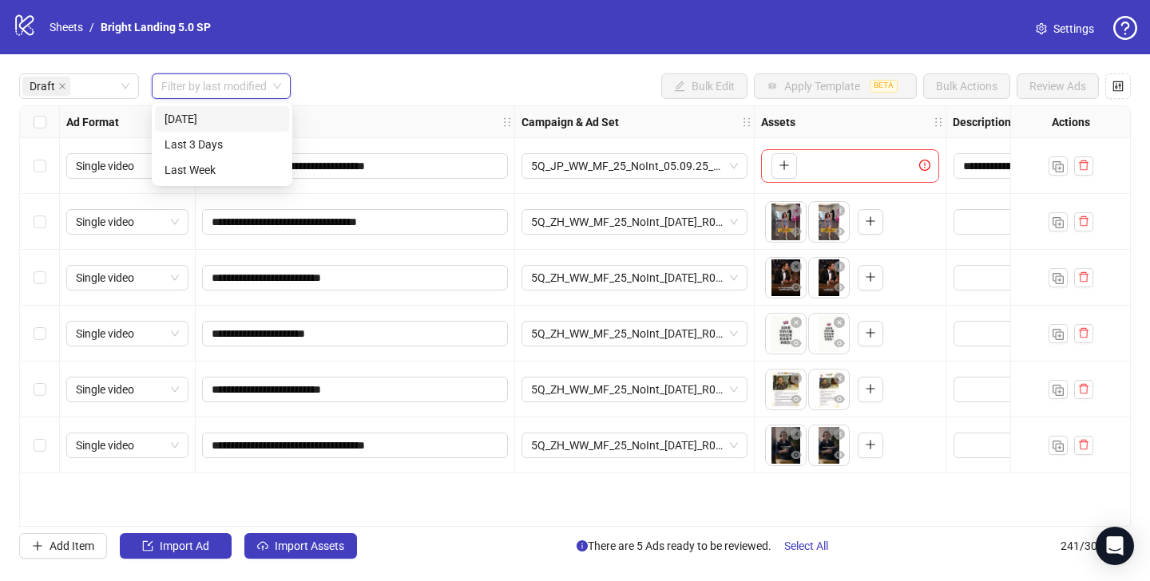
click at [177, 87] on input "search" at bounding box center [213, 86] width 105 height 24
click at [185, 120] on div "[DATE]" at bounding box center [221, 119] width 115 height 18
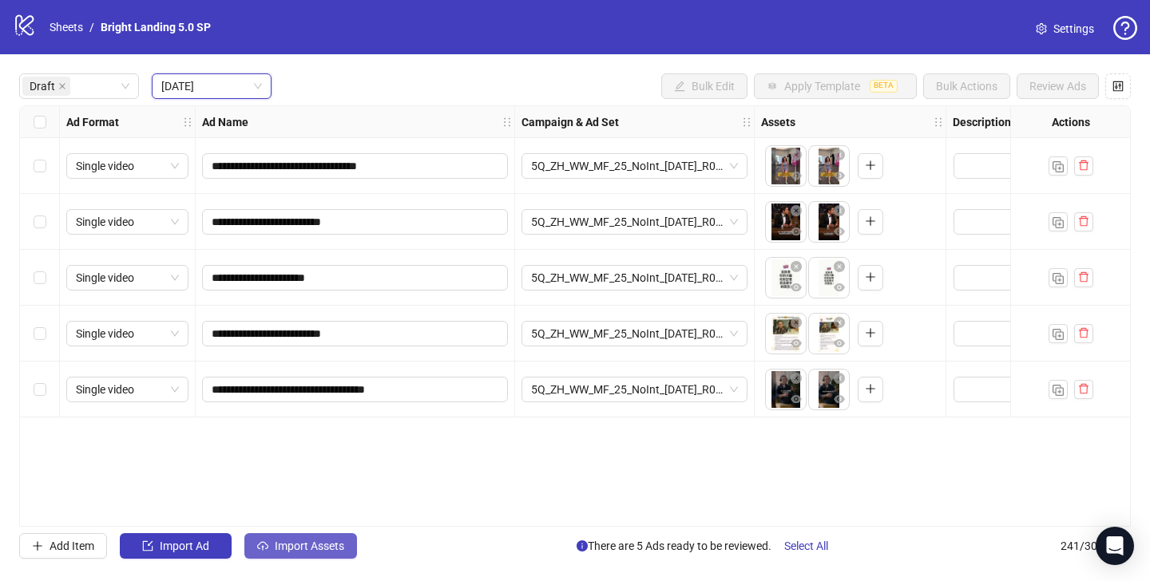
click at [291, 547] on span "Import Assets" at bounding box center [309, 546] width 69 height 13
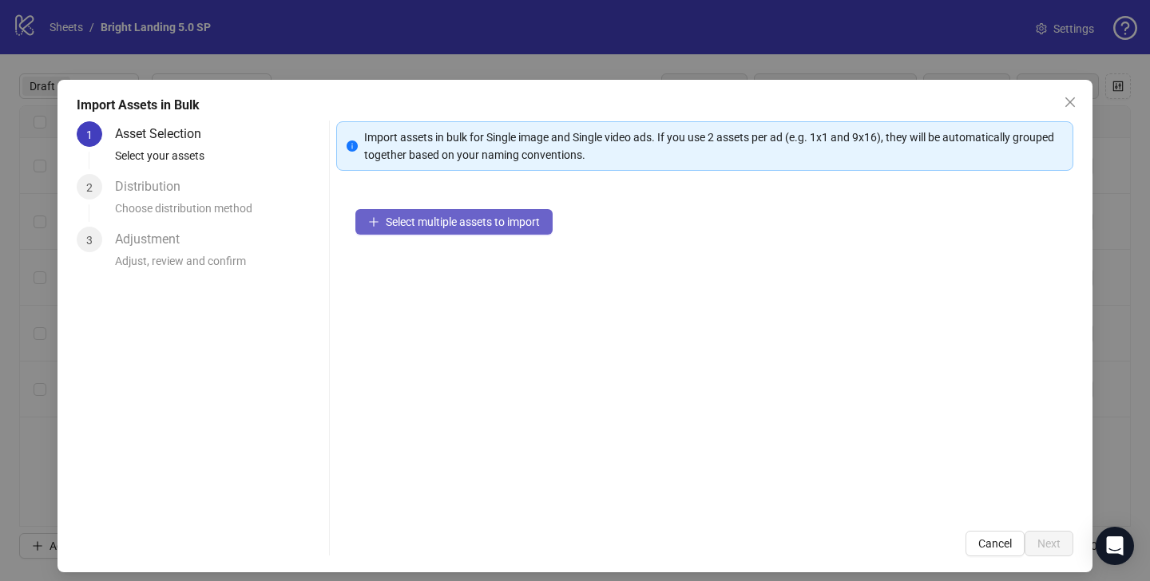
click at [497, 216] on span "Select multiple assets to import" at bounding box center [463, 222] width 154 height 13
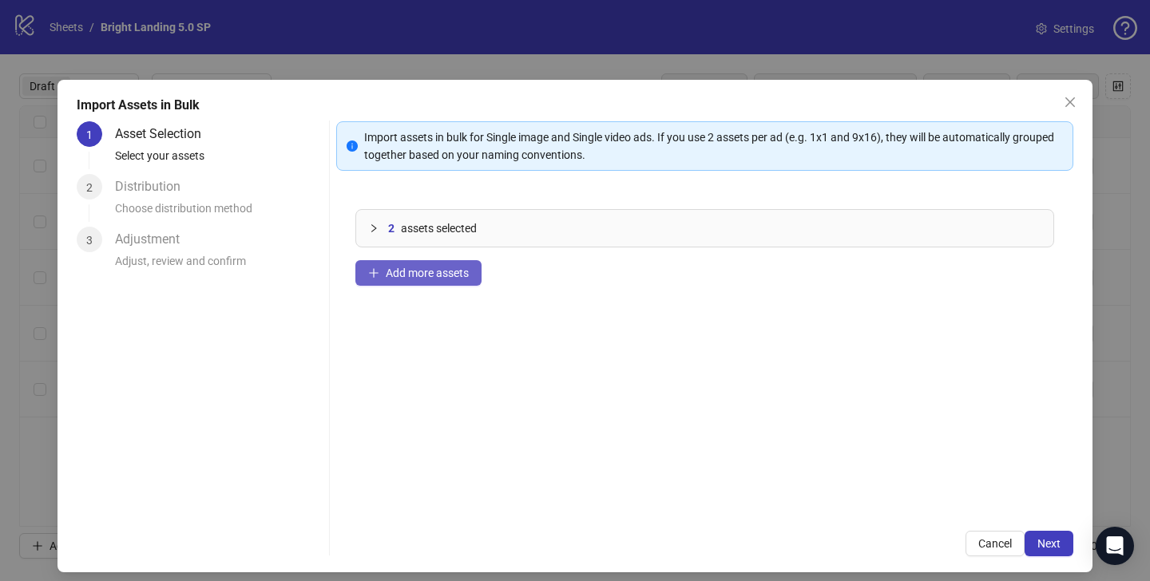
click at [437, 275] on span "Add more assets" at bounding box center [427, 273] width 83 height 13
click at [1044, 545] on span "Next" at bounding box center [1048, 543] width 23 height 13
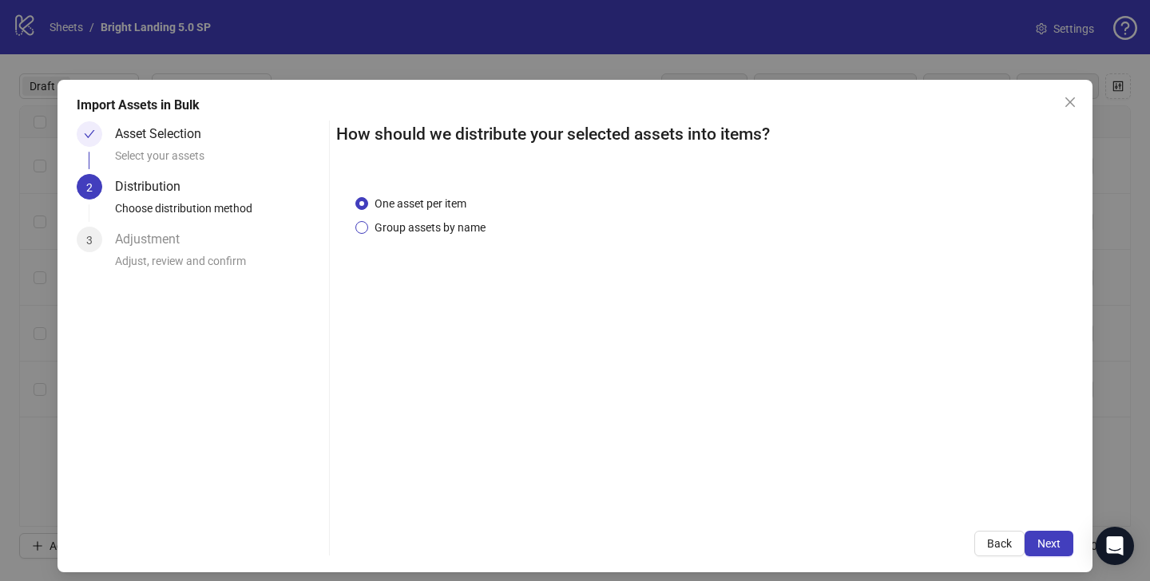
drag, startPoint x: 454, startPoint y: 228, endPoint x: 446, endPoint y: 228, distance: 8.0
click at [454, 228] on span "Group assets by name" at bounding box center [430, 228] width 124 height 18
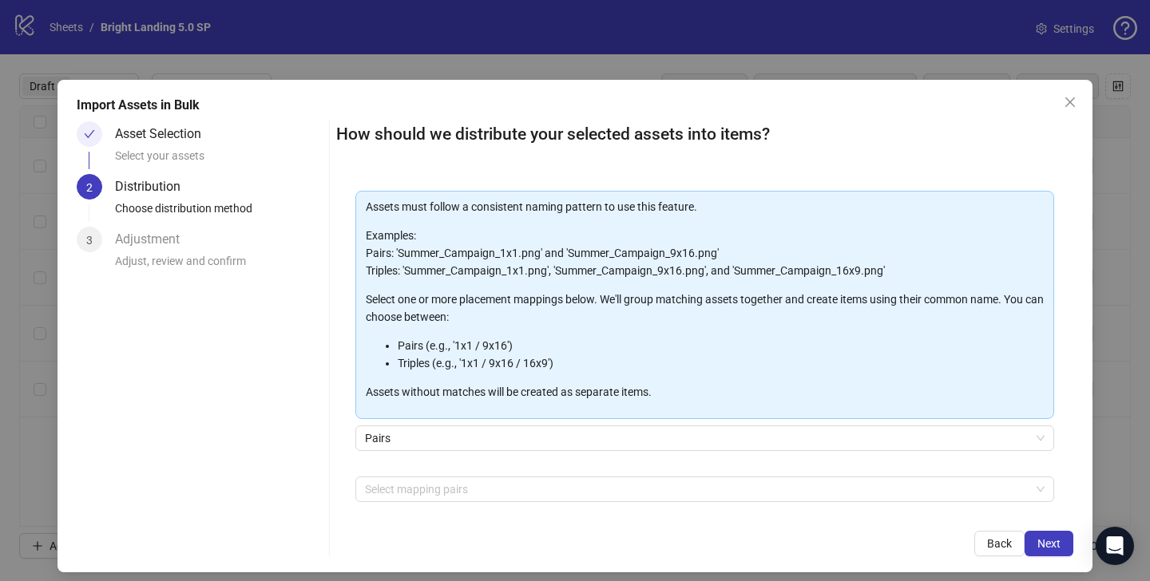
scroll to position [131, 0]
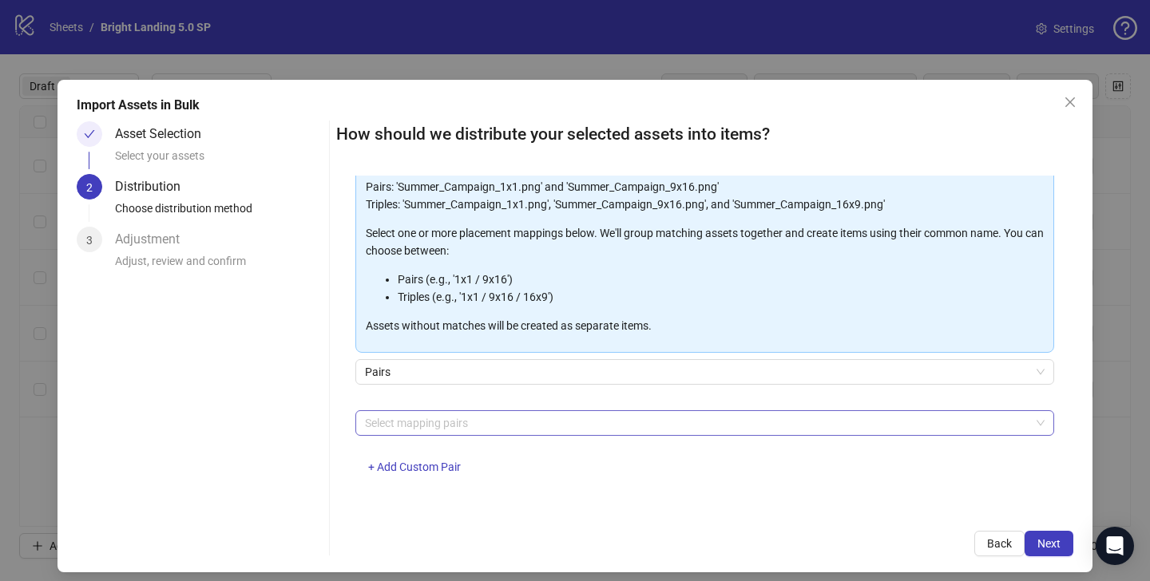
click at [426, 424] on div at bounding box center [695, 423] width 675 height 22
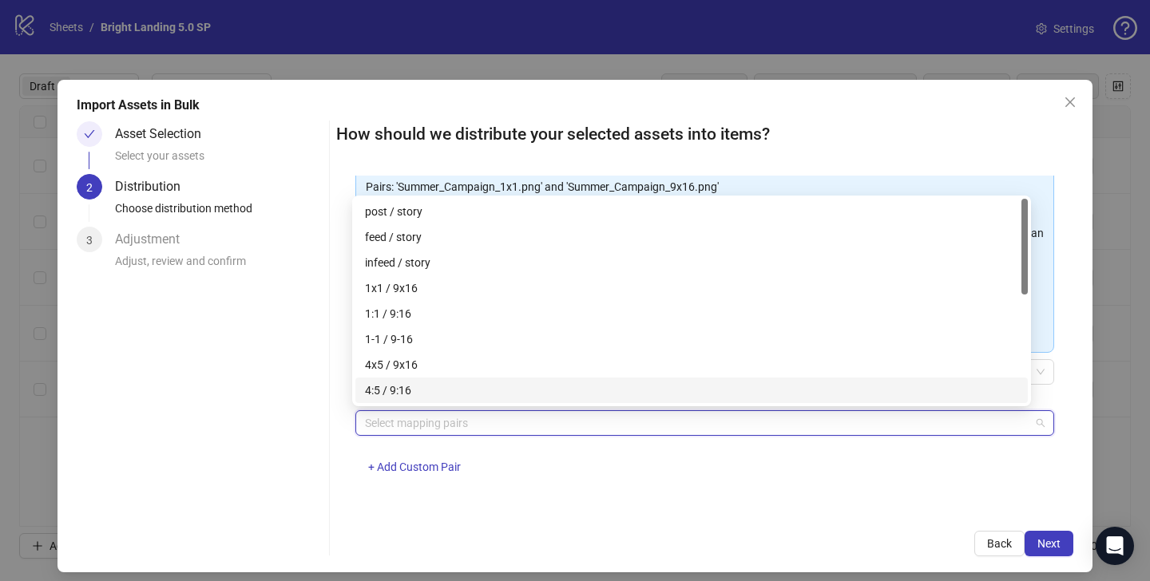
scroll to position [230, 0]
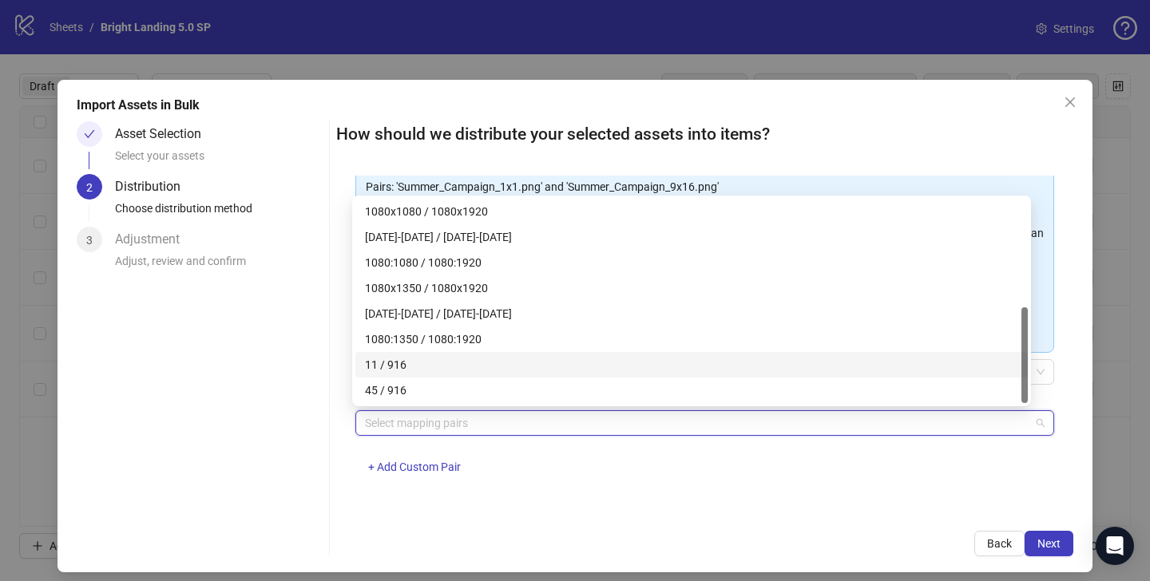
click at [426, 371] on div "11 / 916" at bounding box center [691, 365] width 653 height 18
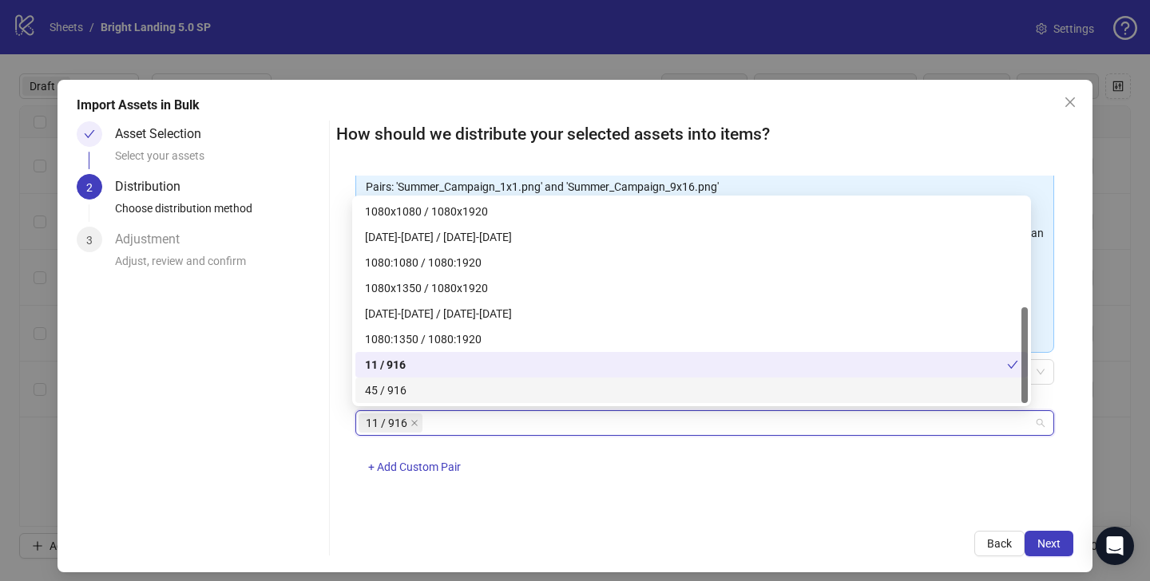
click at [422, 390] on div "45 / 916" at bounding box center [691, 391] width 653 height 18
click at [925, 499] on div "One asset per item Group assets by name Assets must follow a consistent naming …" at bounding box center [704, 344] width 737 height 337
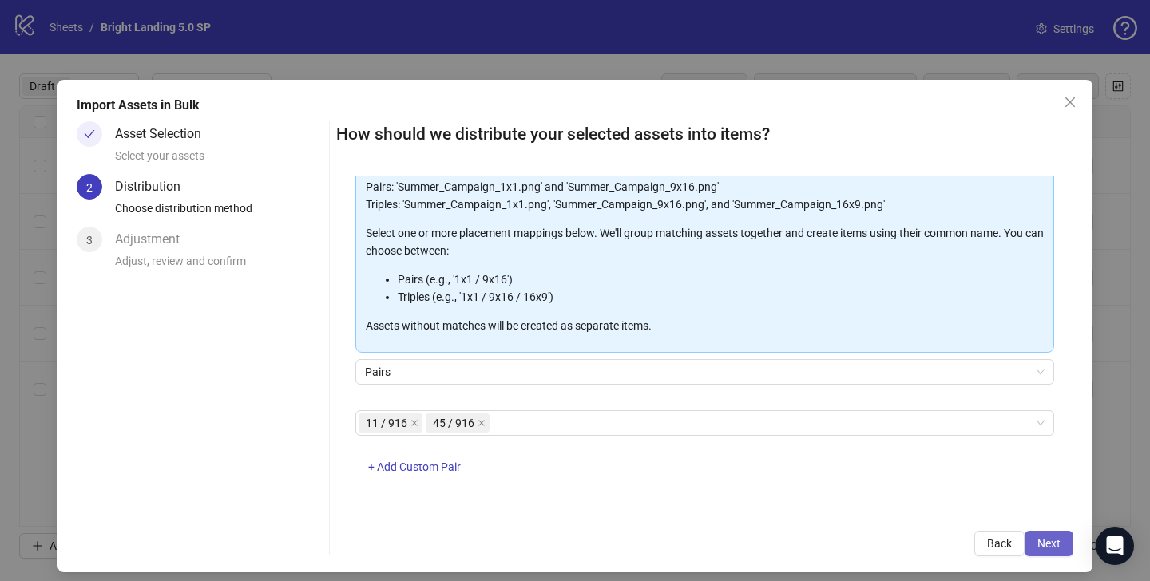
click at [1024, 538] on button "Next" at bounding box center [1048, 544] width 49 height 26
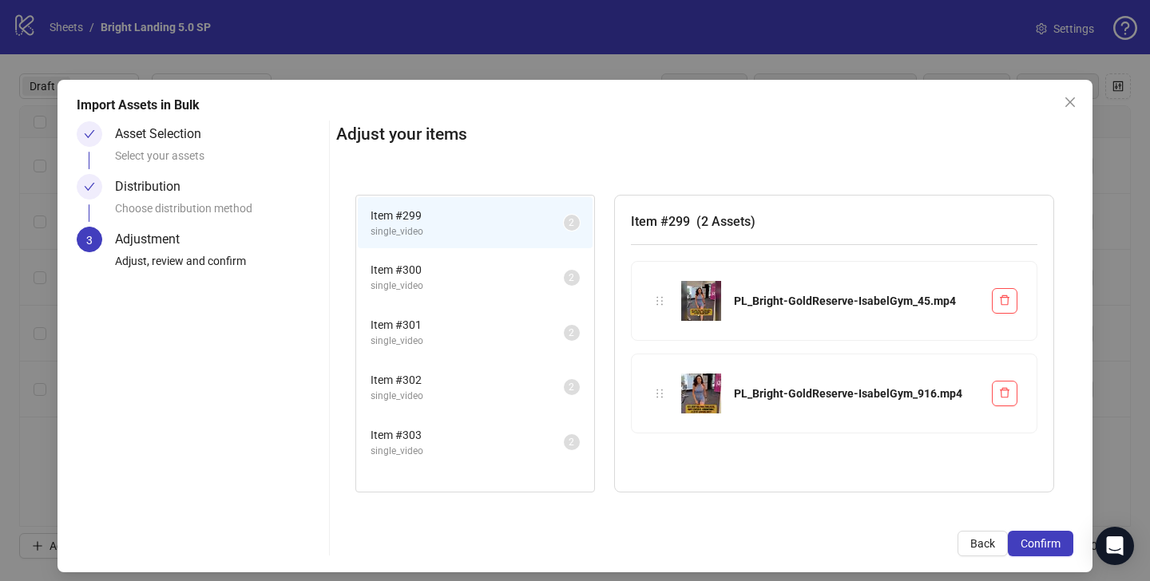
click at [510, 279] on span "single_video" at bounding box center [466, 286] width 193 height 15
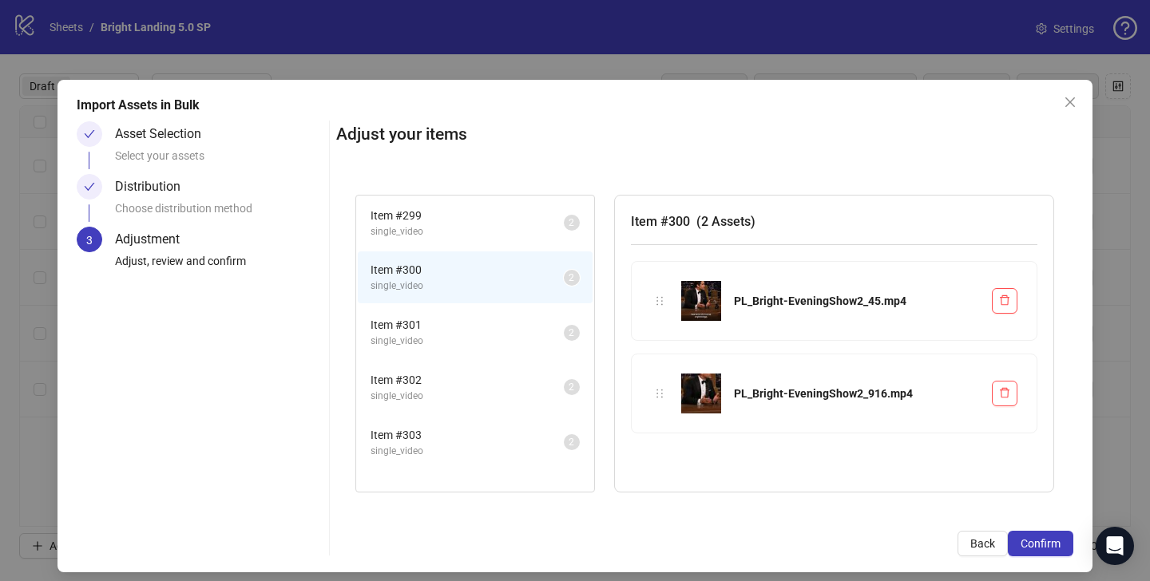
click at [502, 310] on li "Item # 301 single_video 2" at bounding box center [475, 333] width 235 height 52
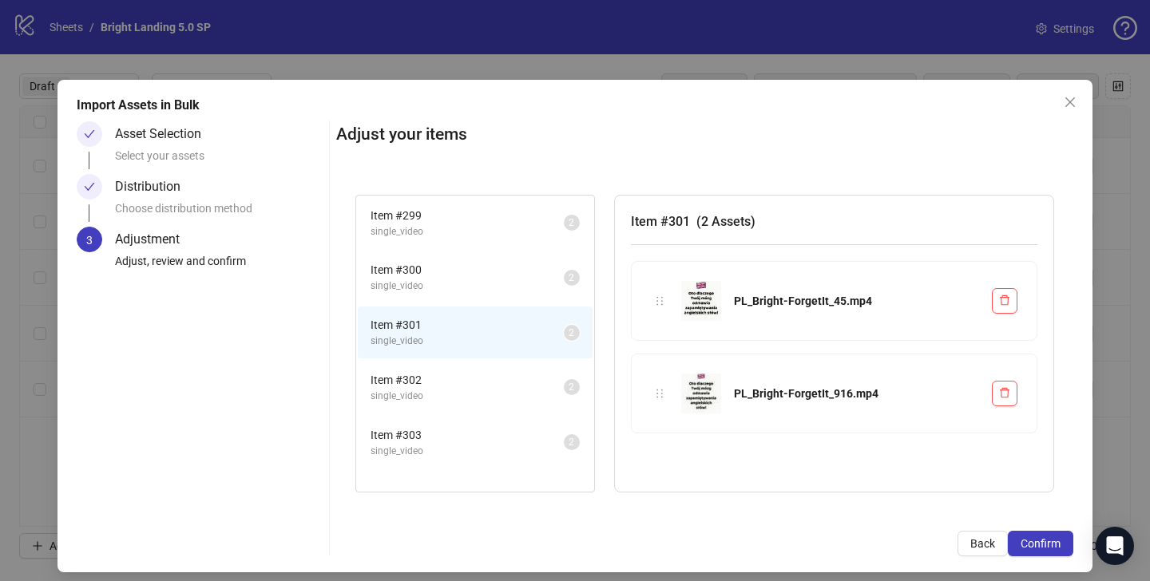
click at [501, 362] on li "Item # 302 single_video 2" at bounding box center [475, 388] width 235 height 52
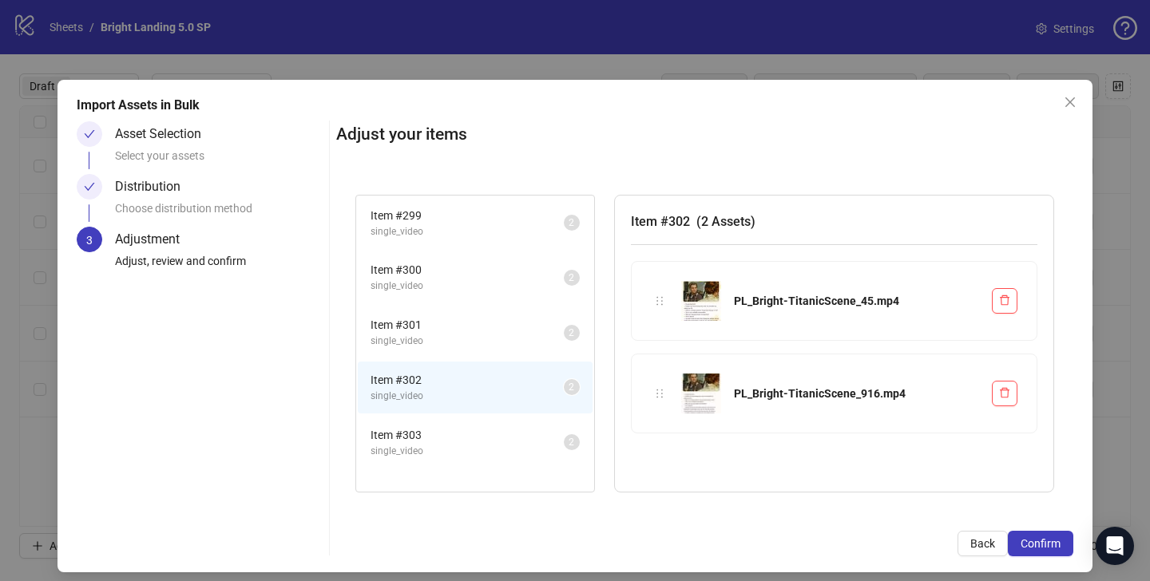
click at [499, 425] on li "Item # 303 single_video 2" at bounding box center [475, 443] width 235 height 52
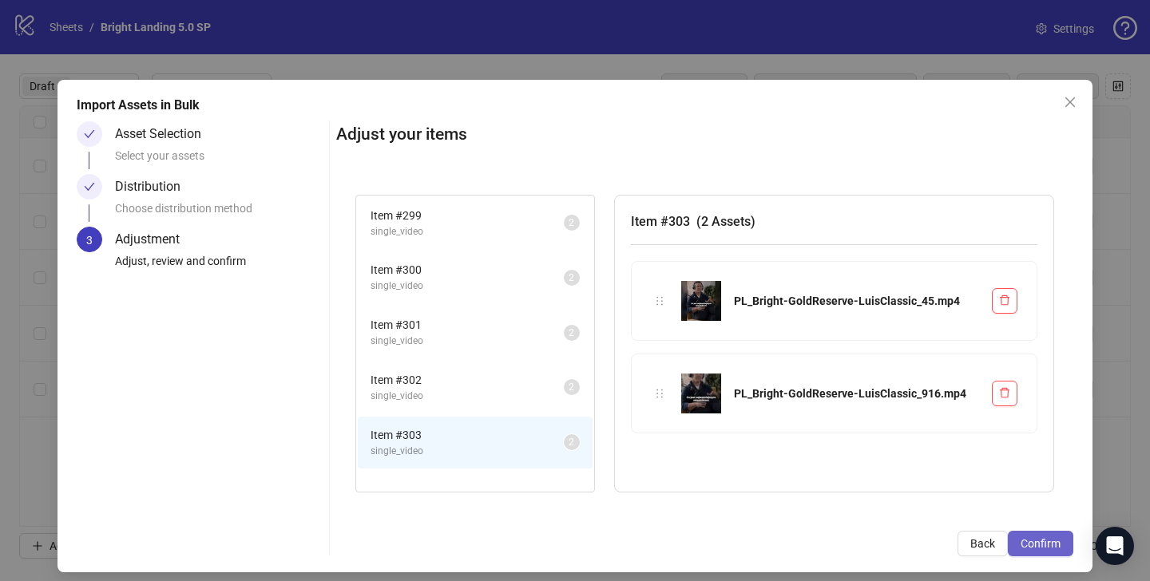
click at [1032, 544] on span "Confirm" at bounding box center [1040, 543] width 40 height 13
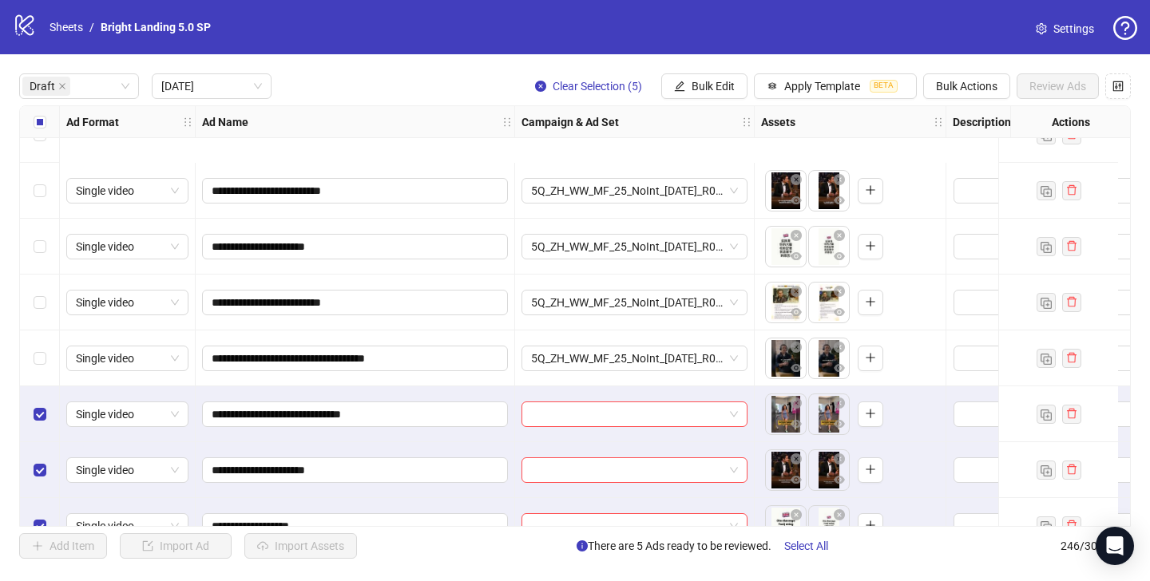
scroll to position [177, 0]
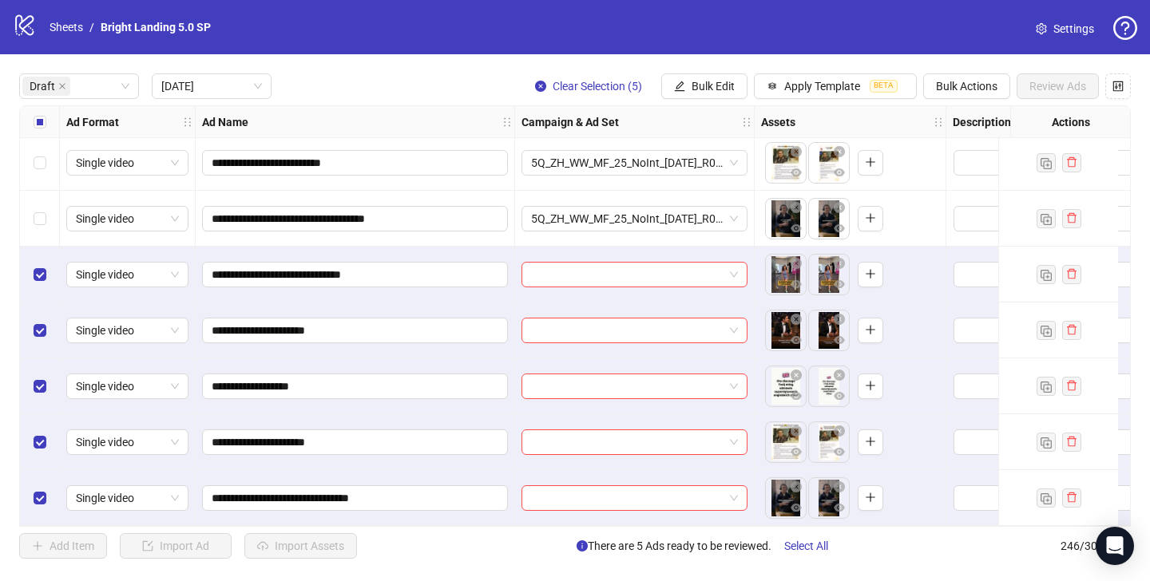
drag, startPoint x: 427, startPoint y: 526, endPoint x: 440, endPoint y: 525, distance: 12.8
click at [440, 525] on div "**********" at bounding box center [574, 316] width 1111 height 422
click at [858, 83] on span "Apply Template" at bounding box center [822, 86] width 76 height 13
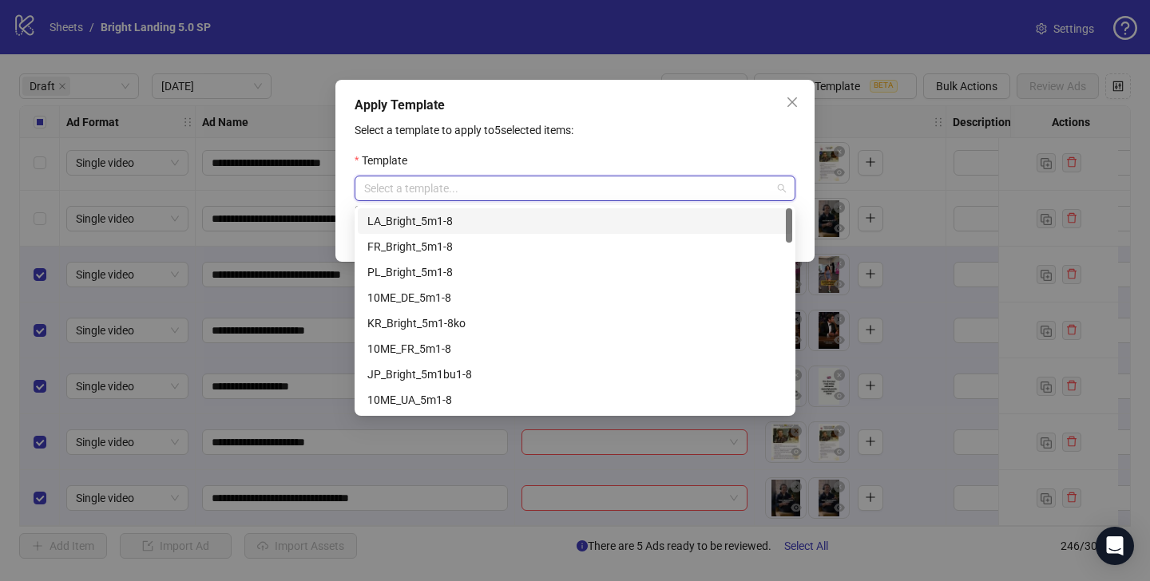
click at [632, 184] on input "search" at bounding box center [567, 188] width 407 height 24
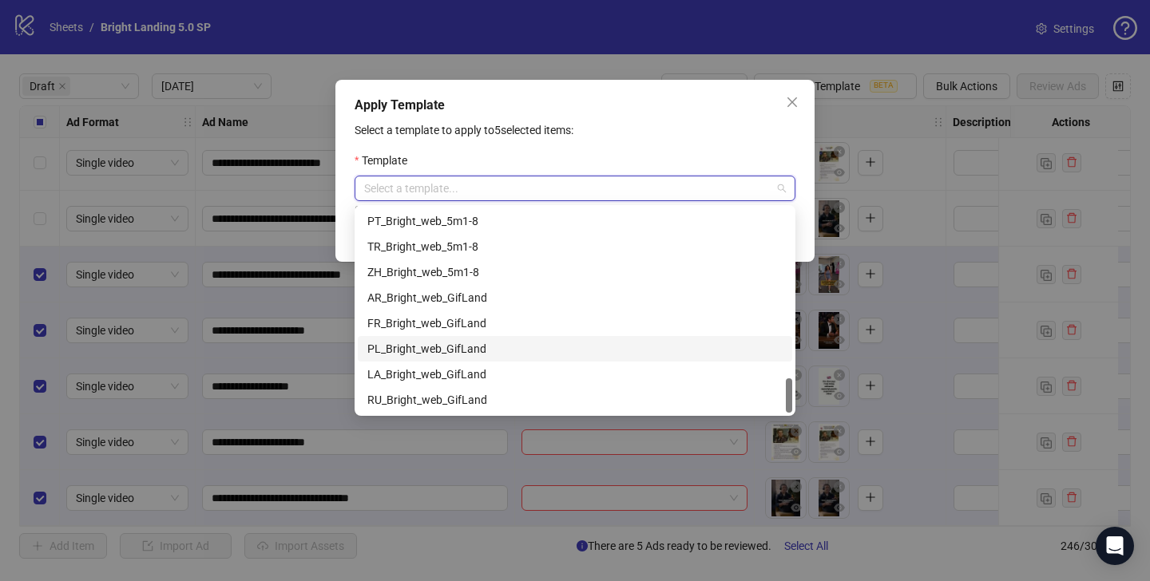
click at [499, 349] on div "PL_Bright_web_GifLand" at bounding box center [574, 349] width 415 height 18
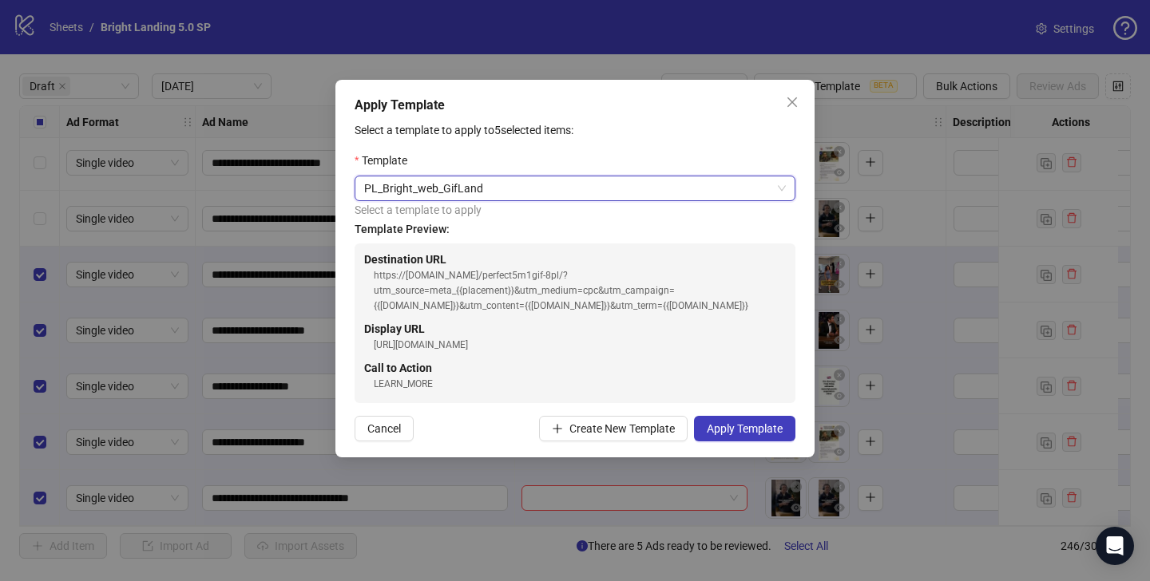
scroll to position [221, 0]
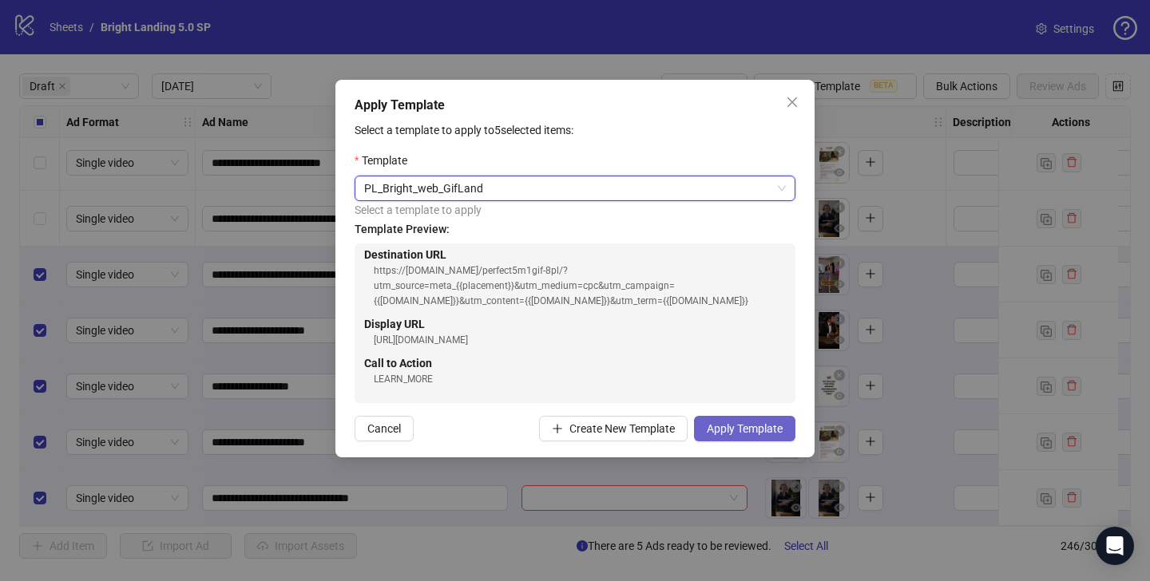
click at [759, 428] on span "Apply Template" at bounding box center [745, 428] width 76 height 13
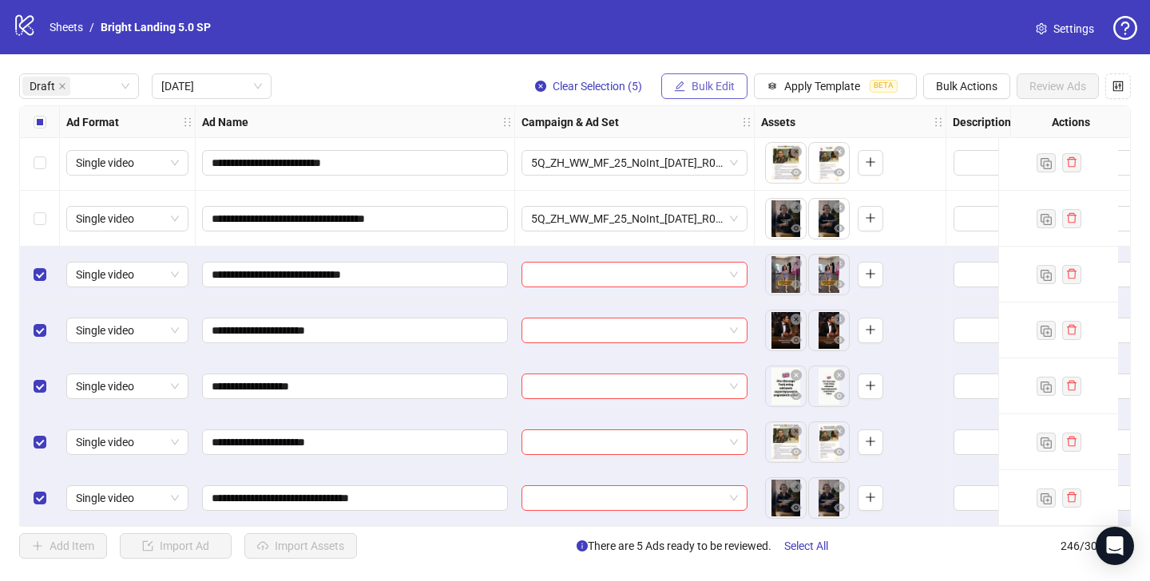
click at [714, 89] on span "Bulk Edit" at bounding box center [712, 86] width 43 height 13
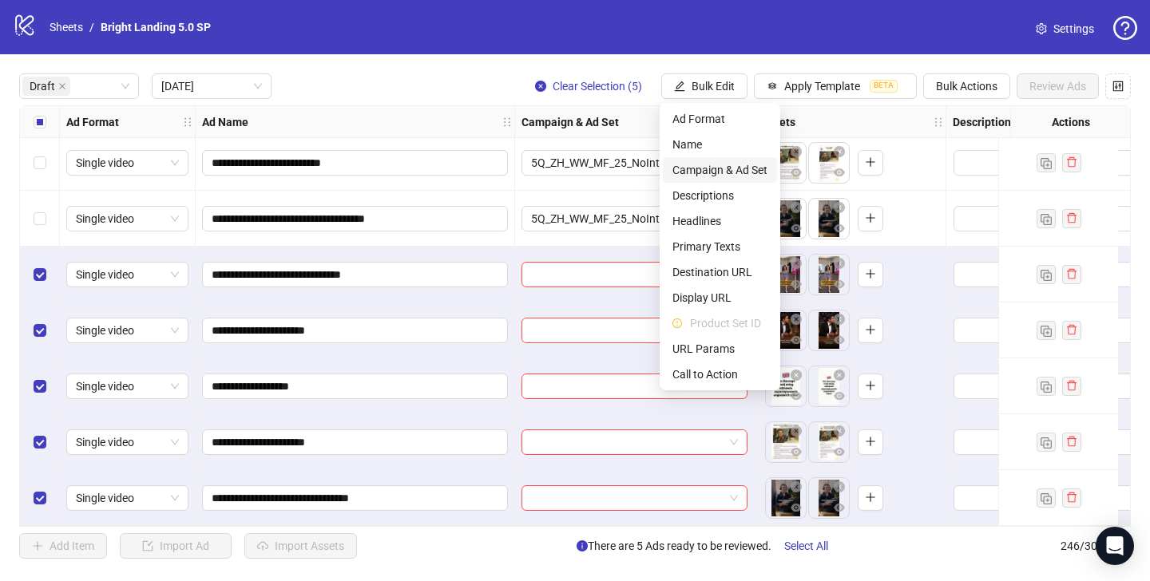
click at [726, 176] on span "Campaign & Ad Set" at bounding box center [719, 170] width 95 height 18
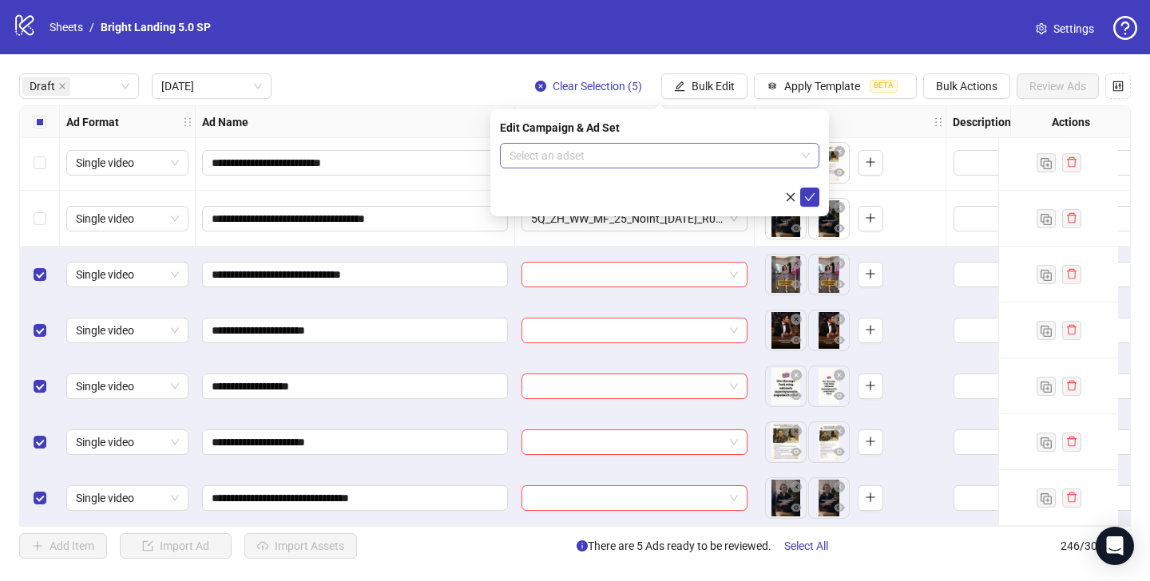
click at [719, 156] on input "search" at bounding box center [652, 156] width 286 height 24
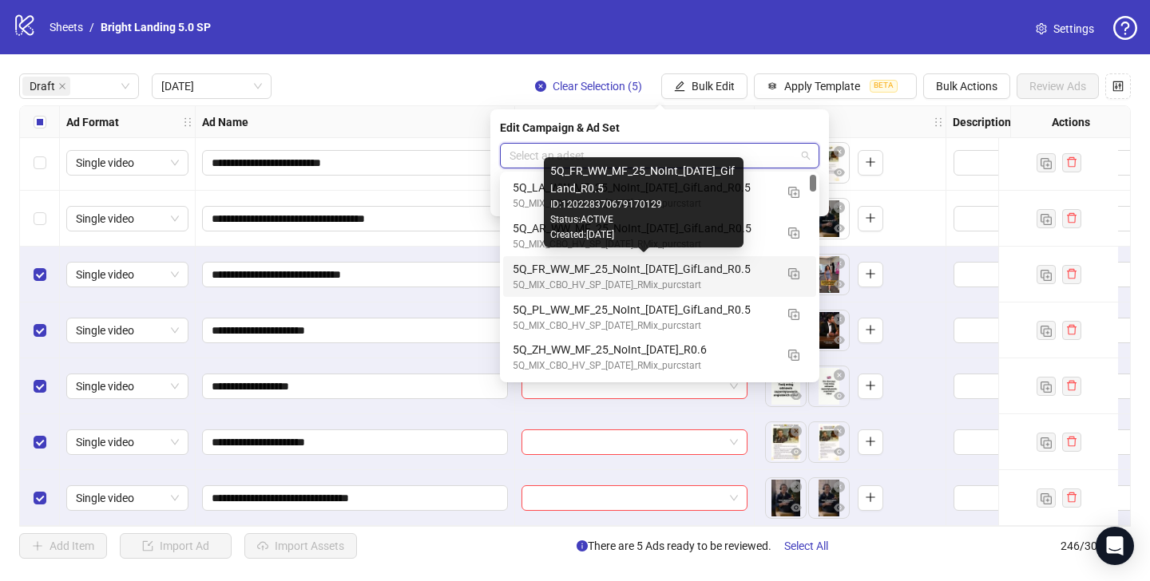
scroll to position [3, 0]
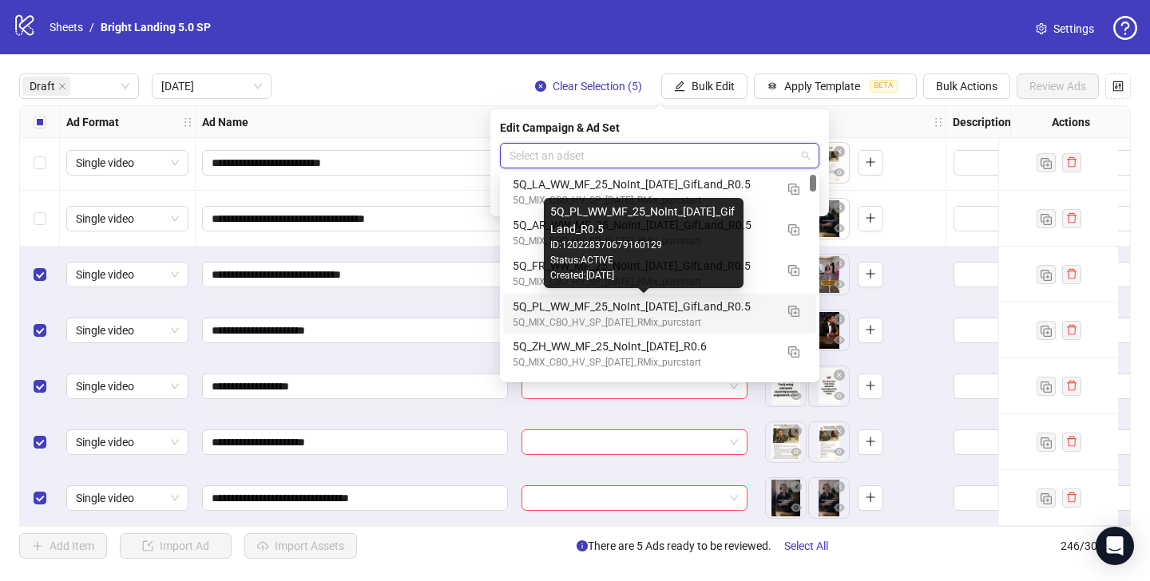
click at [679, 314] on div "5Q_PL_WW_MF_25_NoInt_[DATE]_GifLand_R0.5" at bounding box center [644, 307] width 262 height 18
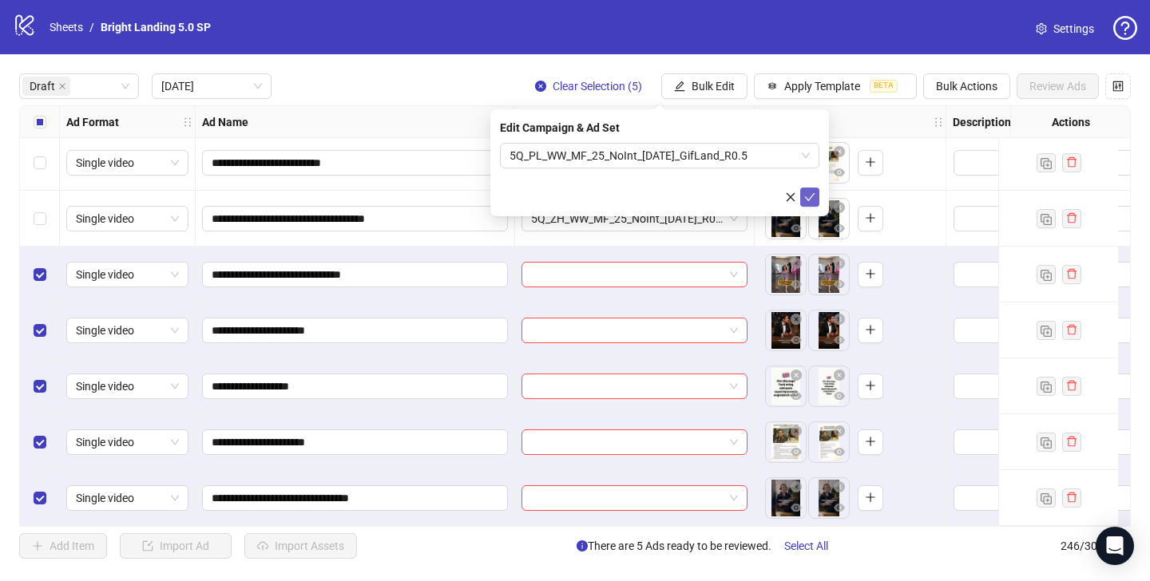
click at [815, 190] on button "submit" at bounding box center [809, 197] width 19 height 19
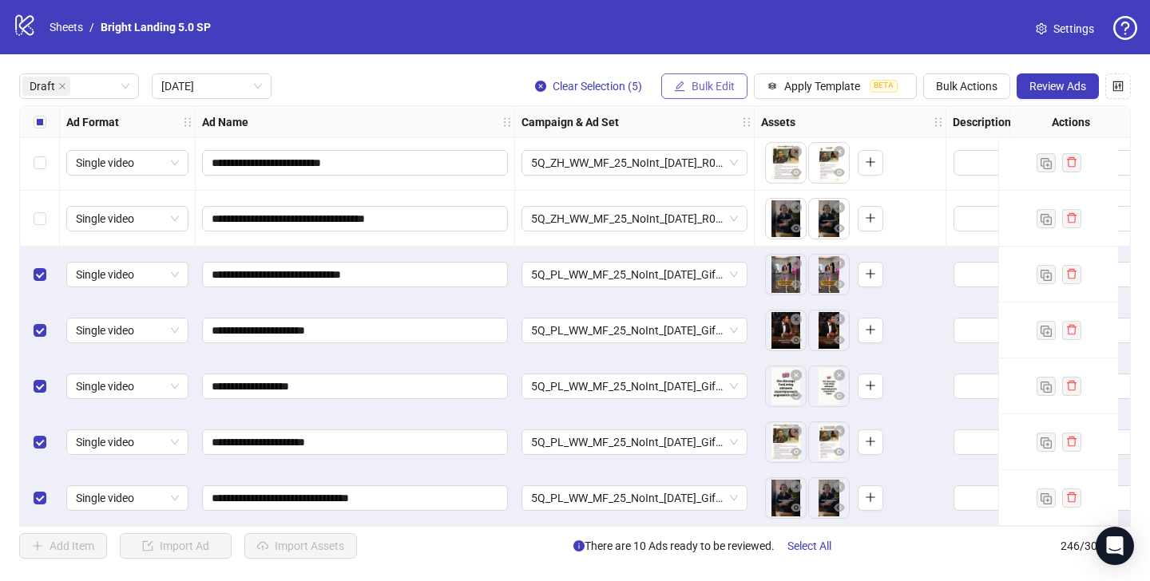
click at [729, 92] on span "Bulk Edit" at bounding box center [712, 86] width 43 height 13
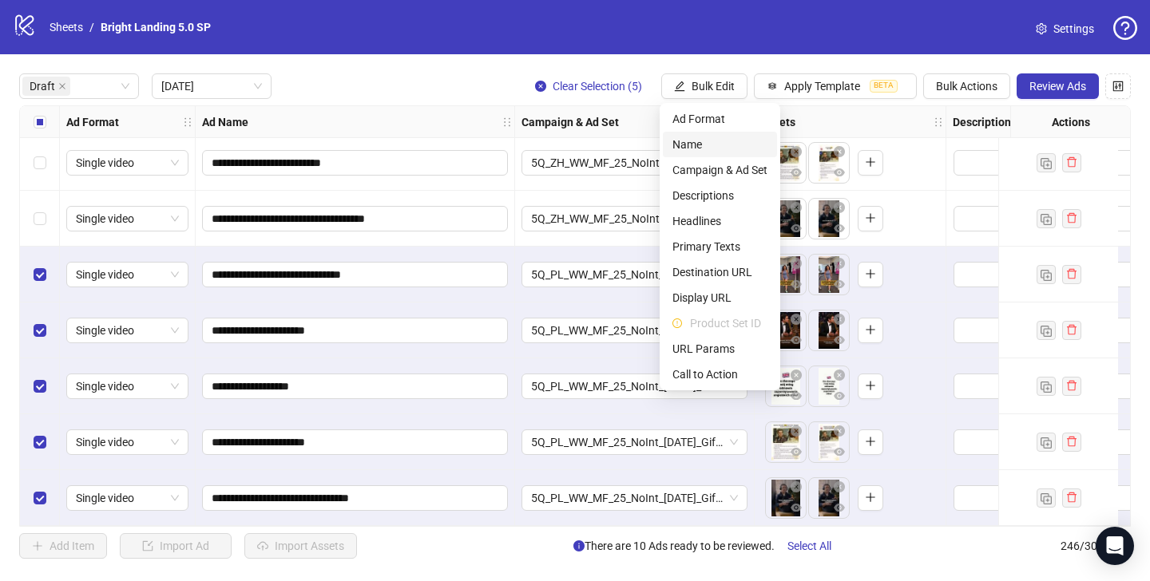
click at [721, 145] on span "Name" at bounding box center [719, 145] width 95 height 18
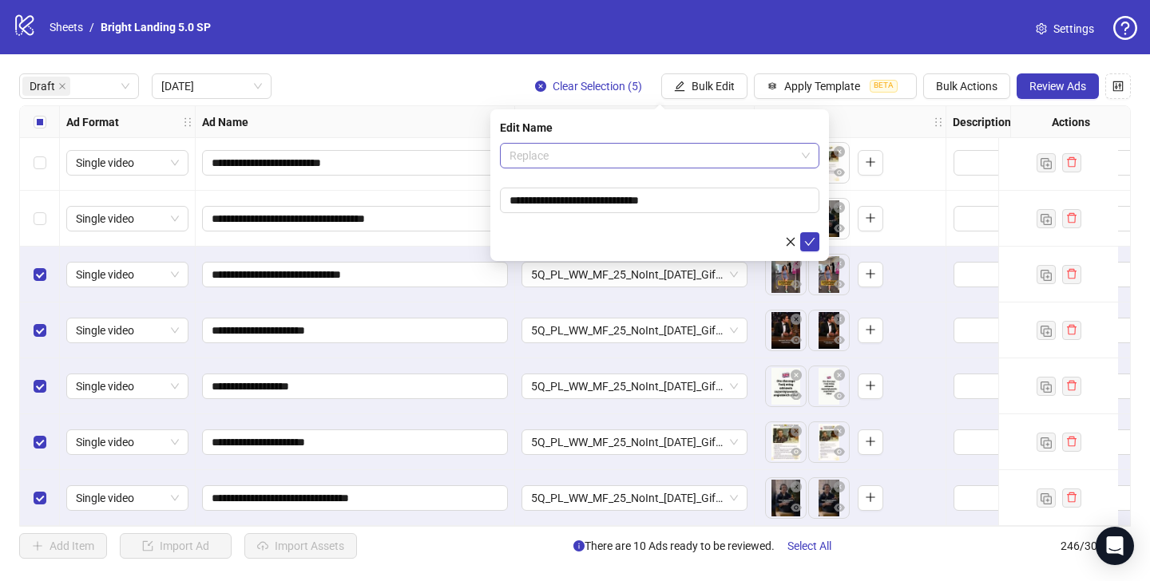
click at [663, 161] on span "Replace" at bounding box center [659, 156] width 300 height 24
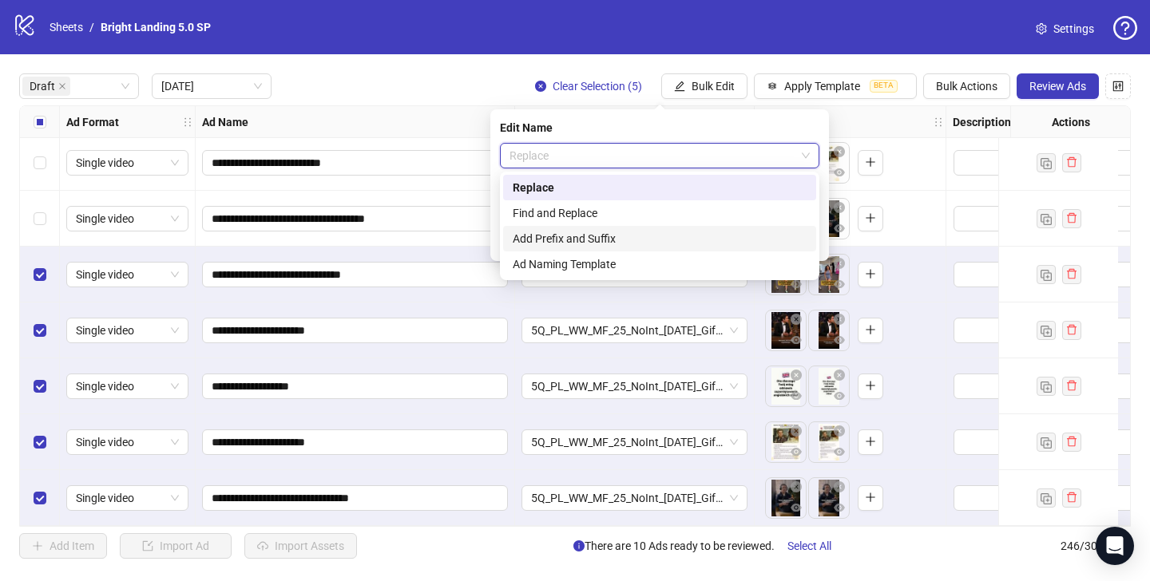
click at [642, 234] on div "Add Prefix and Suffix" at bounding box center [660, 239] width 294 height 18
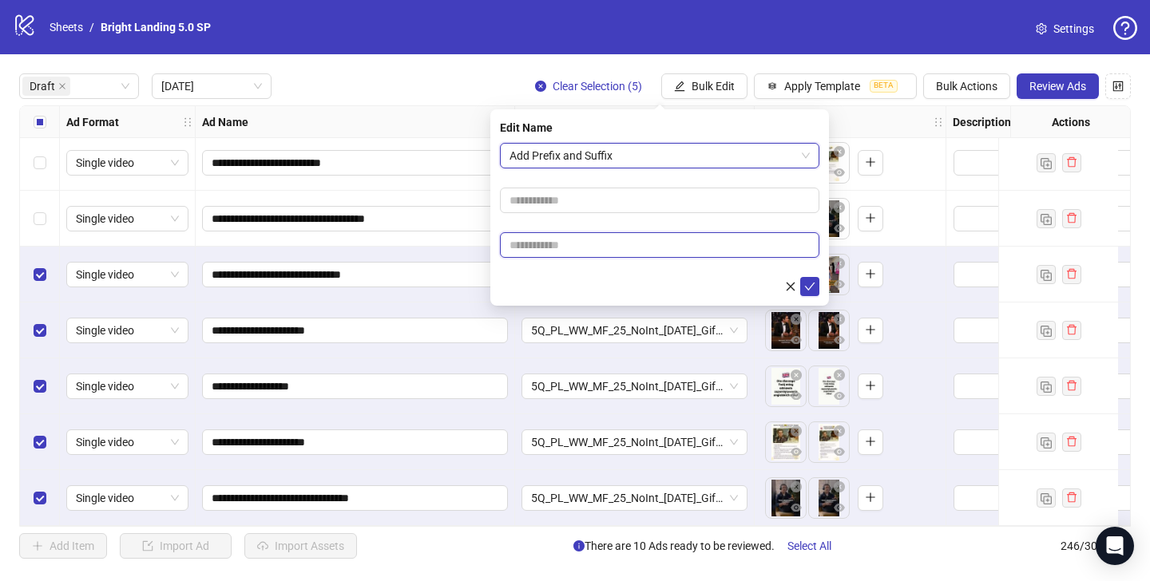
click at [621, 241] on input "text" at bounding box center [659, 245] width 319 height 26
type input "****"
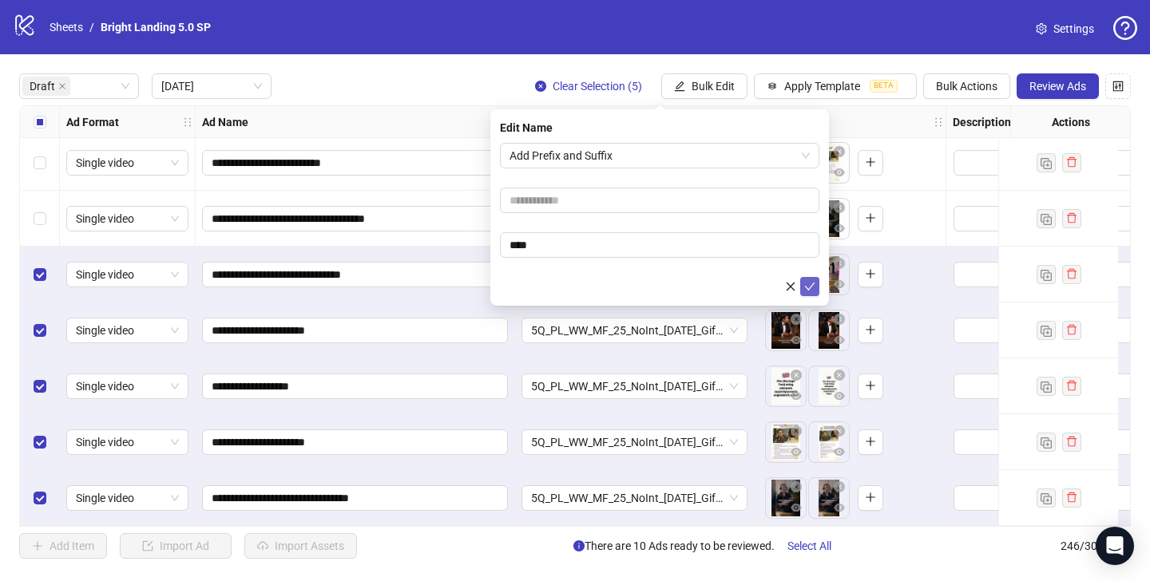
click at [804, 286] on icon "check" at bounding box center [809, 286] width 11 height 11
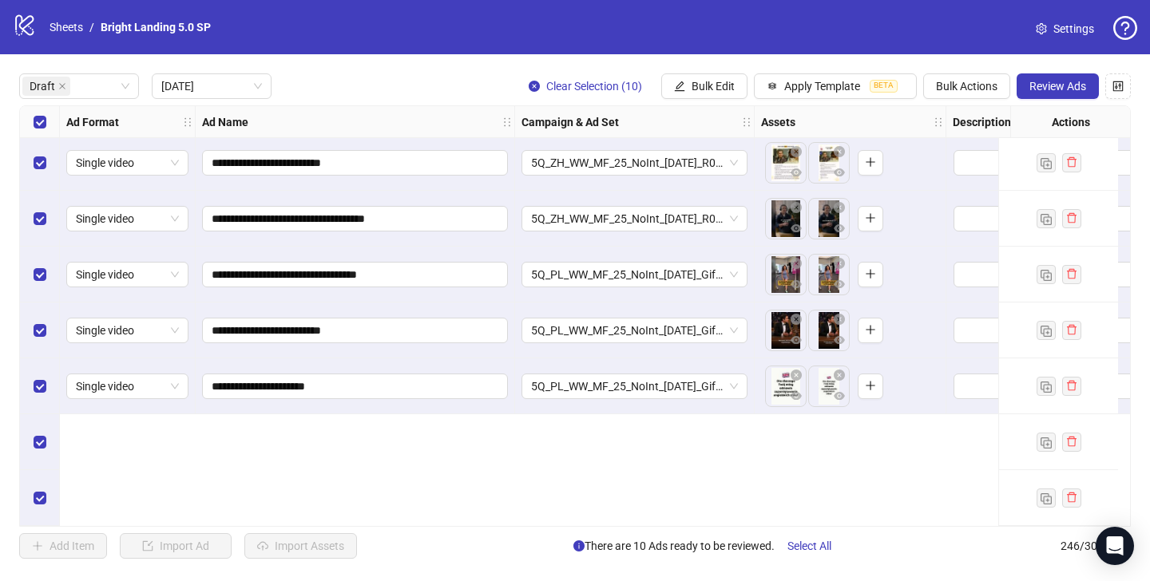
scroll to position [0, 0]
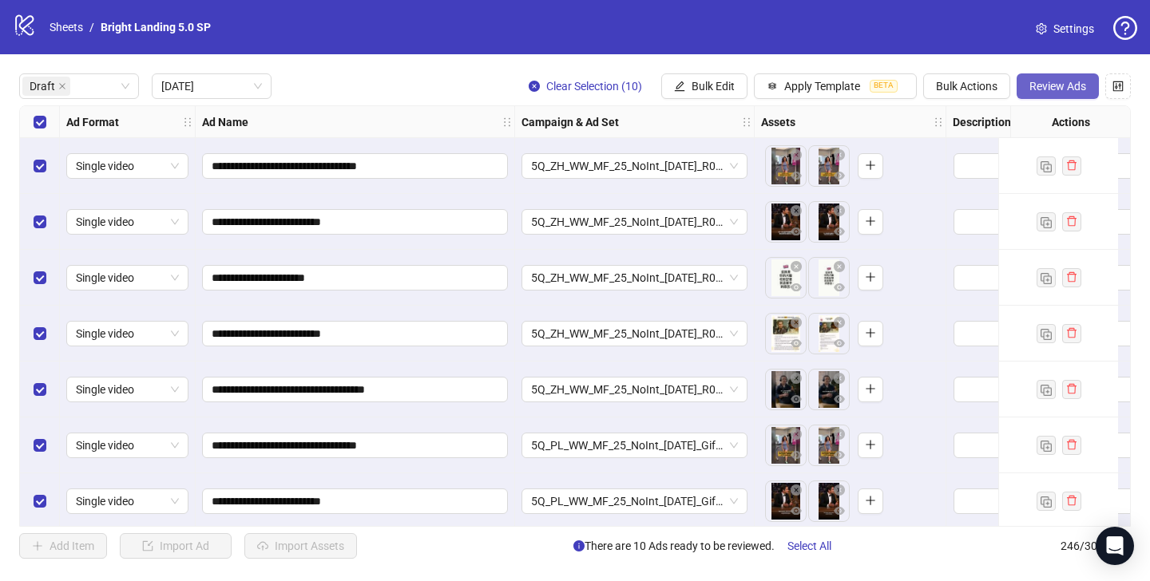
click at [1056, 85] on span "Review Ads" at bounding box center [1057, 86] width 57 height 13
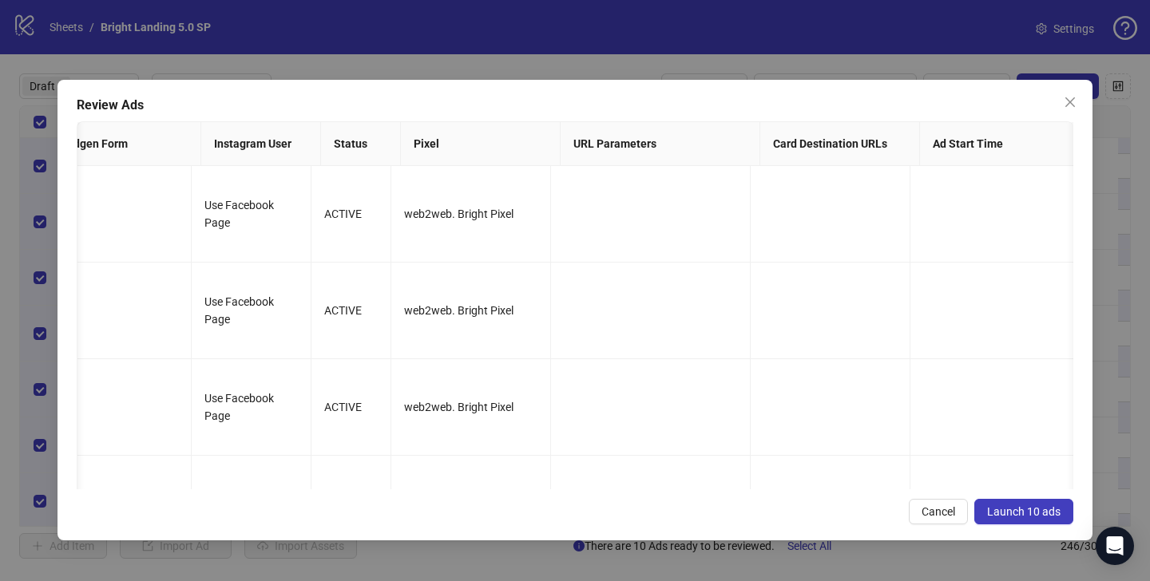
scroll to position [0, 2313]
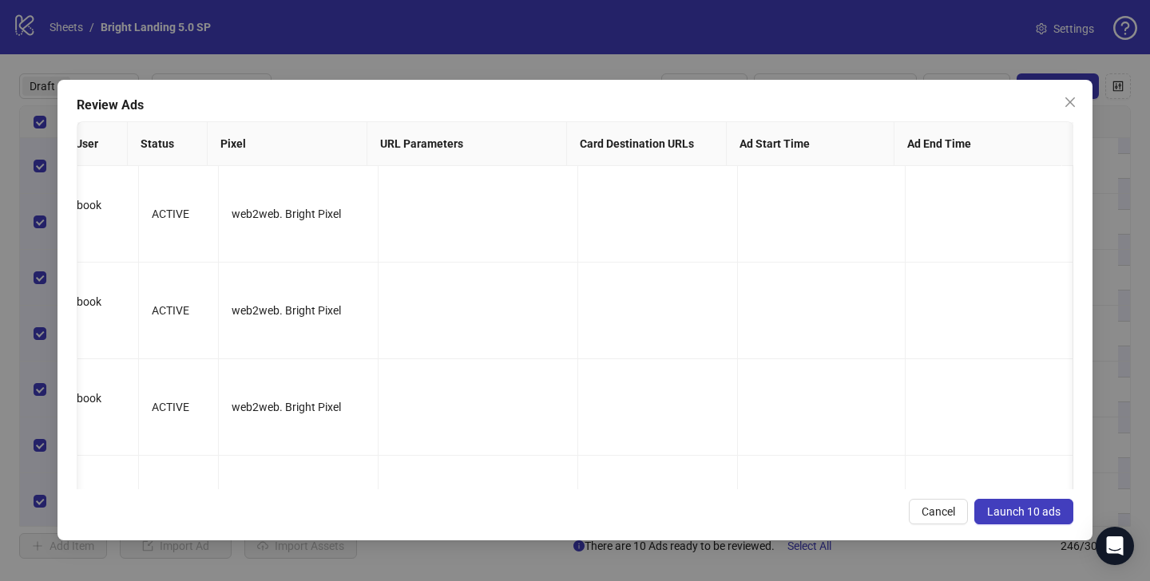
click at [1031, 519] on button "Launch 10 ads" at bounding box center [1023, 512] width 99 height 26
